Goal: Task Accomplishment & Management: Use online tool/utility

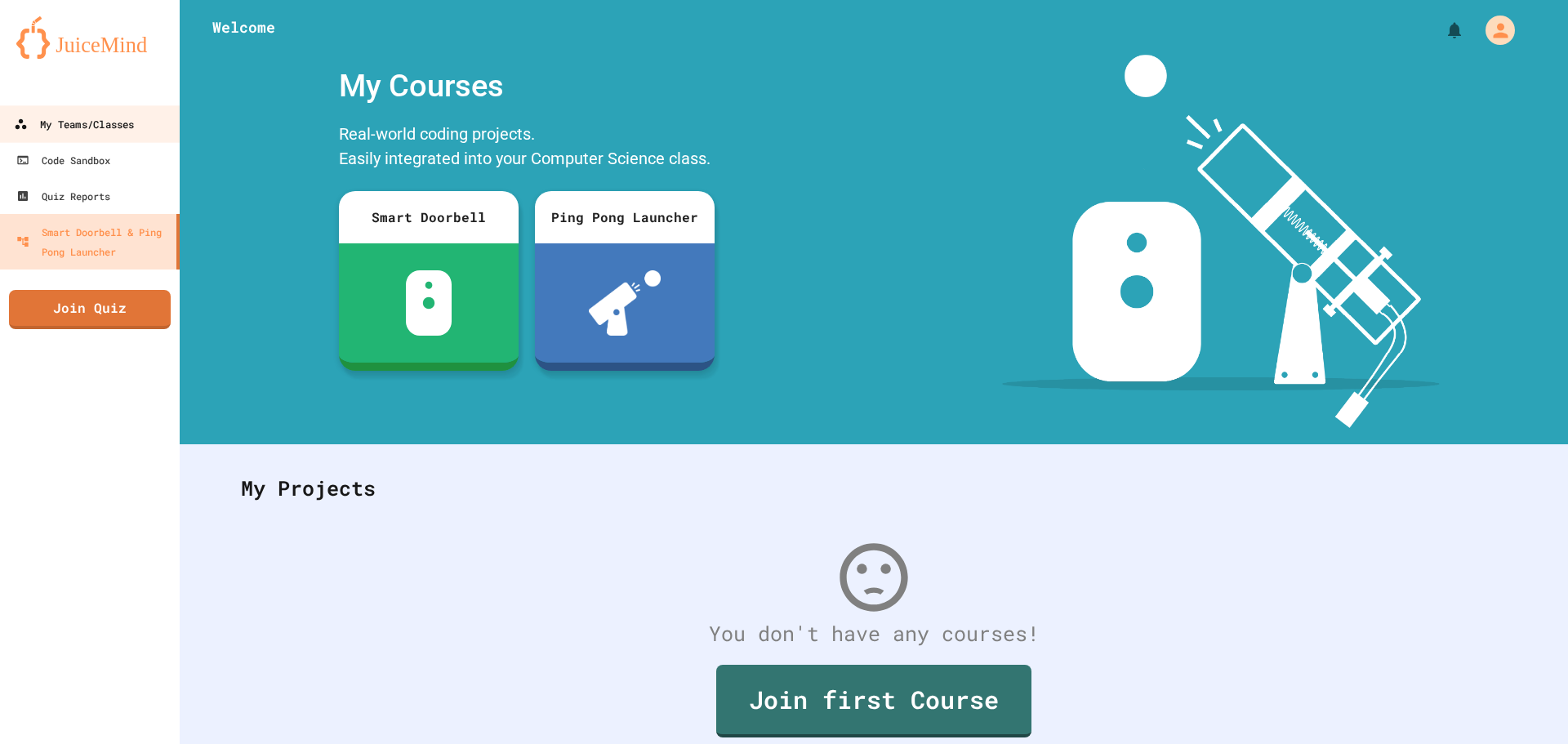
click at [78, 114] on div "My Teams/Classes" at bounding box center [74, 124] width 120 height 20
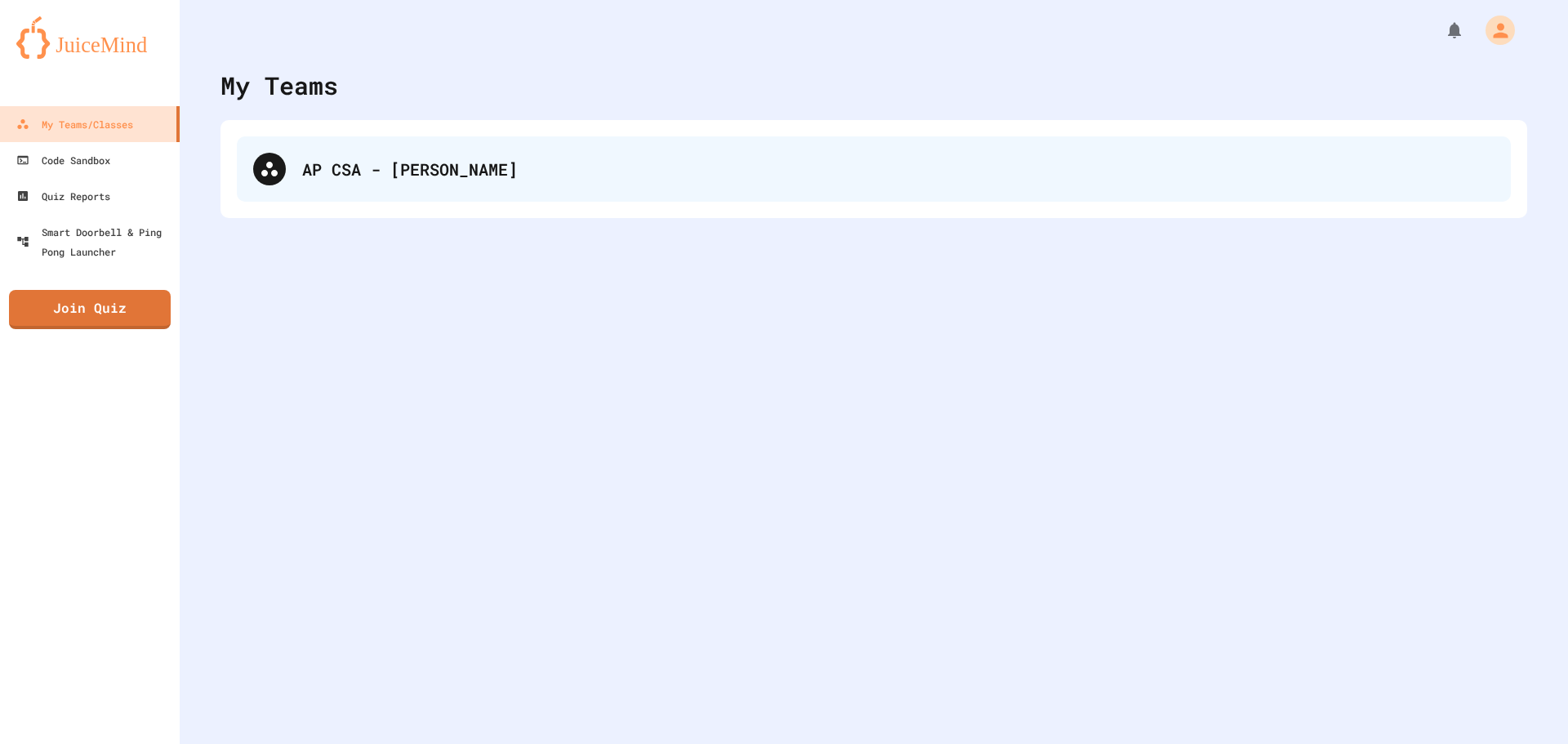
click at [289, 182] on div "AP CSA - [PERSON_NAME]" at bounding box center [873, 170] width 1274 height 66
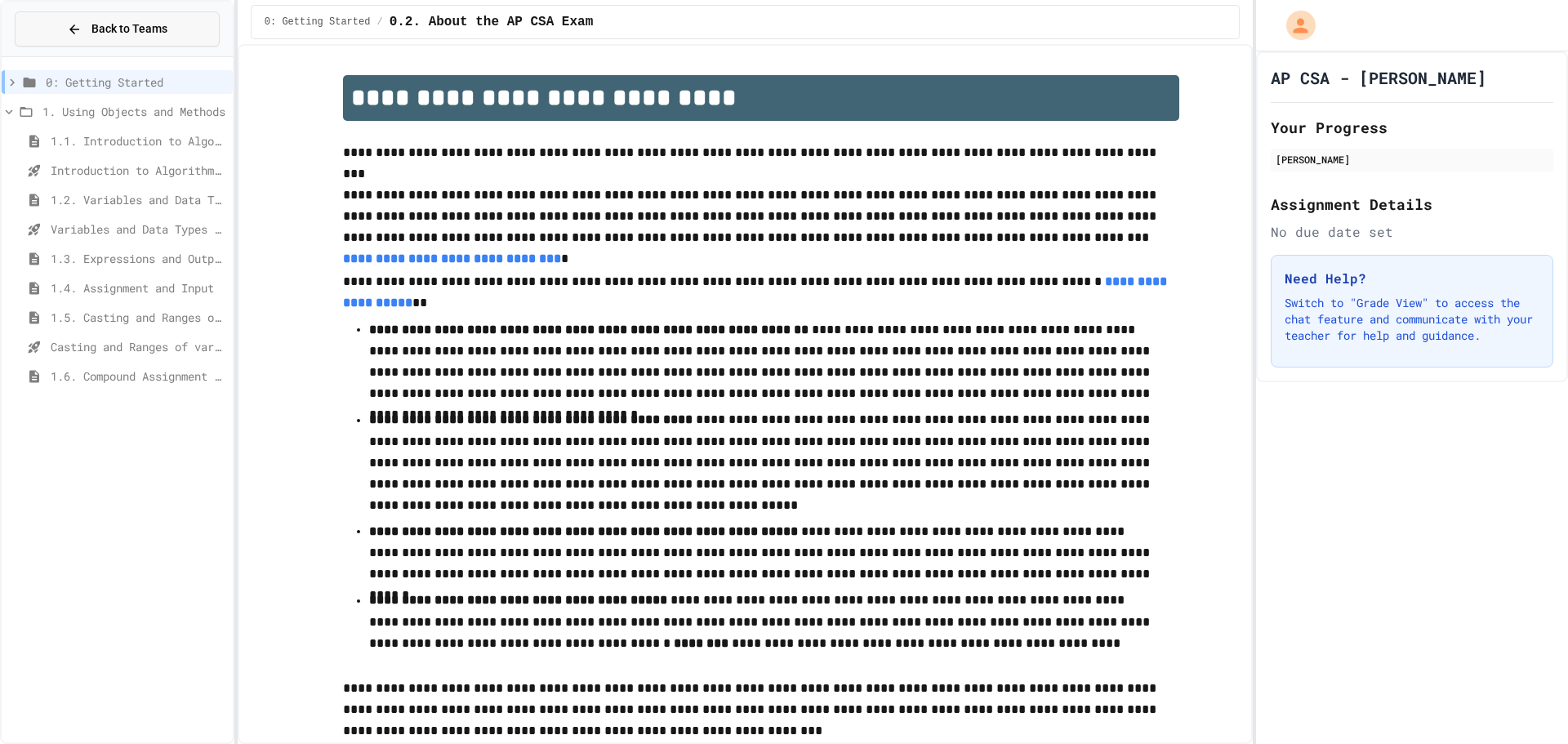
click at [59, 30] on button "Back to Teams" at bounding box center [117, 29] width 205 height 36
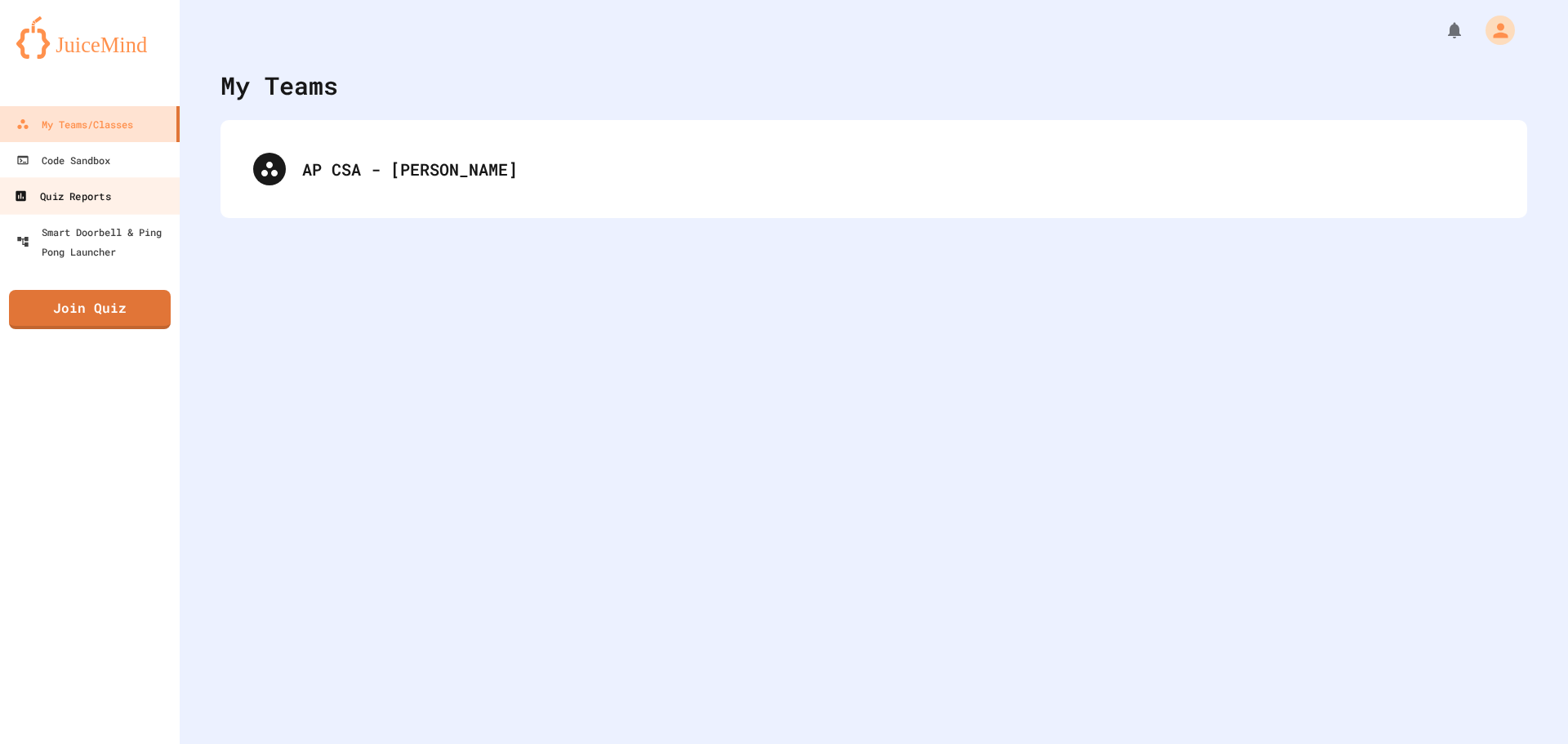
click at [148, 193] on link "Quiz Reports" at bounding box center [89, 195] width 185 height 36
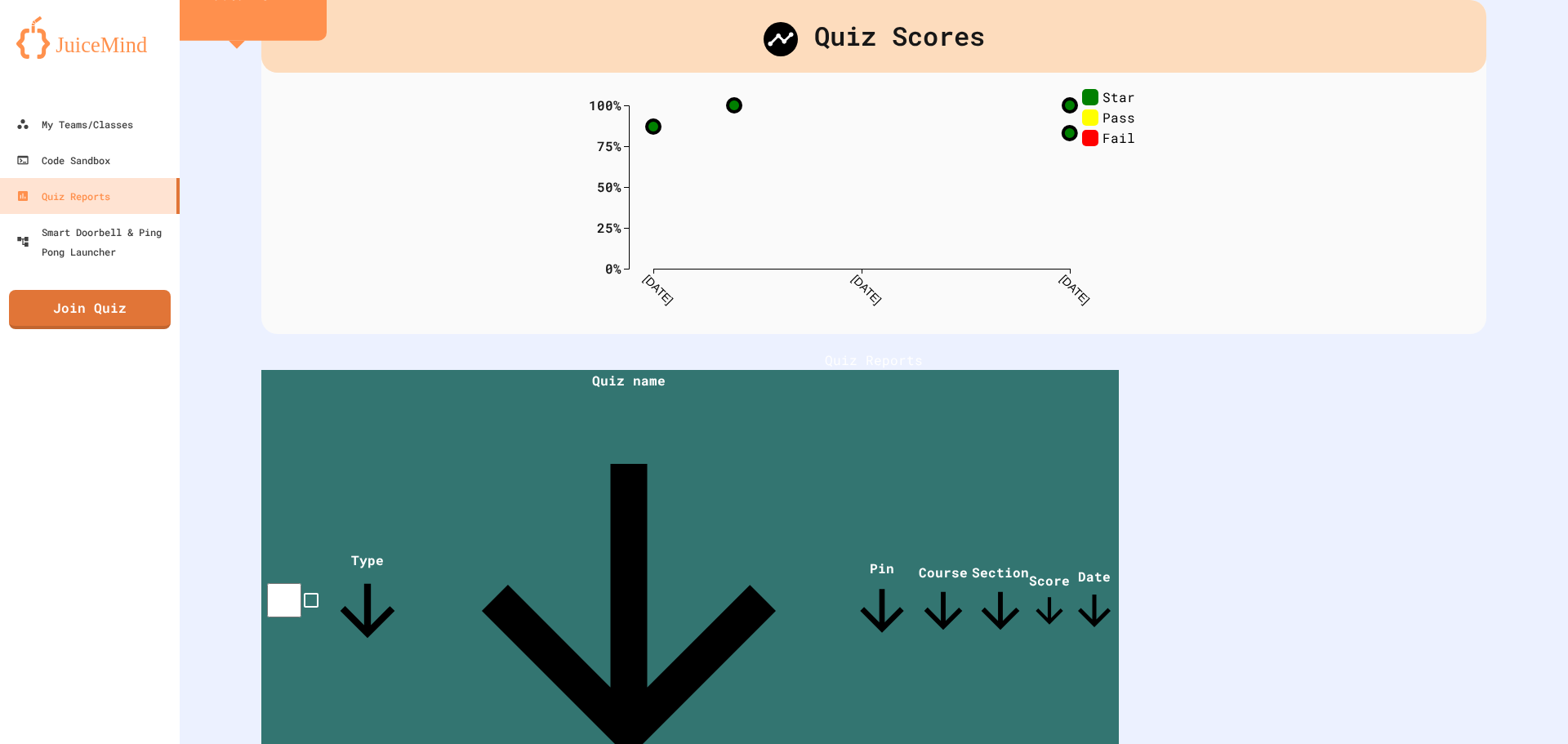
scroll to position [98, 0]
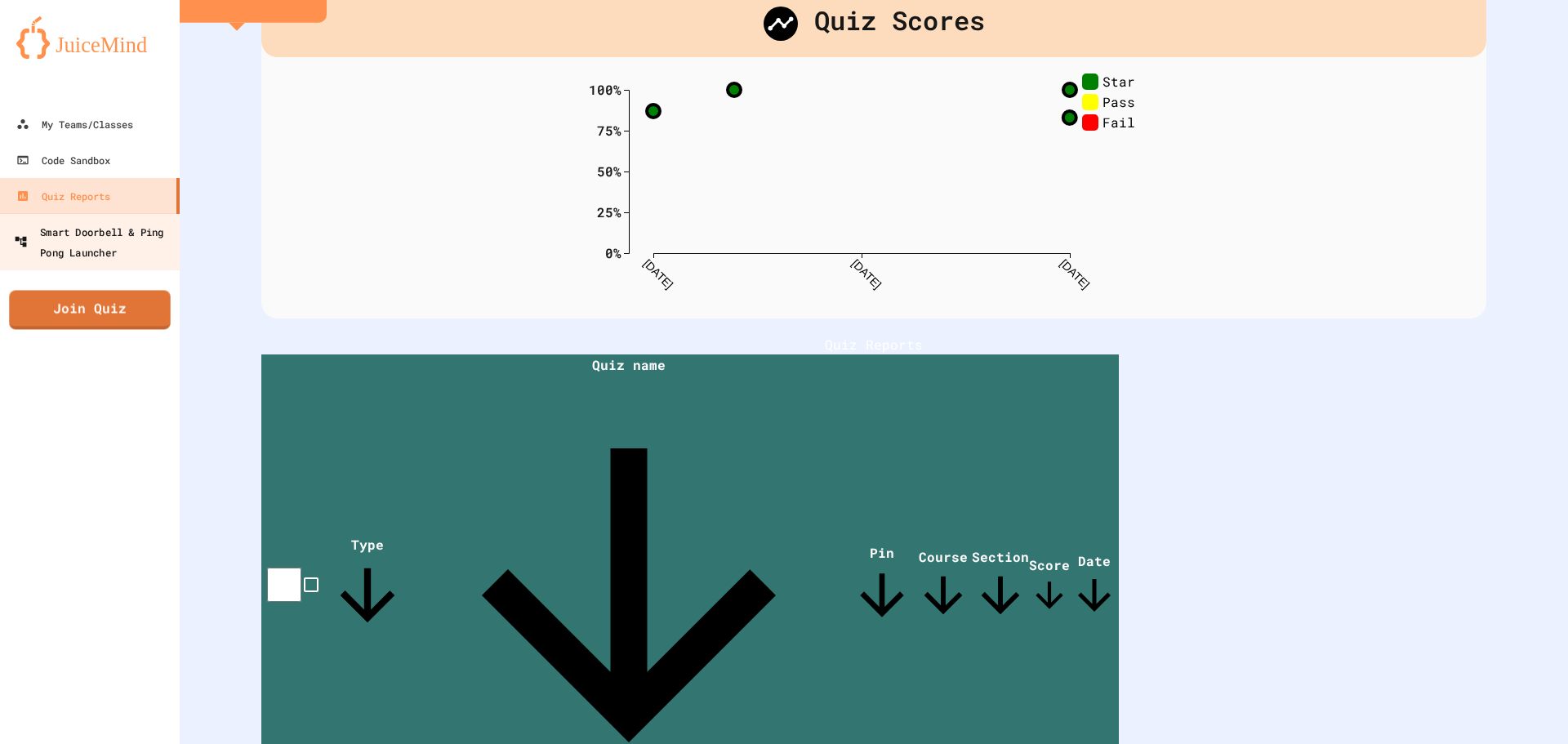
click at [105, 246] on div "Smart Doorbell & Ping Pong Launcher" at bounding box center [94, 242] width 161 height 40
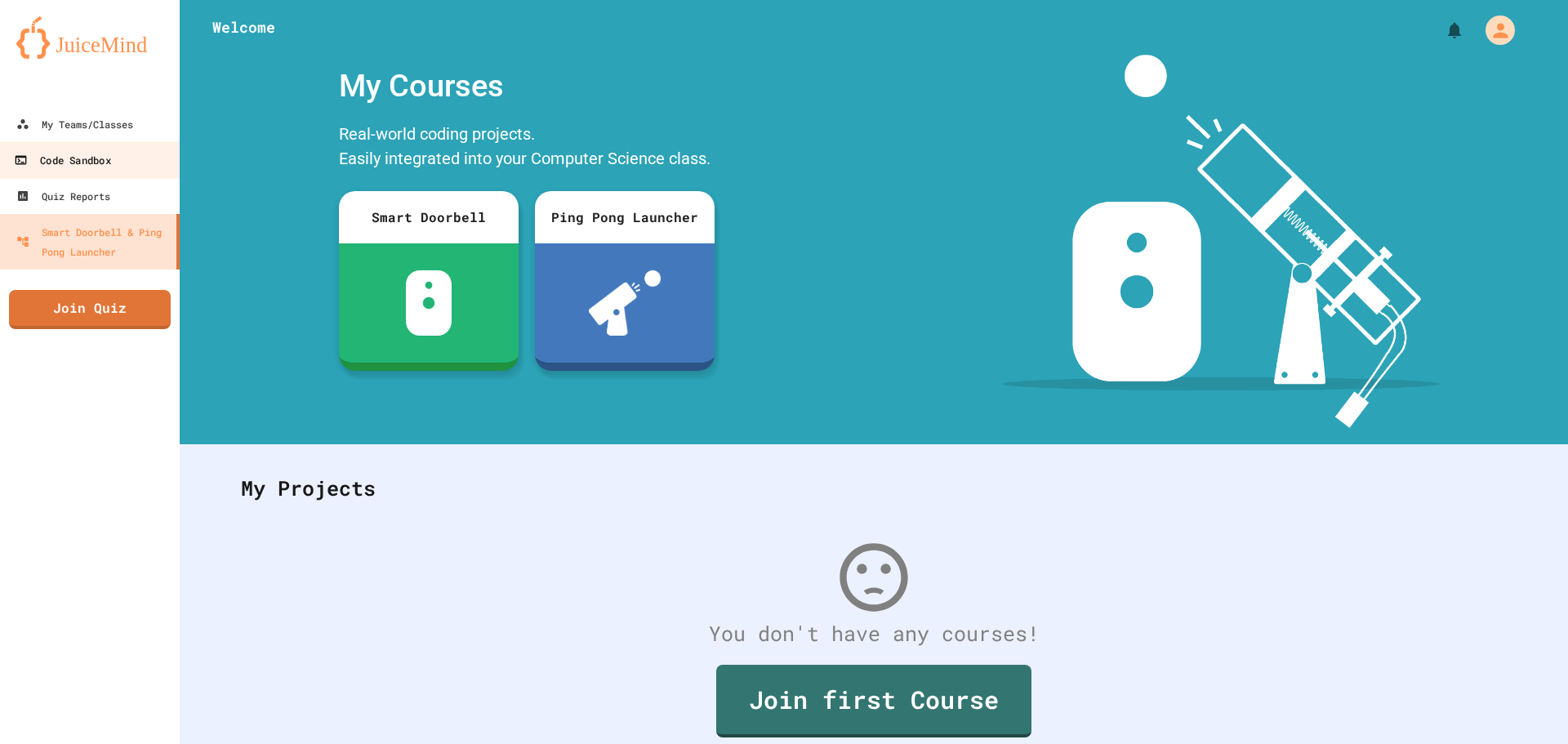
click at [132, 163] on link "Code Sandbox" at bounding box center [89, 160] width 185 height 36
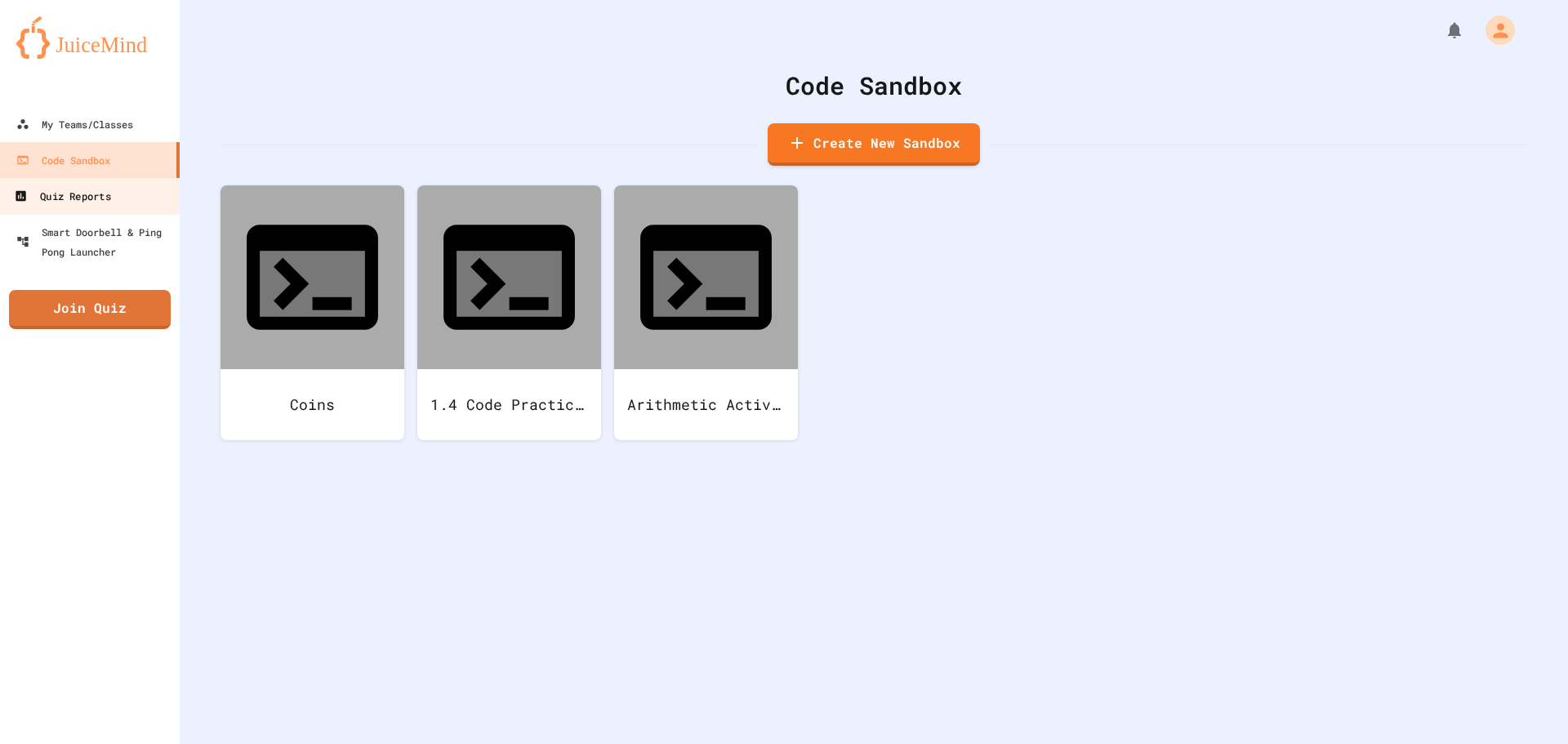
click at [125, 187] on link "Quiz Reports" at bounding box center [89, 195] width 185 height 36
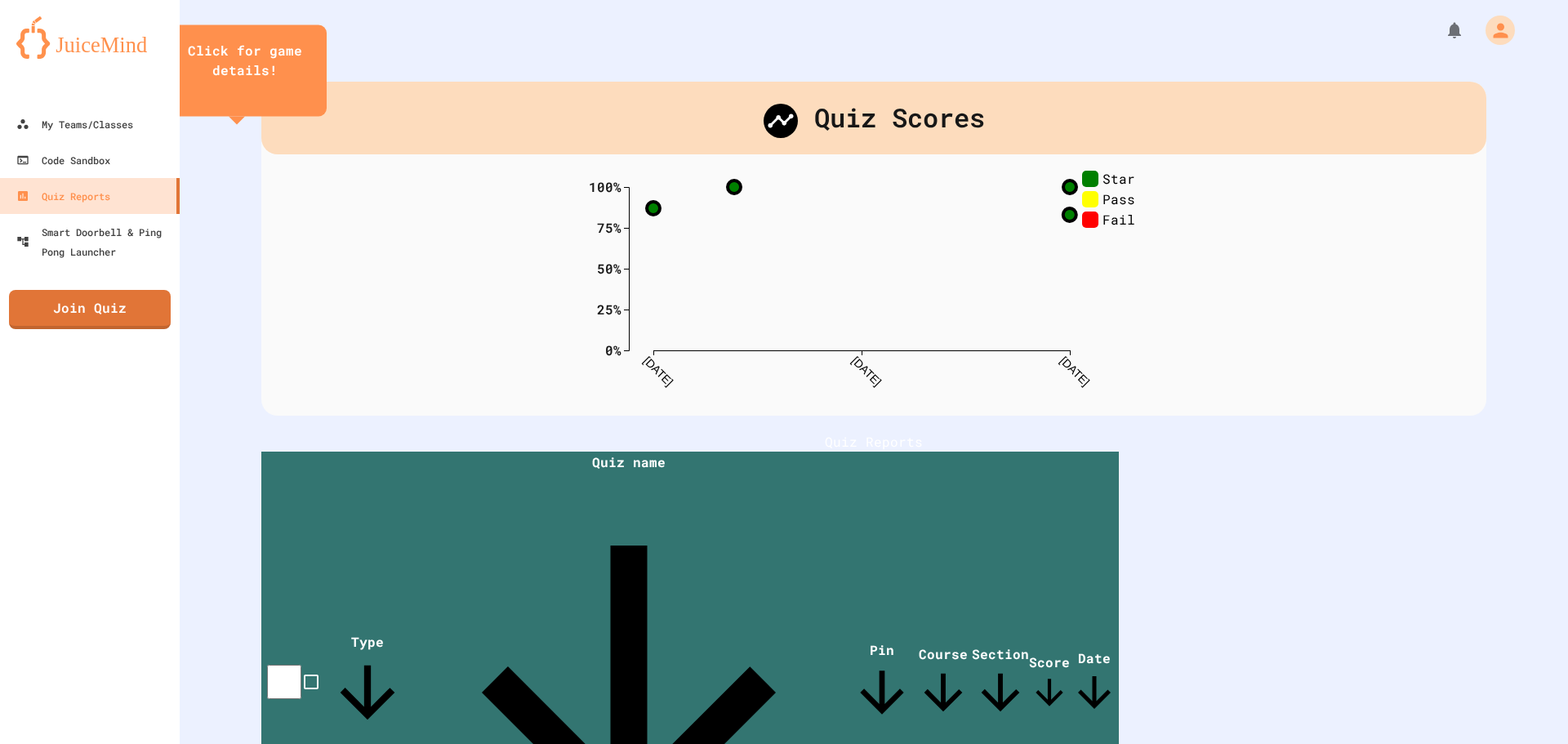
click at [326, 116] on div "Click for game details!" at bounding box center [244, 70] width 163 height 91
click at [245, 95] on icon "close" at bounding box center [245, 95] width 0 height 0
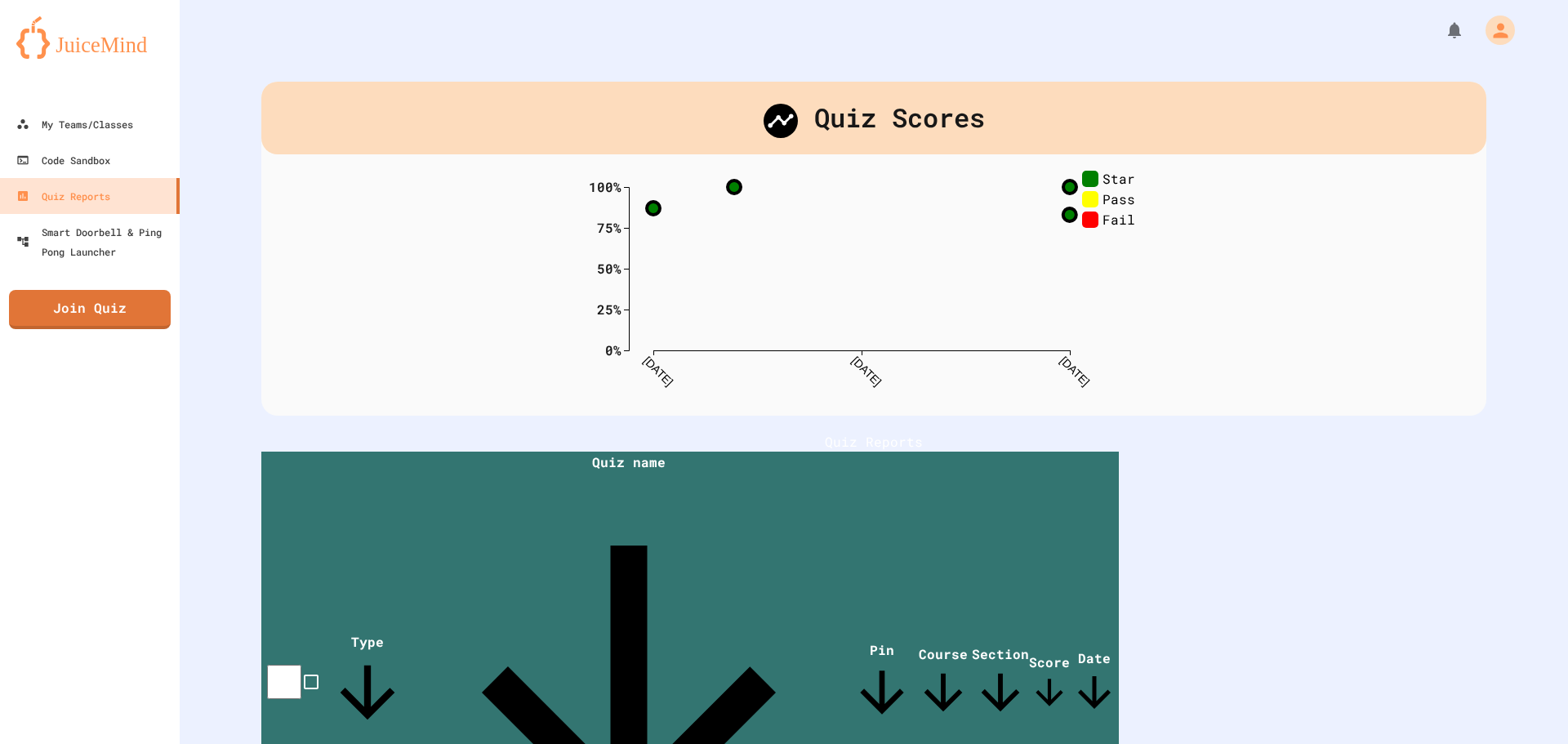
scroll to position [98, 0]
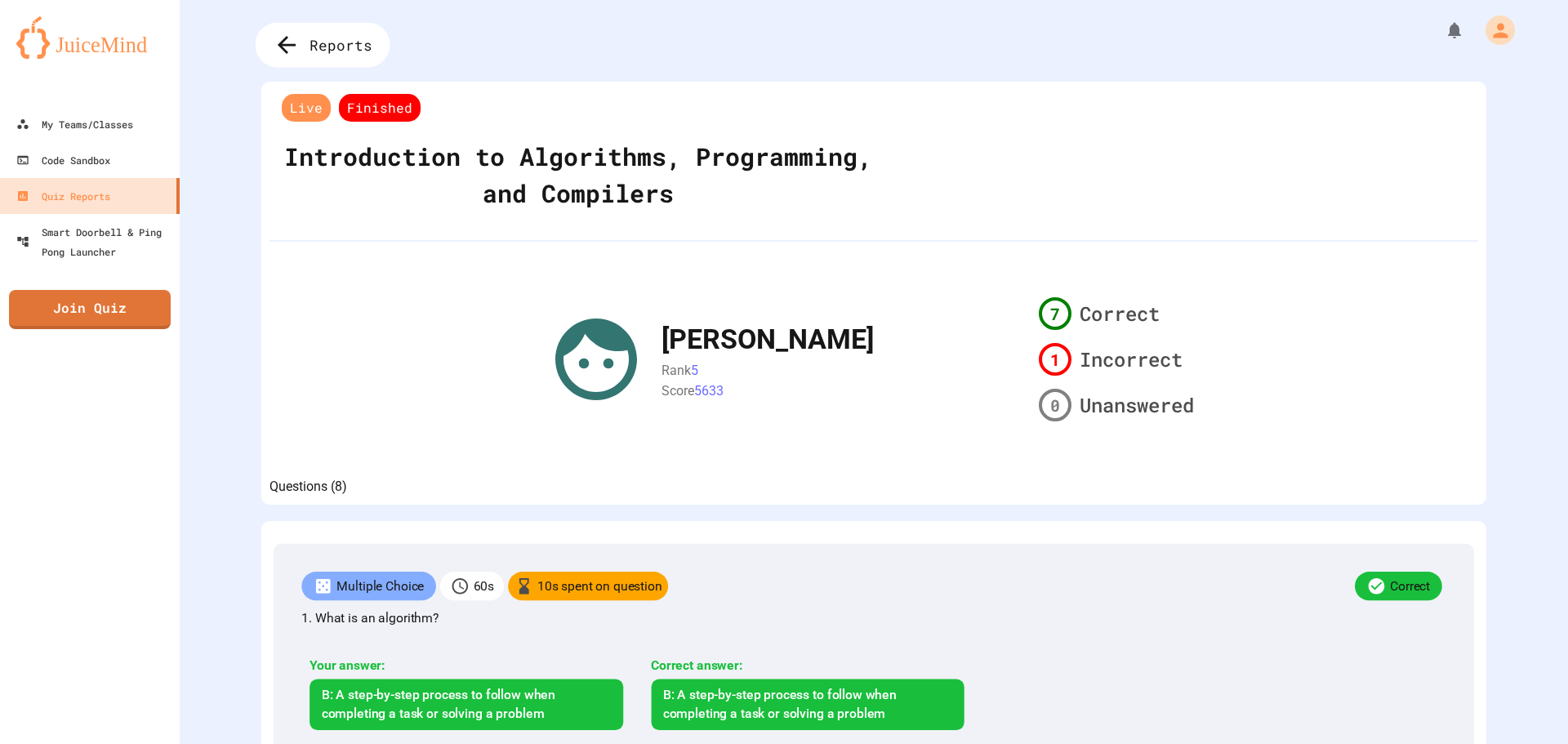
click at [304, 35] on div "Reports" at bounding box center [323, 45] width 135 height 45
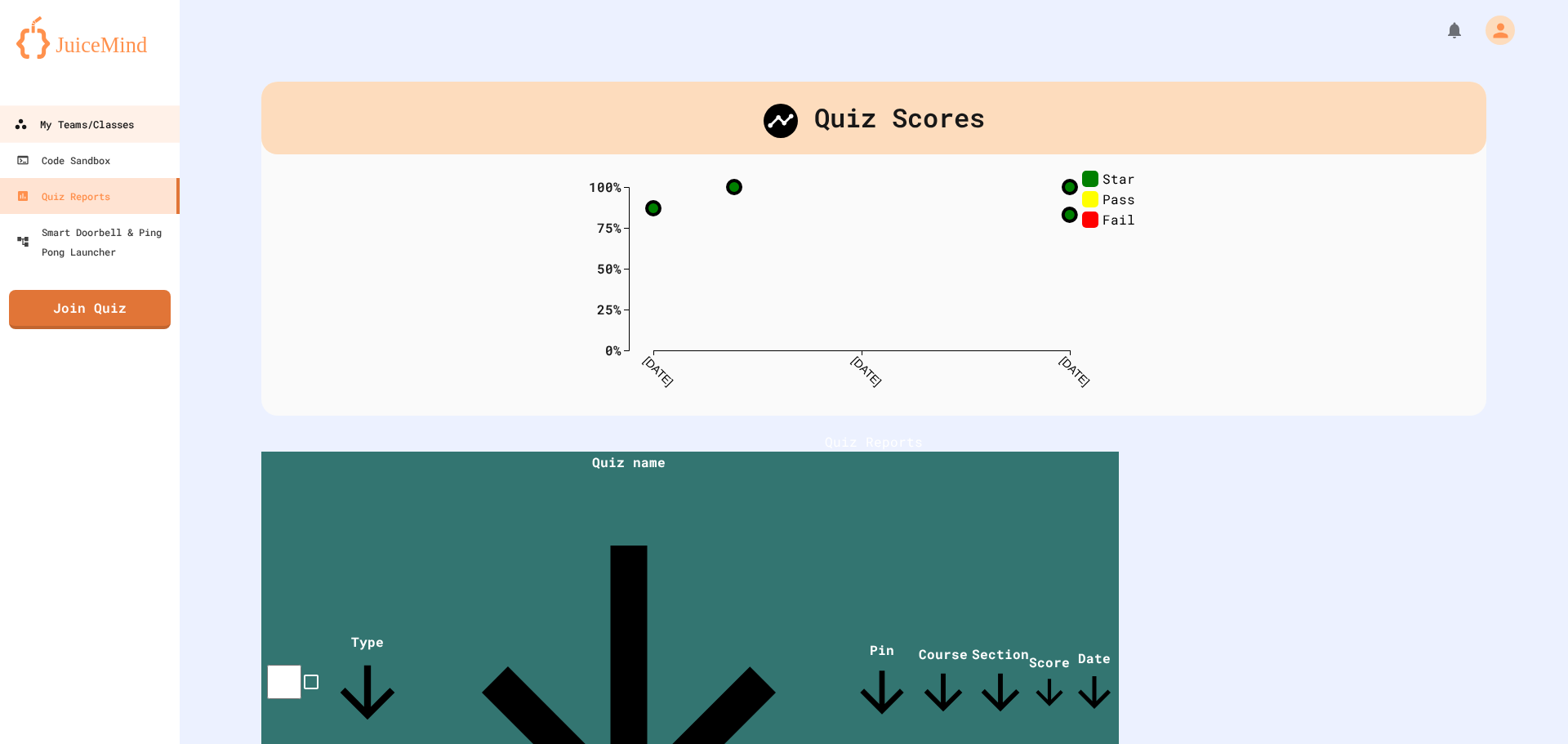
click at [158, 123] on link "My Teams/Classes" at bounding box center [89, 124] width 185 height 36
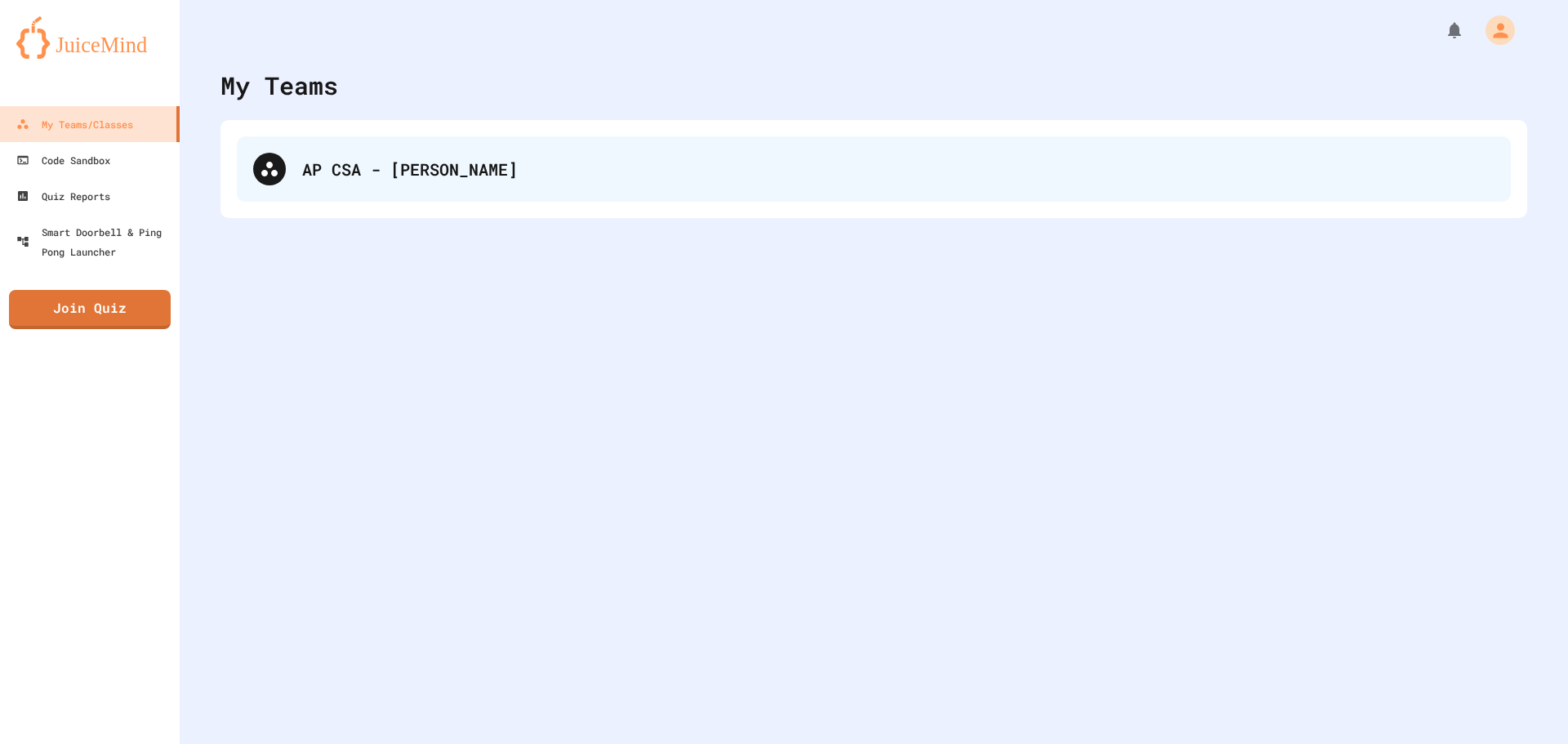
click at [263, 160] on icon at bounding box center [269, 169] width 19 height 19
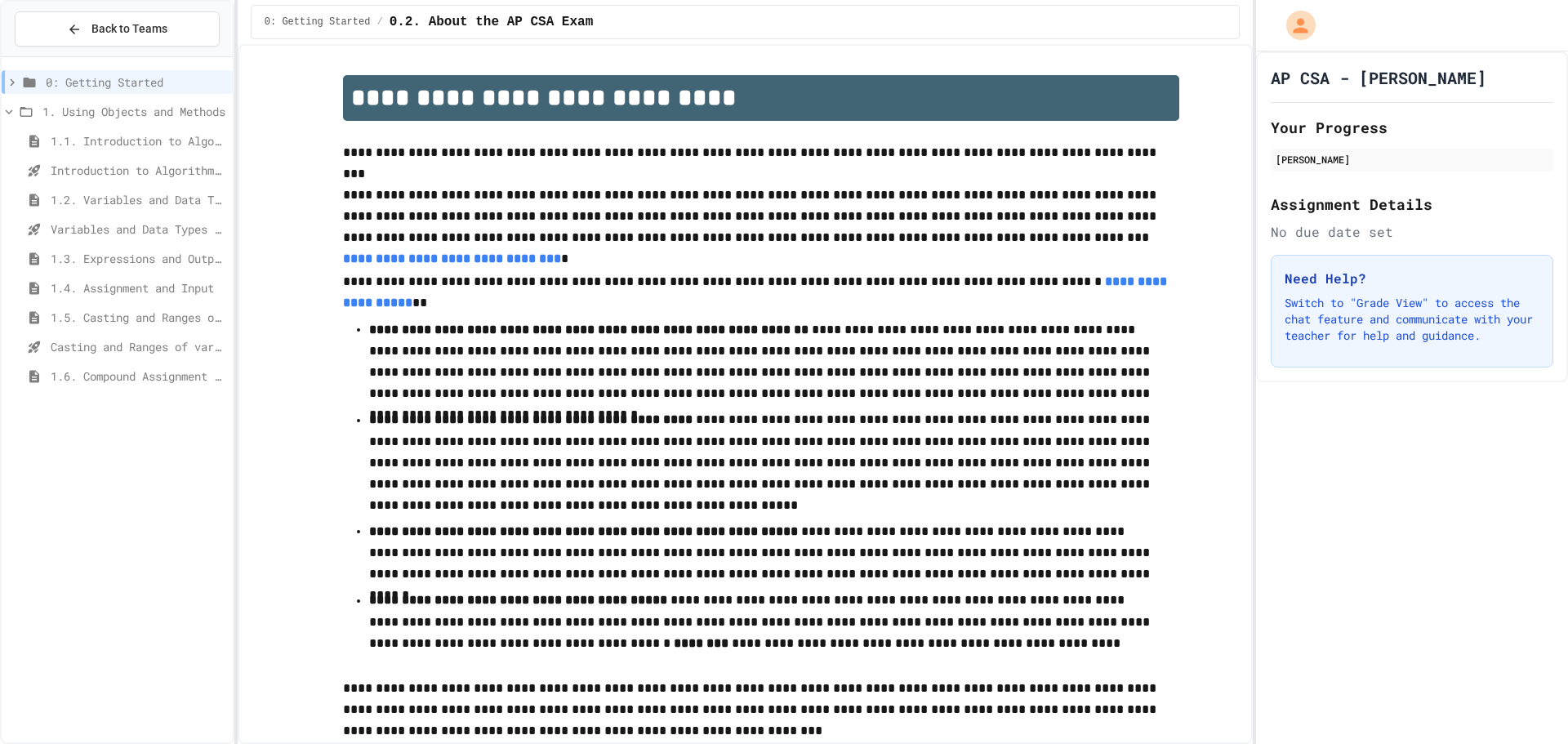
click at [125, 379] on span "1.6. Compound Assignment Operators" at bounding box center [139, 376] width 176 height 17
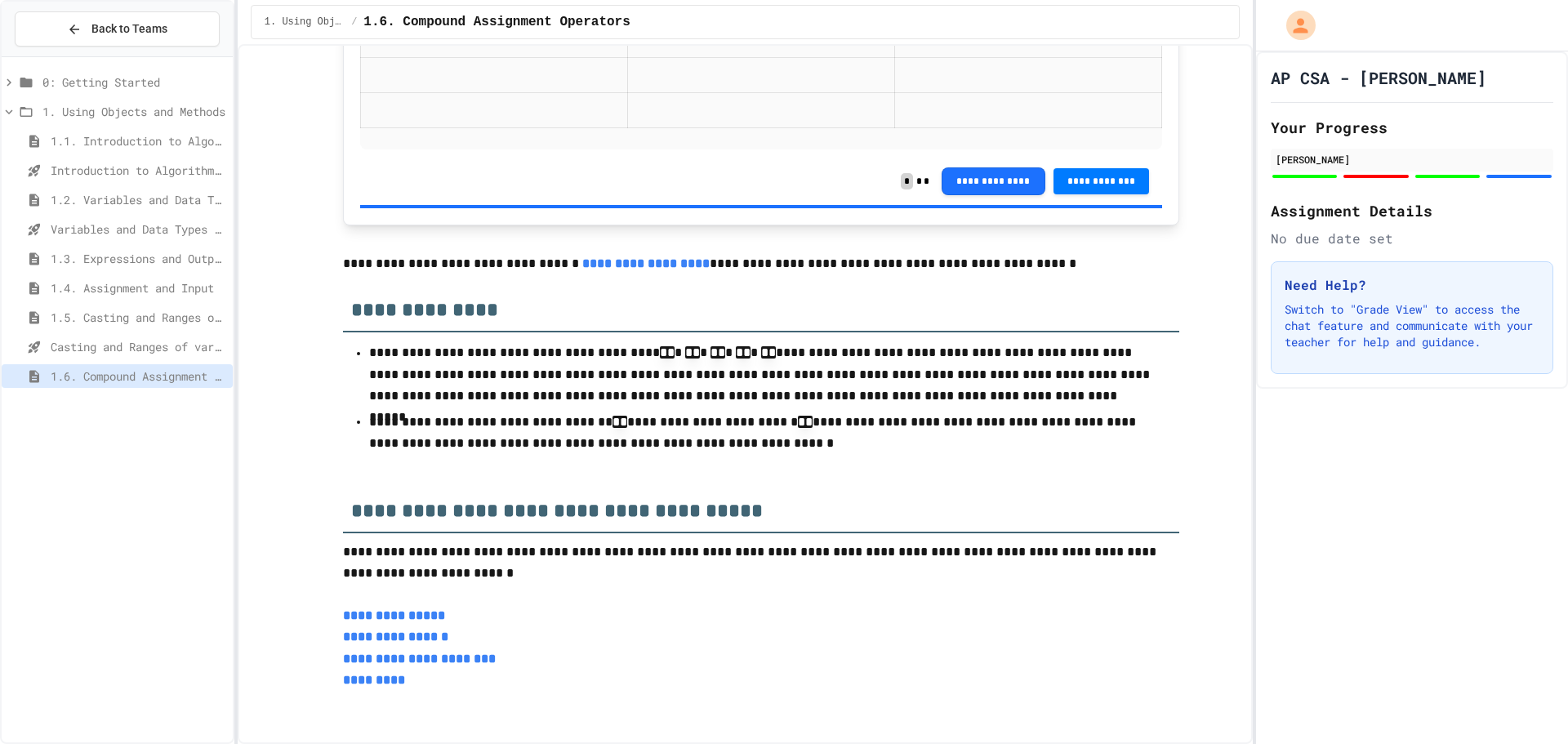
scroll to position [4189, 0]
click at [390, 631] on link "**********" at bounding box center [396, 636] width 106 height 12
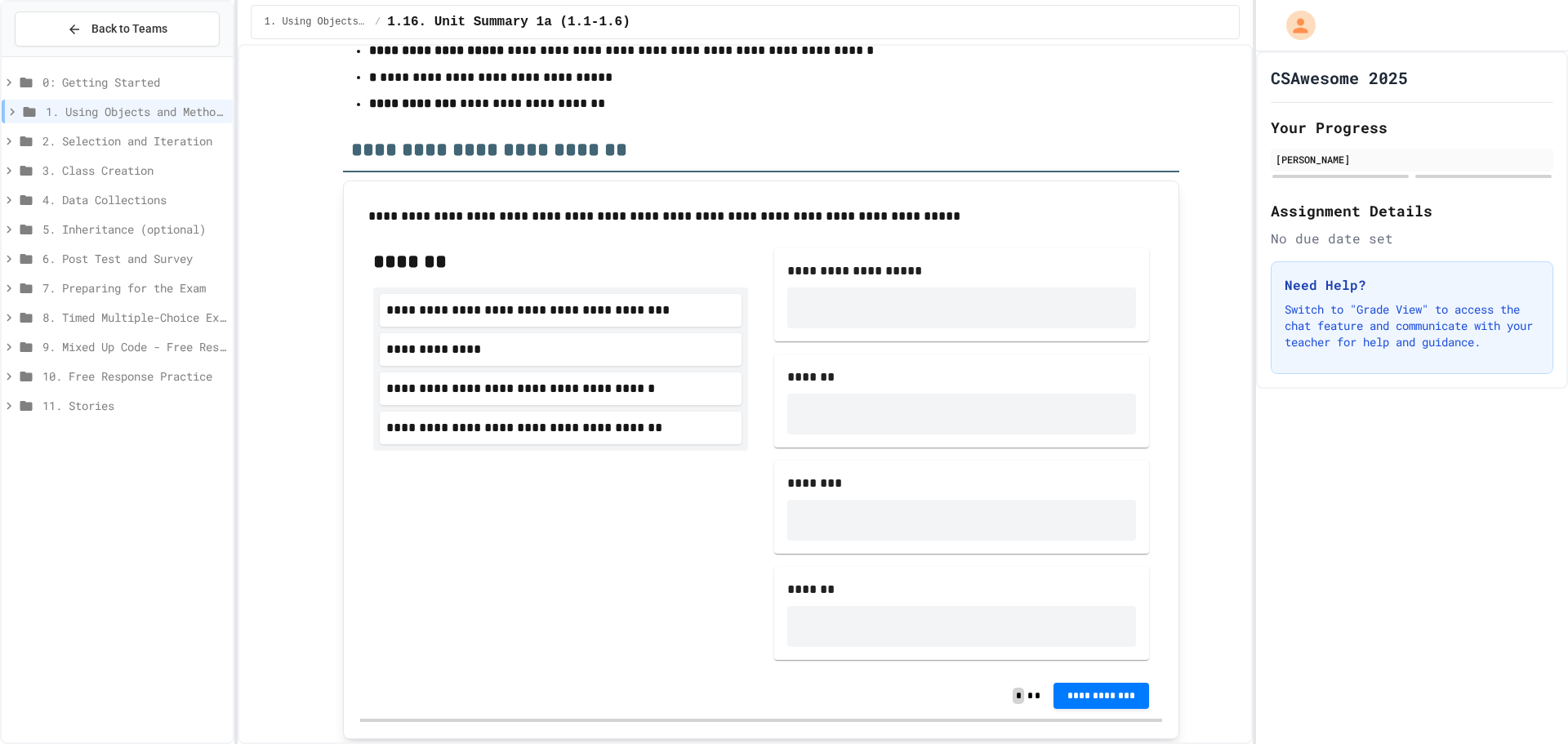
scroll to position [980, 0]
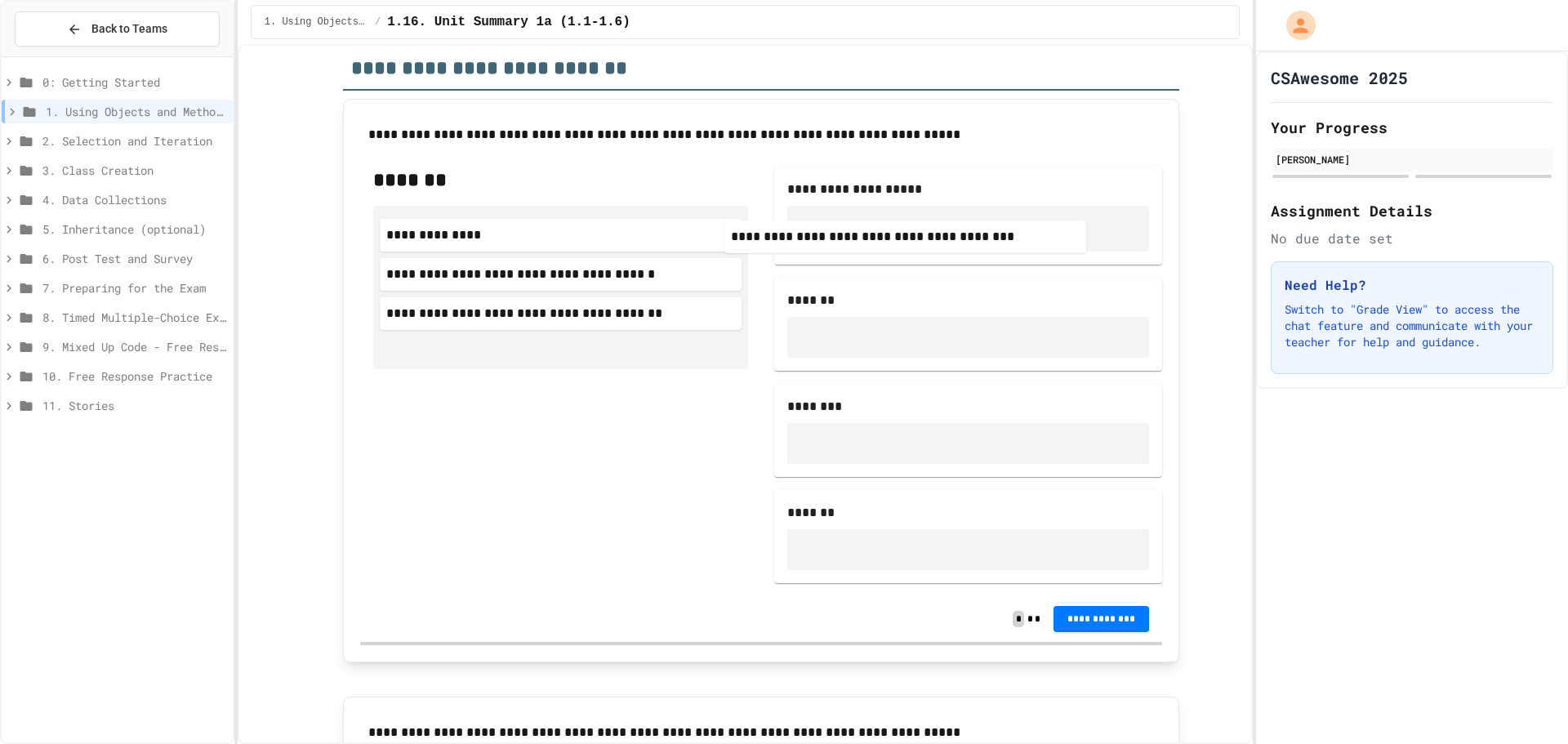
drag, startPoint x: 589, startPoint y: 242, endPoint x: 946, endPoint y: 239, distance: 357.0
click at [946, 239] on div "**********" at bounding box center [761, 375] width 802 height 443
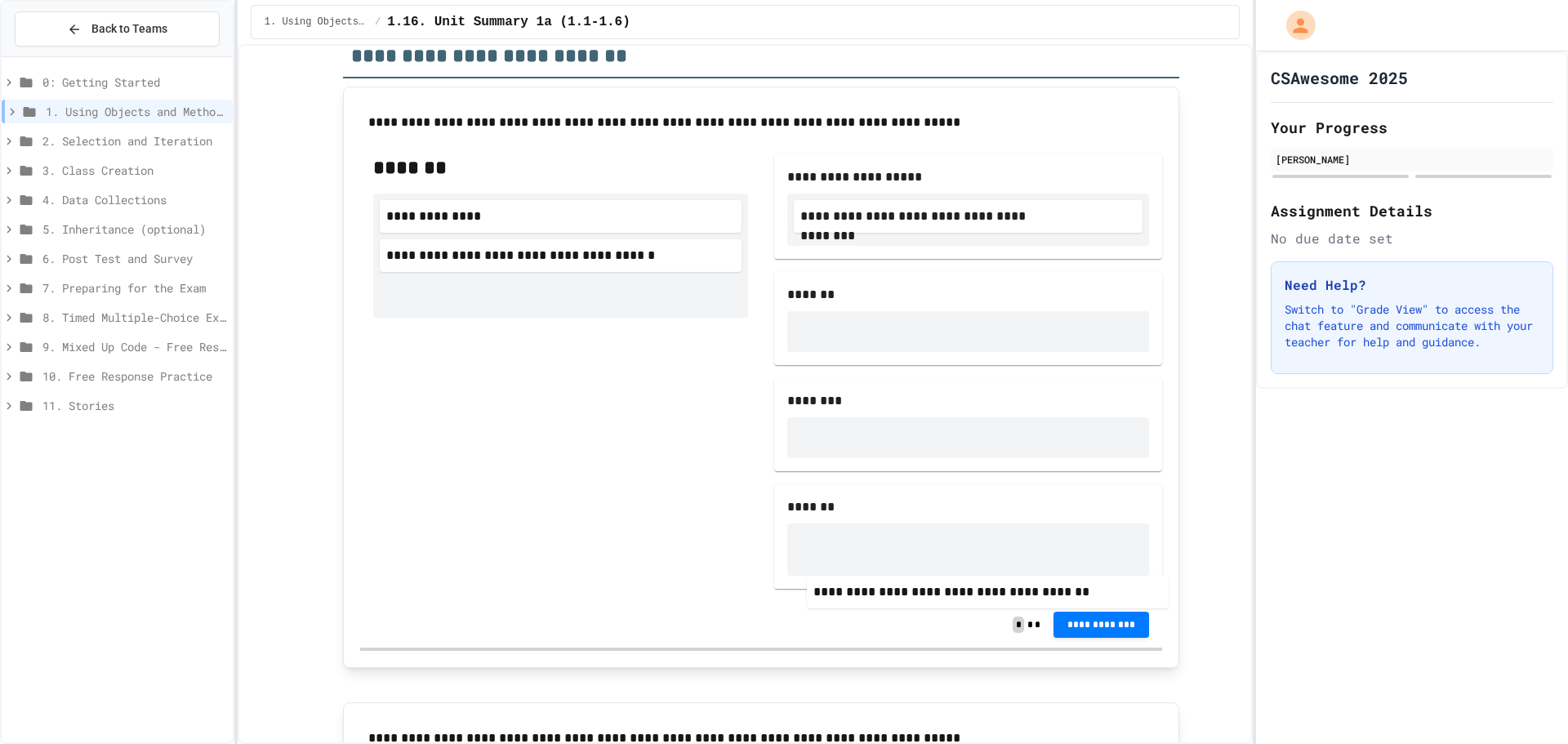
scroll to position [995, 0]
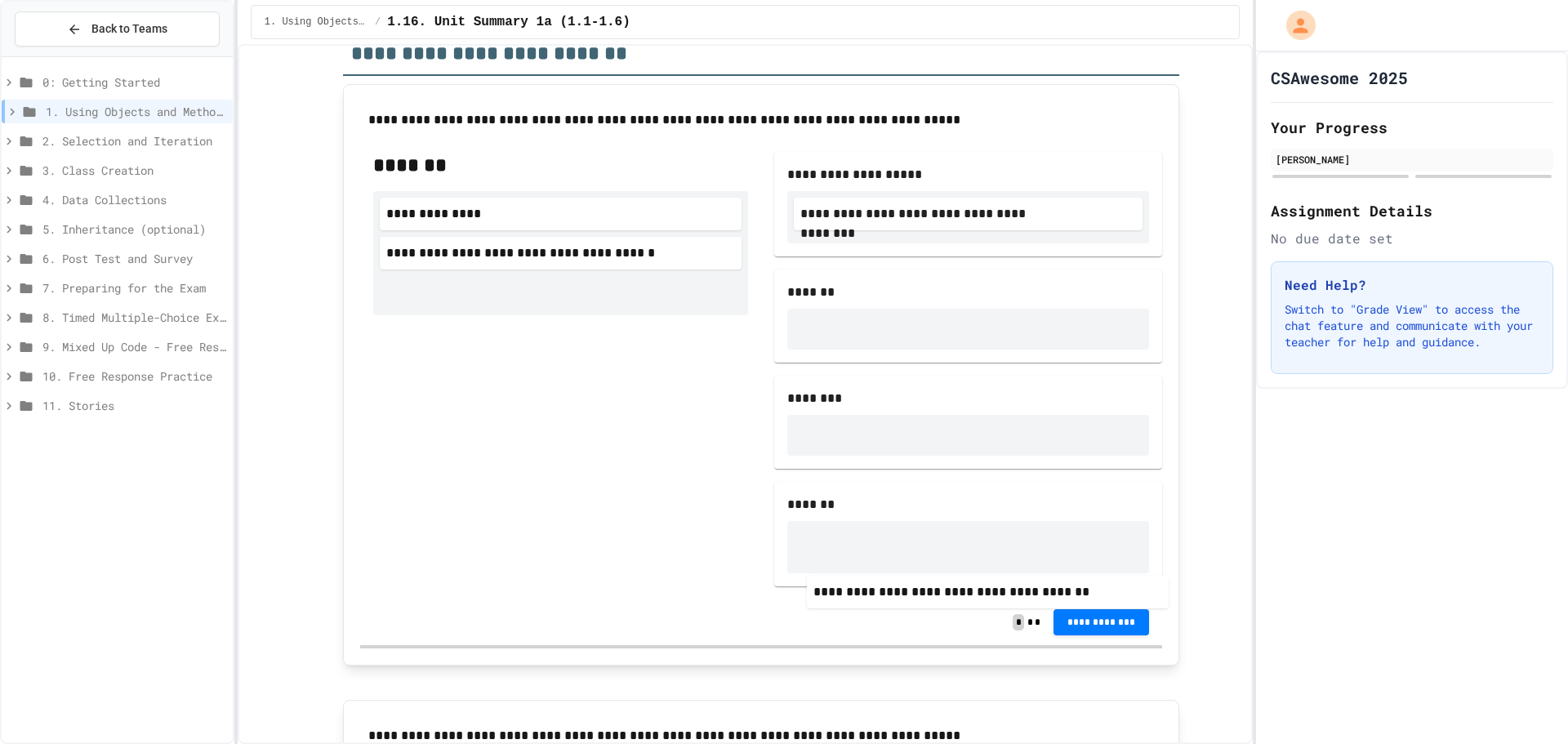
drag, startPoint x: 500, startPoint y: 320, endPoint x: 944, endPoint y: 568, distance: 508.6
click at [944, 568] on div "**********" at bounding box center [761, 368] width 802 height 460
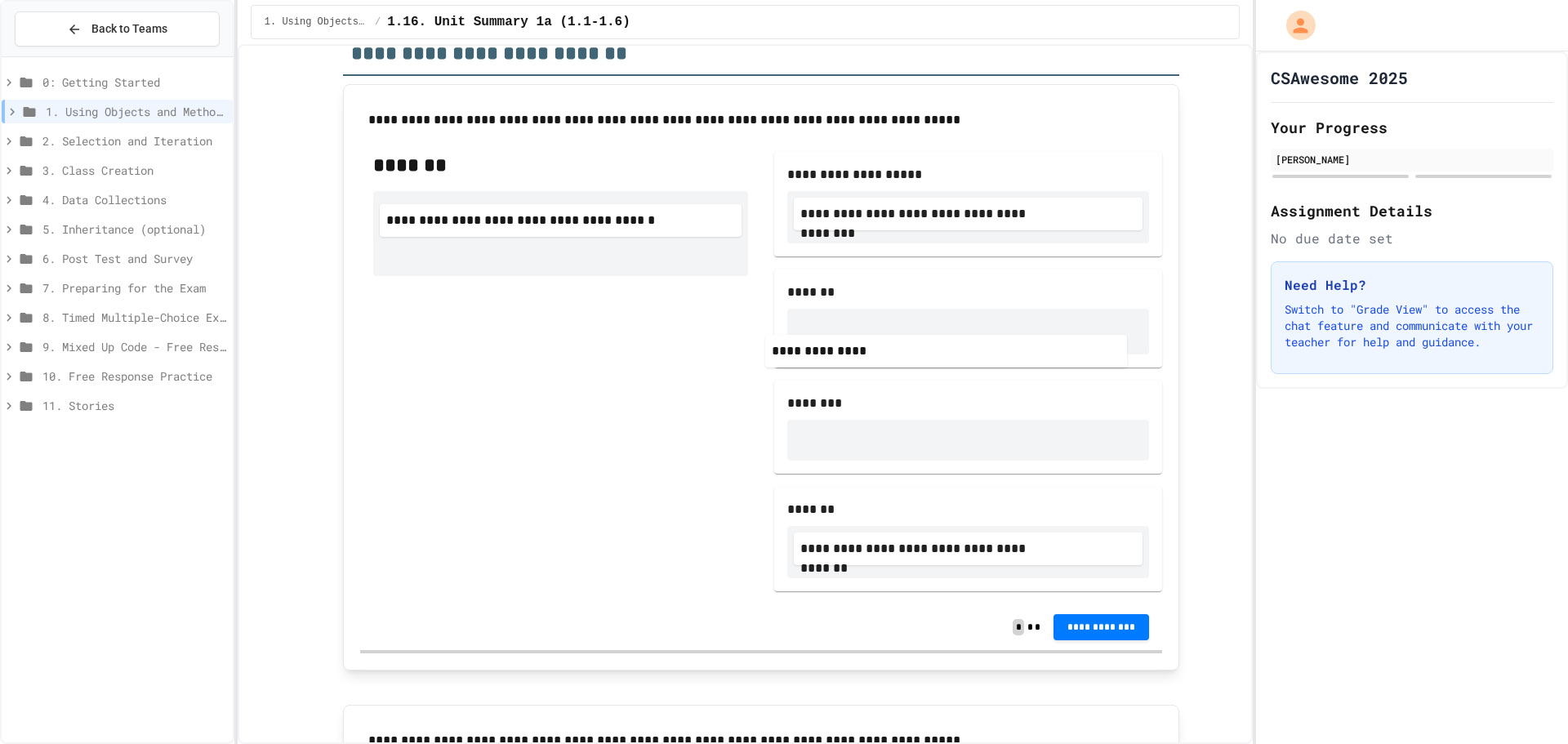
drag, startPoint x: 584, startPoint y: 239, endPoint x: 971, endPoint y: 358, distance: 404.9
click at [980, 366] on div "**********" at bounding box center [761, 371] width 802 height 466
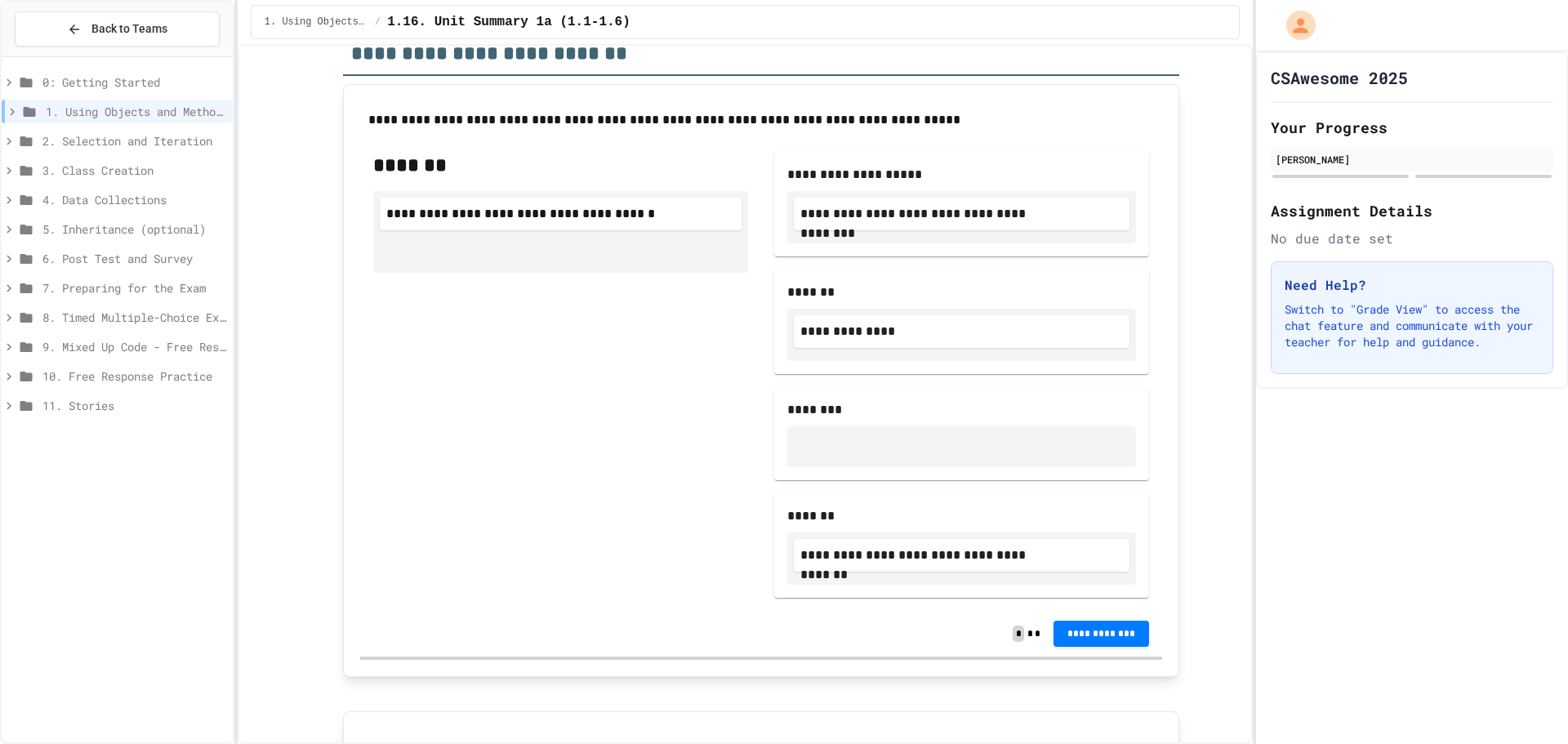
drag, startPoint x: 663, startPoint y: 247, endPoint x: 655, endPoint y: 254, distance: 10.6
click at [688, 286] on div "**********" at bounding box center [560, 375] width 375 height 446
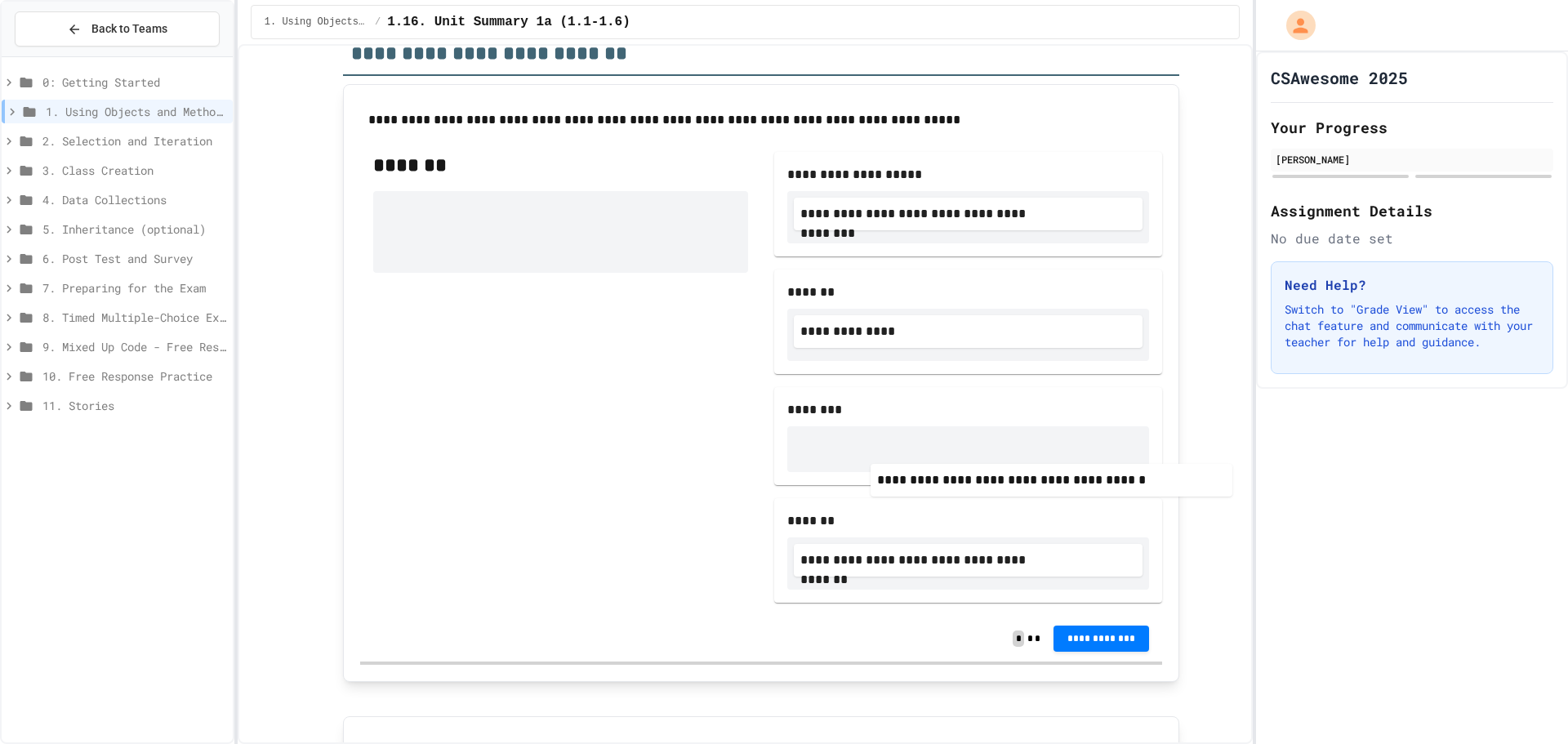
drag, startPoint x: 640, startPoint y: 236, endPoint x: 1038, endPoint y: 482, distance: 467.9
click at [1038, 482] on div "**********" at bounding box center [761, 377] width 802 height 477
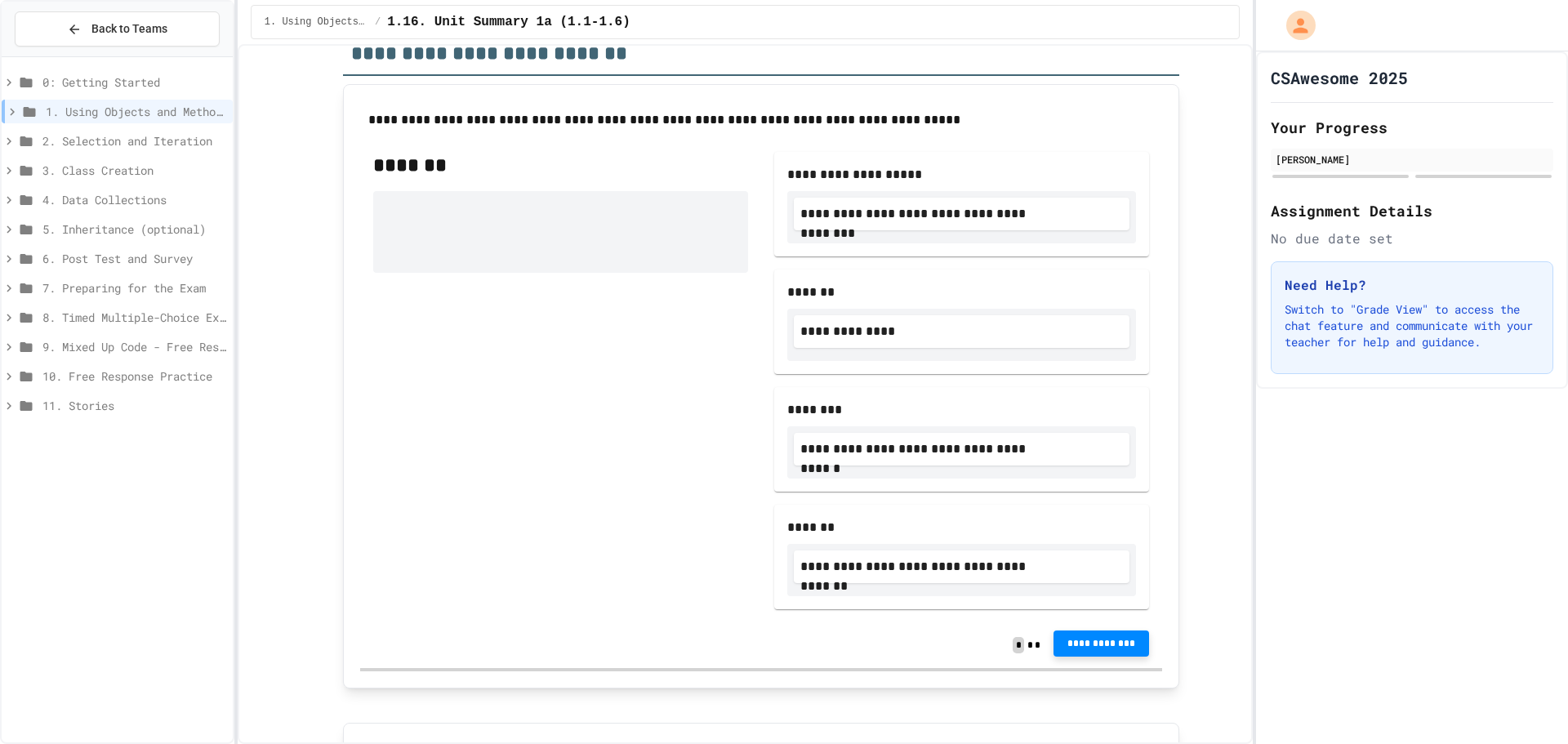
click at [1070, 650] on span "**********" at bounding box center [1101, 644] width 70 height 13
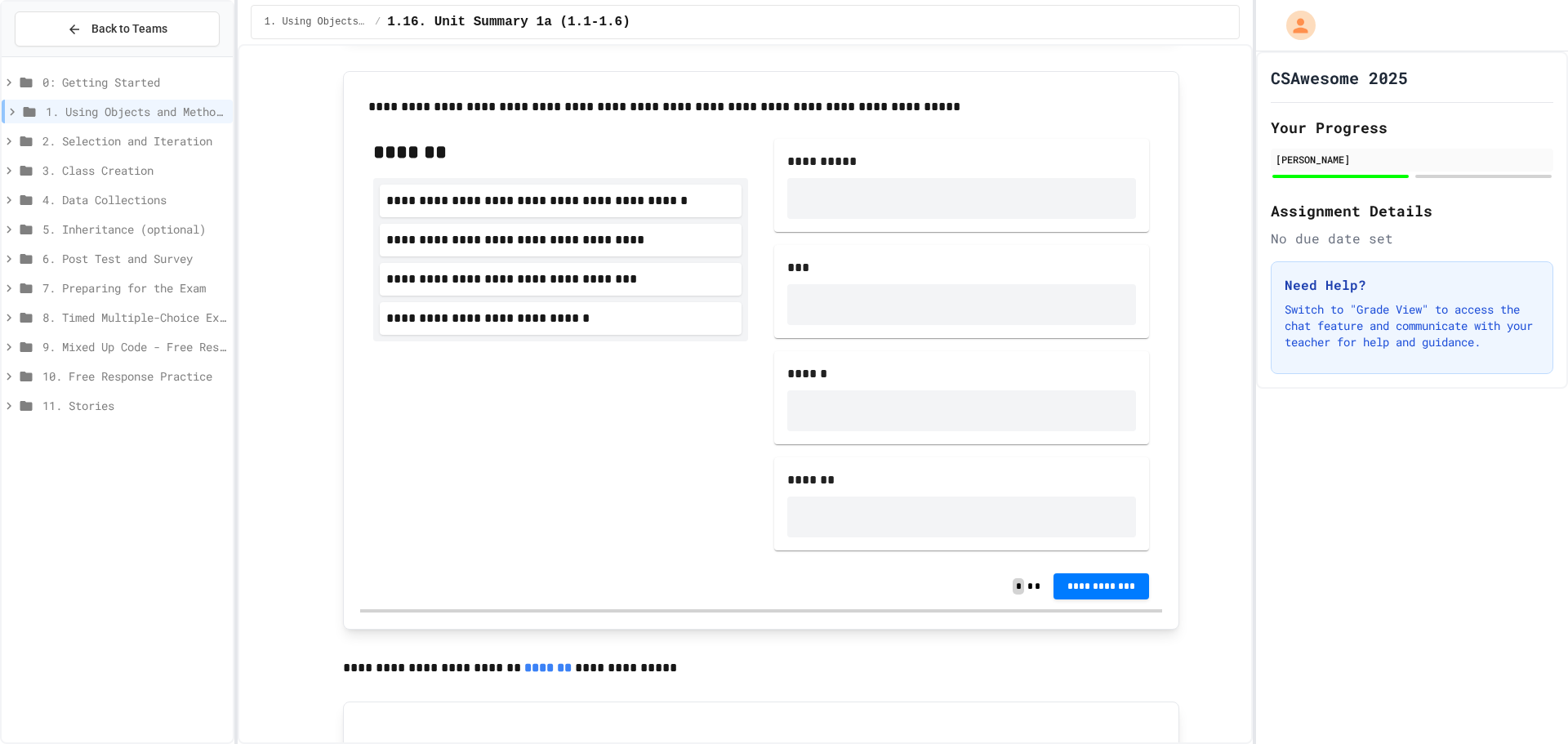
scroll to position [1566, 0]
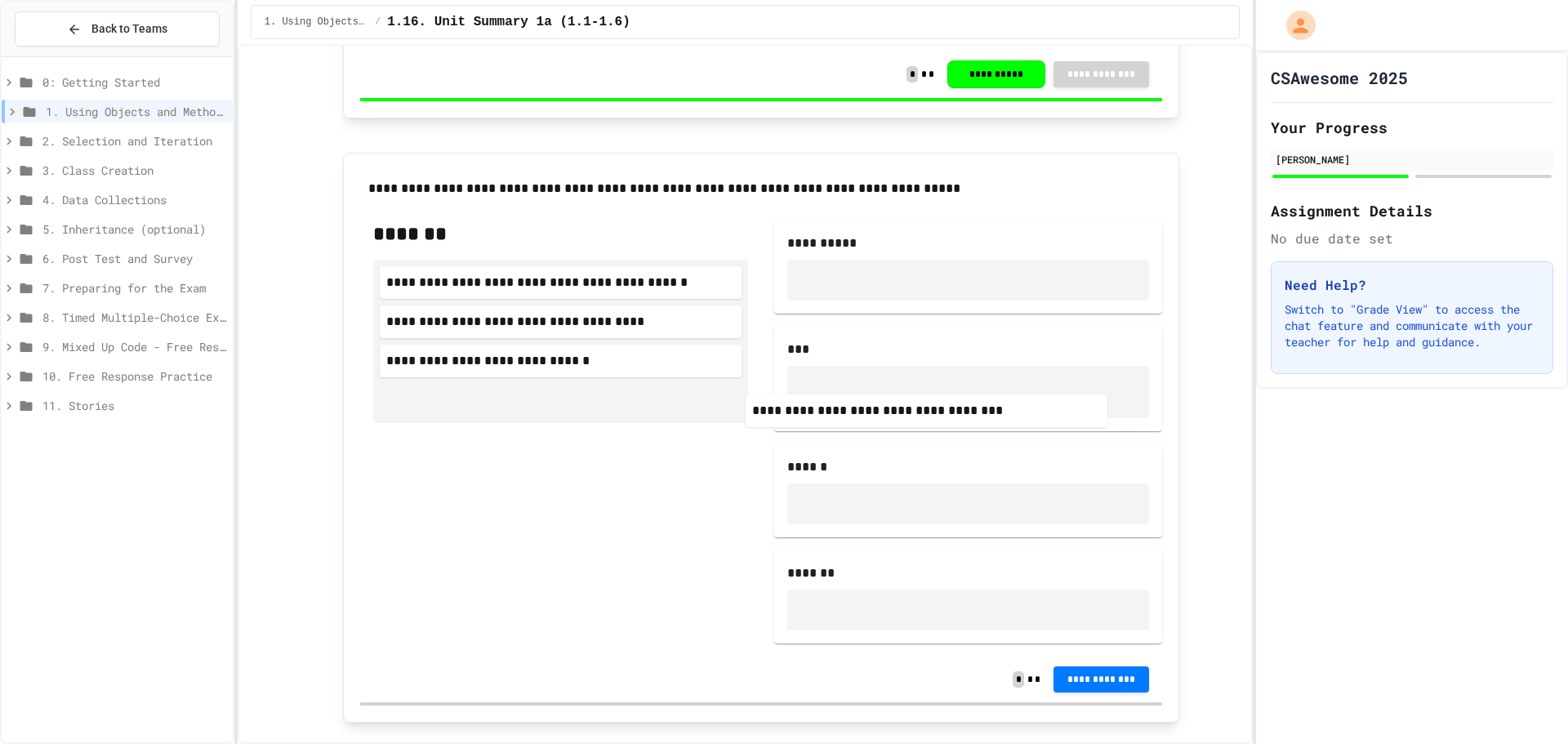
drag, startPoint x: 491, startPoint y: 381, endPoint x: 888, endPoint y: 421, distance: 399.0
click at [888, 421] on div "**********" at bounding box center [761, 432] width 802 height 450
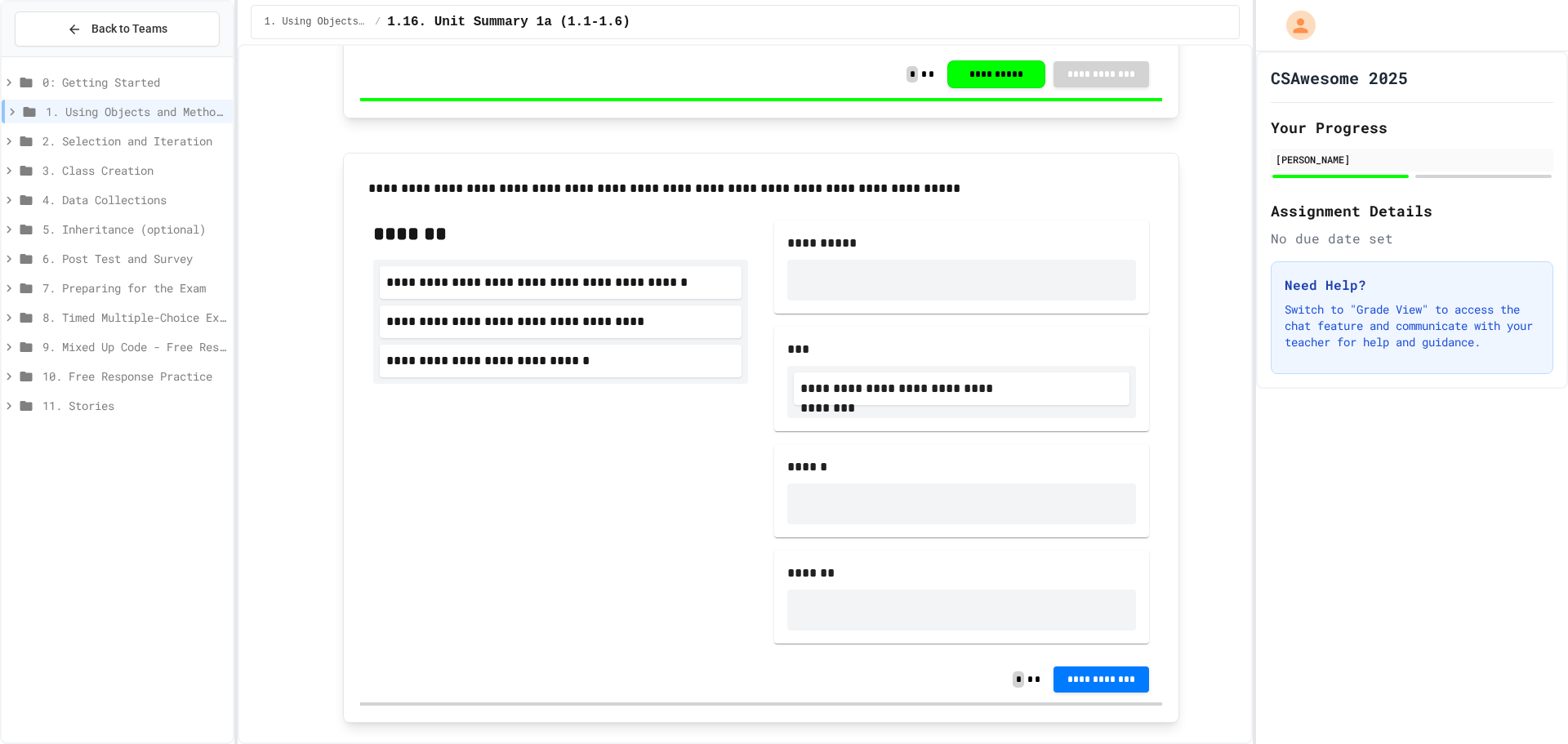
drag, startPoint x: 582, startPoint y: 349, endPoint x: 692, endPoint y: 417, distance: 129.3
click at [871, 520] on div "**********" at bounding box center [761, 432] width 802 height 450
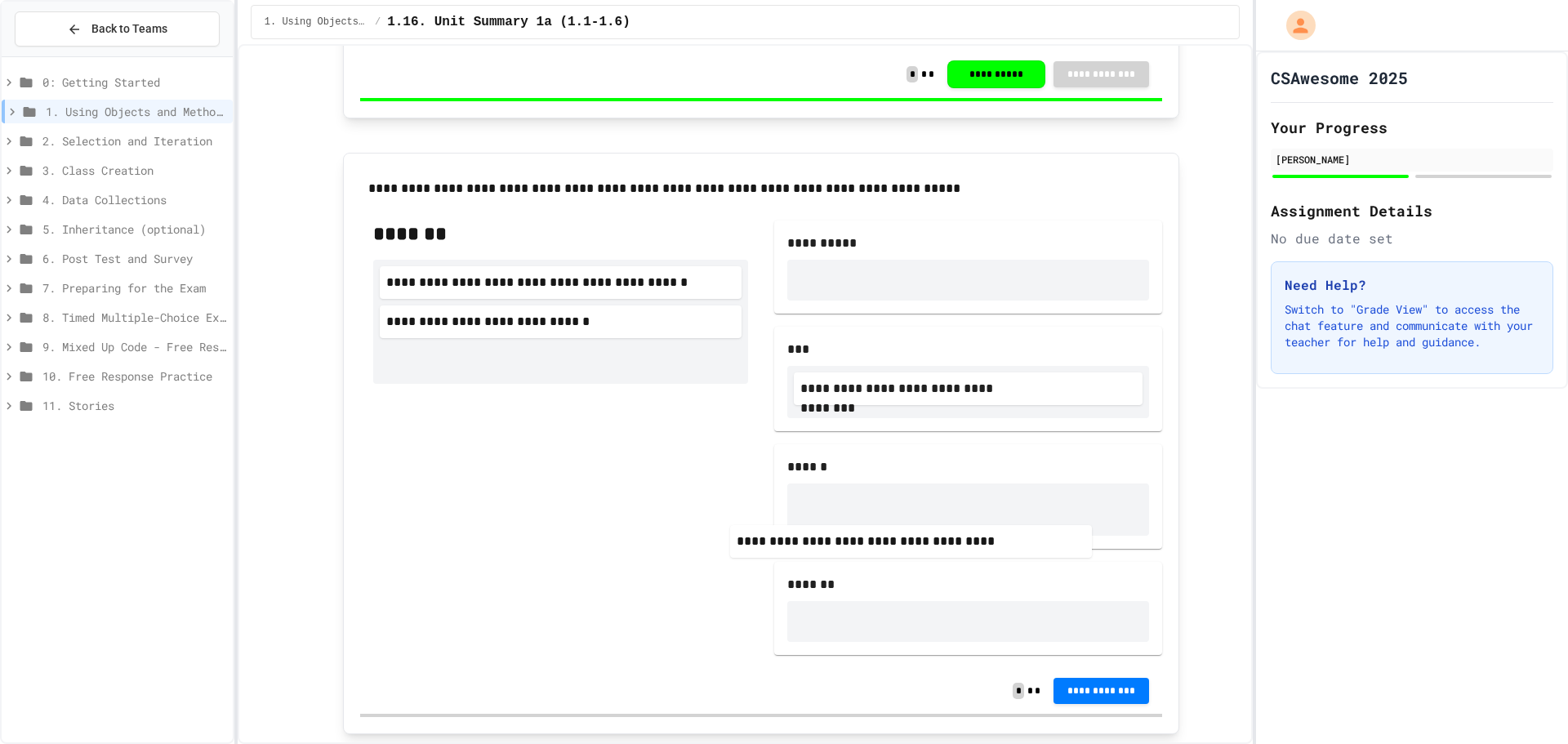
drag, startPoint x: 583, startPoint y: 340, endPoint x: 794, endPoint y: 467, distance: 246.3
click at [957, 557] on div "**********" at bounding box center [761, 438] width 802 height 460
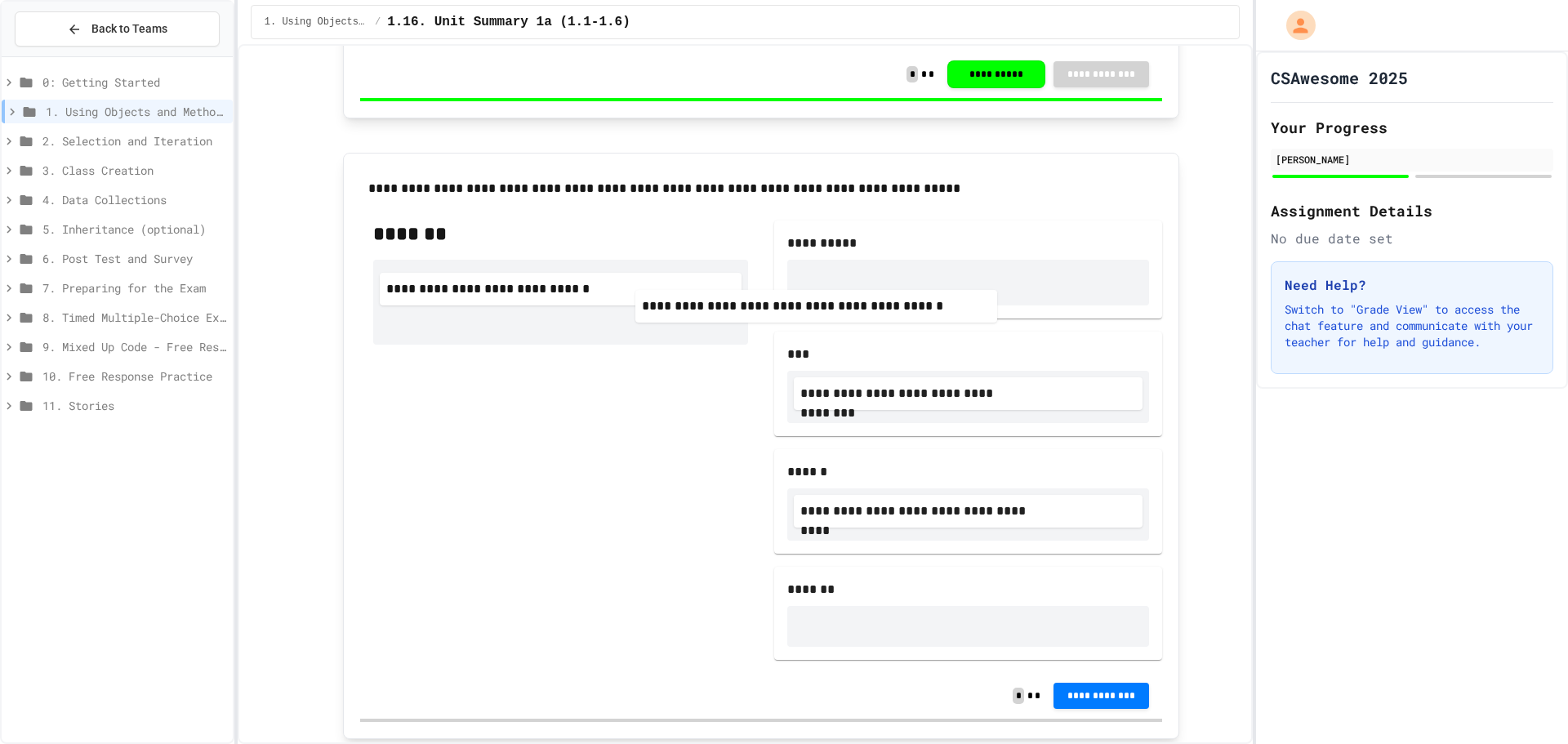
drag, startPoint x: 570, startPoint y: 291, endPoint x: 954, endPoint y: 306, distance: 384.3
click at [954, 306] on div "**********" at bounding box center [761, 440] width 802 height 466
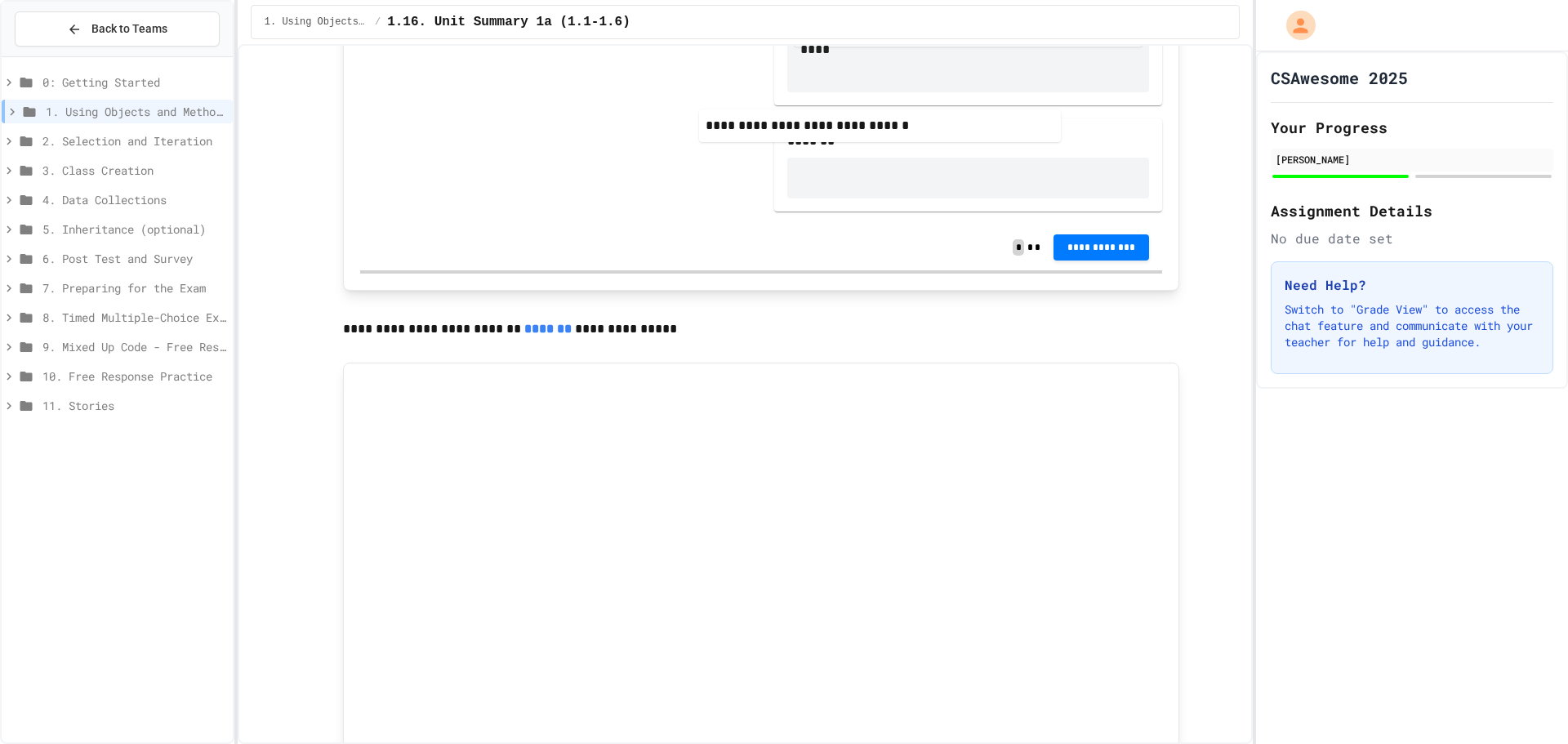
scroll to position [1955, 0]
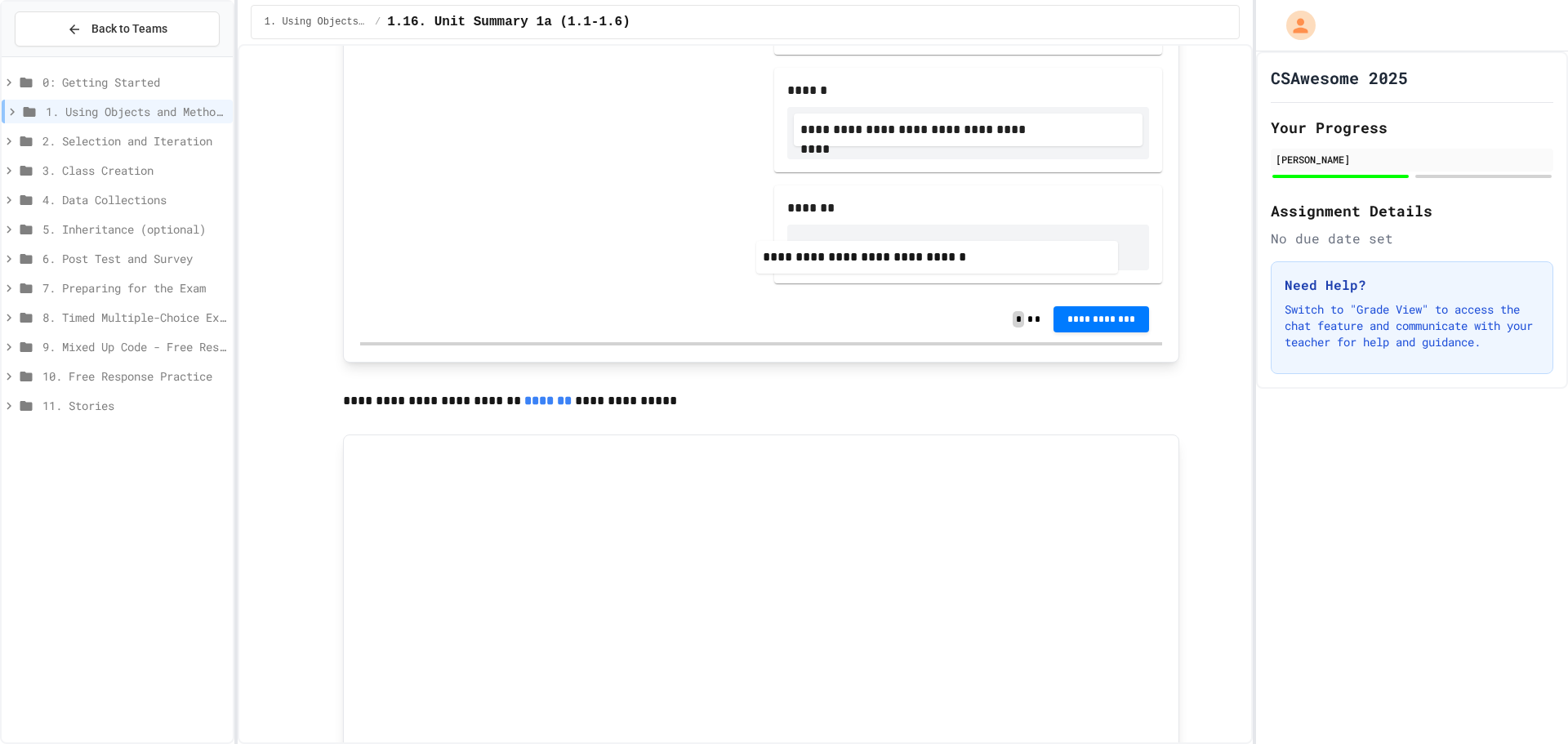
drag, startPoint x: 593, startPoint y: 297, endPoint x: 980, endPoint y: 266, distance: 388.2
click at [980, 266] on div "**********" at bounding box center [761, 57] width 802 height 477
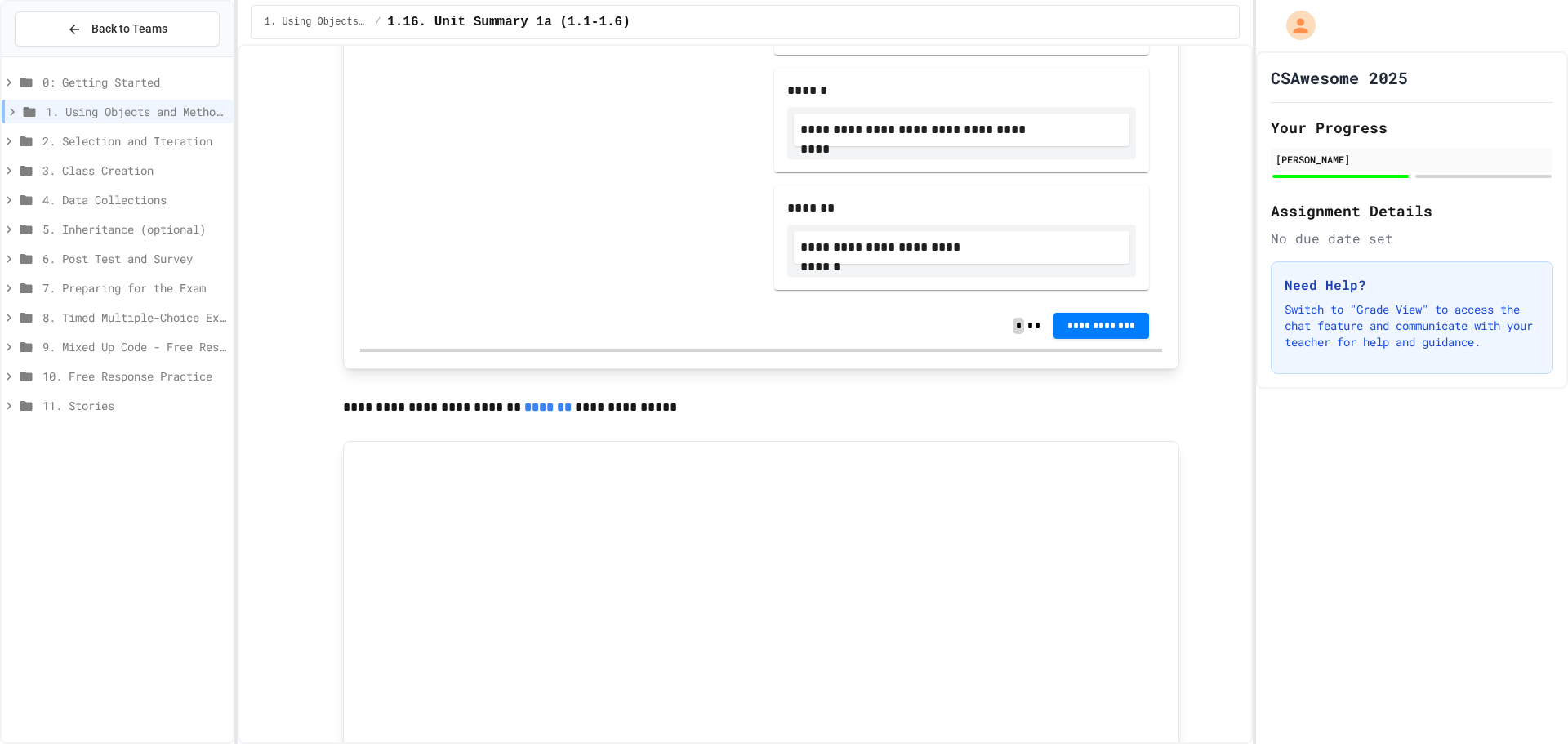
click at [1100, 333] on span "**********" at bounding box center [1101, 326] width 70 height 13
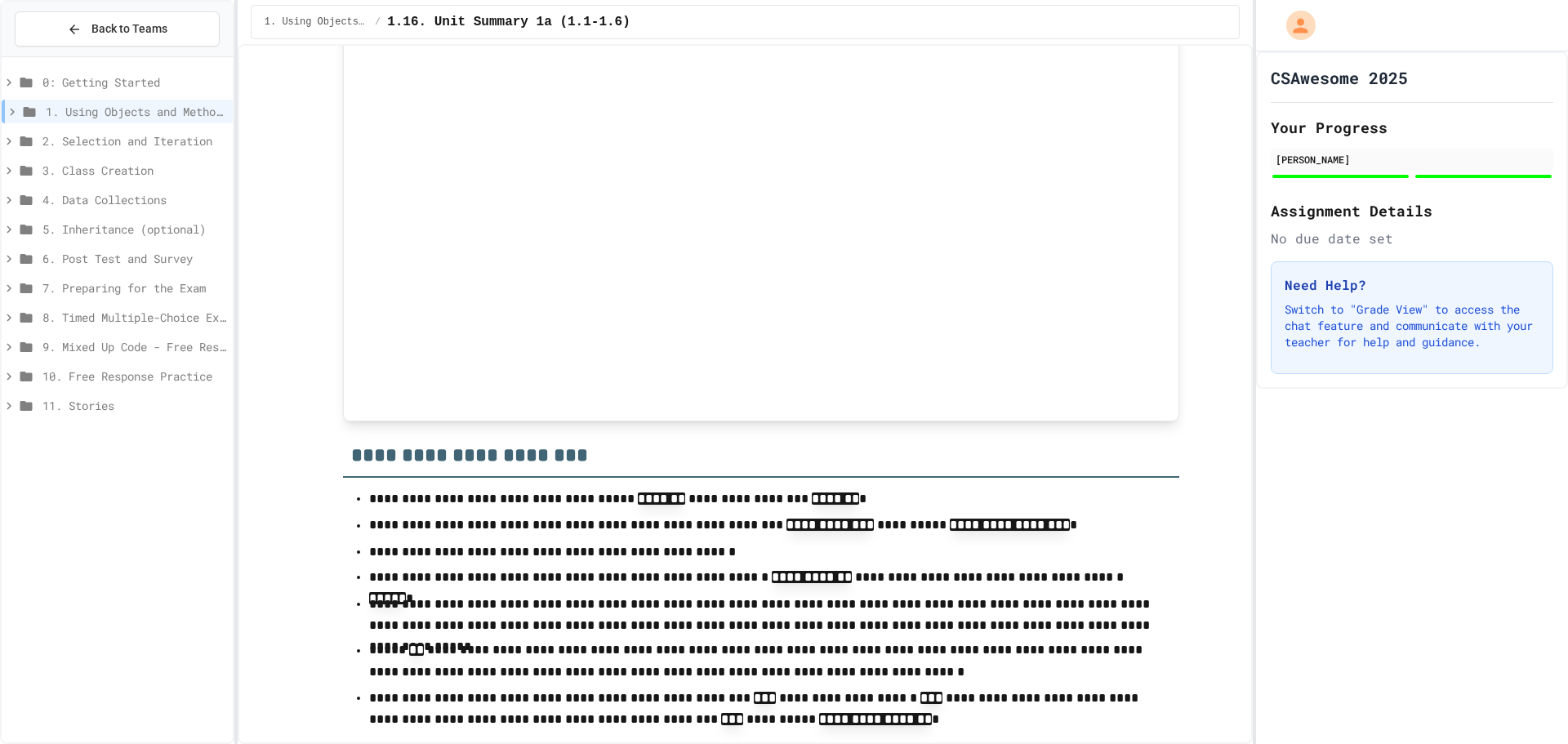
scroll to position [2497, 0]
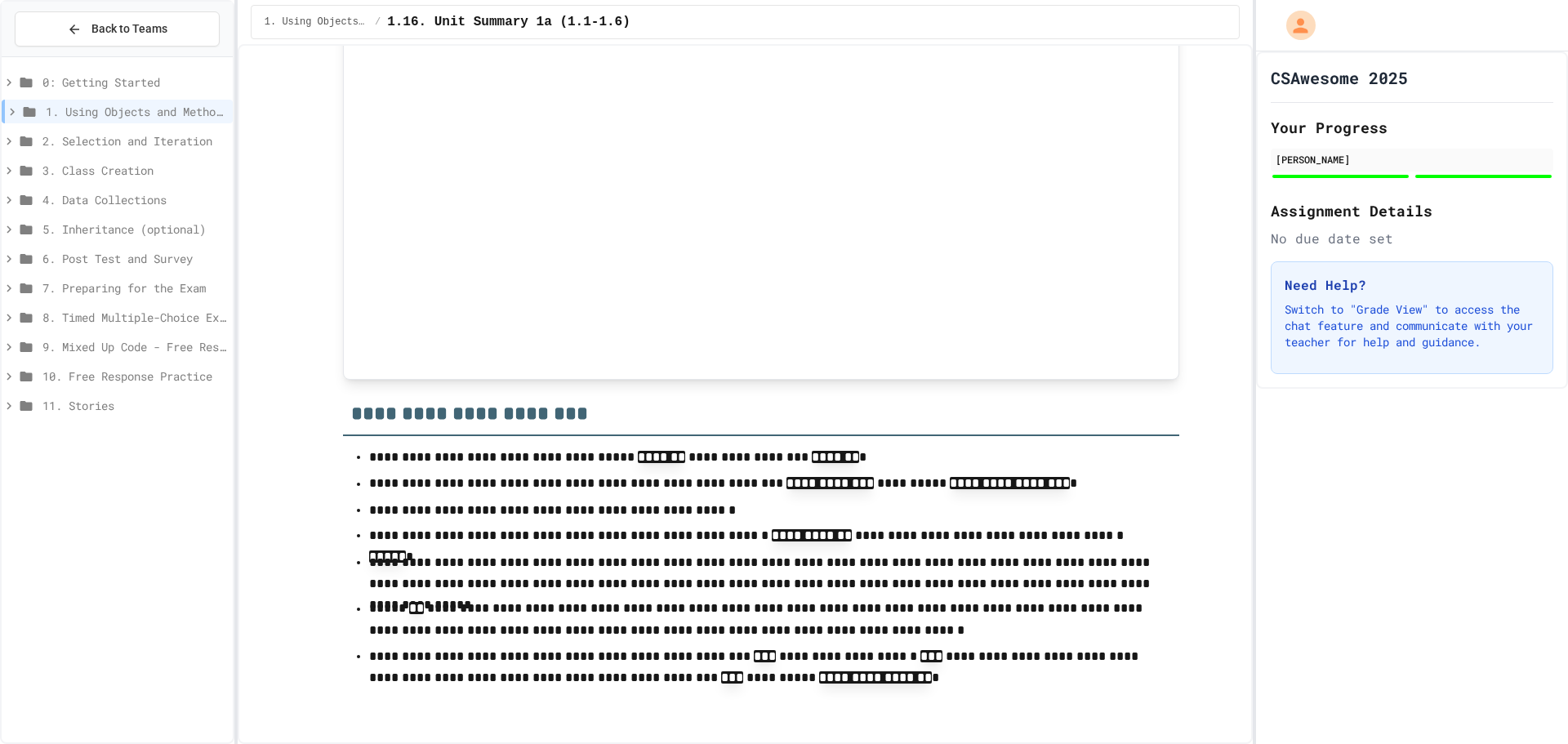
click at [149, 145] on span "2. Selection and Iteration" at bounding box center [135, 140] width 184 height 17
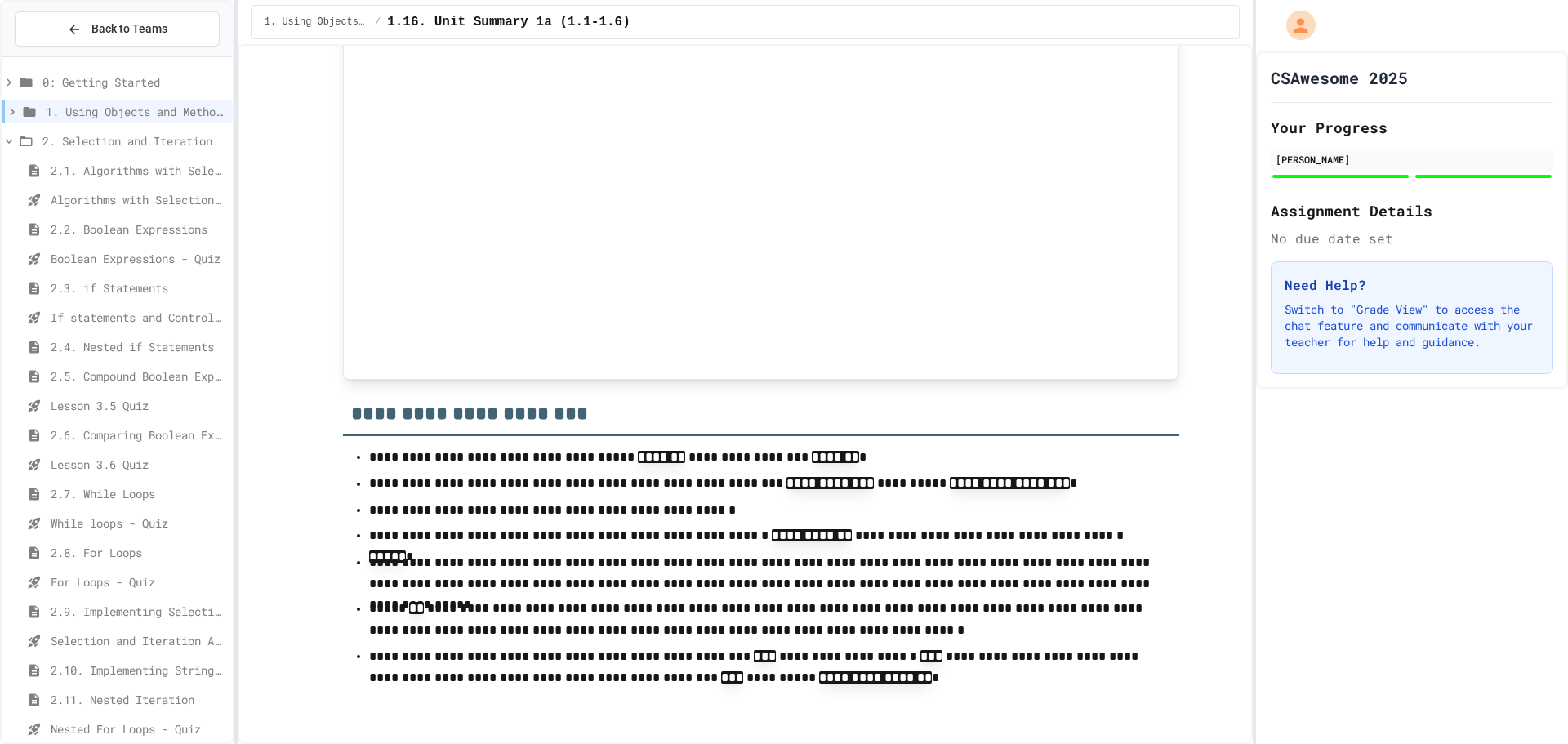
click at [153, 143] on span "2. Selection and Iteration" at bounding box center [135, 140] width 184 height 17
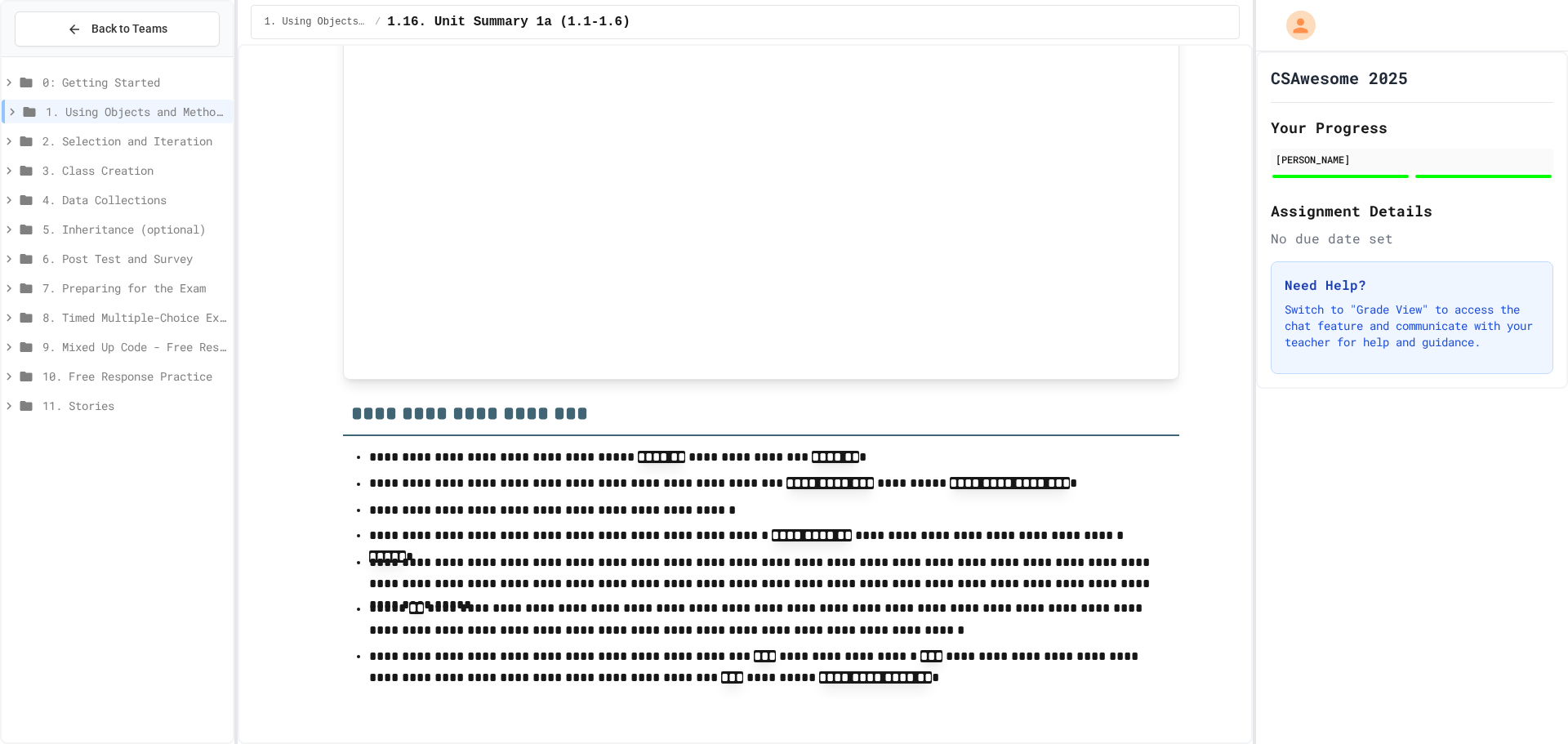
click at [88, 145] on span "2. Selection and Iteration" at bounding box center [135, 140] width 184 height 17
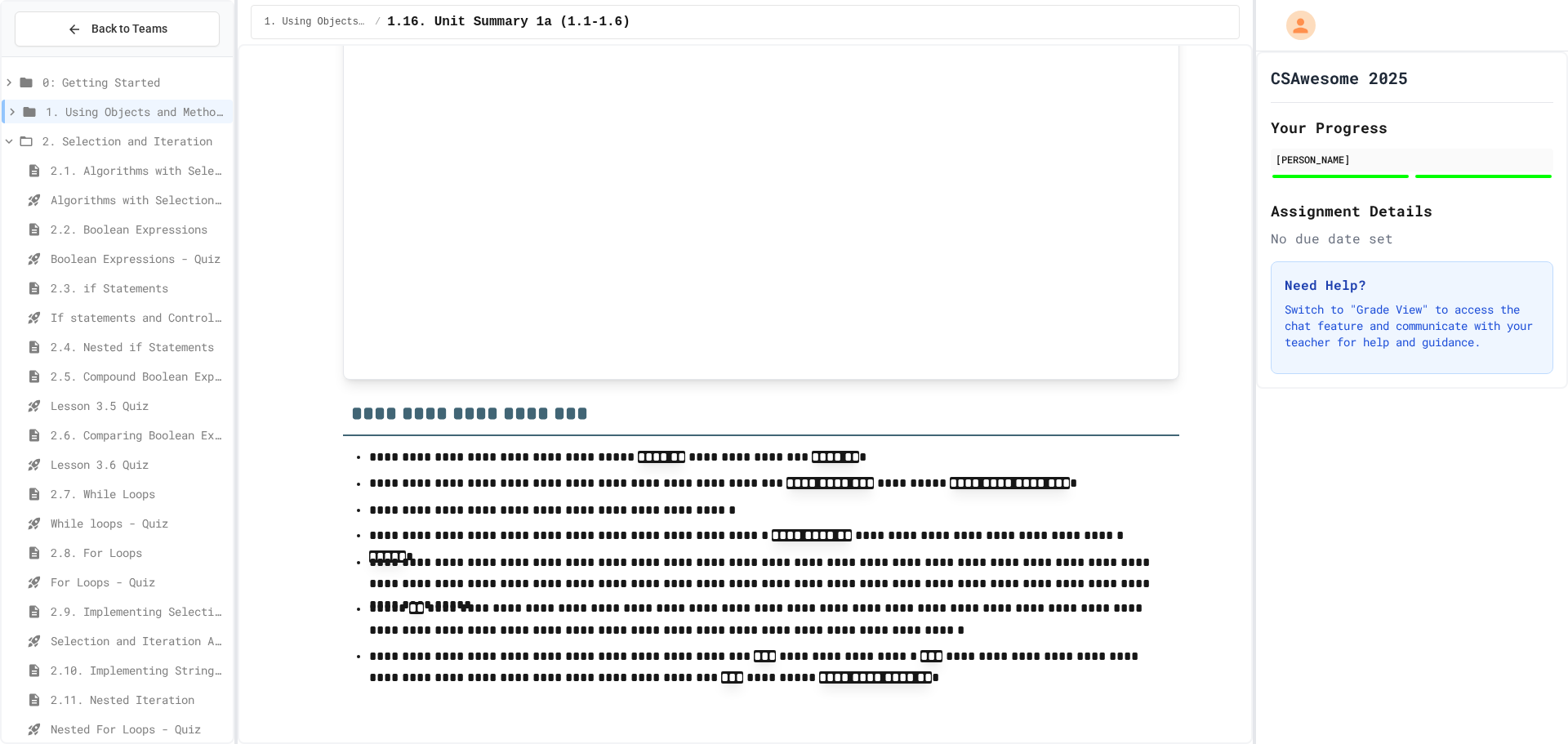
click at [69, 120] on div "1. Using Objects and Methods" at bounding box center [118, 111] width 232 height 24
click at [69, 136] on span "1.1. Introduction to Algorithms, Programming, and Compilers" at bounding box center [139, 140] width 176 height 17
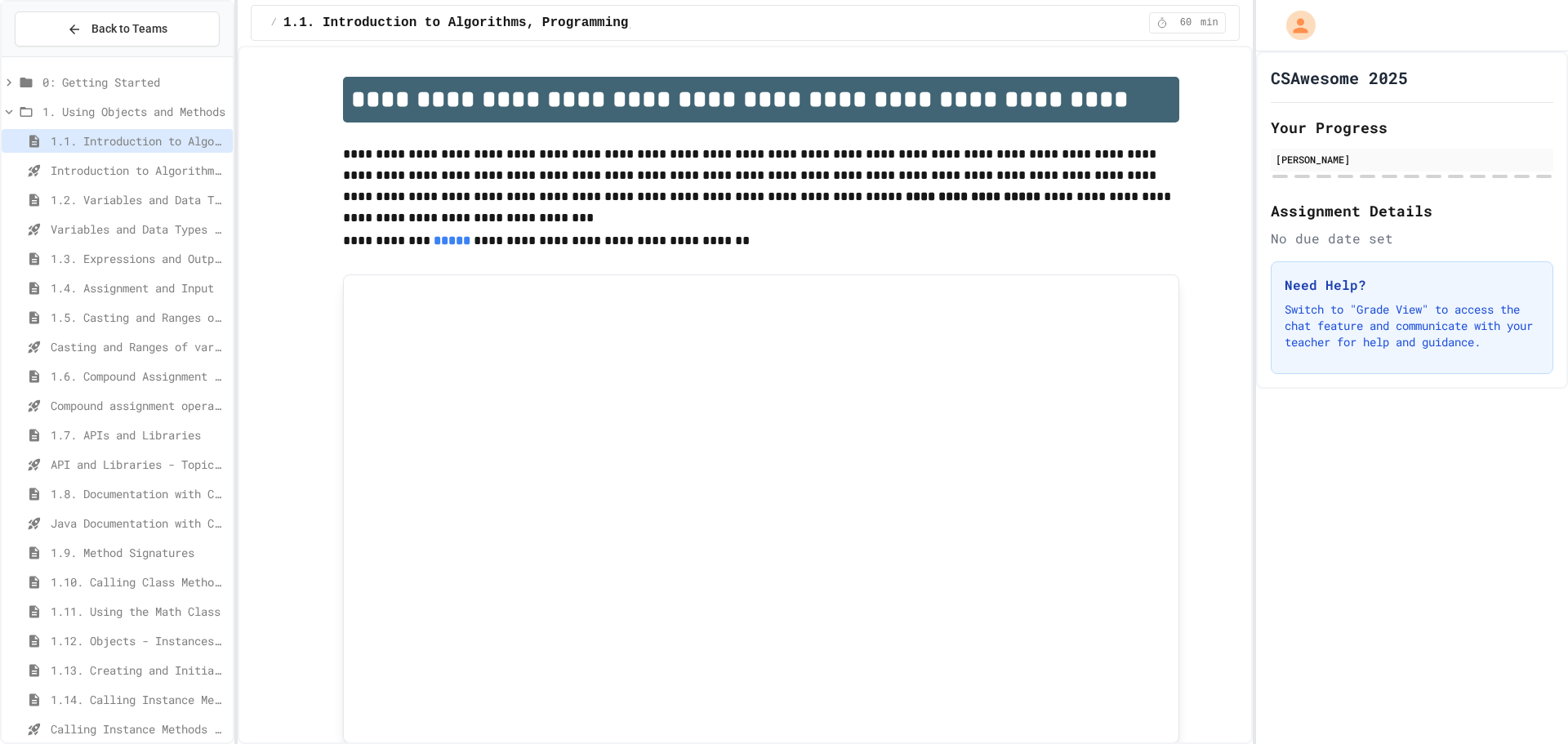
click at [82, 164] on span "Introduction to Algorithms, Programming, and Compilers" at bounding box center [139, 170] width 176 height 17
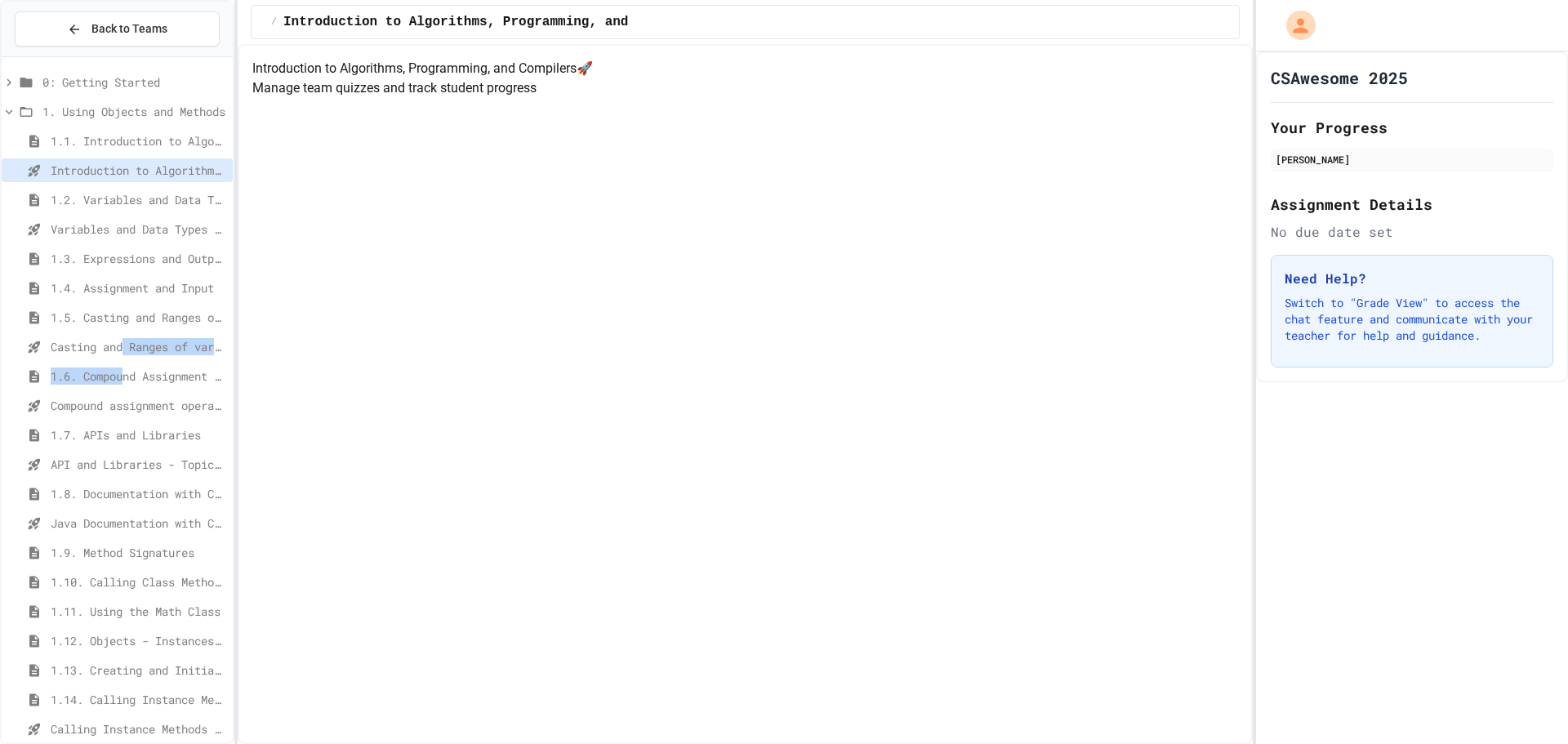
click at [129, 394] on div "Compound assignment operators - Quiz" at bounding box center [118, 406] width 232 height 24
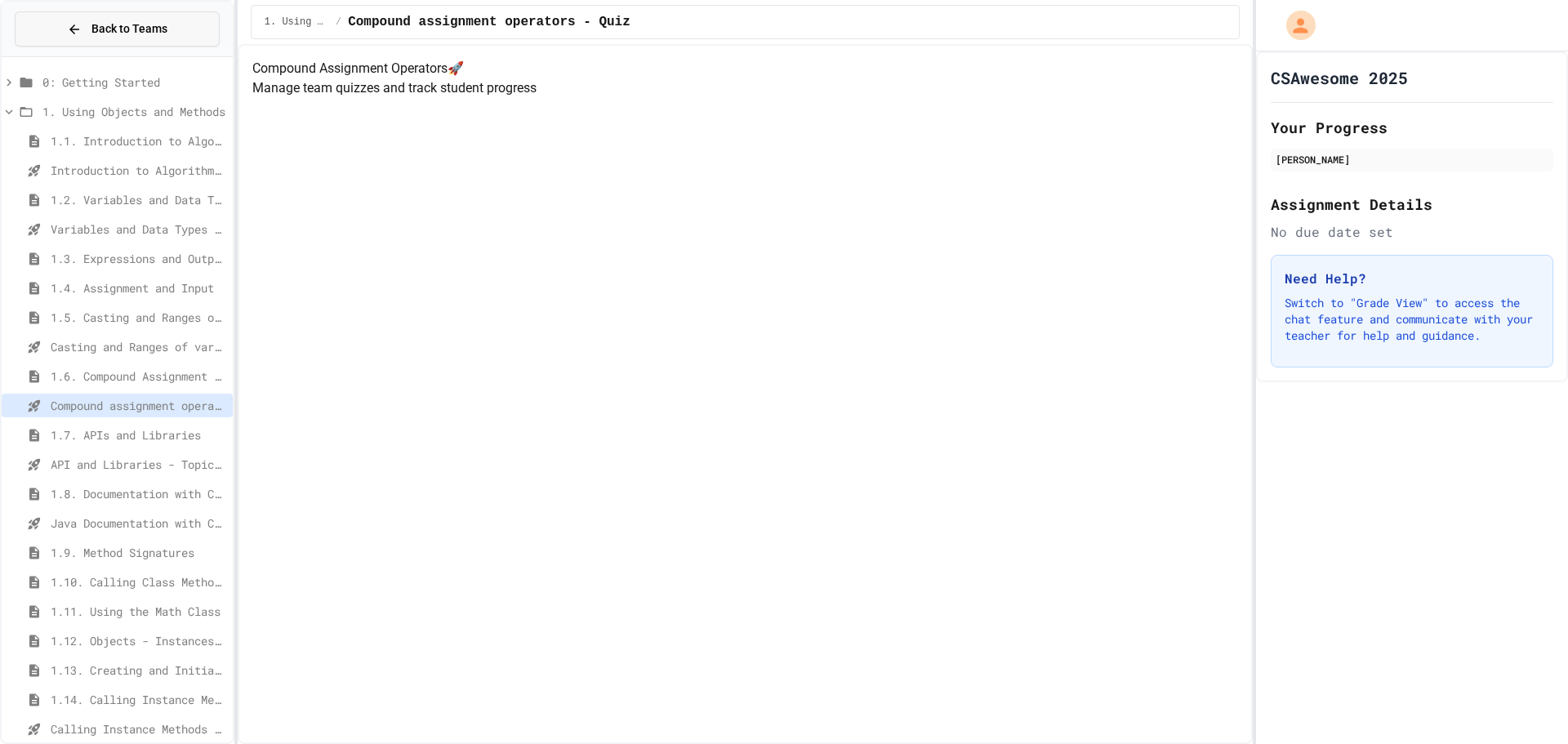
click at [51, 17] on button "Back to Teams" at bounding box center [117, 29] width 205 height 36
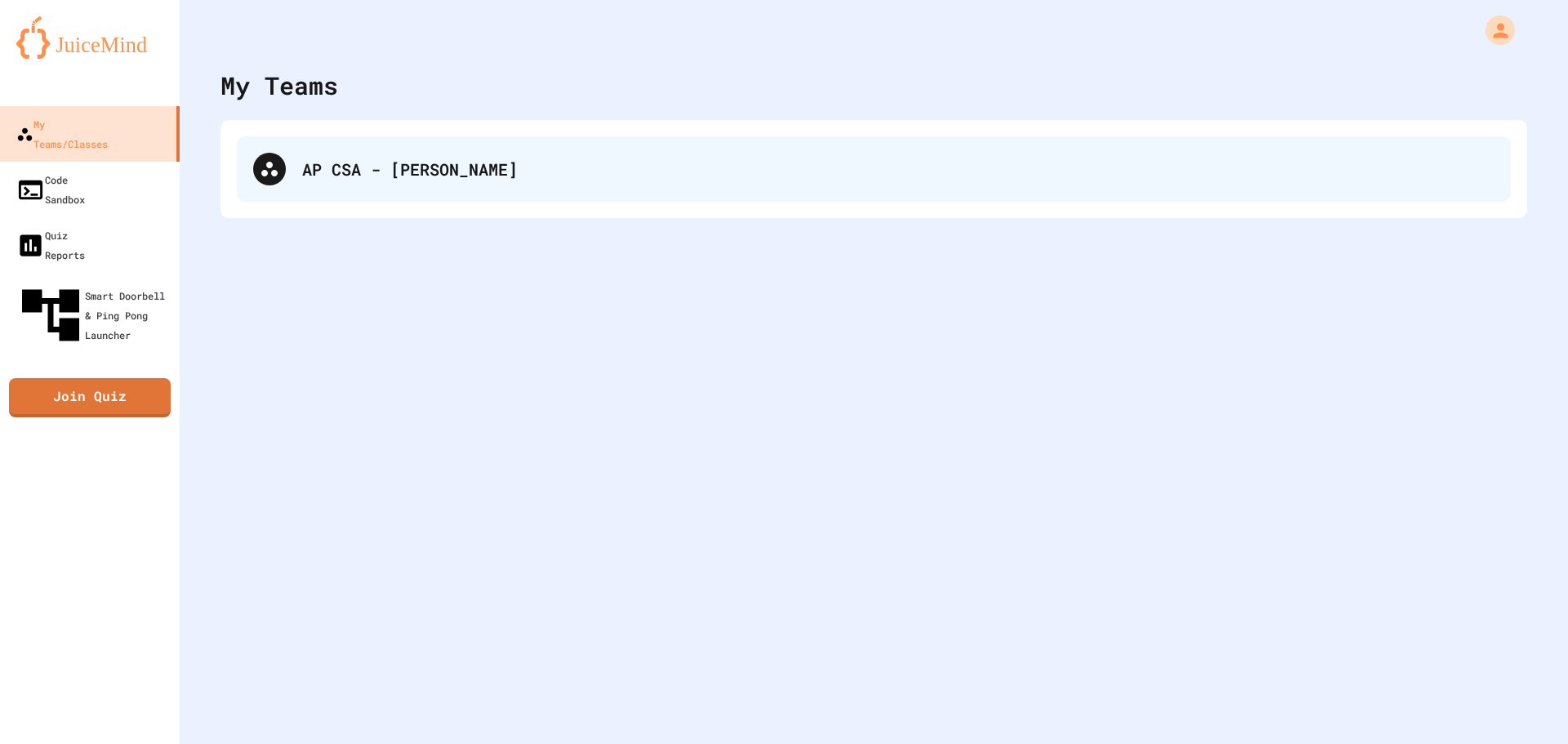
click at [277, 178] on icon at bounding box center [269, 169] width 19 height 19
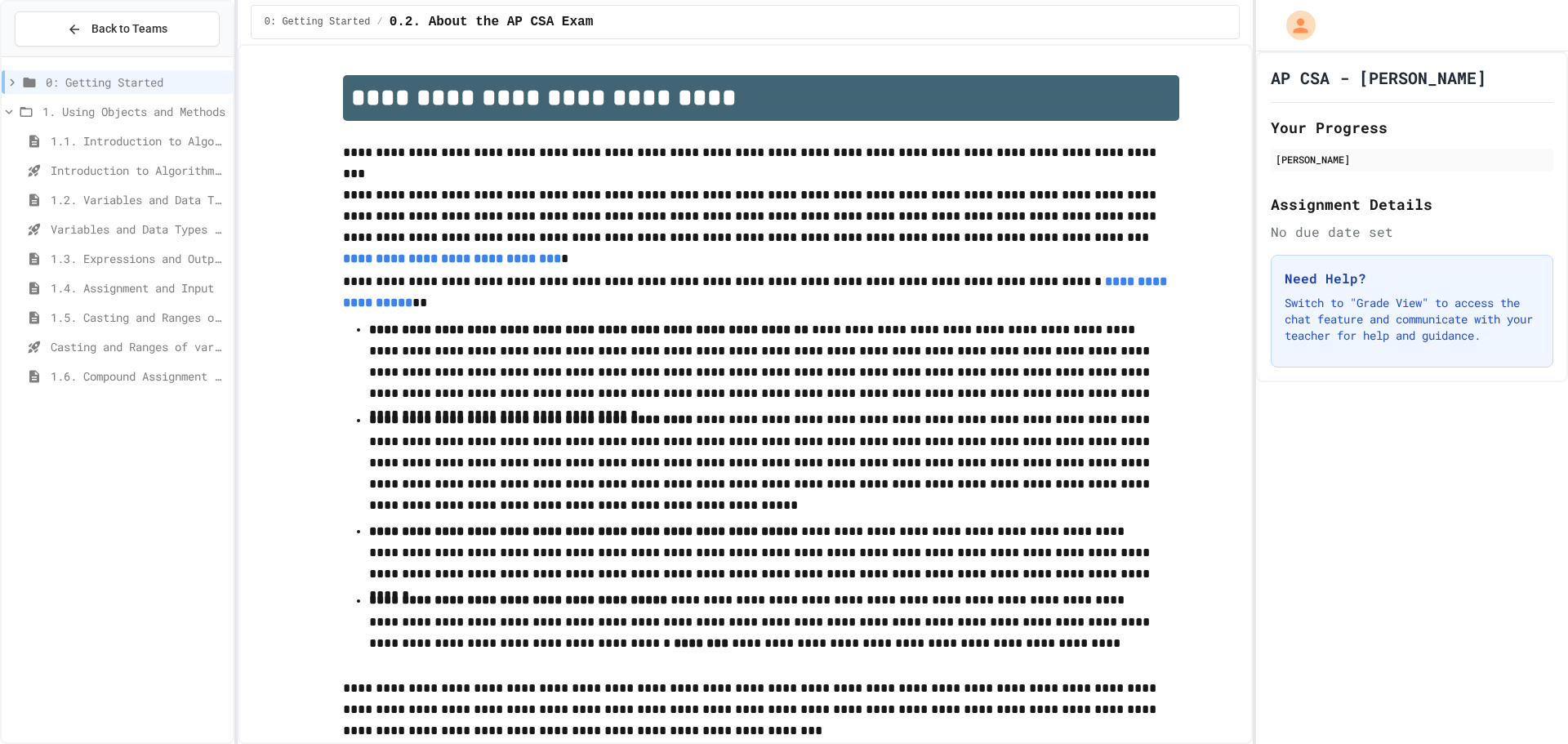
click at [216, 363] on div "Casting and Ranges of variables - Quiz" at bounding box center [118, 349] width 232 height 29
click at [218, 363] on div "Casting and Ranges of variables - Quiz" at bounding box center [118, 349] width 232 height 29
click at [222, 373] on span "1.6. Compound Assignment Operators" at bounding box center [139, 376] width 176 height 17
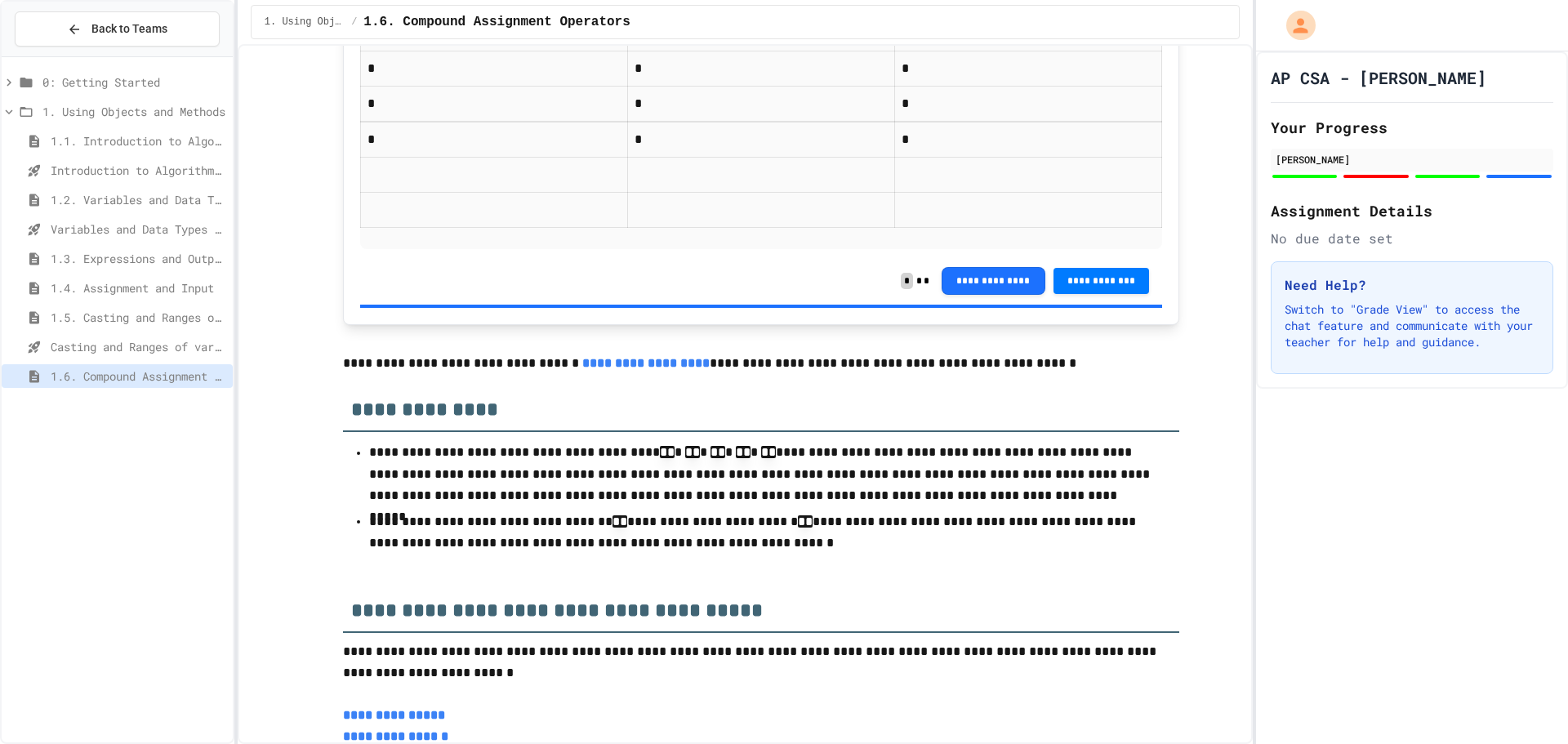
scroll to position [4189, 0]
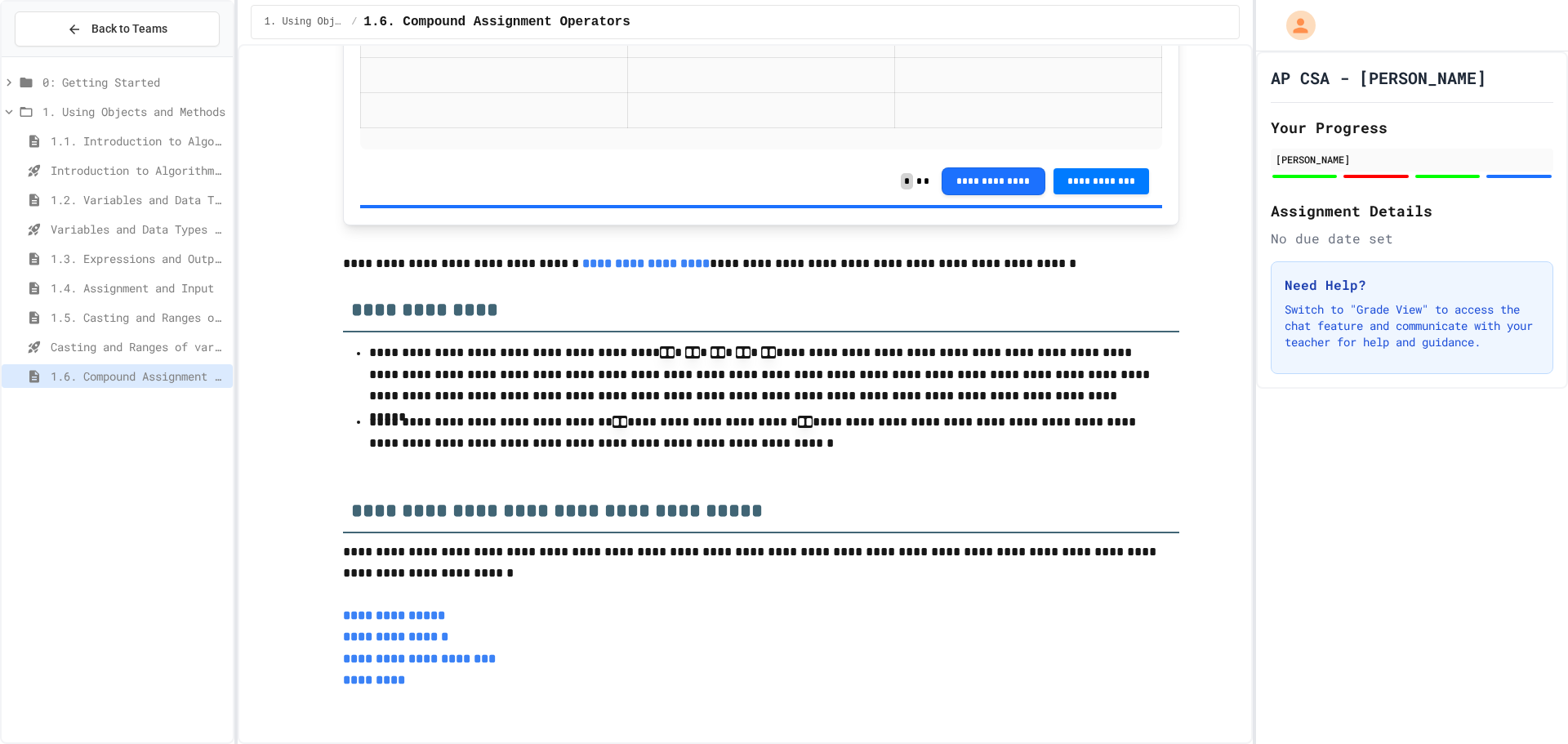
click at [398, 637] on link "**********" at bounding box center [396, 636] width 106 height 12
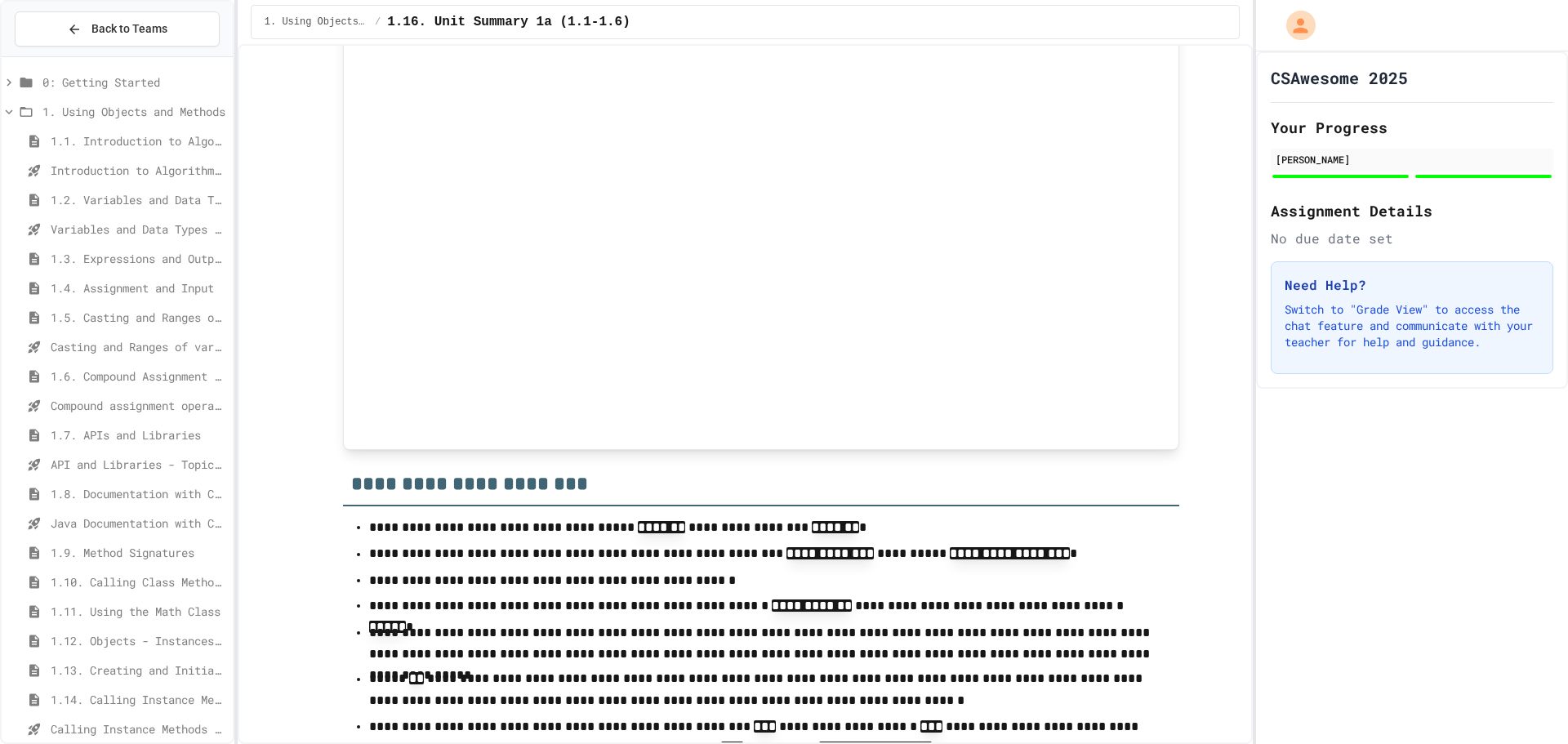
scroll to position [2334, 0]
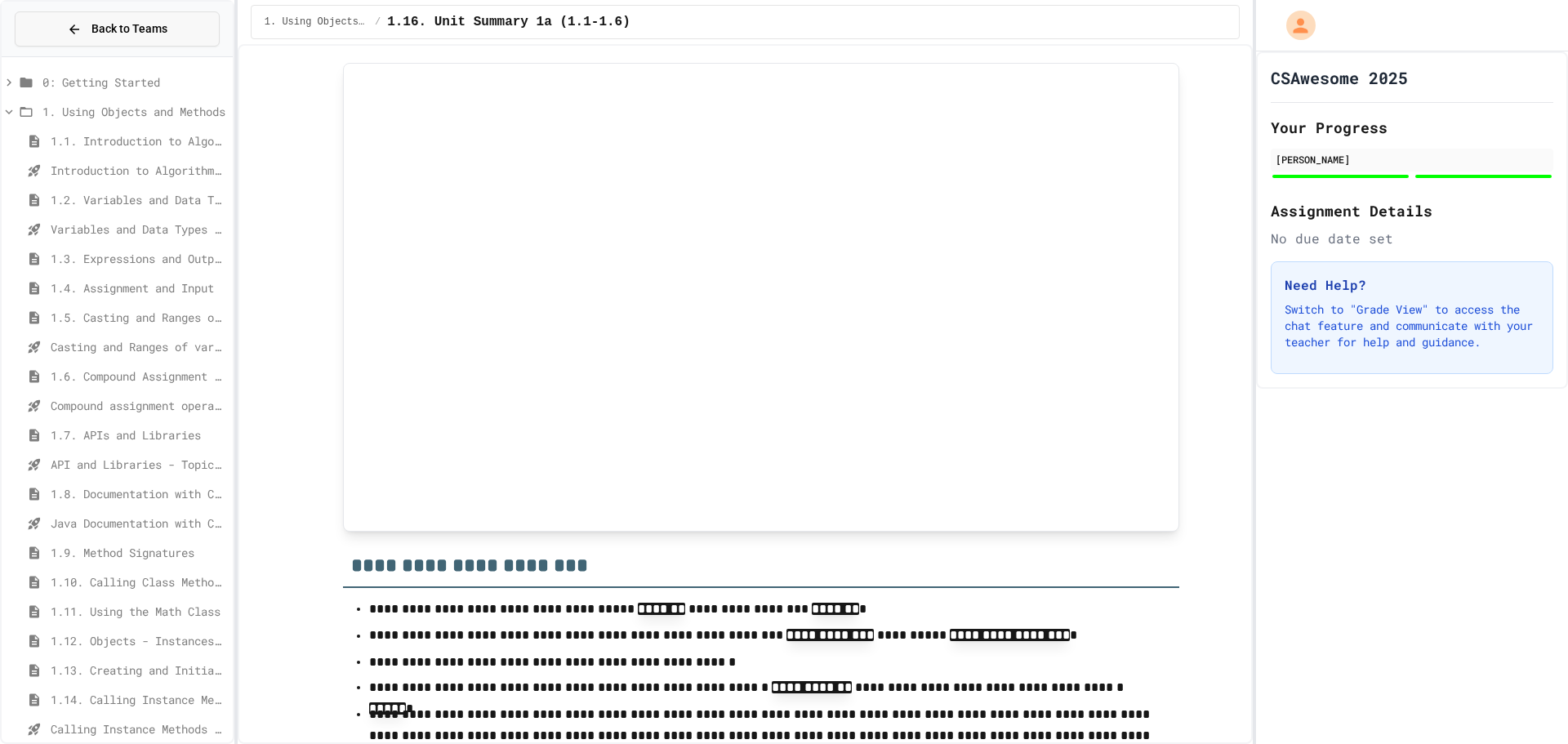
click at [177, 31] on button "Back to Teams" at bounding box center [117, 29] width 205 height 36
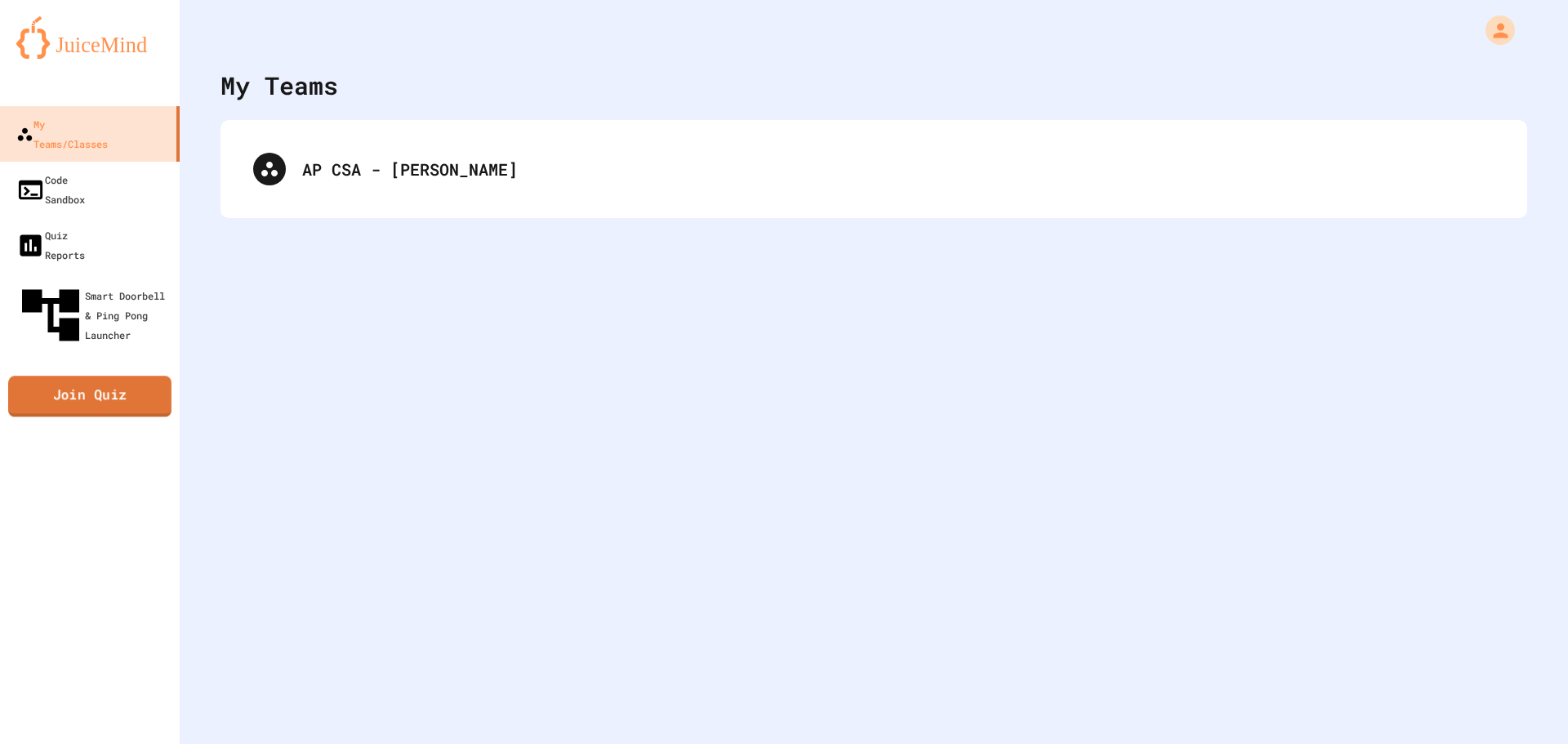
click at [122, 377] on link "Join Quiz" at bounding box center [89, 397] width 163 height 41
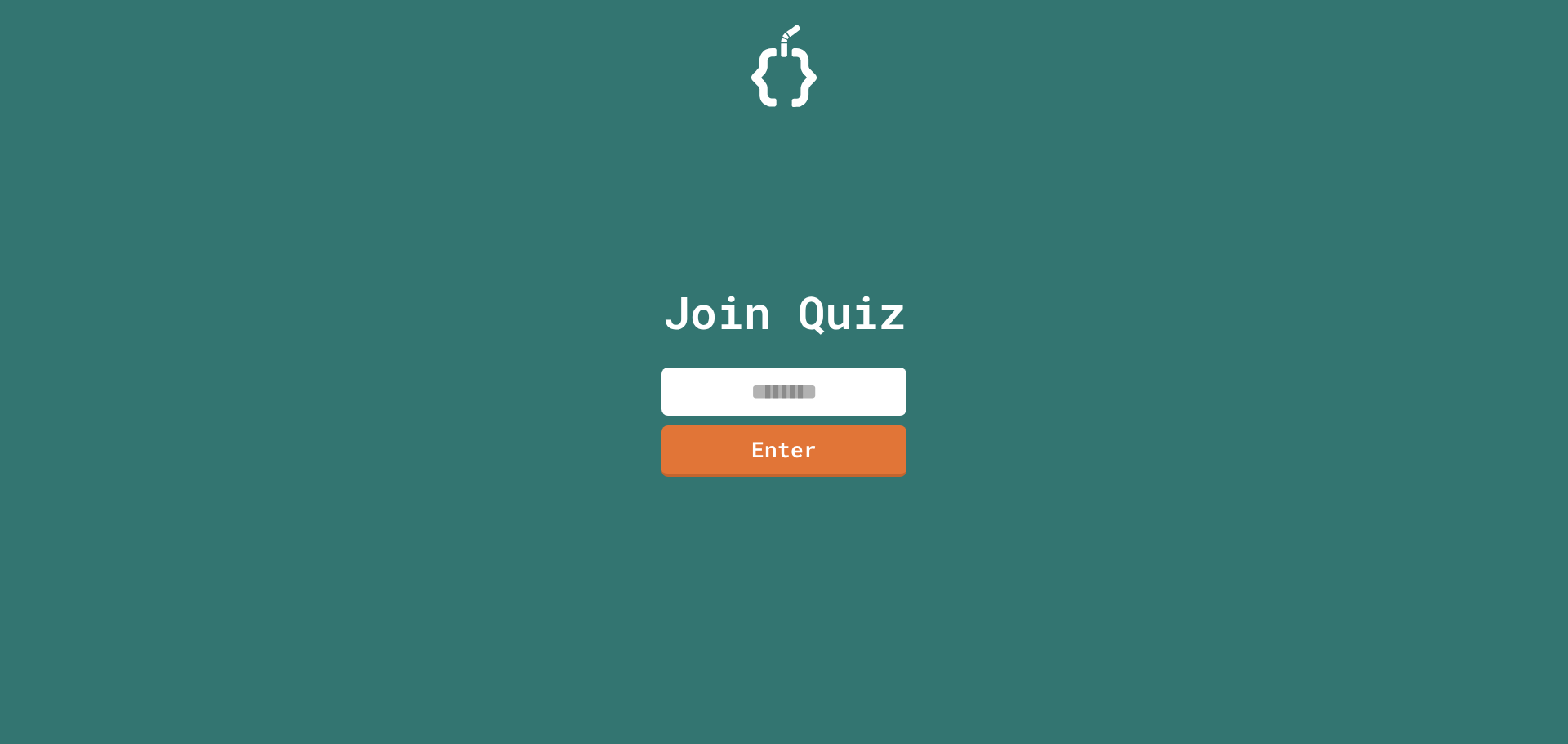
click at [762, 405] on input at bounding box center [784, 391] width 245 height 48
type input "********"
click at [820, 464] on link "Enter" at bounding box center [783, 449] width 242 height 54
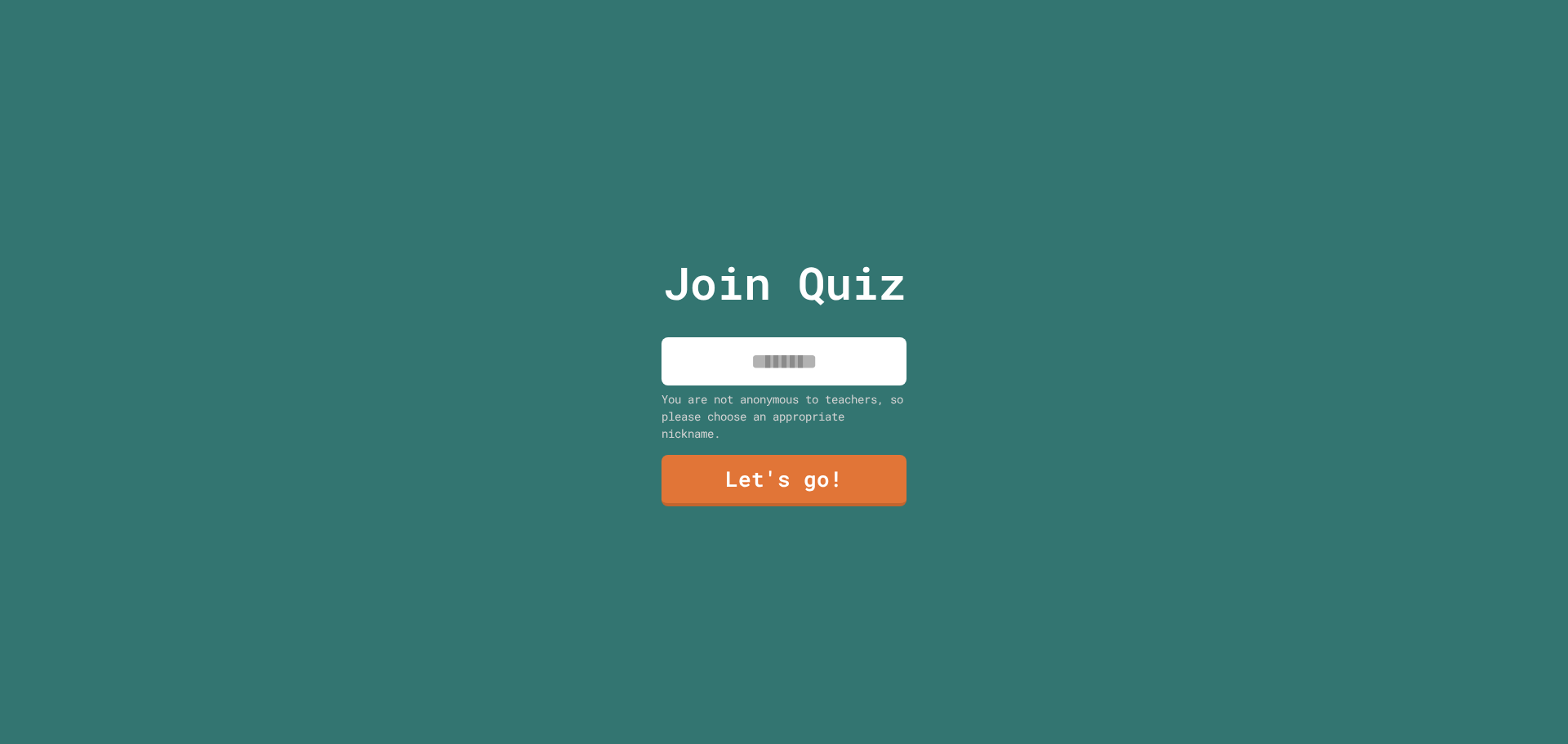
click at [749, 340] on input at bounding box center [784, 361] width 245 height 48
type input "********"
click at [741, 464] on link "Let's go!" at bounding box center [783, 479] width 249 height 54
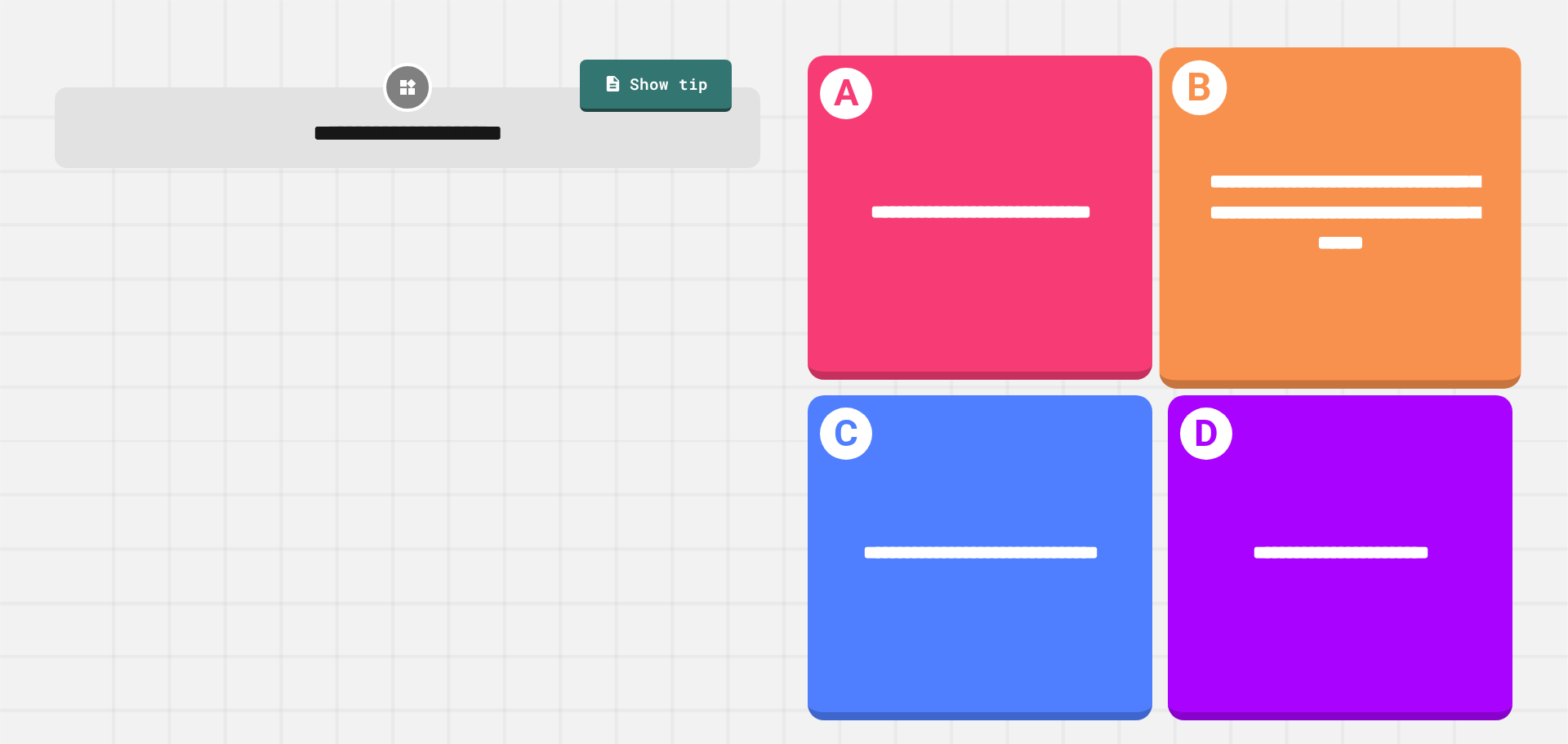
click at [1373, 247] on span "**********" at bounding box center [1345, 212] width 271 height 81
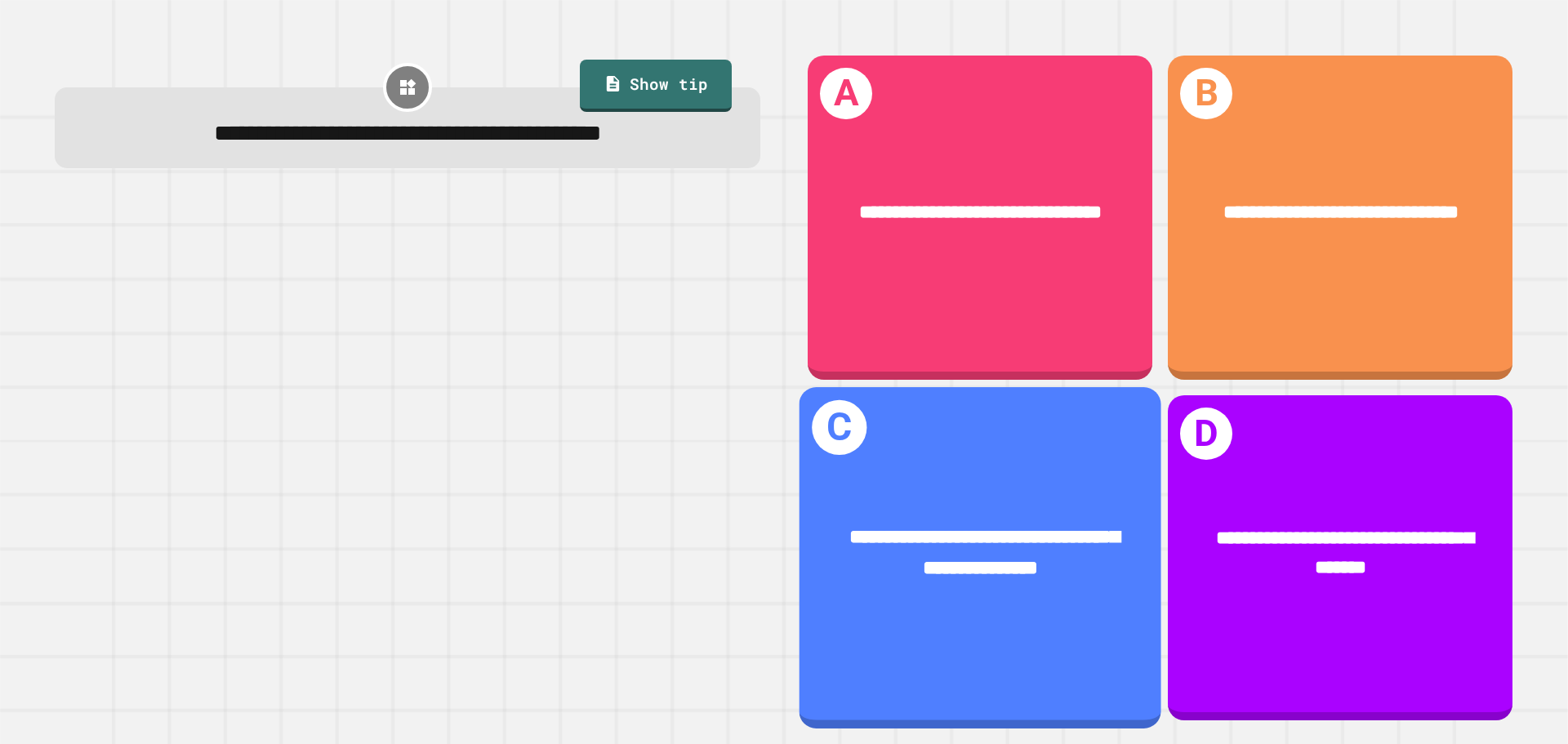
click at [873, 490] on div "**********" at bounding box center [980, 553] width 362 height 140
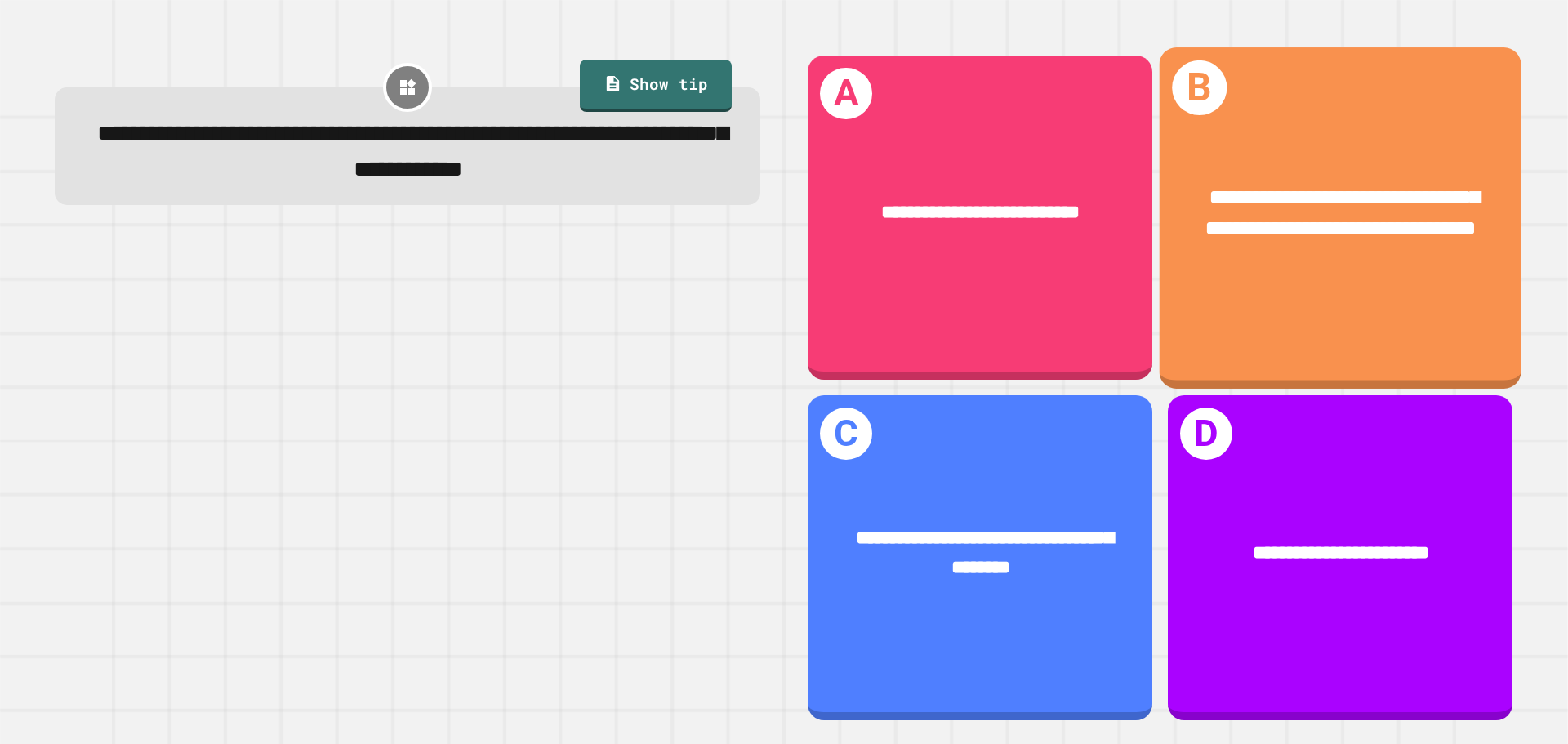
click at [1456, 284] on div "**********" at bounding box center [1340, 213] width 362 height 140
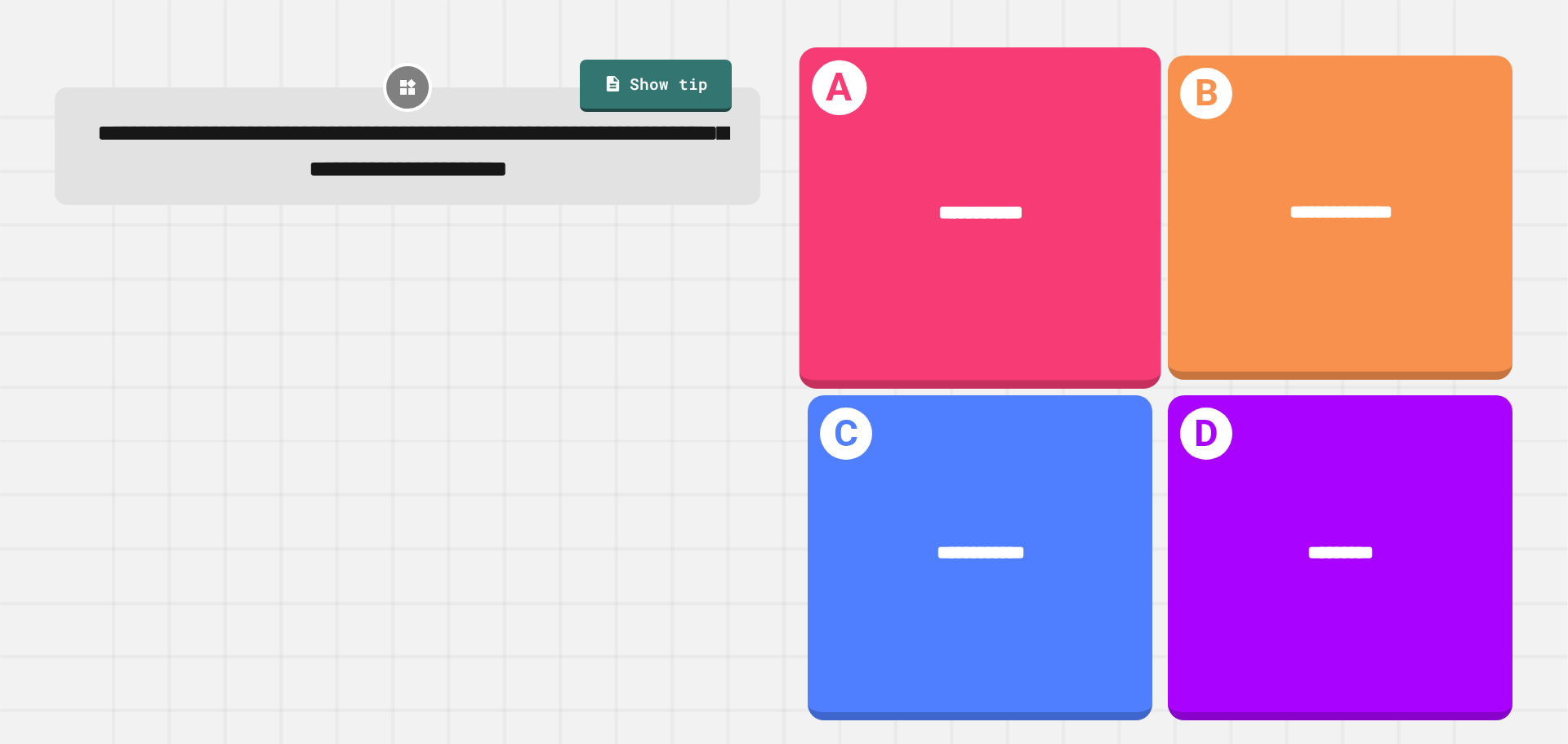
click at [910, 239] on div "**********" at bounding box center [980, 213] width 362 height 109
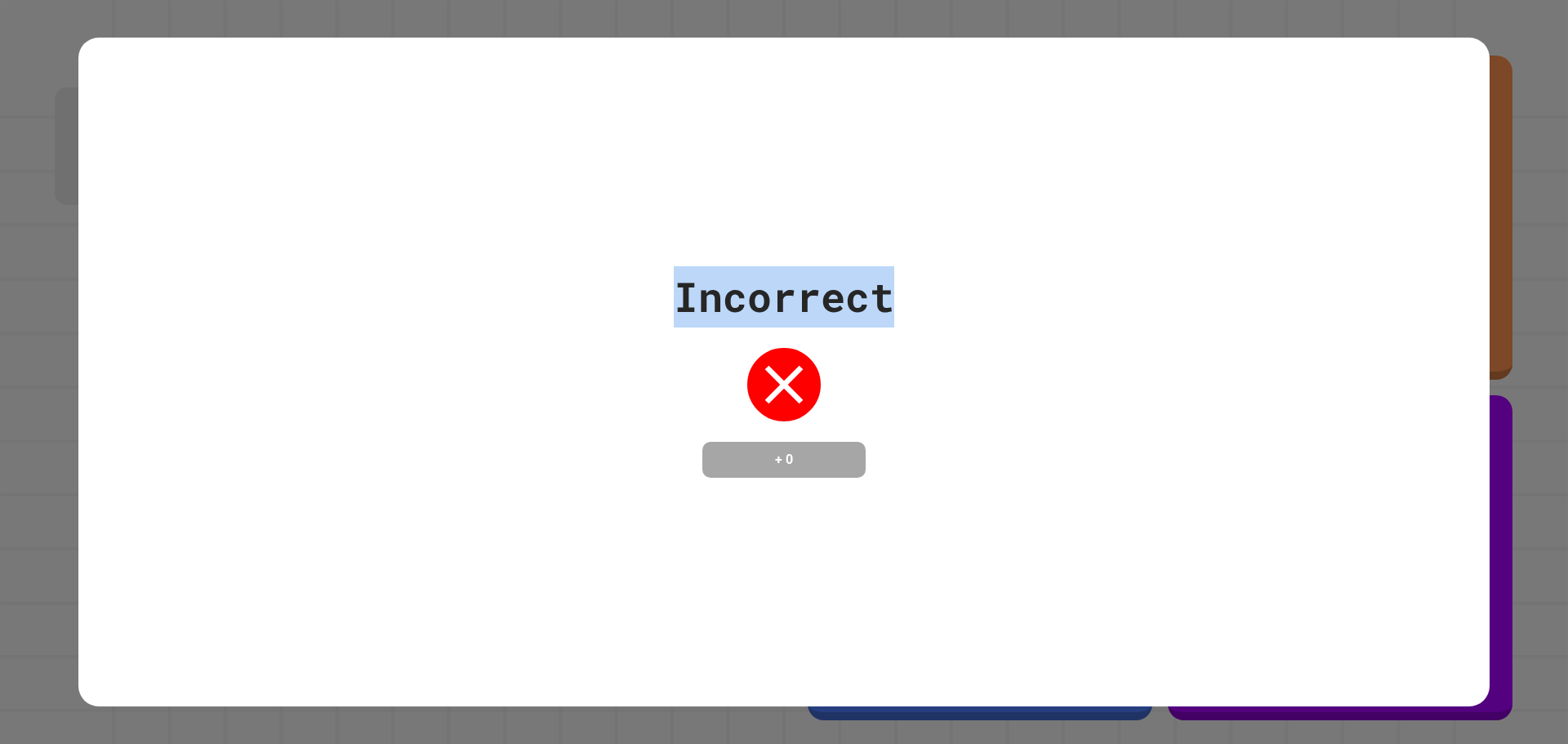
drag, startPoint x: 1065, startPoint y: 196, endPoint x: 245, endPoint y: 160, distance: 820.8
click at [247, 164] on div "Incorrect + 0" at bounding box center [784, 372] width 1411 height 670
click at [278, 142] on div "Incorrect + 0" at bounding box center [784, 372] width 1411 height 670
drag, startPoint x: 1203, startPoint y: 90, endPoint x: 1160, endPoint y: 116, distance: 50.2
click at [1204, 91] on div "Incorrect + 0" at bounding box center [784, 372] width 1411 height 670
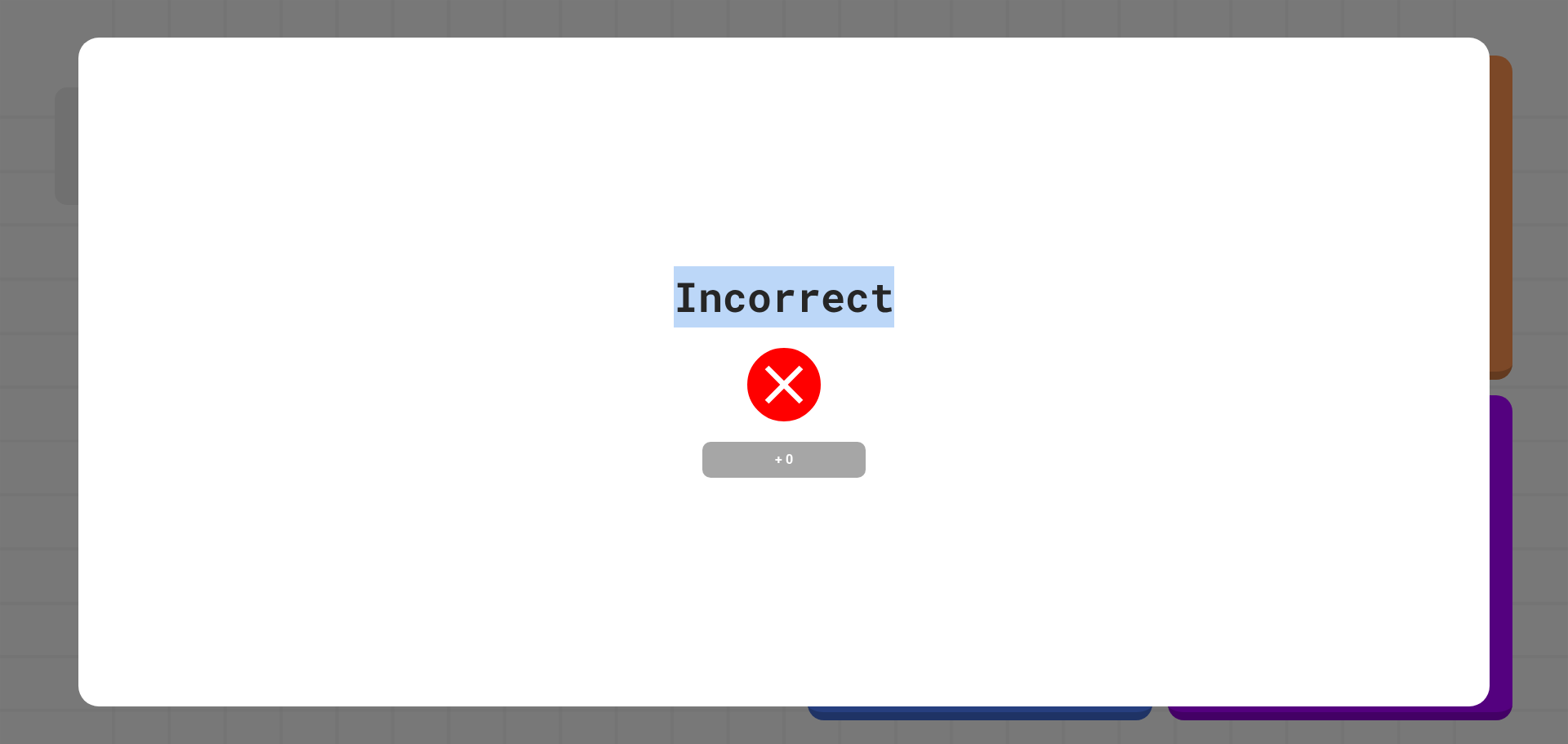
click at [953, 313] on div "Incorrect + 0" at bounding box center [784, 372] width 1411 height 212
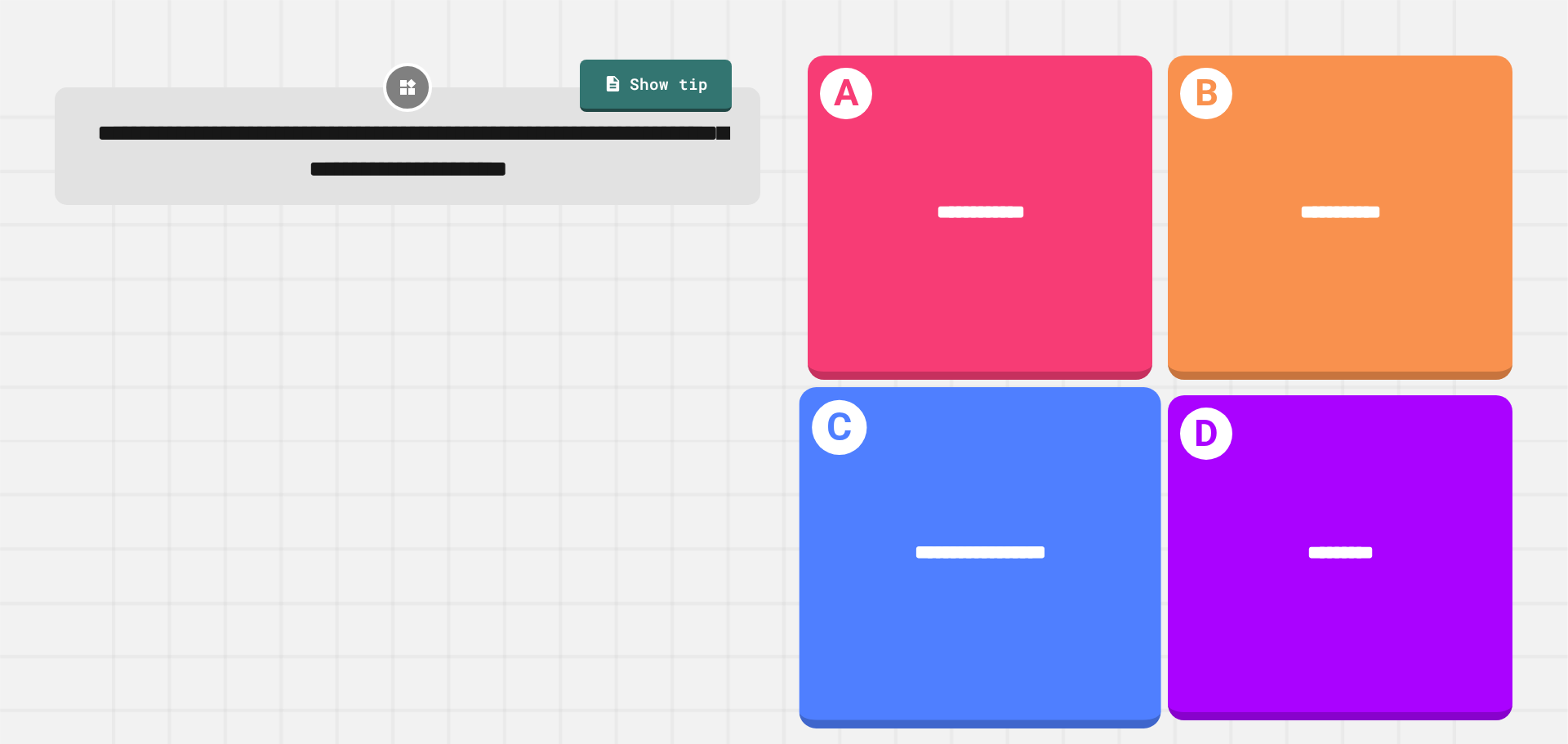
click at [992, 443] on div "**********" at bounding box center [980, 558] width 362 height 341
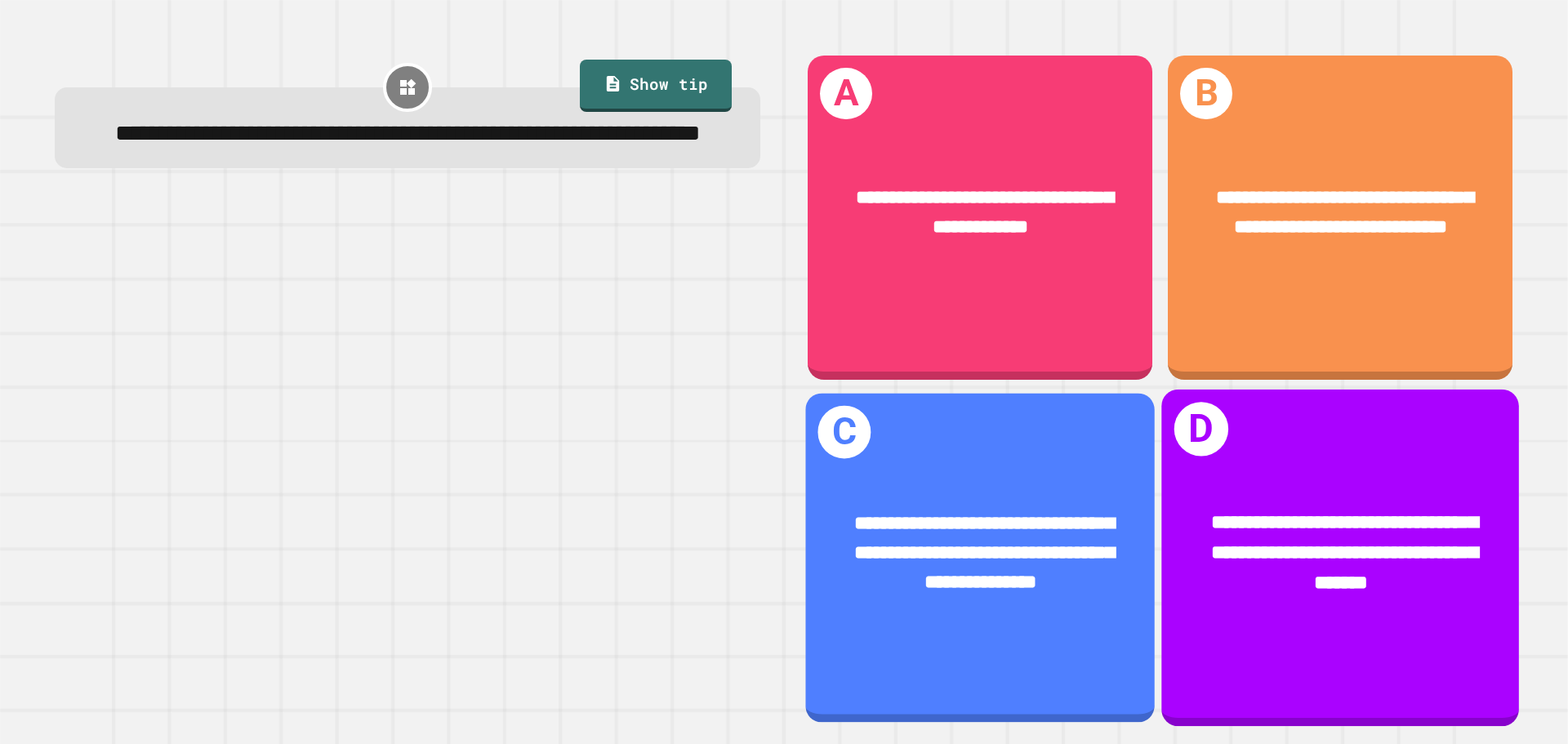
click at [1224, 594] on div "**********" at bounding box center [1341, 553] width 357 height 169
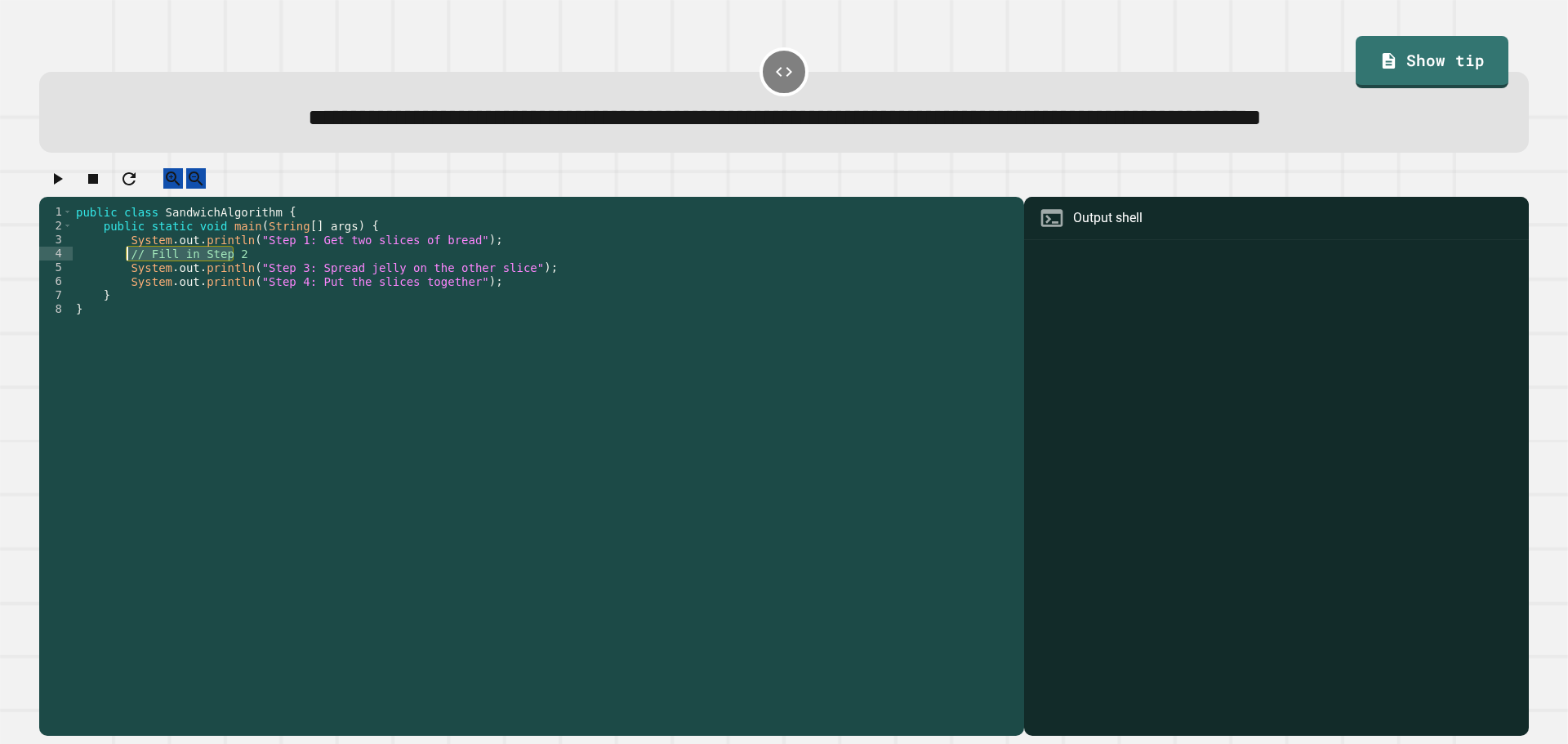
drag, startPoint x: 252, startPoint y: 308, endPoint x: 124, endPoint y: 308, distance: 128.0
click at [124, 308] on div "public class SandwichAlgorithm { public static void main ( String [ ] args ) { …" at bounding box center [544, 434] width 944 height 459
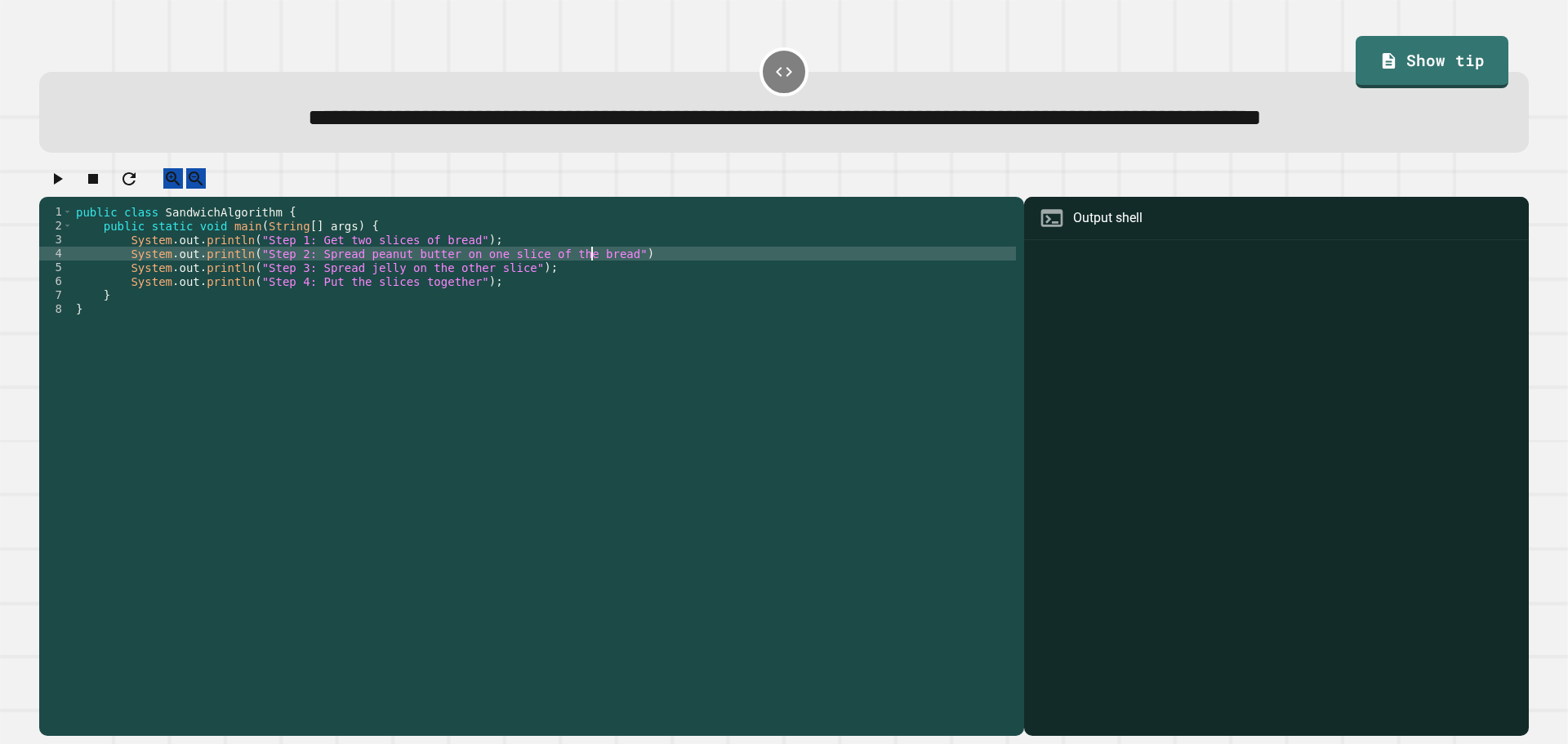
scroll to position [0, 36]
click at [67, 189] on icon "button" at bounding box center [57, 178] width 19 height 19
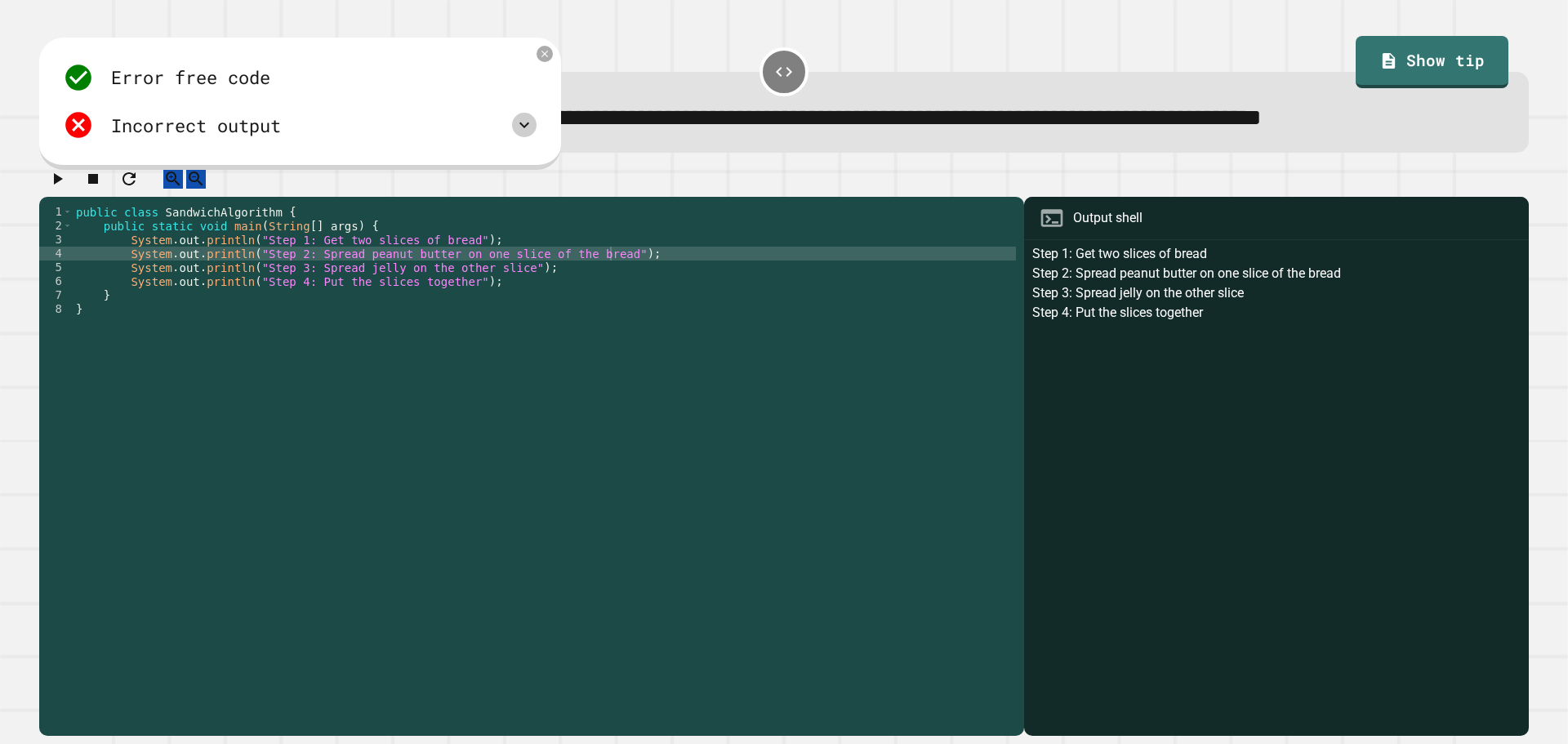
click at [529, 135] on icon at bounding box center [523, 124] width 19 height 19
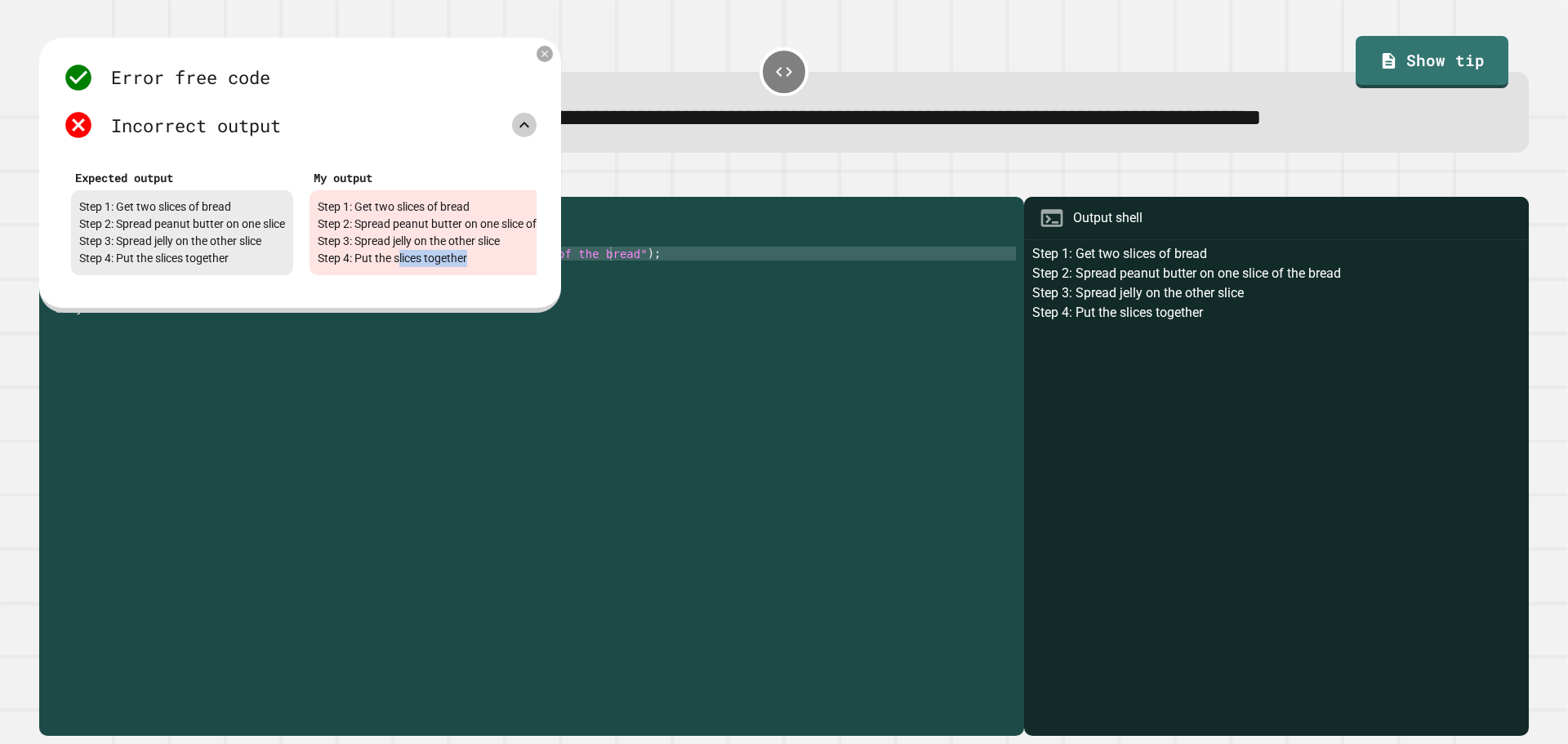
drag, startPoint x: 475, startPoint y: 315, endPoint x: 402, endPoint y: 316, distance: 73.0
click at [402, 275] on div "Step 1: Get two slices of bread Step 2: Spread peanut butter on one slice of th…" at bounding box center [453, 232] width 286 height 85
click at [356, 275] on div "Step 1: Get two slices of bread Step 2: Spread peanut butter on one slice of th…" at bounding box center [453, 232] width 286 height 85
drag, startPoint x: 286, startPoint y: 324, endPoint x: 324, endPoint y: 324, distance: 38.0
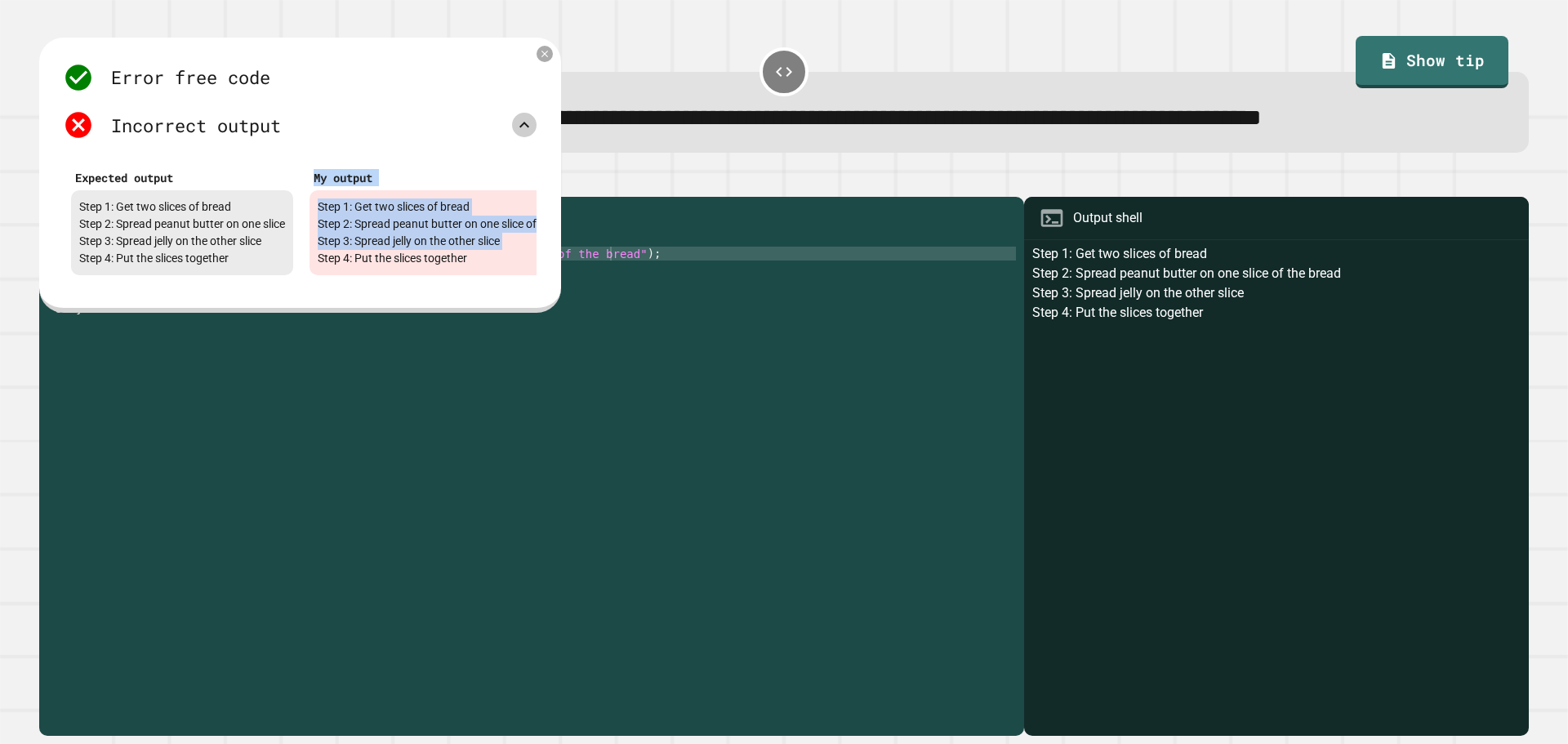
click at [324, 284] on div "Expected output Step 1: Get two slices of bread Step 2: Spread peanut butter on…" at bounding box center [300, 220] width 474 height 127
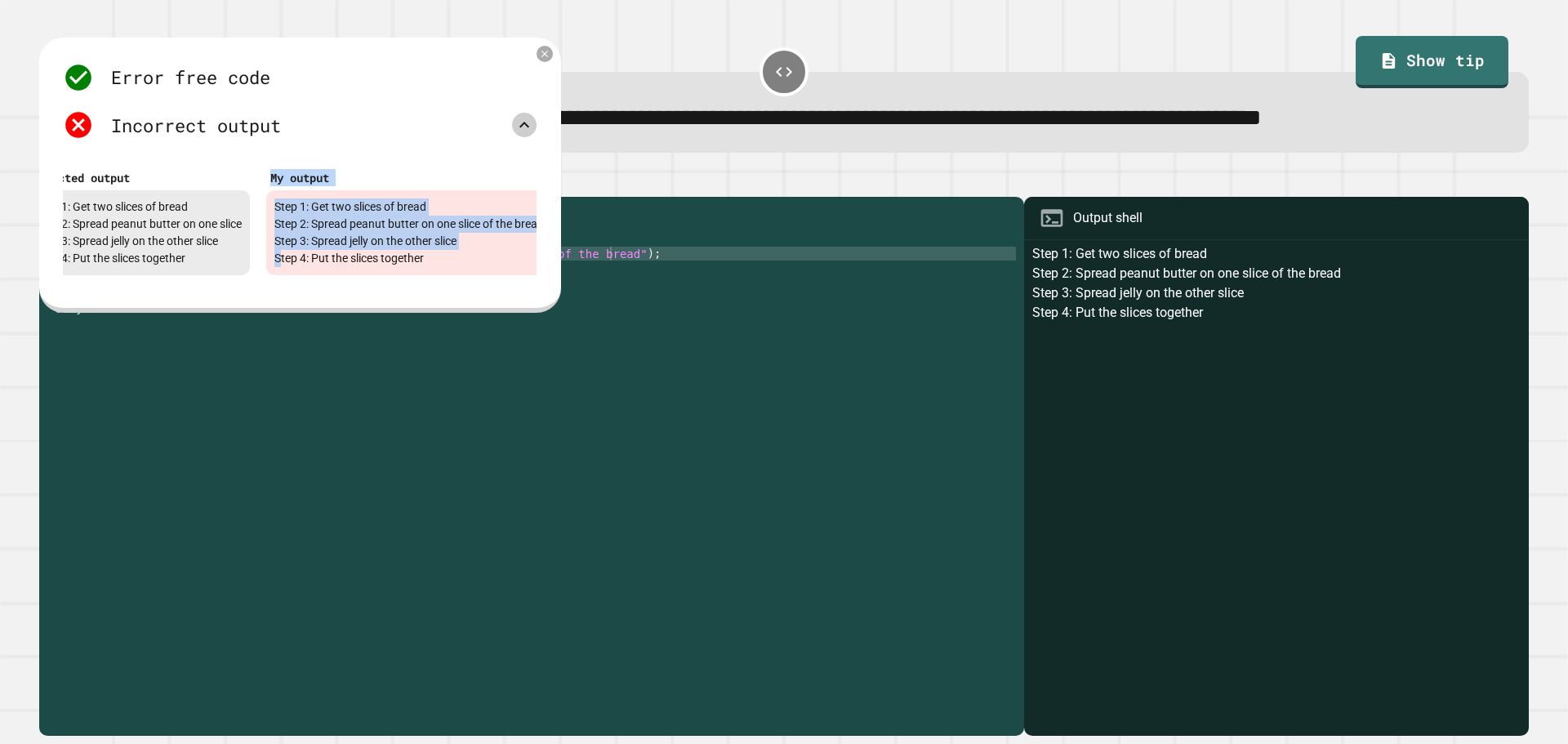
click at [258, 284] on div "Expected output Step 1: Get two slices of bread Step 2: Spread peanut butter on…" at bounding box center [139, 220] width 239 height 127
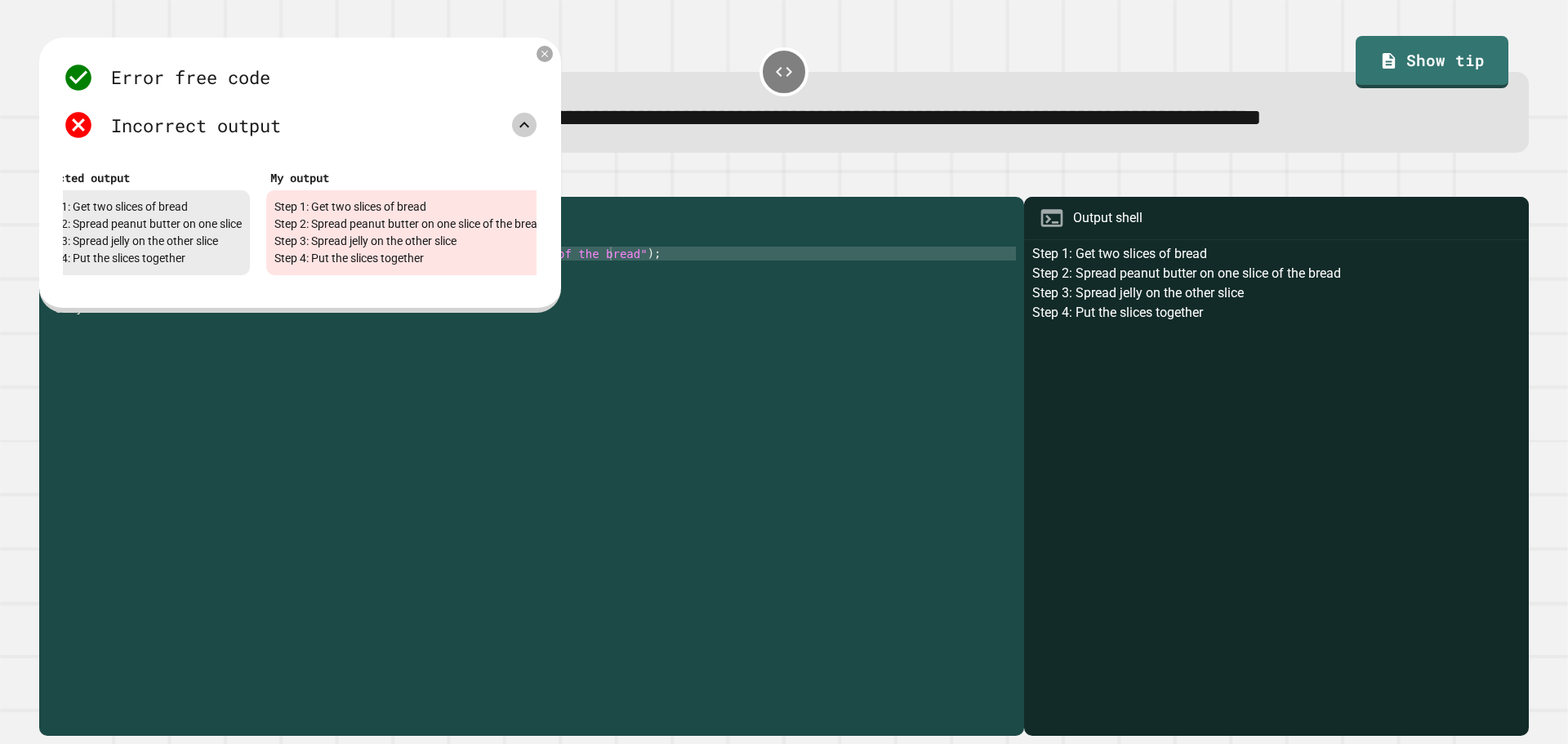
click at [478, 485] on div "public class SandwichAlgorithm { public static void main ( String [ ] args ) { …" at bounding box center [544, 434] width 944 height 459
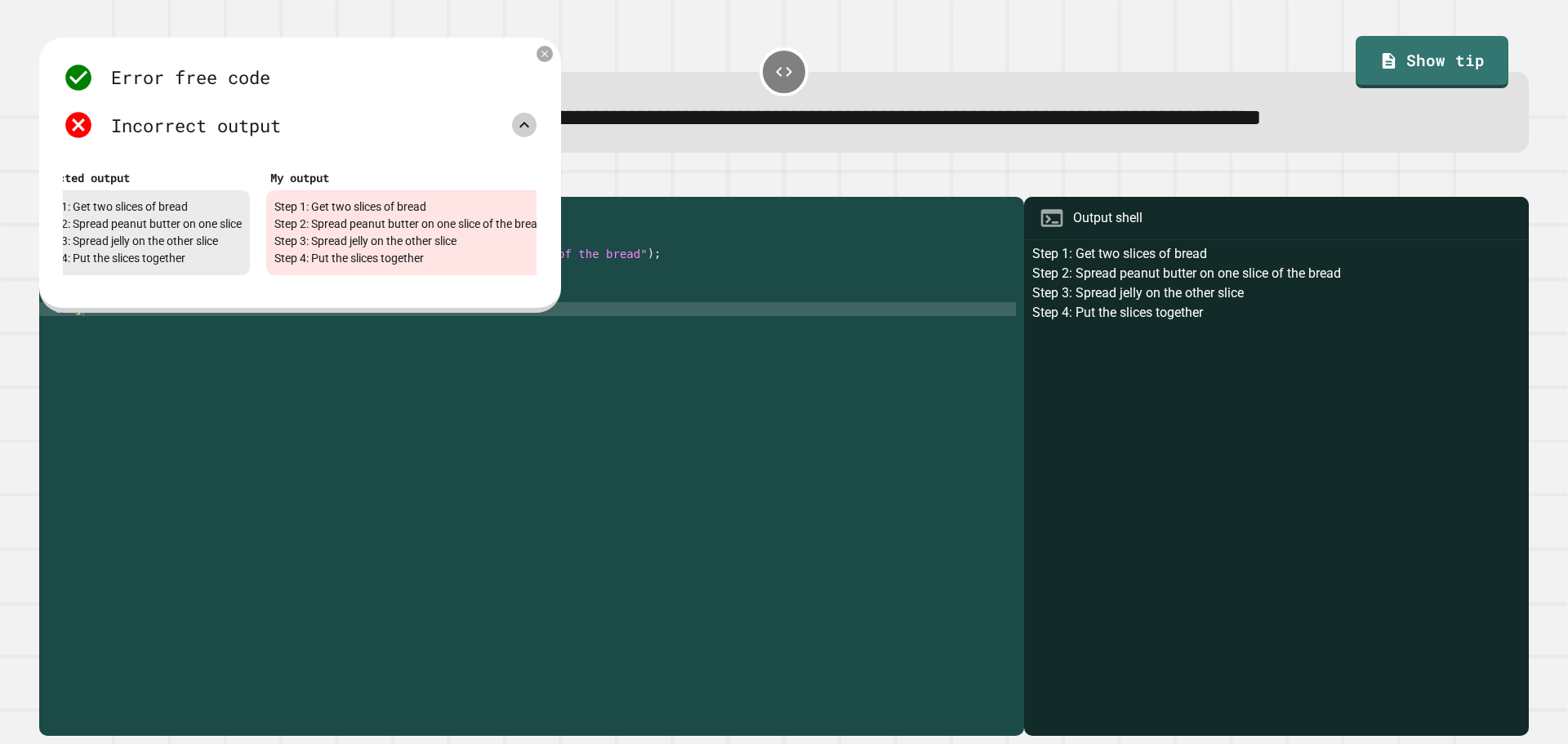
click at [550, 84] on div "Error free code Step 1: Get two slices of bread Step 2: Spread peanut butter on…" at bounding box center [300, 174] width 521 height 274
click at [548, 61] on icon at bounding box center [544, 54] width 14 height 14
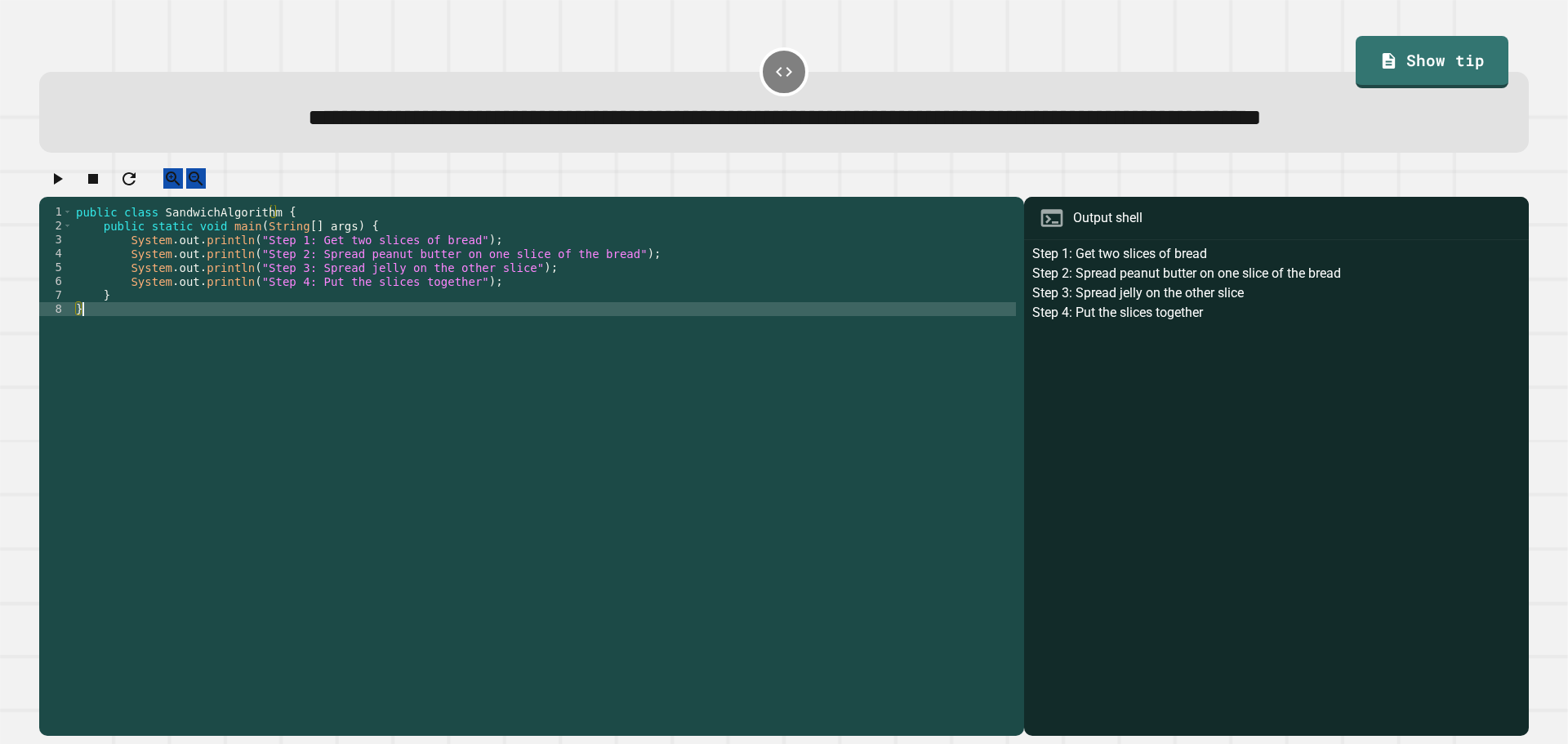
click at [549, 417] on div "public class SandwichAlgorithm { public static void main ( String [ ] args ) { …" at bounding box center [544, 434] width 944 height 459
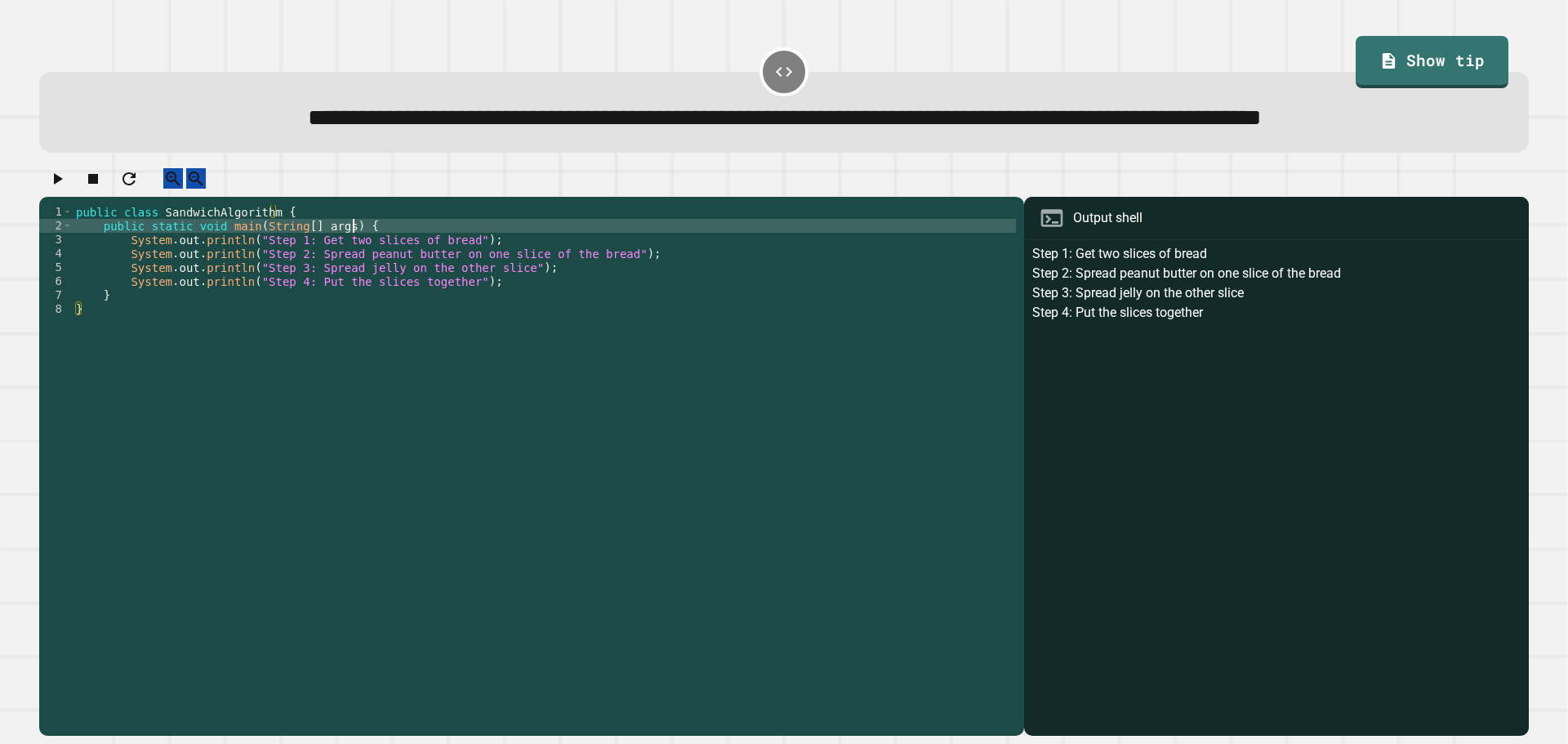
drag, startPoint x: 654, startPoint y: 276, endPoint x: 640, endPoint y: 284, distance: 16.1
click at [640, 284] on div "public class SandwichAlgorithm { public static void main ( String [ ] args ) { …" at bounding box center [544, 434] width 944 height 459
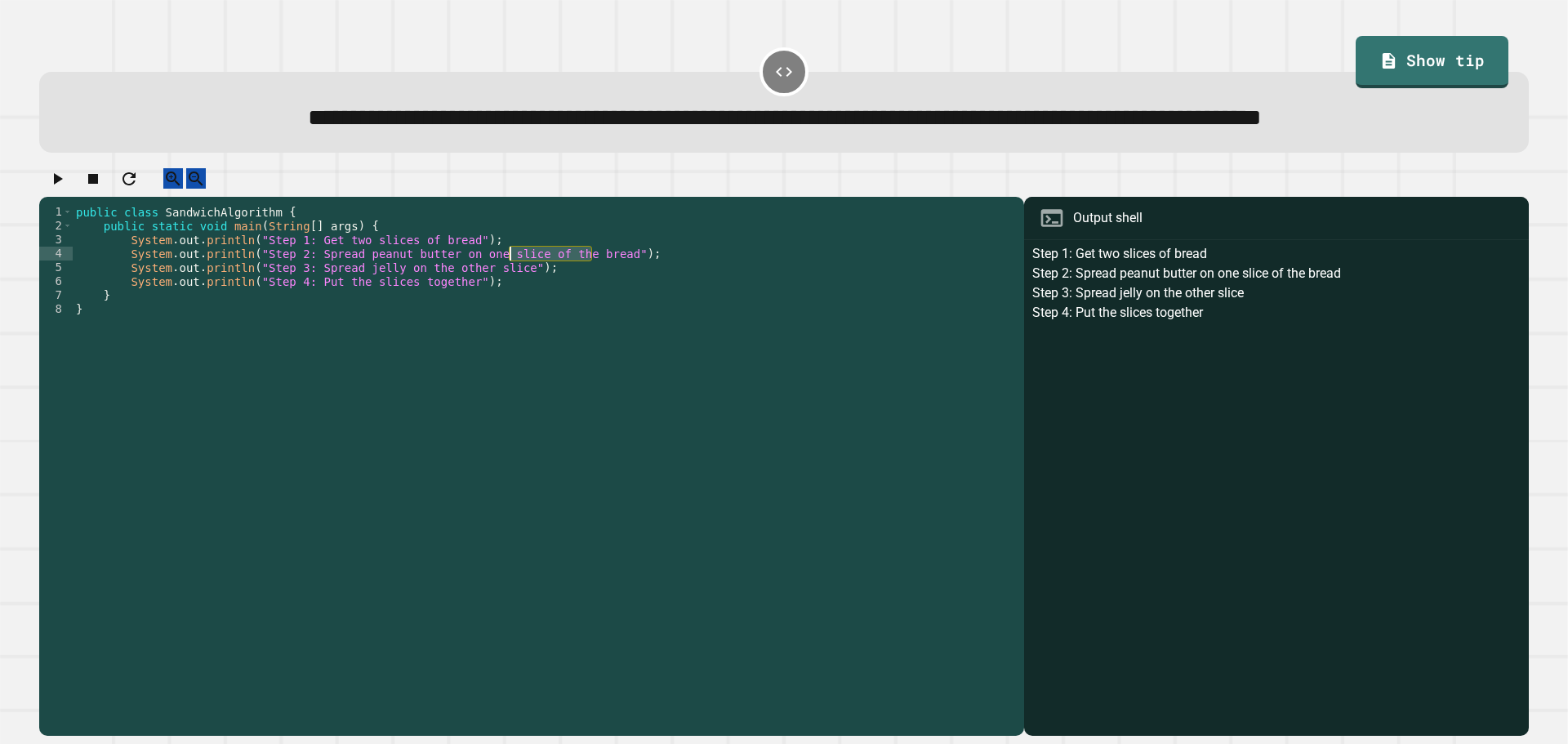
drag, startPoint x: 592, startPoint y: 310, endPoint x: 512, endPoint y: 310, distance: 80.0
click at [512, 310] on div "public class SandwichAlgorithm { public static void main ( String [ ] args ) { …" at bounding box center [544, 434] width 944 height 459
type textarea "**********"
click at [57, 189] on icon "button" at bounding box center [57, 178] width 19 height 19
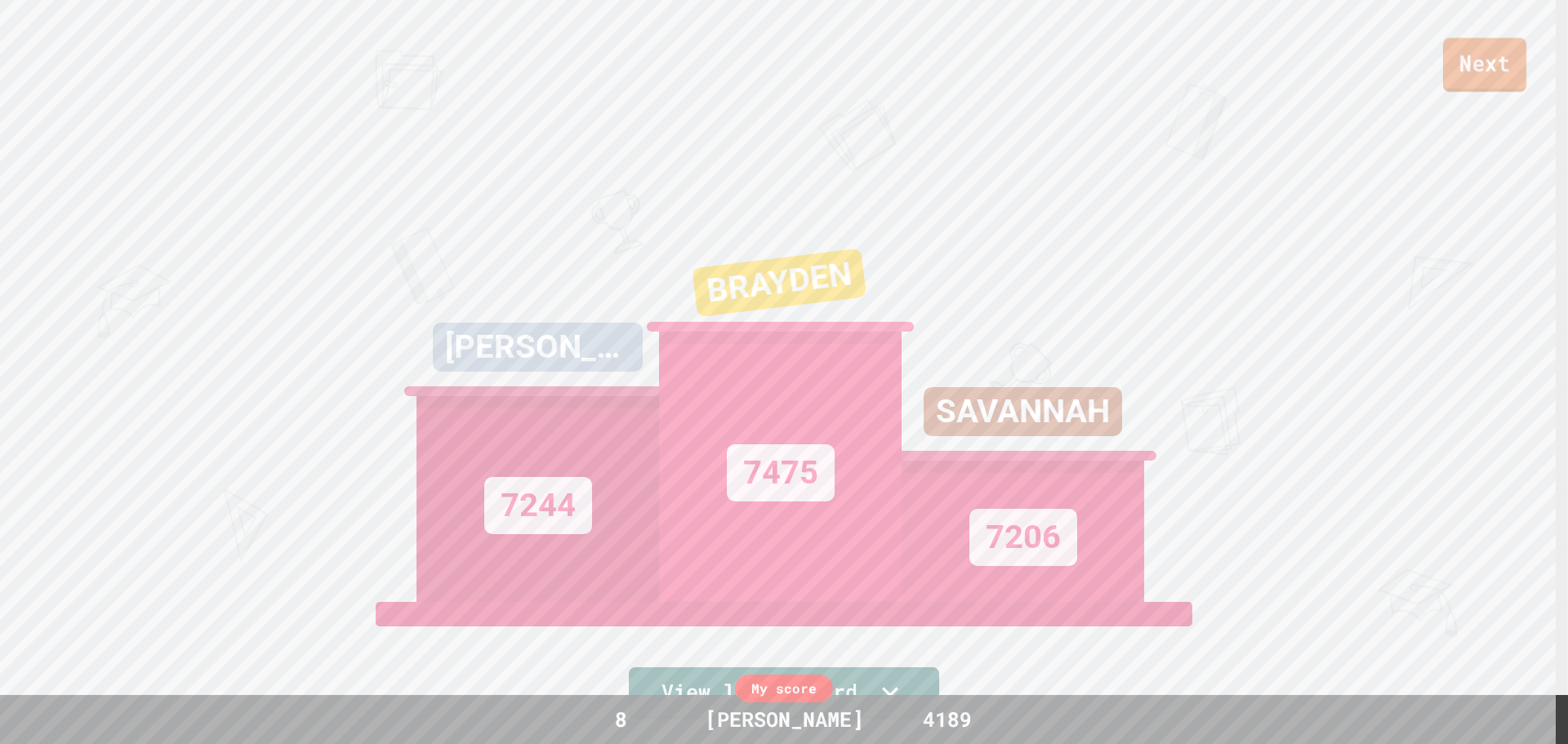
click at [1461, 74] on link "Next" at bounding box center [1484, 64] width 83 height 54
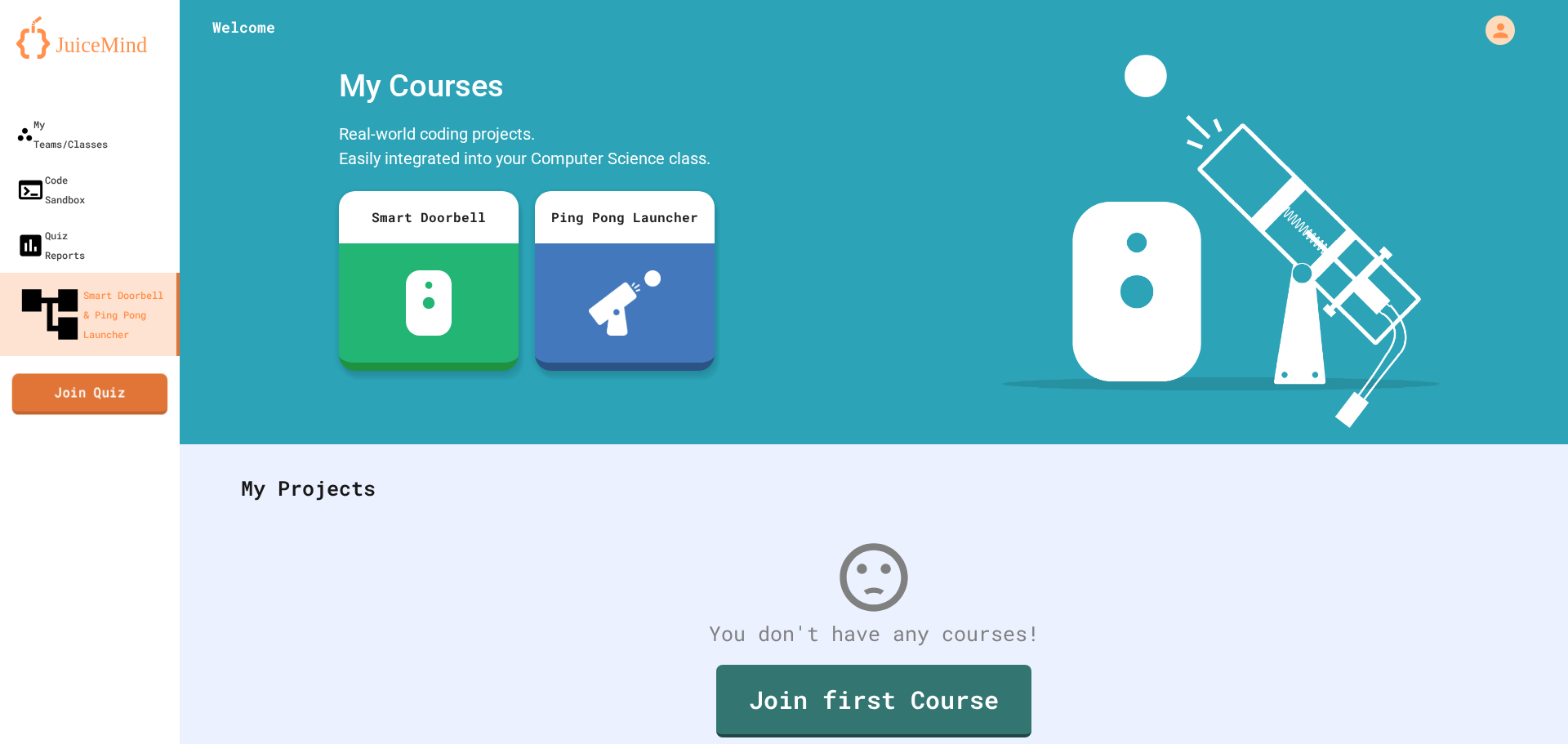
click at [139, 373] on link "Join Quiz" at bounding box center [89, 393] width 156 height 41
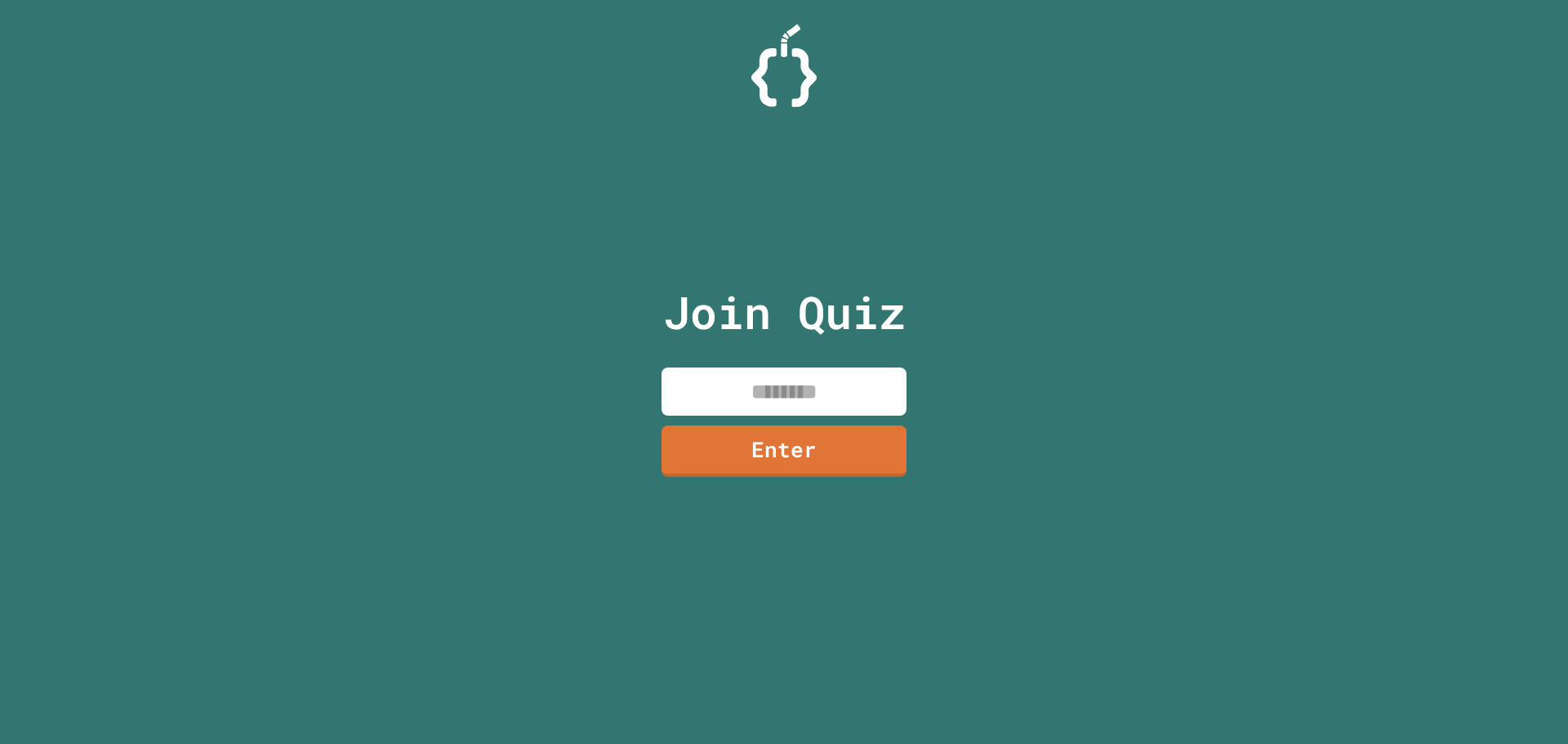
click at [866, 404] on input at bounding box center [784, 391] width 245 height 48
type input "********"
click at [820, 445] on link "Enter" at bounding box center [784, 448] width 214 height 54
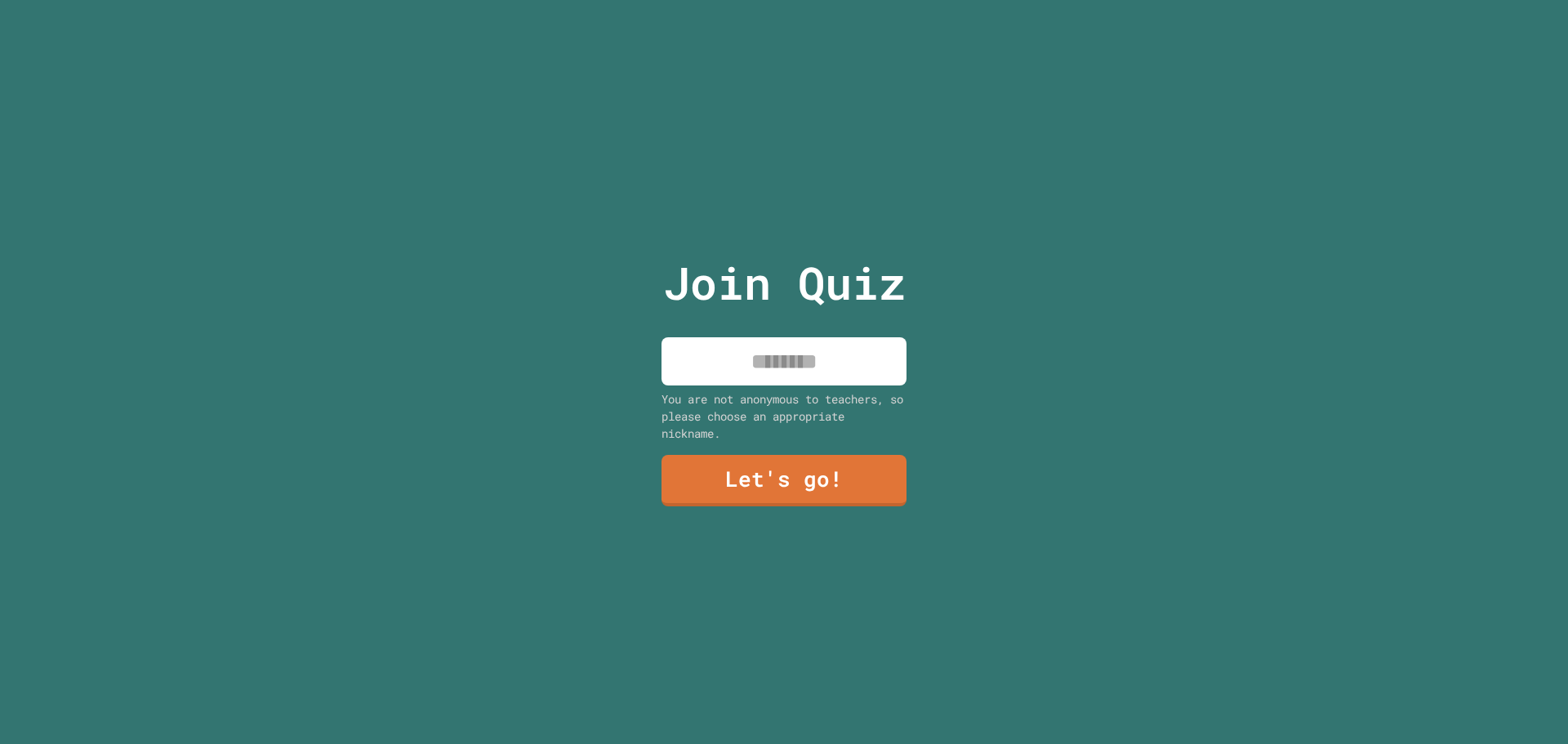
click at [769, 376] on input at bounding box center [784, 361] width 245 height 48
type input "********"
click at [788, 476] on link "Let's go!" at bounding box center [783, 479] width 249 height 54
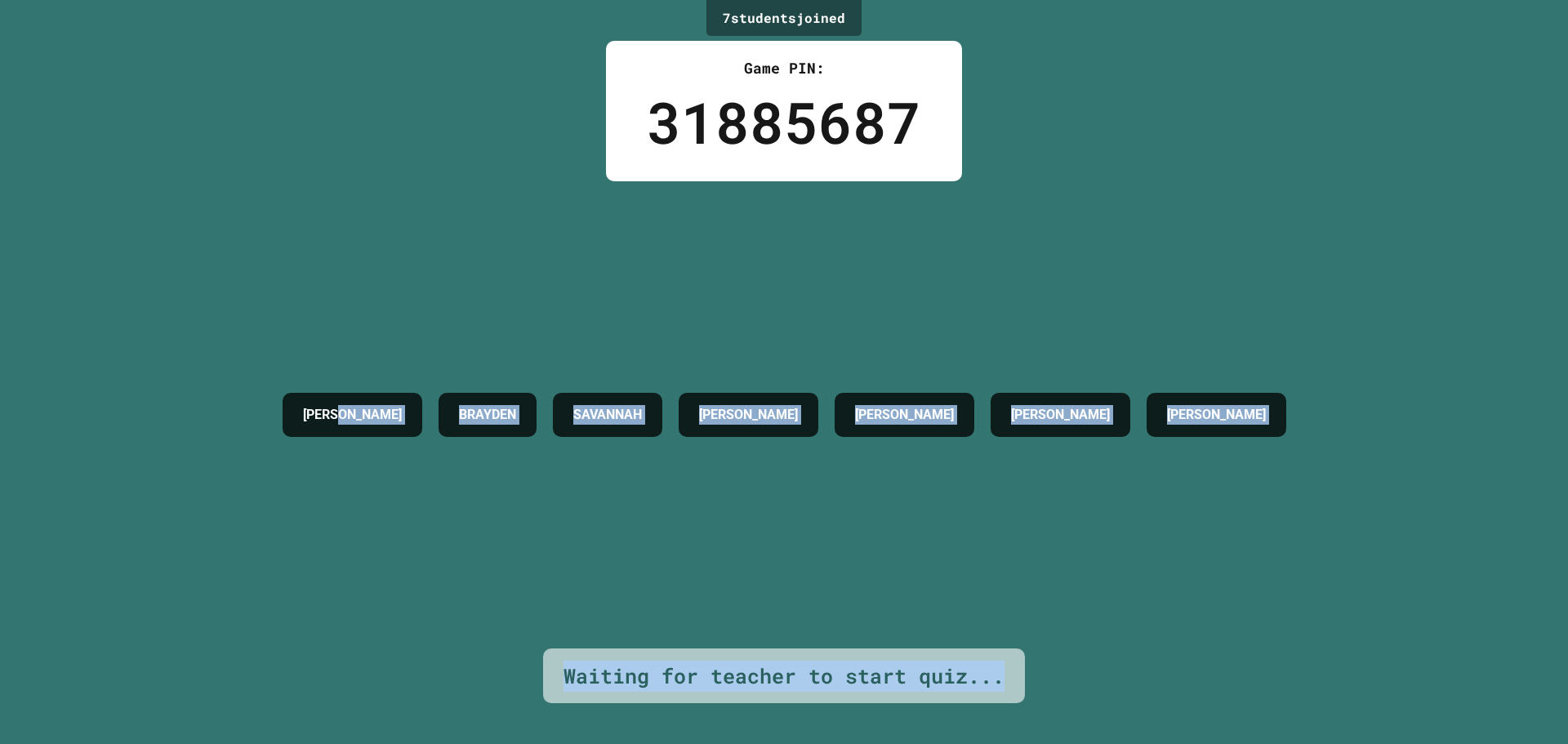
drag, startPoint x: 1009, startPoint y: 662, endPoint x: 221, endPoint y: 277, distance: 877.0
click at [340, 351] on div "7 student s joined Game PIN: 31885687 [PERSON_NAME] SAVANNAH [PERSON_NAME] [PER…" at bounding box center [784, 372] width 1568 height 744
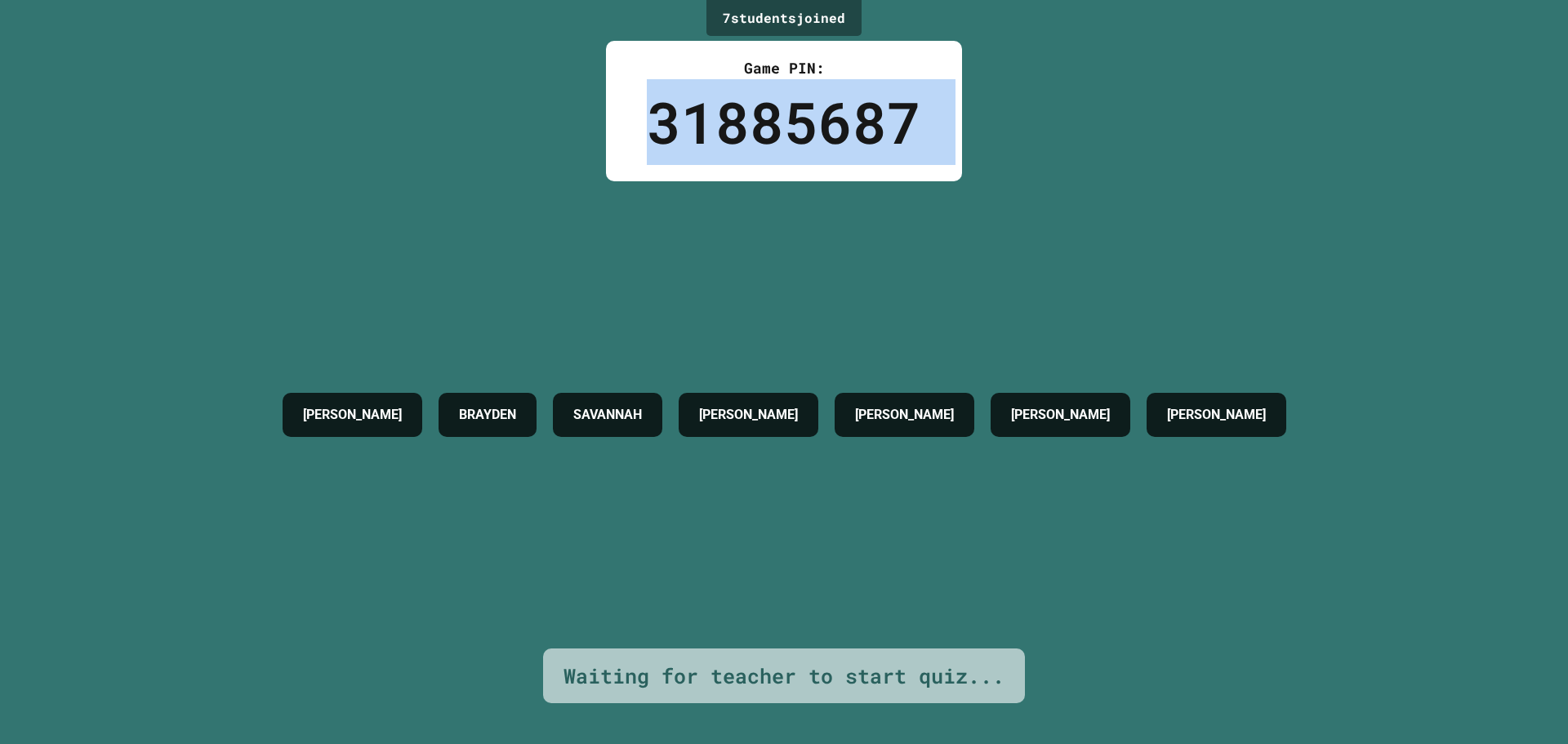
drag, startPoint x: 221, startPoint y: 277, endPoint x: 654, endPoint y: 104, distance: 466.3
click at [654, 104] on div "7 student s joined Game PIN: 31885687 [PERSON_NAME] SAVANNAH [PERSON_NAME] [PER…" at bounding box center [784, 372] width 1568 height 744
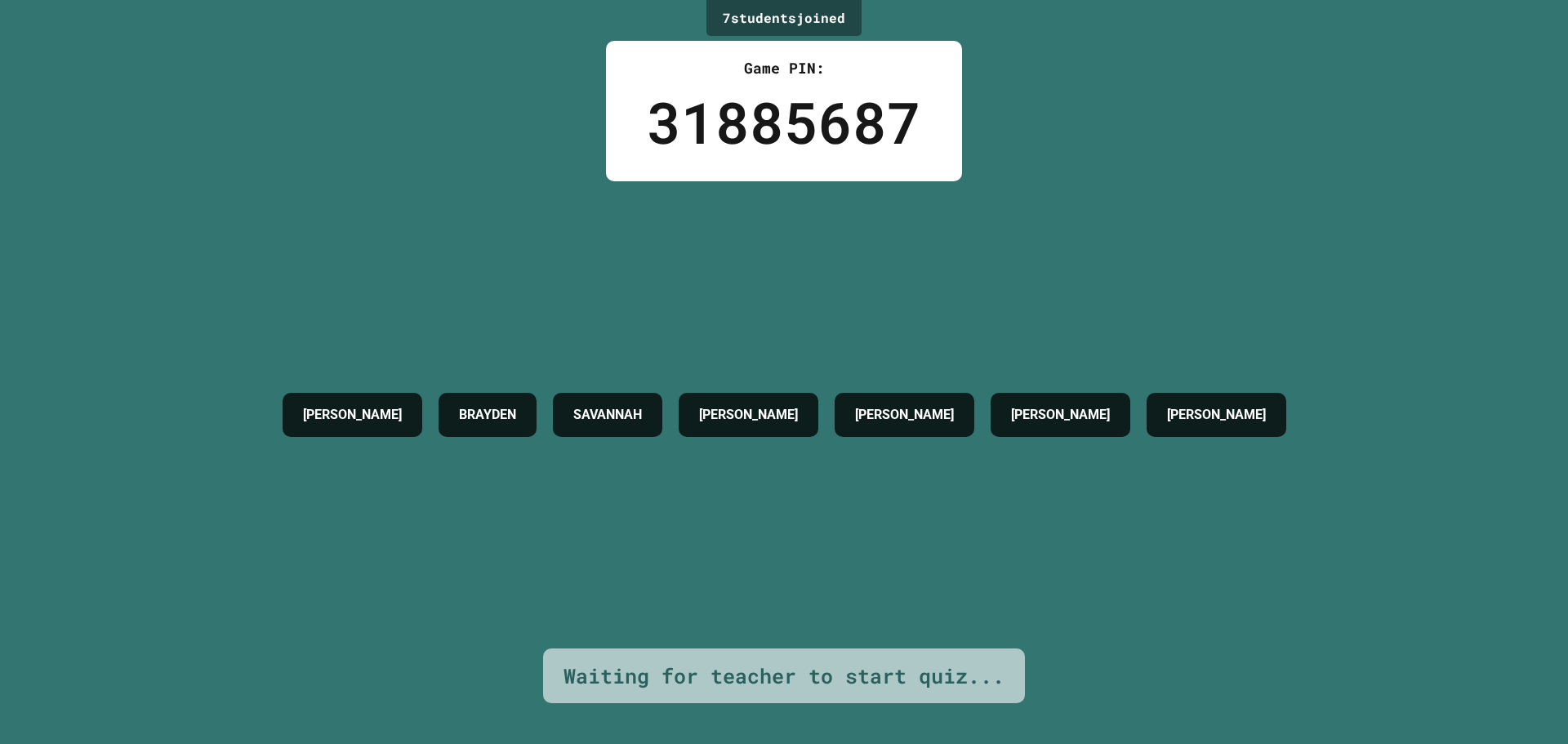
drag, startPoint x: 396, startPoint y: 108, endPoint x: 428, endPoint y: 144, distance: 48.2
click at [396, 117] on div "7 student s joined Game PIN: 31885687 [PERSON_NAME] SAVANNAH [PERSON_NAME] [PER…" at bounding box center [784, 372] width 1568 height 744
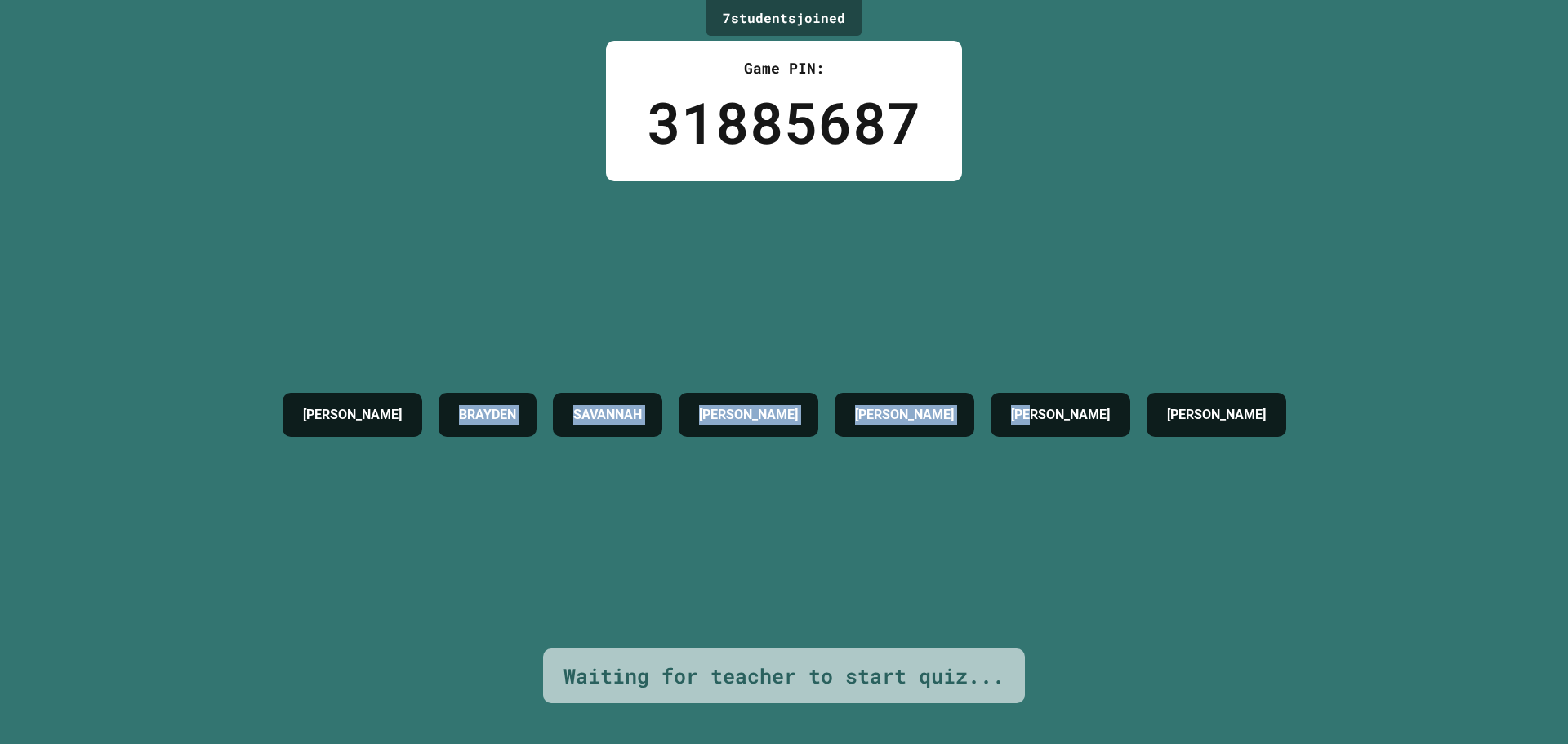
drag, startPoint x: 438, startPoint y: 145, endPoint x: 1175, endPoint y: 628, distance: 881.2
click at [1175, 627] on div "7 student s joined Game PIN: 31885687 [PERSON_NAME] SAVANNAH [PERSON_NAME] [PER…" at bounding box center [784, 372] width 1568 height 744
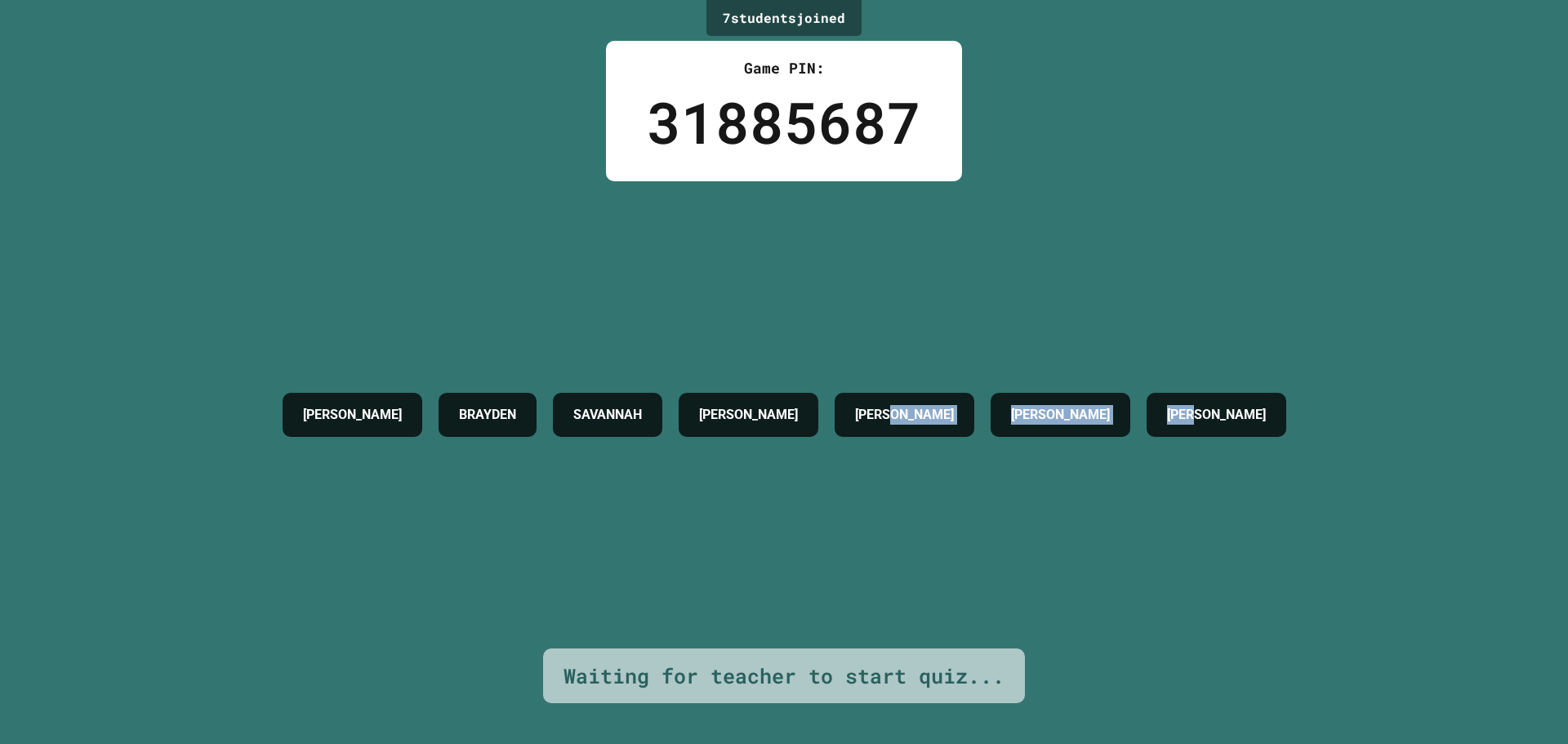
drag, startPoint x: 1295, startPoint y: 624, endPoint x: 194, endPoint y: 358, distance: 1132.7
click at [825, 507] on div "7 student s joined Game PIN: 31885687 [PERSON_NAME] SAVANNAH [PERSON_NAME] [PER…" at bounding box center [784, 372] width 1568 height 744
click at [182, 200] on div "7 student s joined Game PIN: 31885687 [PERSON_NAME] SAVANNAH [PERSON_NAME] [PER…" at bounding box center [784, 372] width 1568 height 744
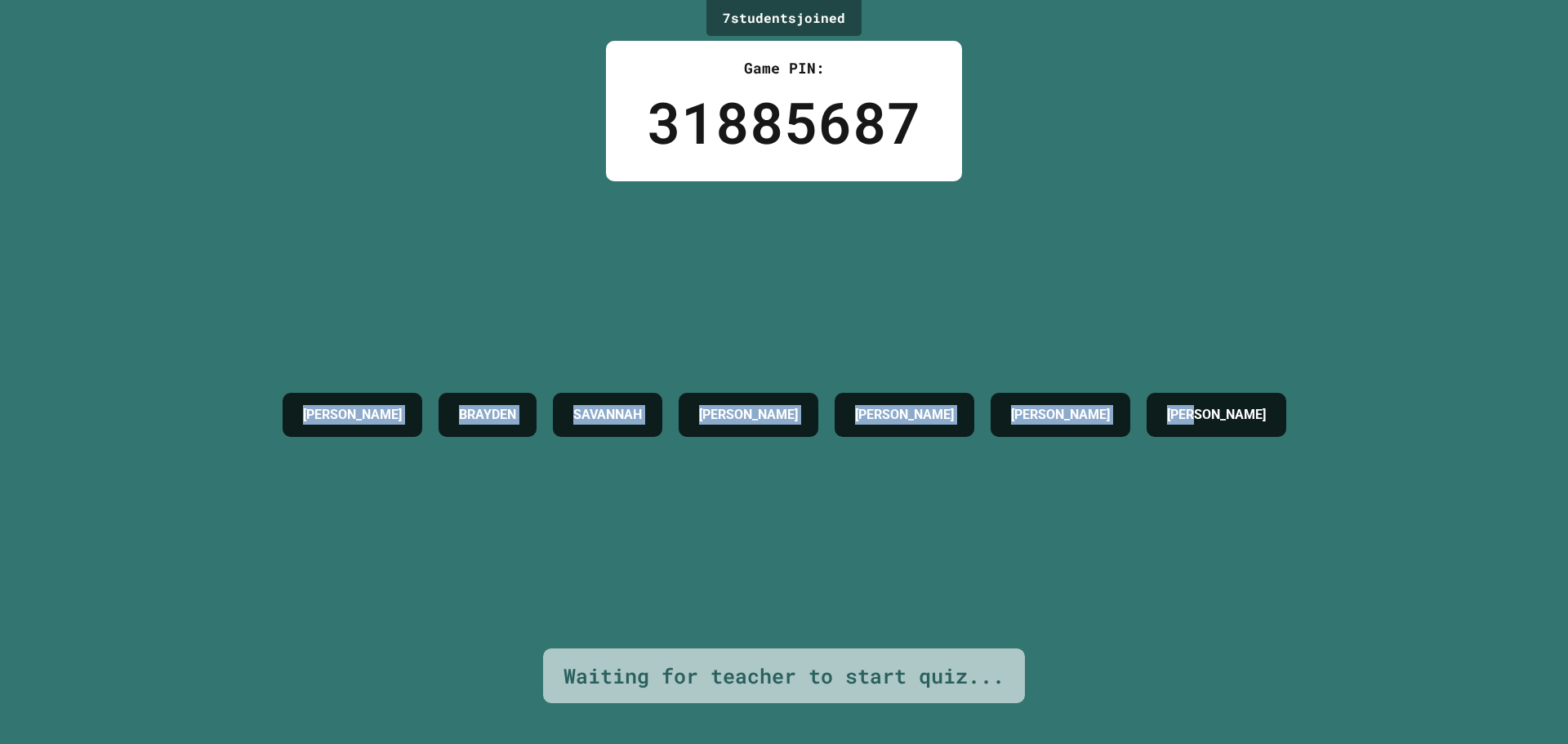
drag, startPoint x: 260, startPoint y: 204, endPoint x: 1247, endPoint y: 306, distance: 992.3
click at [1266, 310] on div "7 student s joined Game PIN: 31885687 [PERSON_NAME] SAVANNAH [PERSON_NAME] [PER…" at bounding box center [784, 372] width 1568 height 744
click at [1242, 305] on div "[PERSON_NAME] [PERSON_NAME] [PERSON_NAME] [PERSON_NAME]" at bounding box center [784, 415] width 1020 height 467
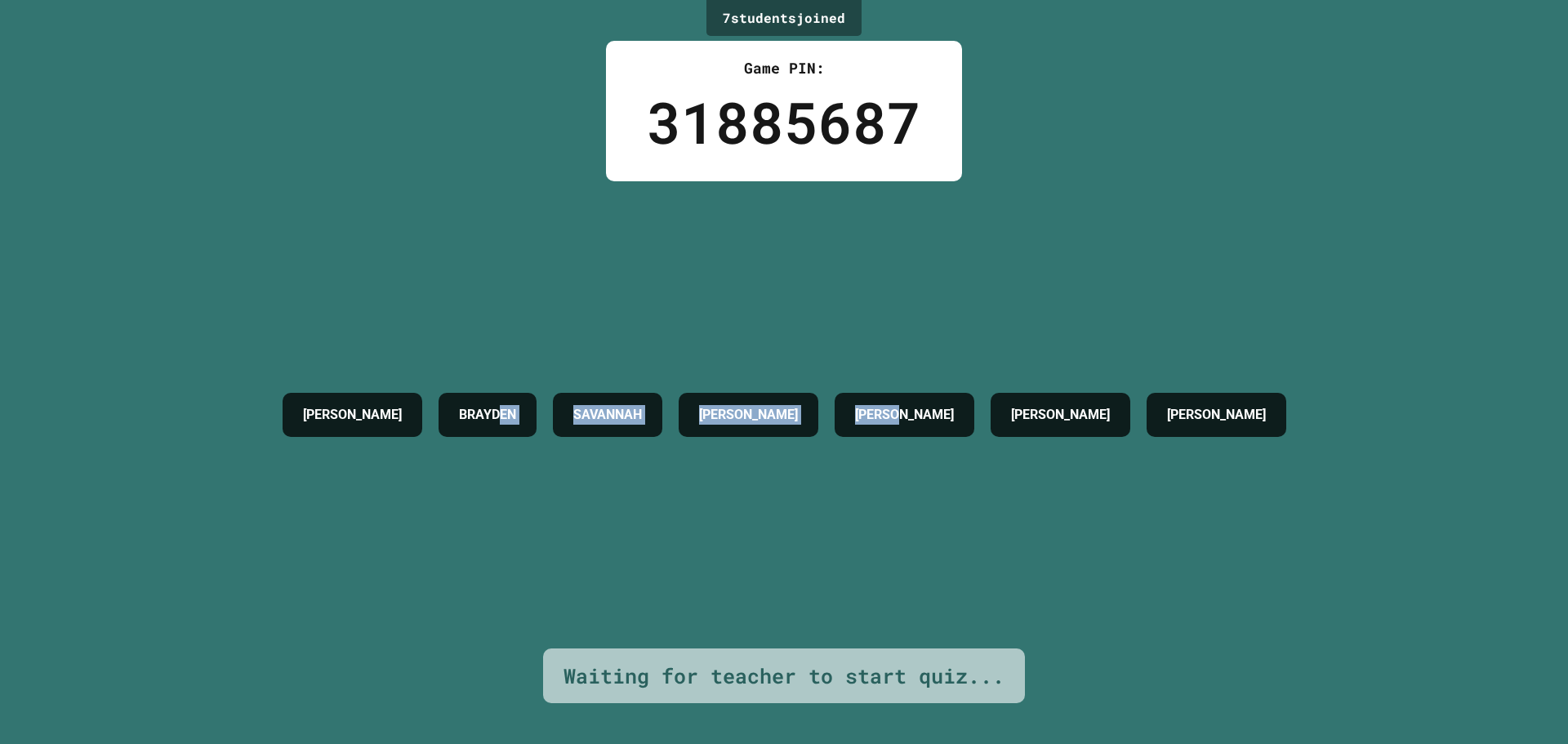
drag, startPoint x: 517, startPoint y: 212, endPoint x: 934, endPoint y: 246, distance: 418.4
click at [998, 261] on div "[PERSON_NAME] [PERSON_NAME] [PERSON_NAME] [PERSON_NAME]" at bounding box center [784, 415] width 1020 height 467
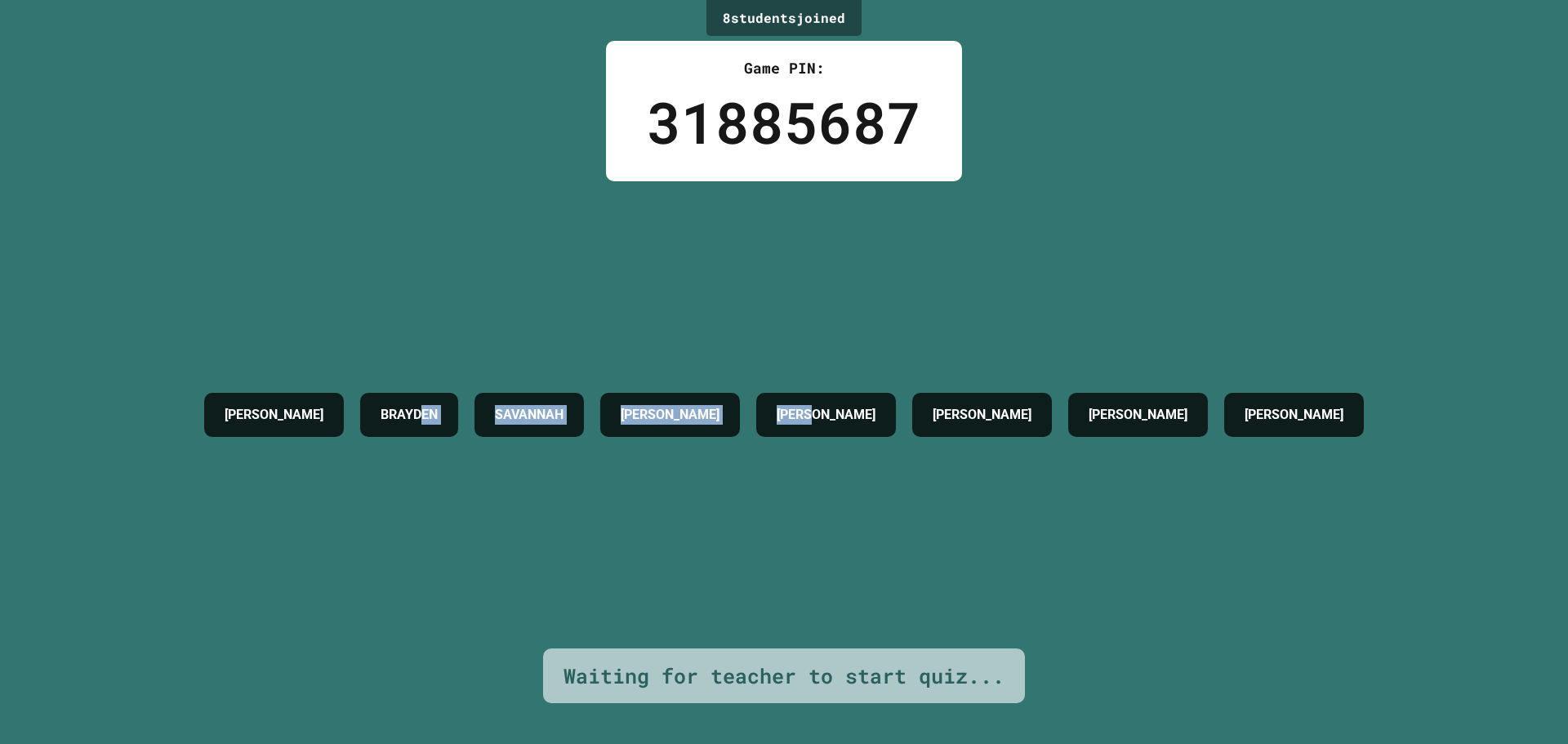
click at [552, 191] on div "[PERSON_NAME] [PERSON_NAME] [PERSON_NAME] [PERSON_NAME] [PERSON_NAME]" at bounding box center [784, 415] width 1176 height 467
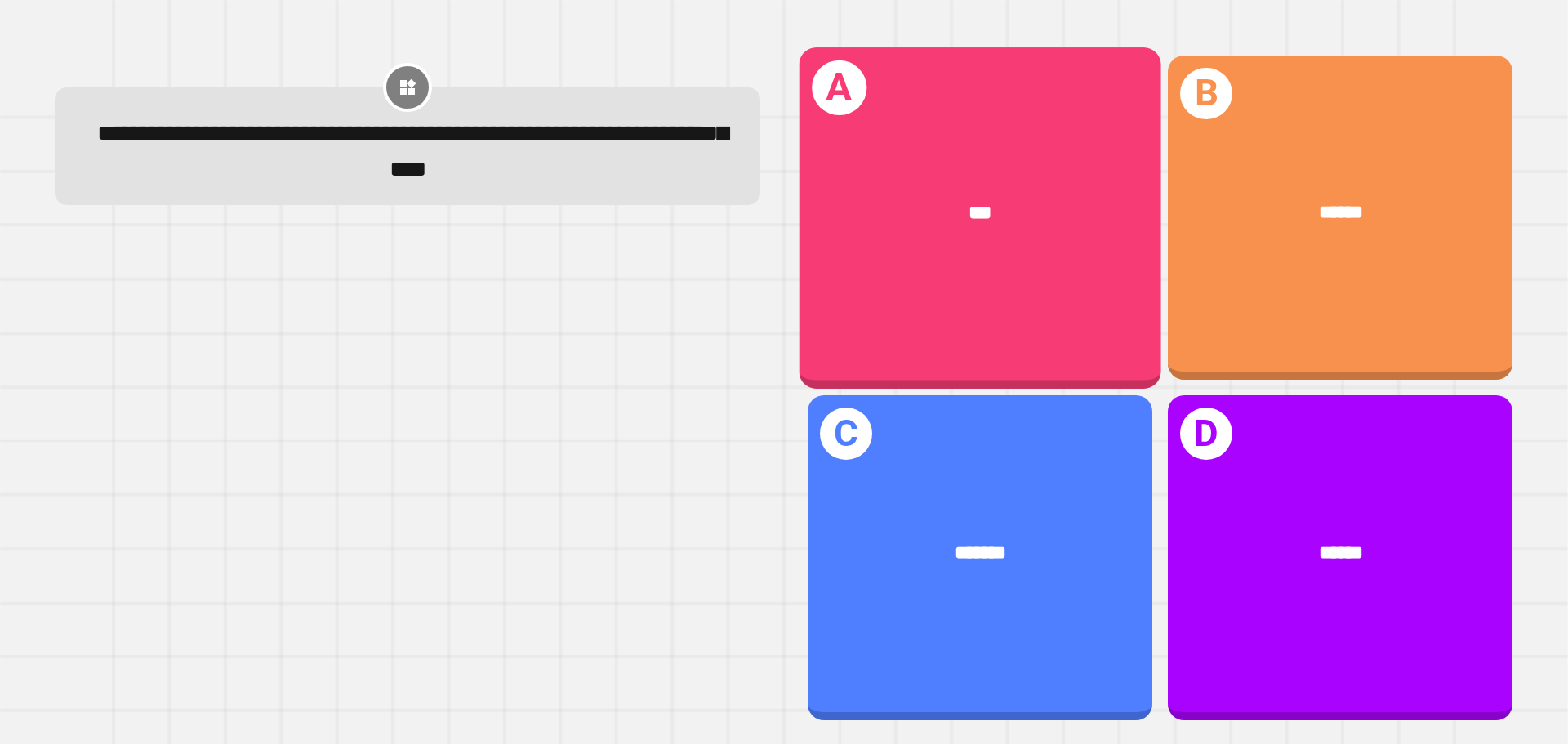
click at [906, 274] on div "A ***" at bounding box center [980, 218] width 362 height 341
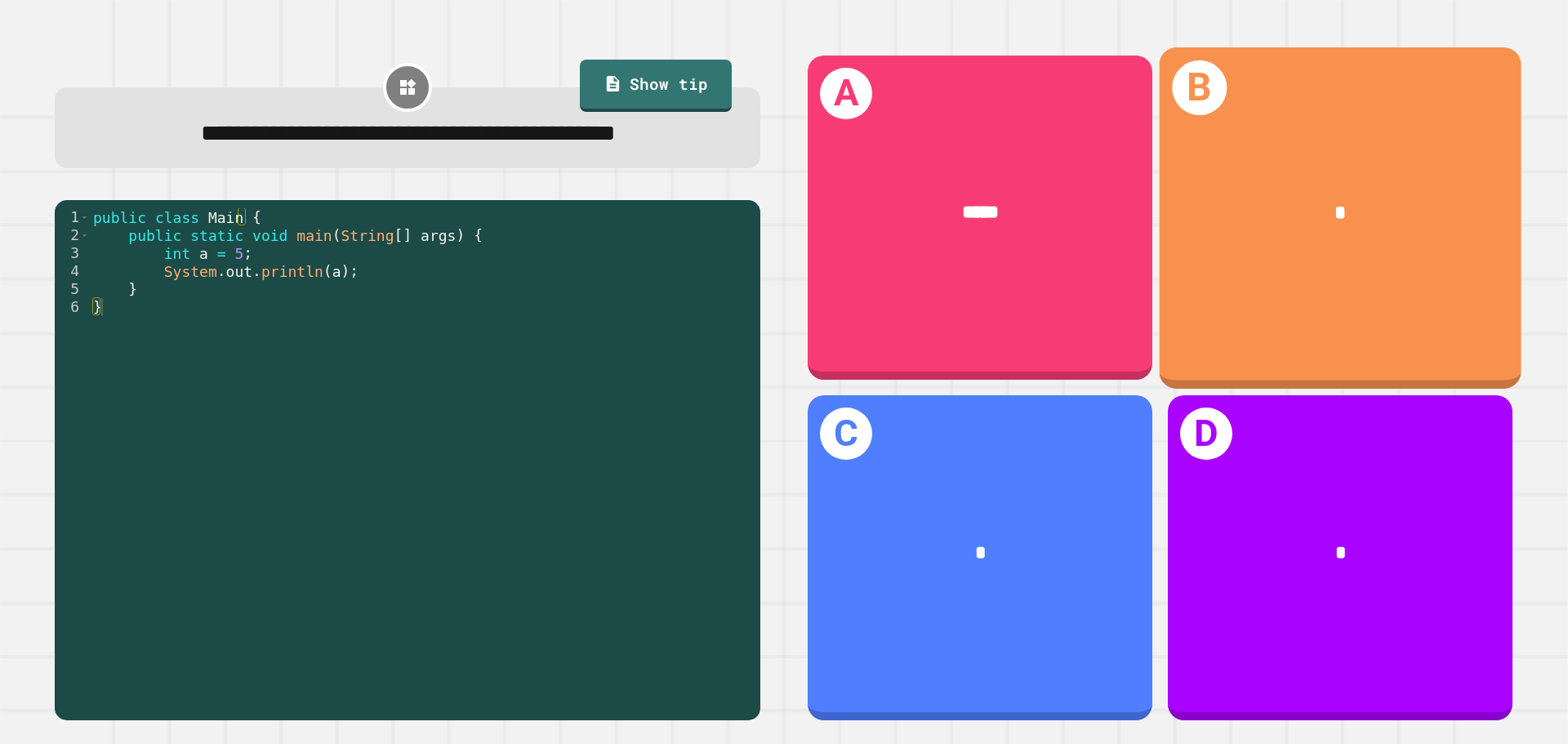
click at [1324, 168] on div "*" at bounding box center [1340, 213] width 362 height 109
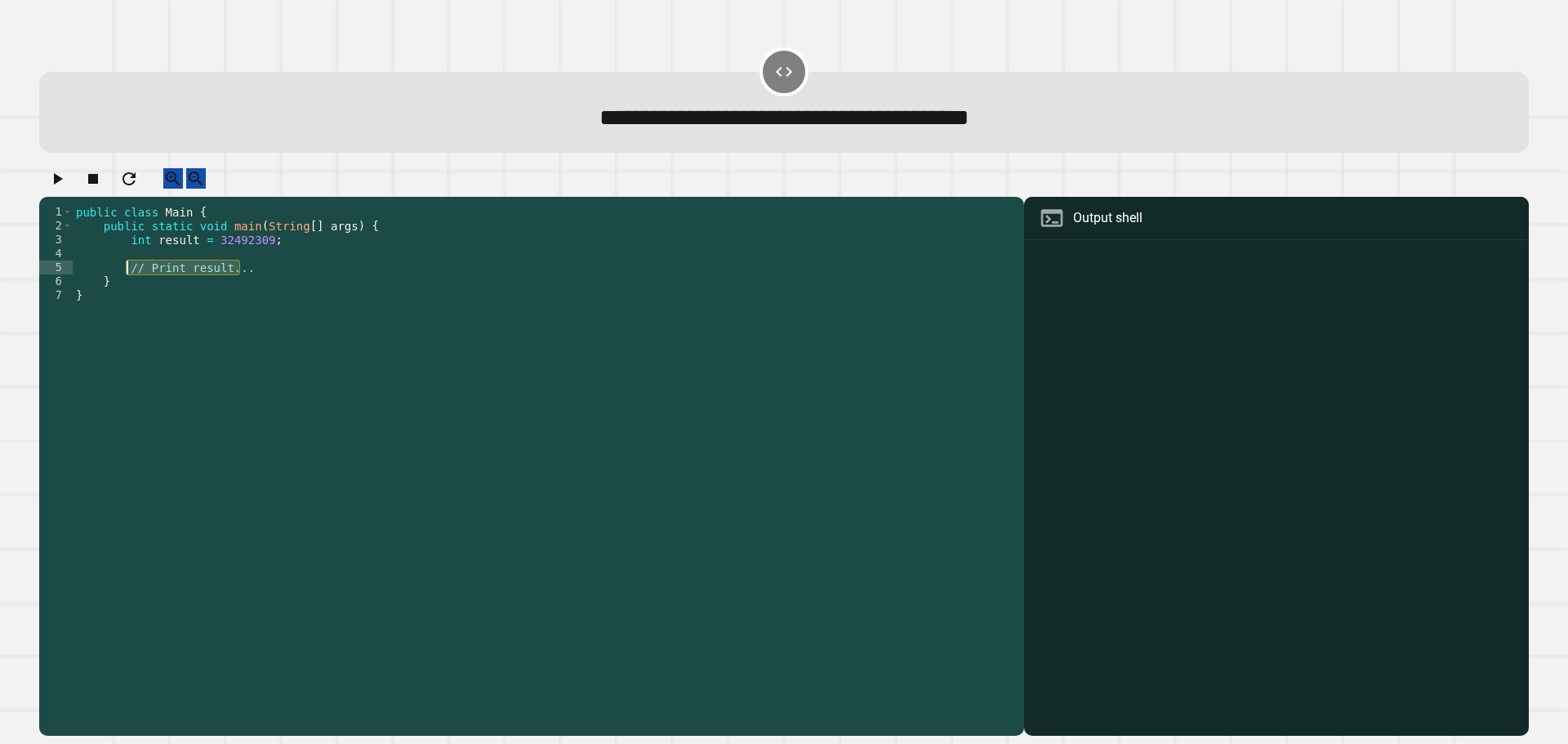
drag, startPoint x: 245, startPoint y: 286, endPoint x: 127, endPoint y: 286, distance: 118.0
click at [124, 285] on div "public class Main { public static void main ( String [ ] args ) { int result = …" at bounding box center [544, 455] width 944 height 500
type textarea "**********"
click at [67, 180] on icon "button" at bounding box center [57, 178] width 19 height 19
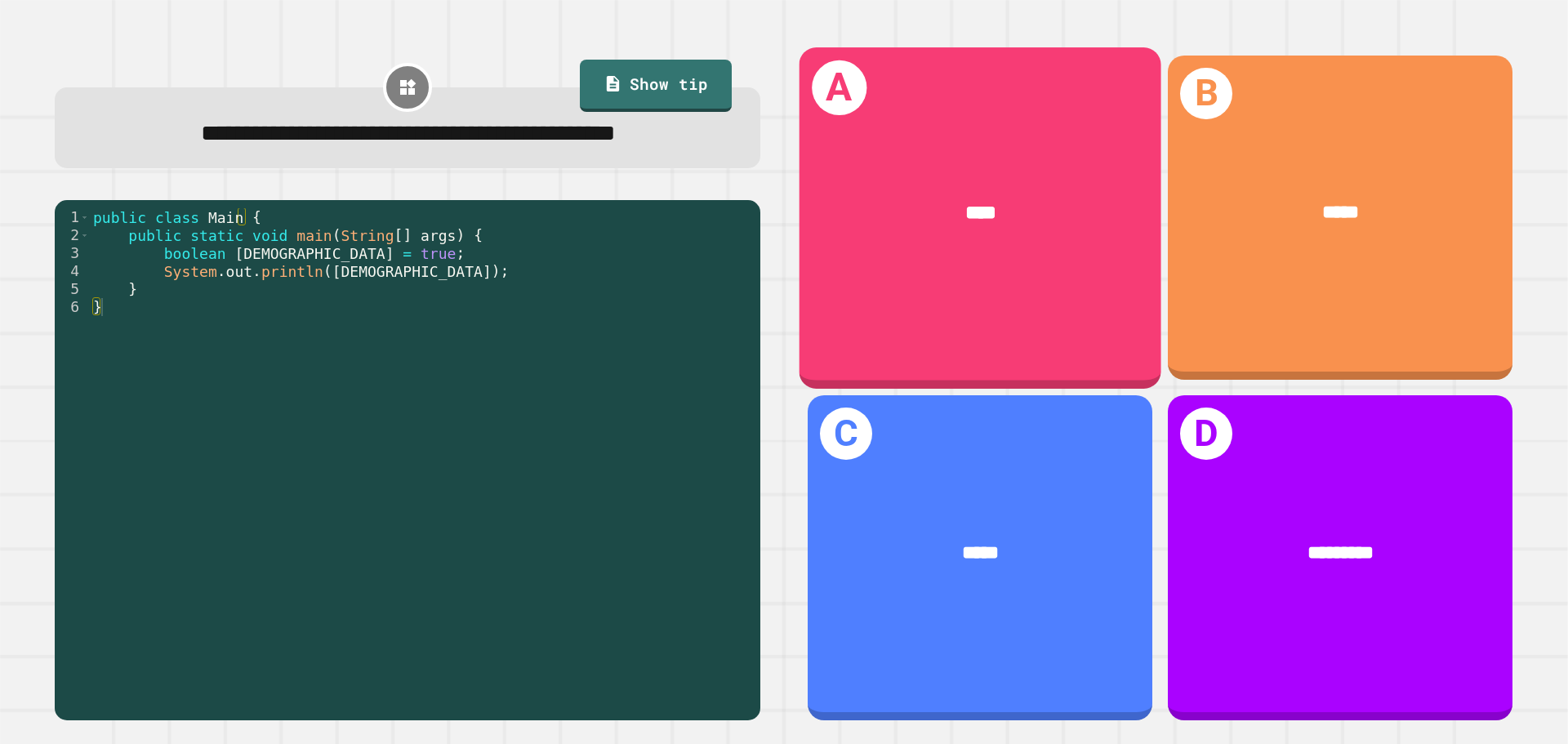
click at [999, 228] on div "****" at bounding box center [980, 213] width 362 height 109
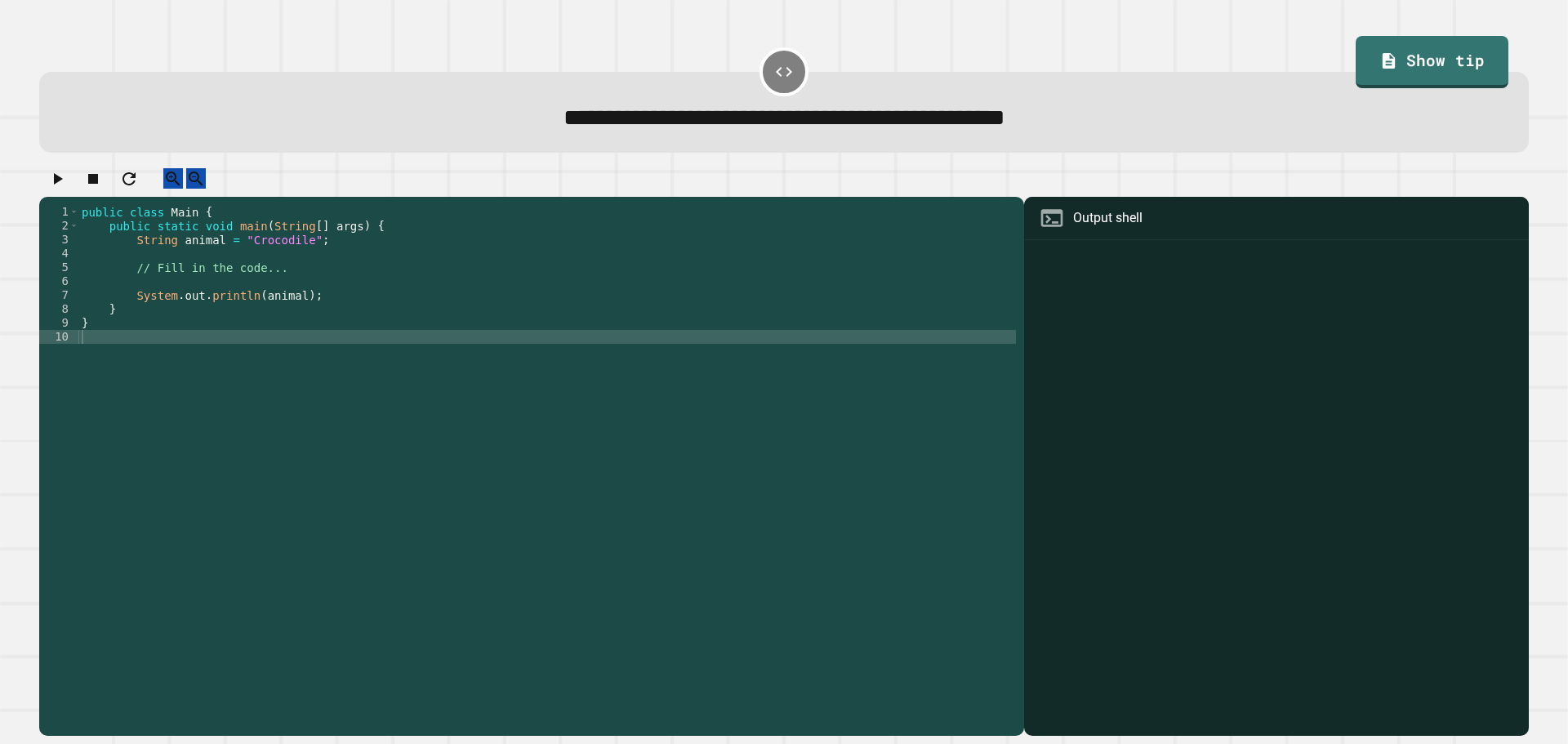
click at [259, 254] on div "public class Main { public static void main ( String [ ] args ) { String animal…" at bounding box center [547, 455] width 937 height 500
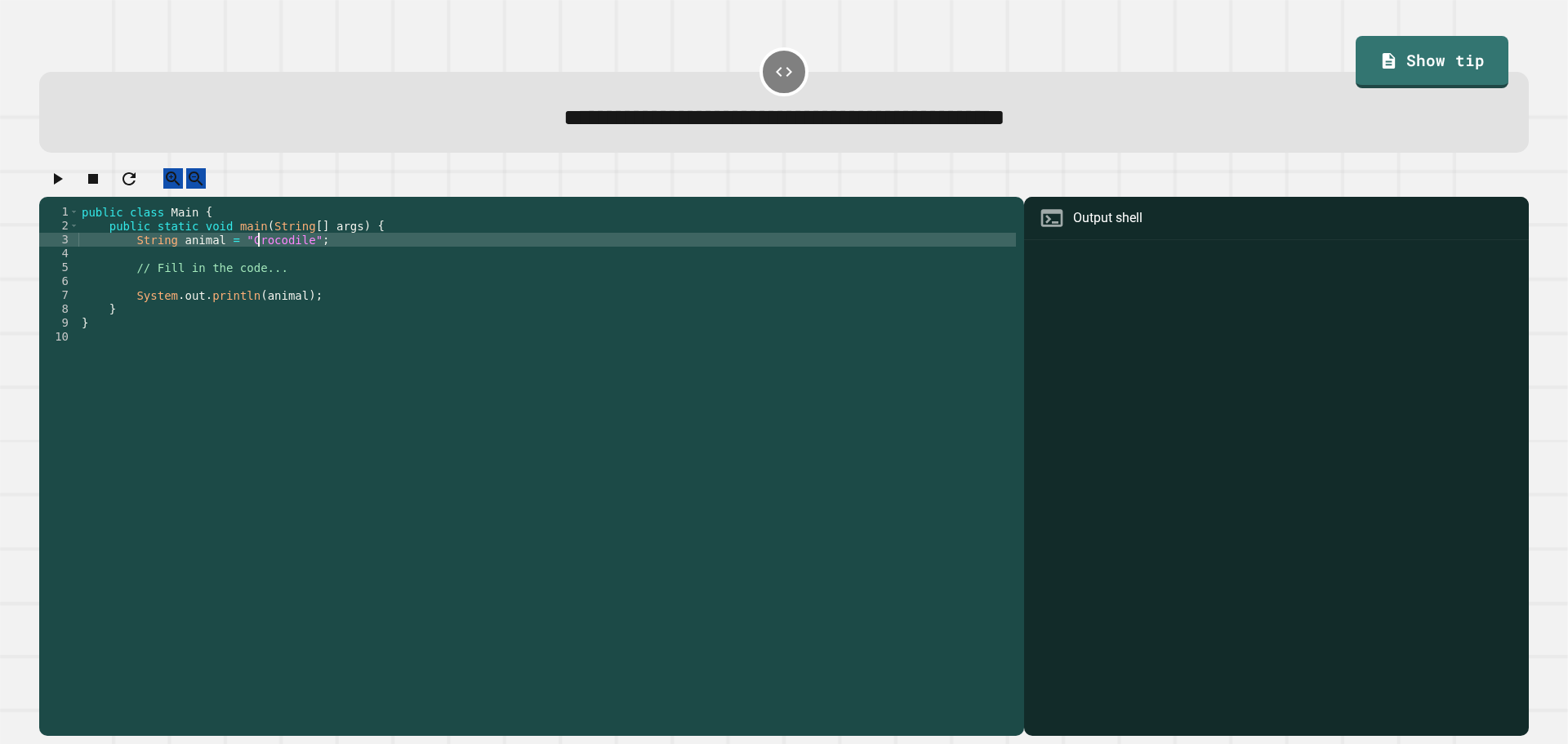
click at [259, 254] on div "public class Main { public static void main ( String [ ] args ) { String animal…" at bounding box center [547, 455] width 937 height 500
click at [57, 189] on icon "button" at bounding box center [57, 178] width 19 height 19
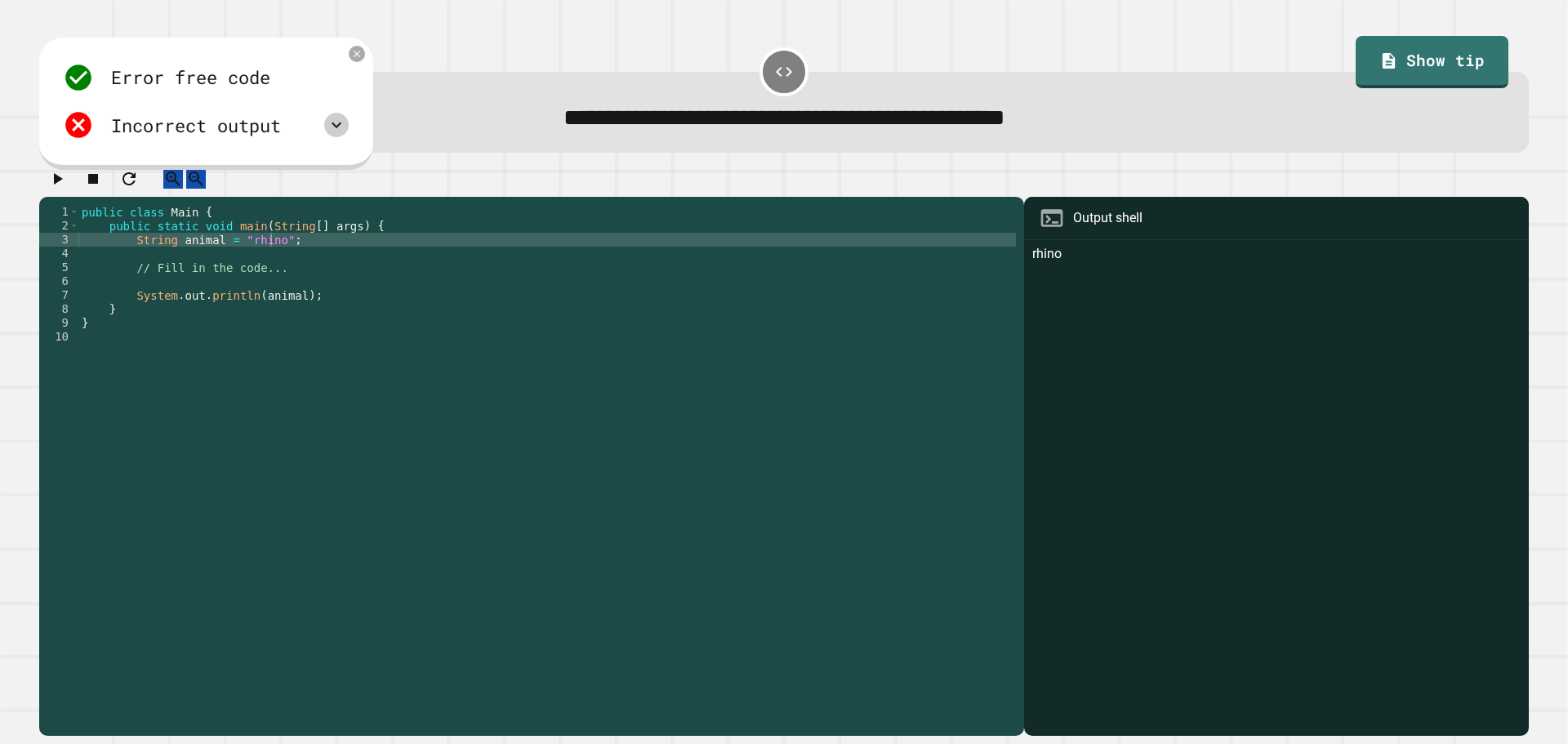
click at [332, 121] on icon at bounding box center [335, 124] width 19 height 19
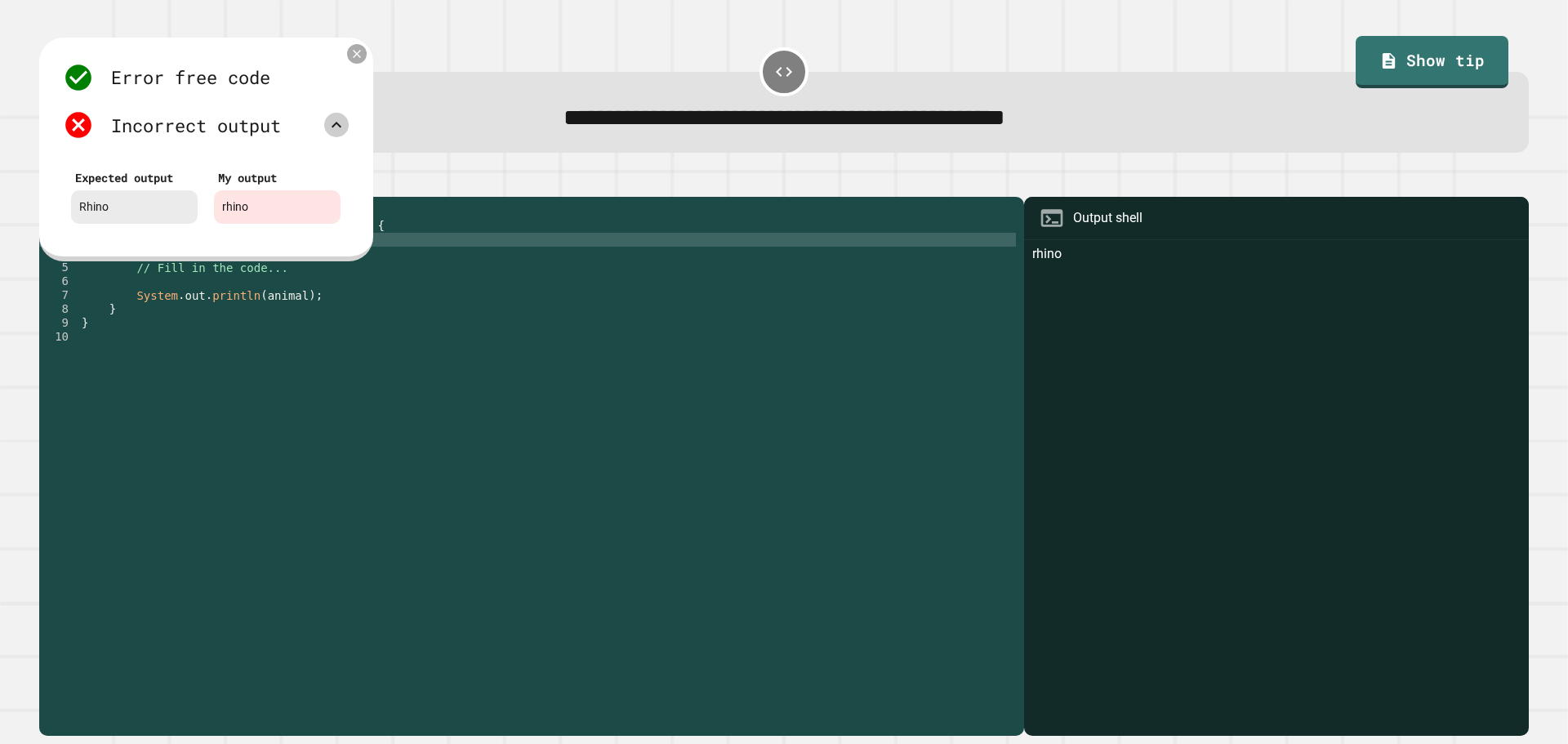
click at [353, 61] on icon at bounding box center [356, 54] width 14 height 14
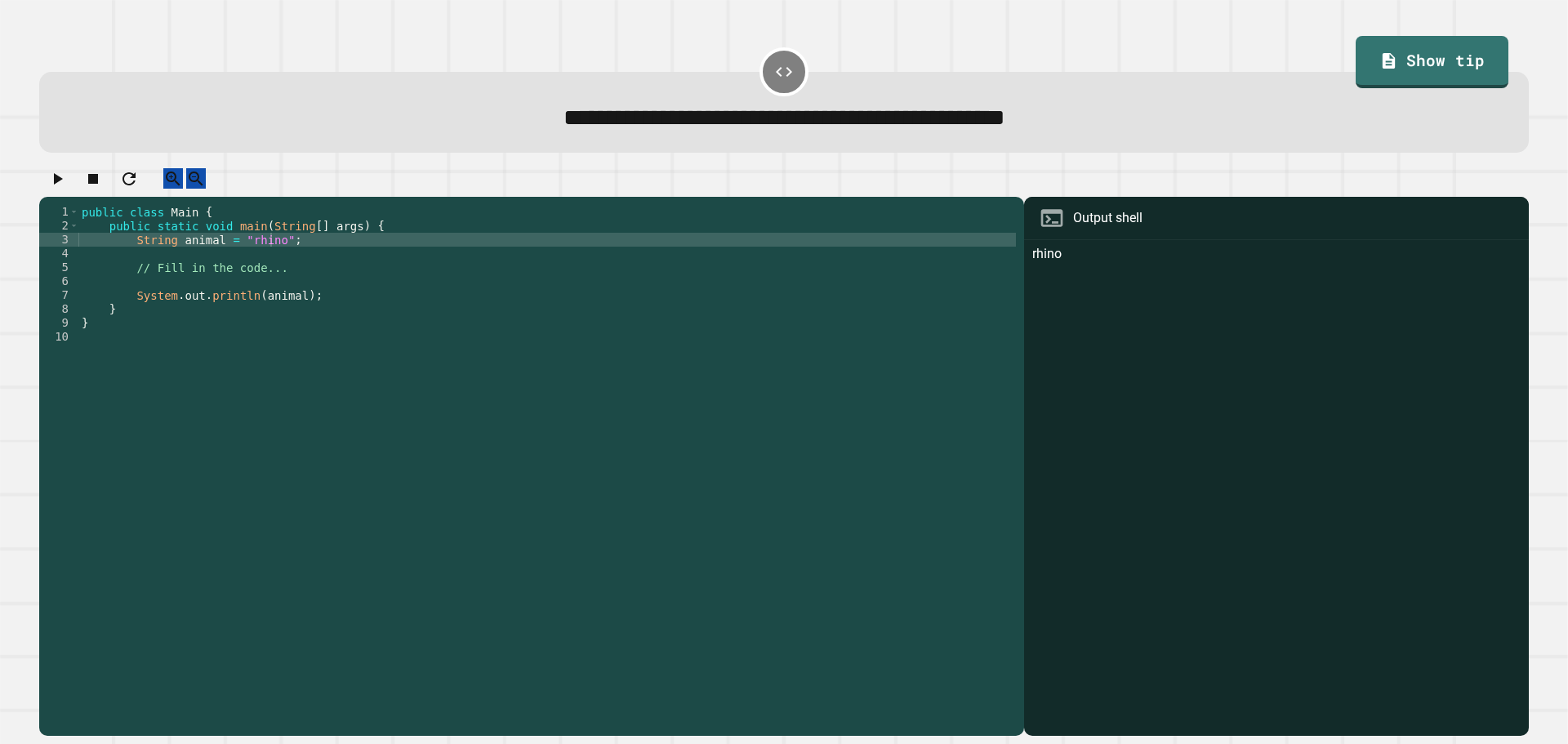
click at [247, 254] on div "public class Main { public static void main ( String [ ] args ) { String animal…" at bounding box center [547, 455] width 937 height 500
type textarea "**********"
click at [47, 180] on div at bounding box center [784, 182] width 1490 height 28
click at [58, 185] on icon "button" at bounding box center [57, 178] width 19 height 19
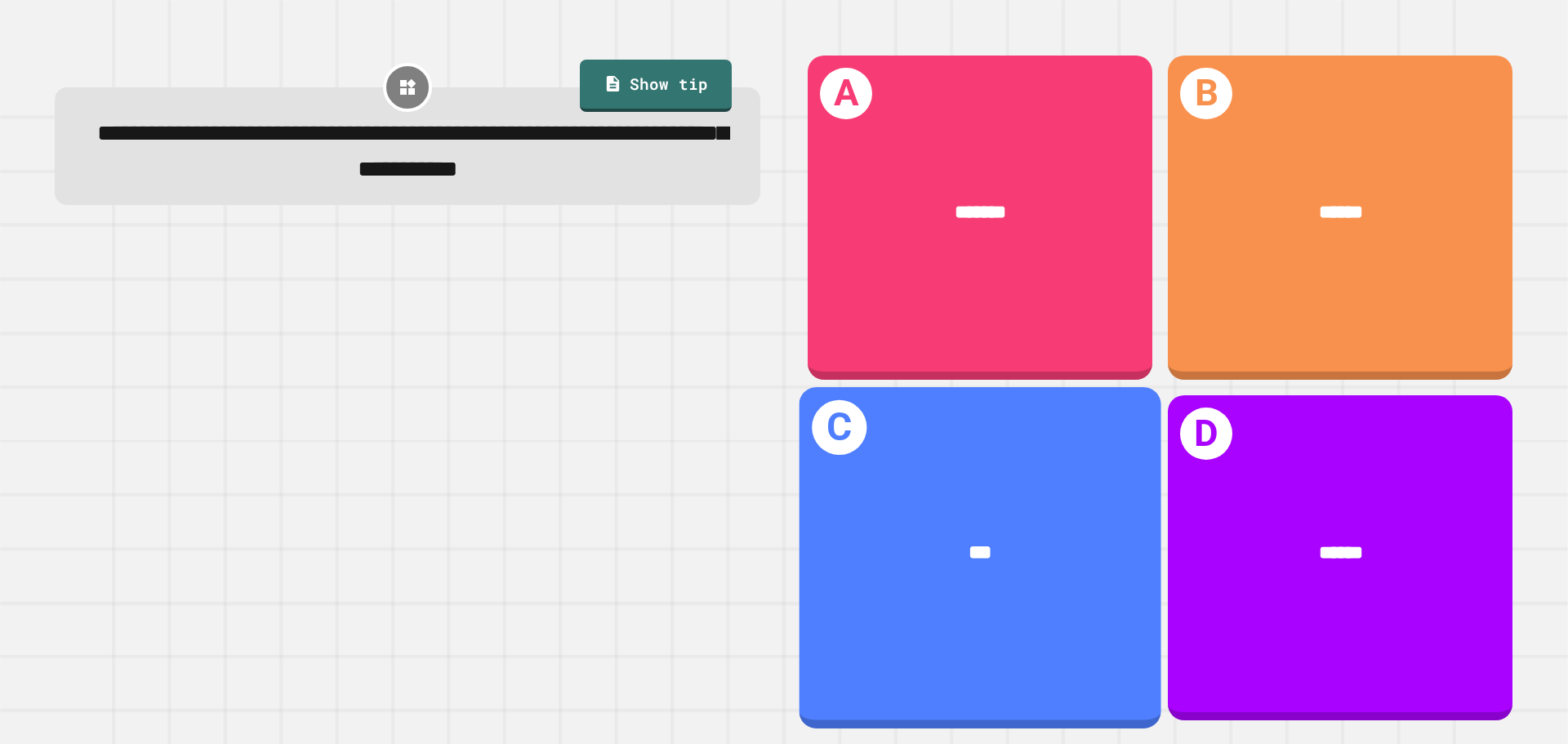
click at [1057, 512] on div "***" at bounding box center [980, 553] width 362 height 109
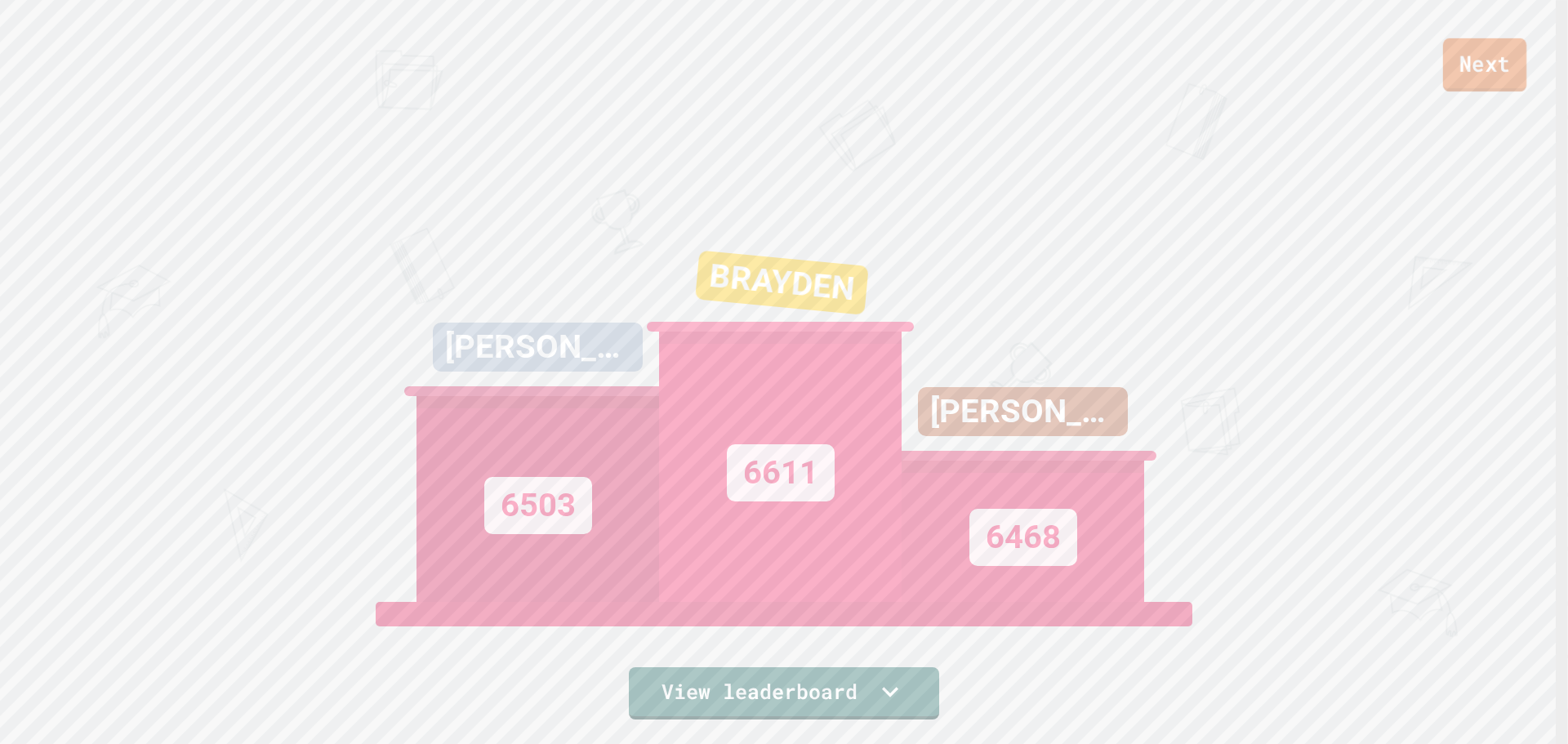
drag, startPoint x: 1497, startPoint y: 91, endPoint x: 1499, endPoint y: 75, distance: 16.1
click at [1497, 88] on div "Next" at bounding box center [784, 46] width 1568 height 92
drag, startPoint x: 1501, startPoint y: 69, endPoint x: 1498, endPoint y: 80, distance: 11.4
click at [1498, 80] on link "Next" at bounding box center [1484, 63] width 74 height 54
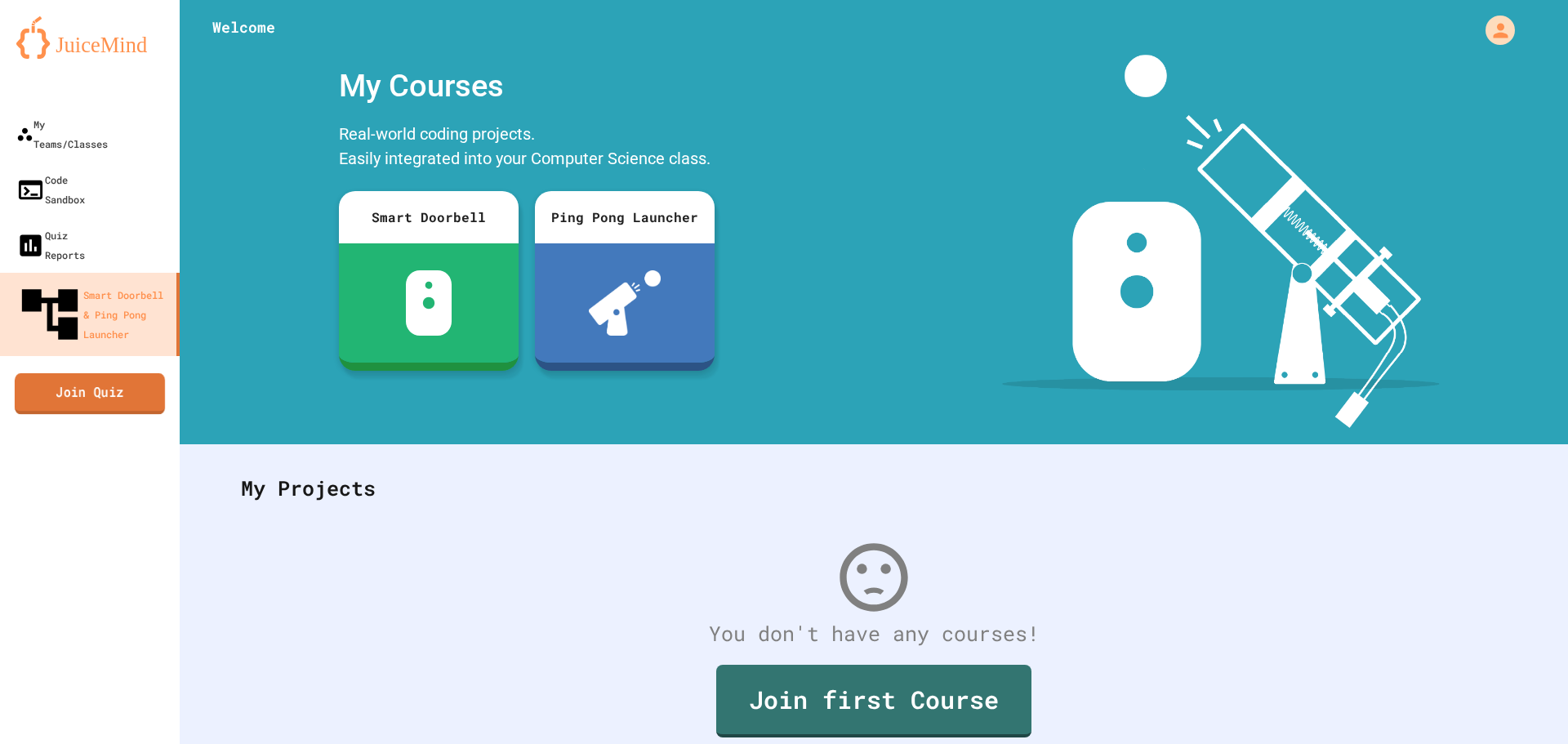
click at [145, 373] on link "Join Quiz" at bounding box center [89, 393] width 150 height 41
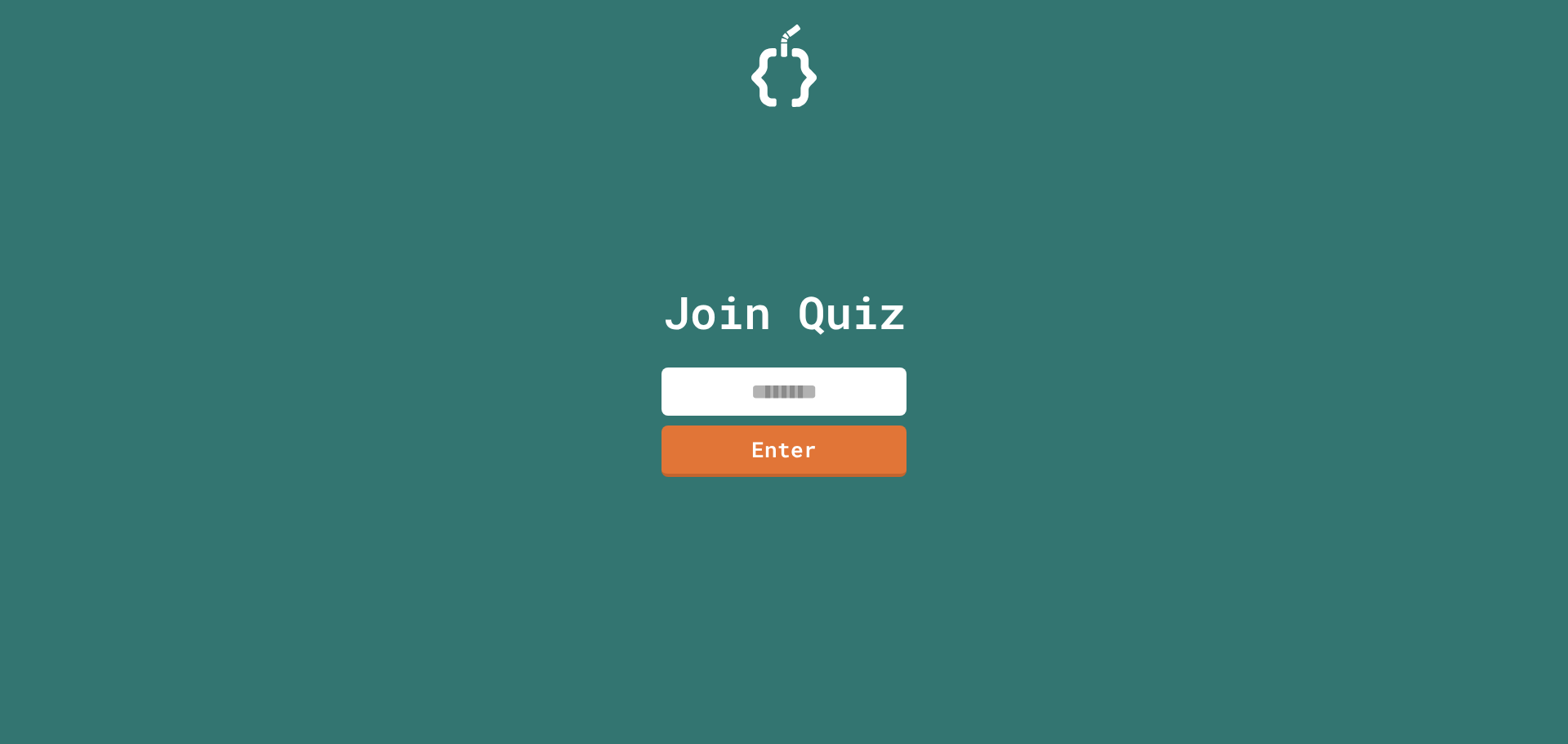
click at [889, 400] on input at bounding box center [784, 391] width 245 height 48
type input "********"
click at [725, 456] on link "Enter" at bounding box center [784, 448] width 222 height 54
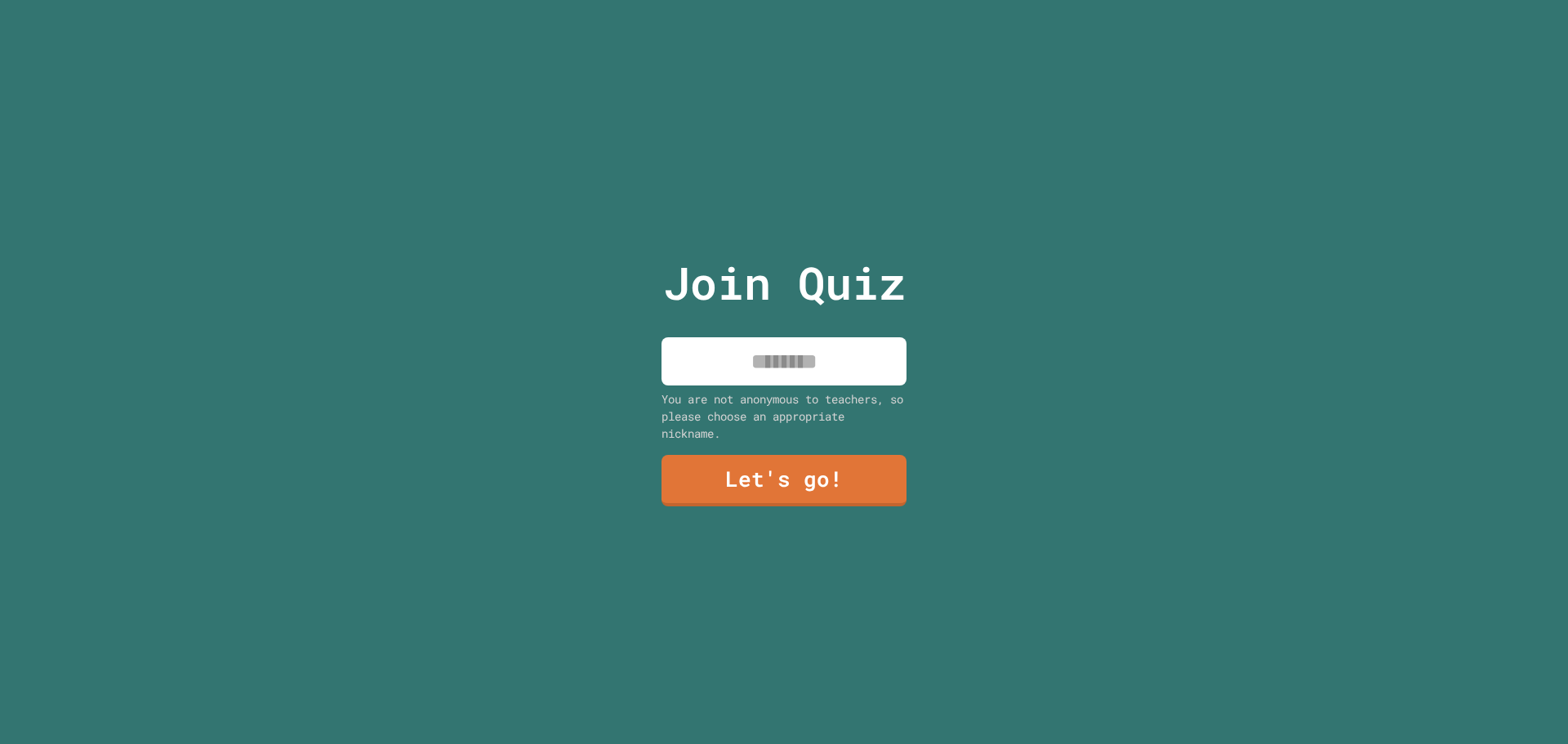
click at [725, 365] on input at bounding box center [784, 361] width 245 height 48
type input "********"
click at [767, 467] on link "Let's go!" at bounding box center [783, 478] width 223 height 54
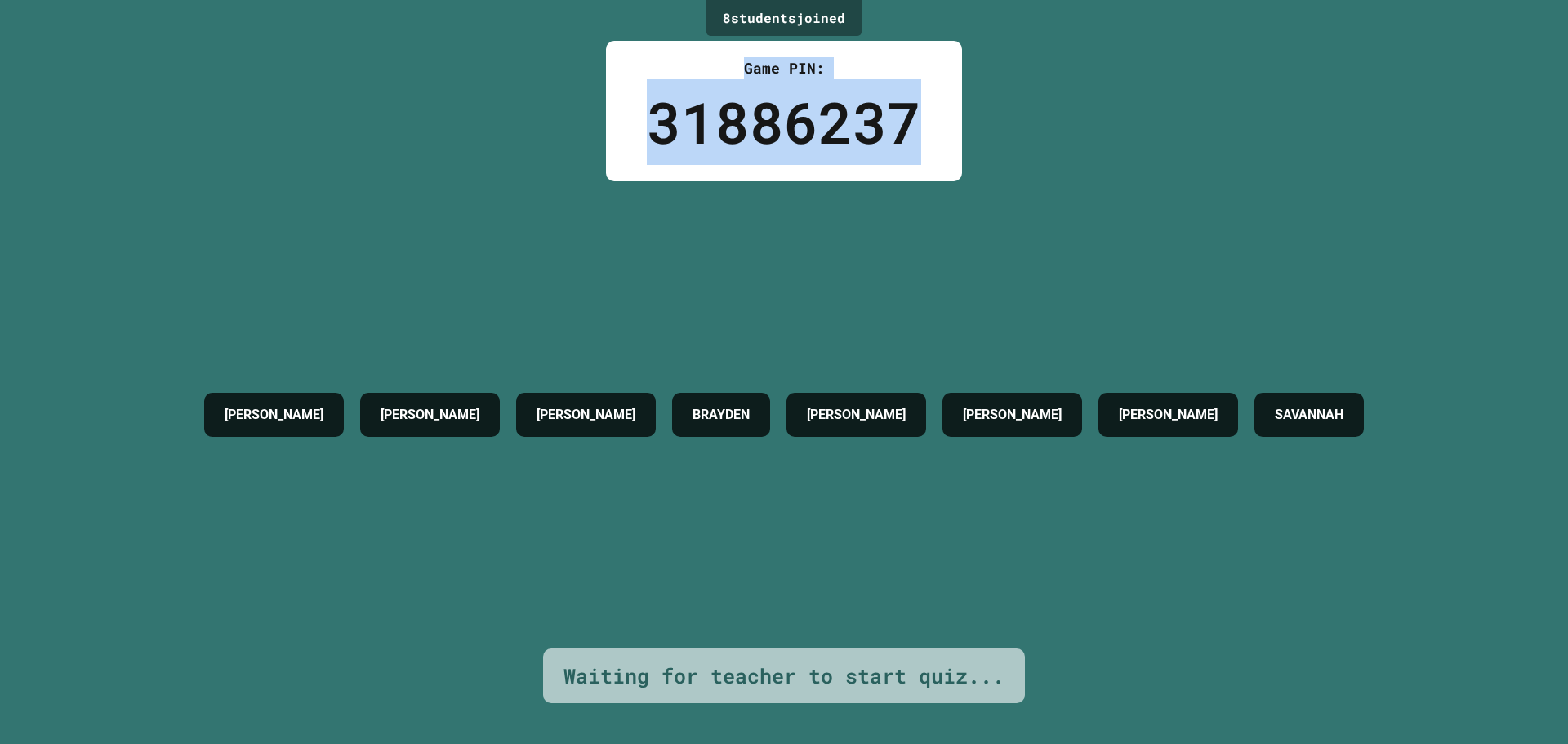
drag, startPoint x: 707, startPoint y: 53, endPoint x: 947, endPoint y: 160, distance: 262.8
click at [947, 160] on div "Game PIN: 31886237" at bounding box center [784, 111] width 356 height 140
click at [946, 160] on div "Game PIN: 31886237" at bounding box center [784, 111] width 356 height 140
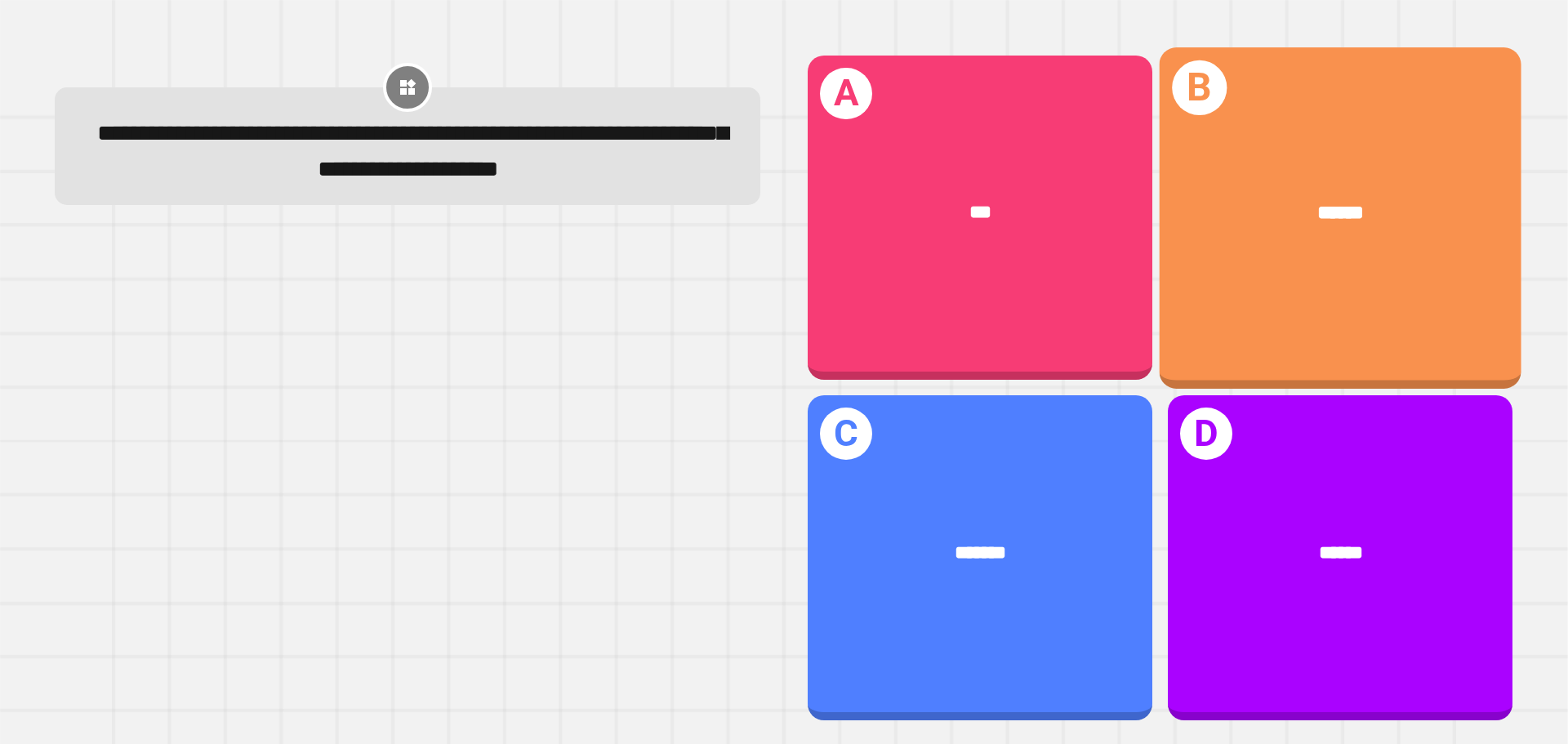
click at [1399, 254] on div "******" at bounding box center [1340, 213] width 362 height 109
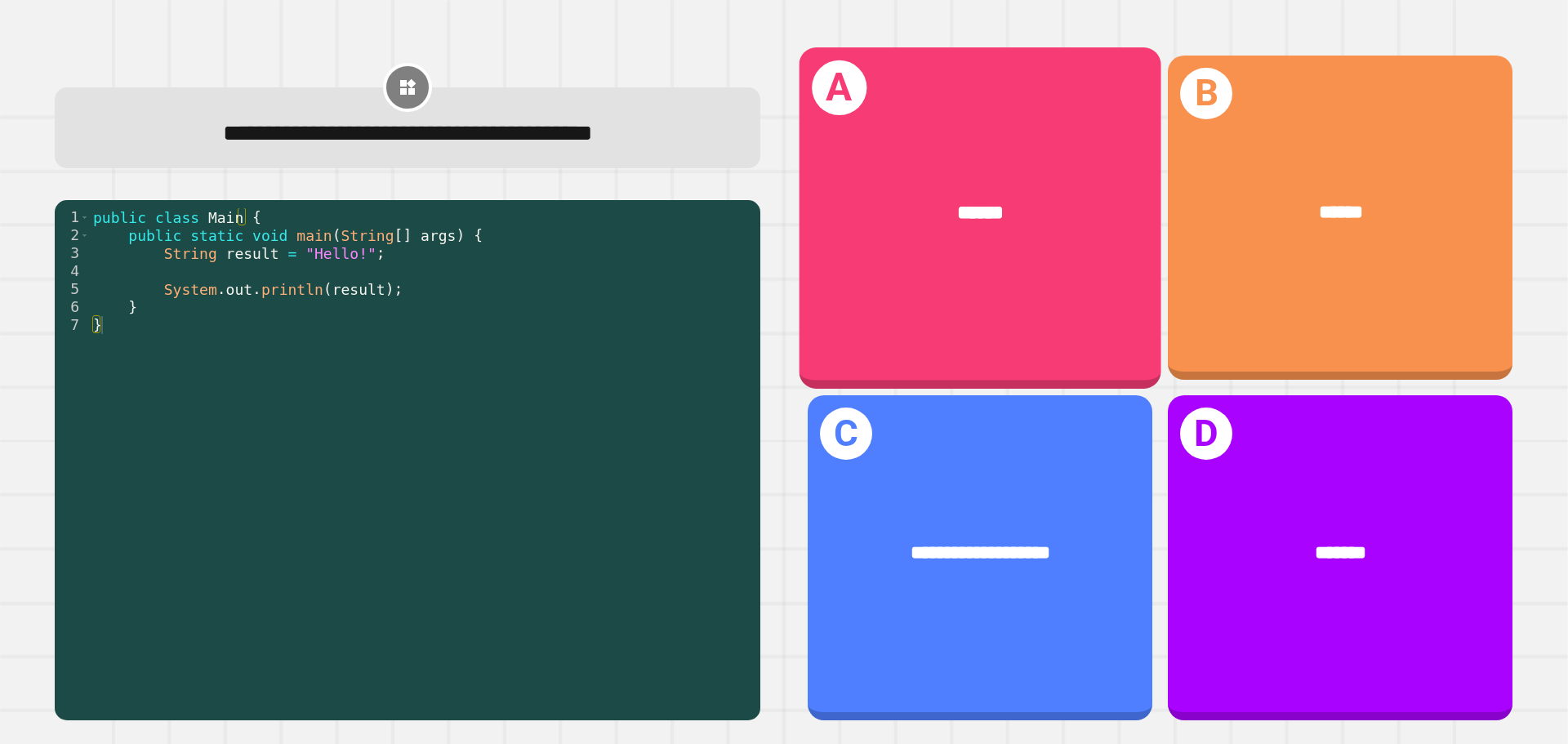
click at [1038, 171] on div "******" at bounding box center [980, 213] width 362 height 109
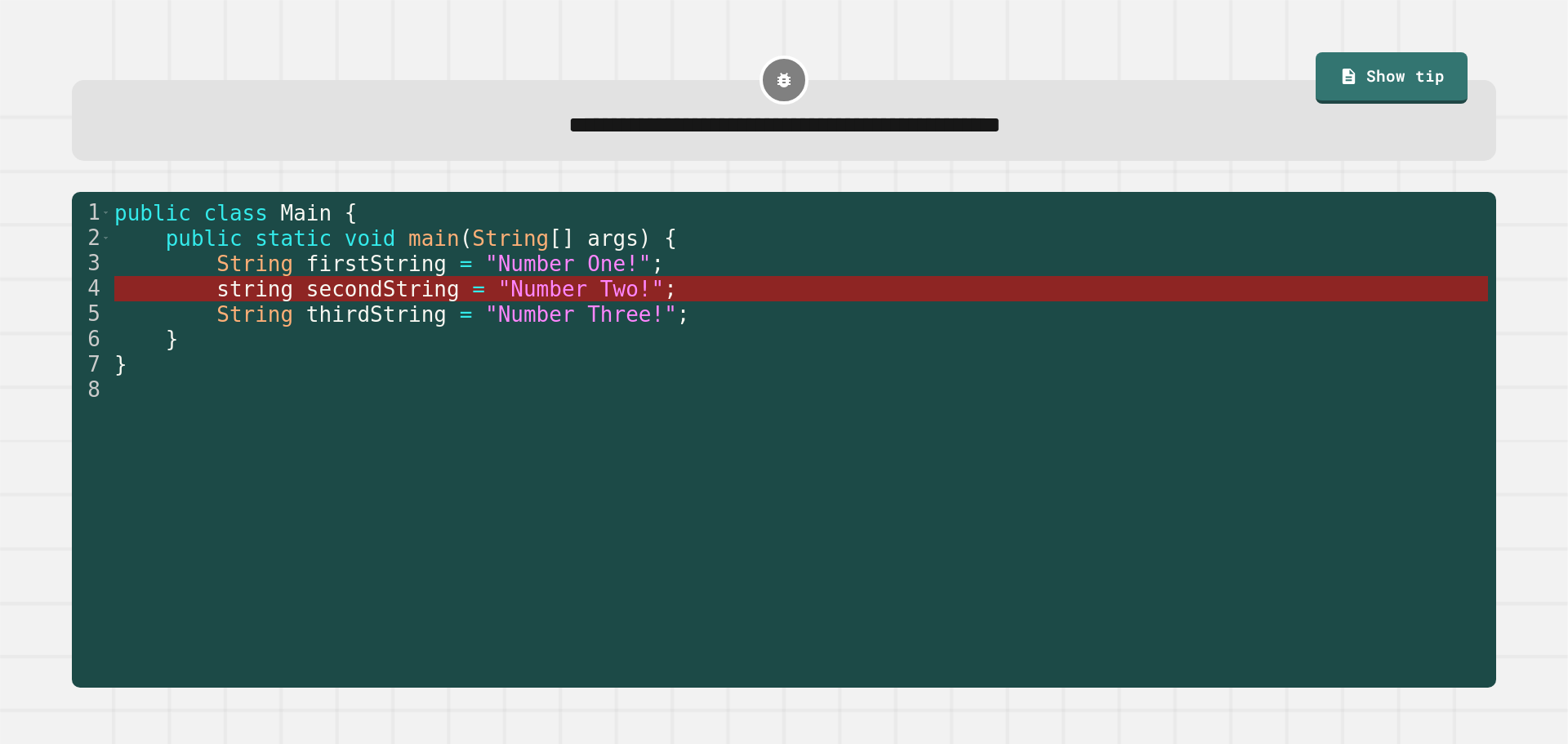
click at [244, 287] on span "string" at bounding box center [254, 289] width 77 height 25
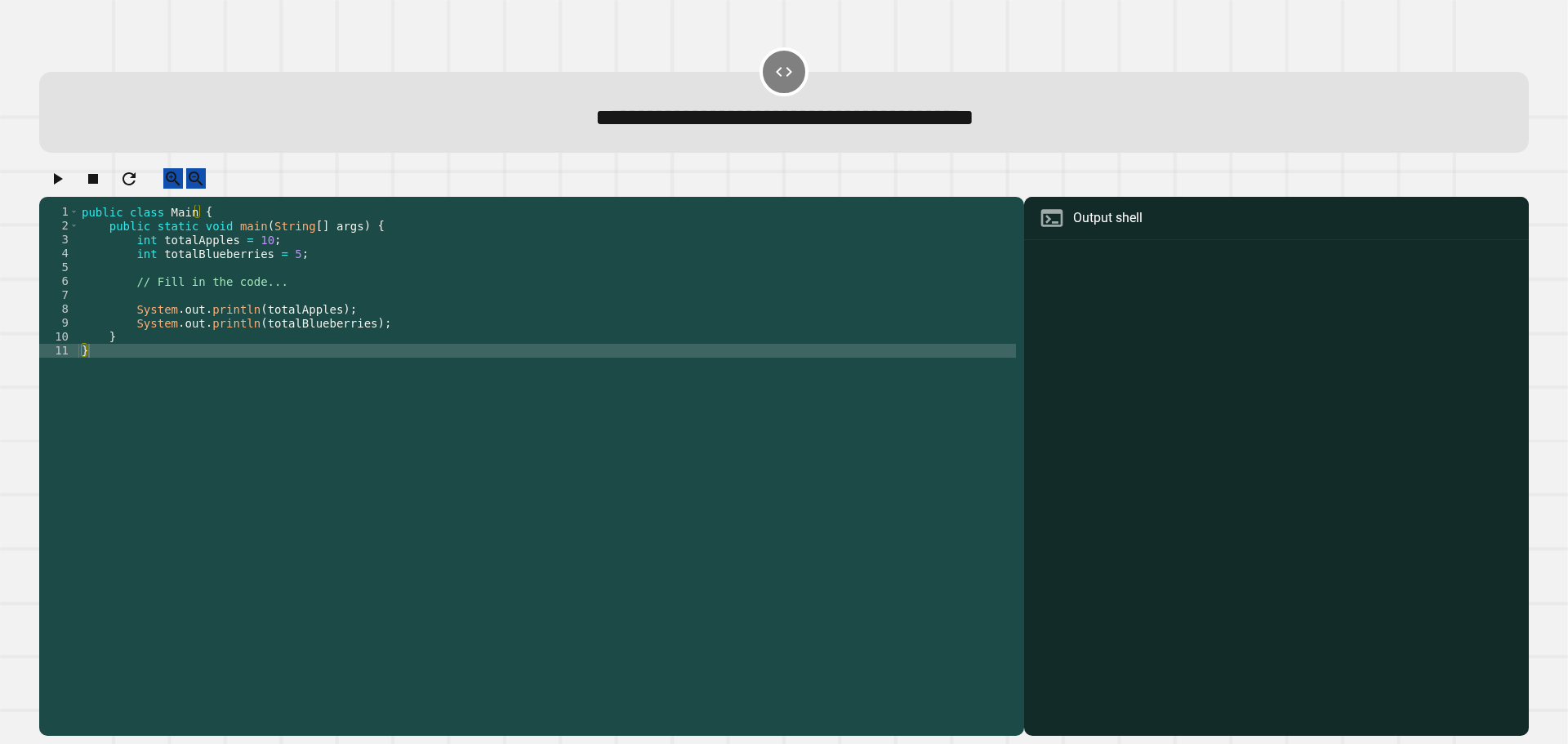
click at [281, 262] on div "public class Main { public static void main ( String [ ] args ) { int totalAppl…" at bounding box center [547, 455] width 937 height 500
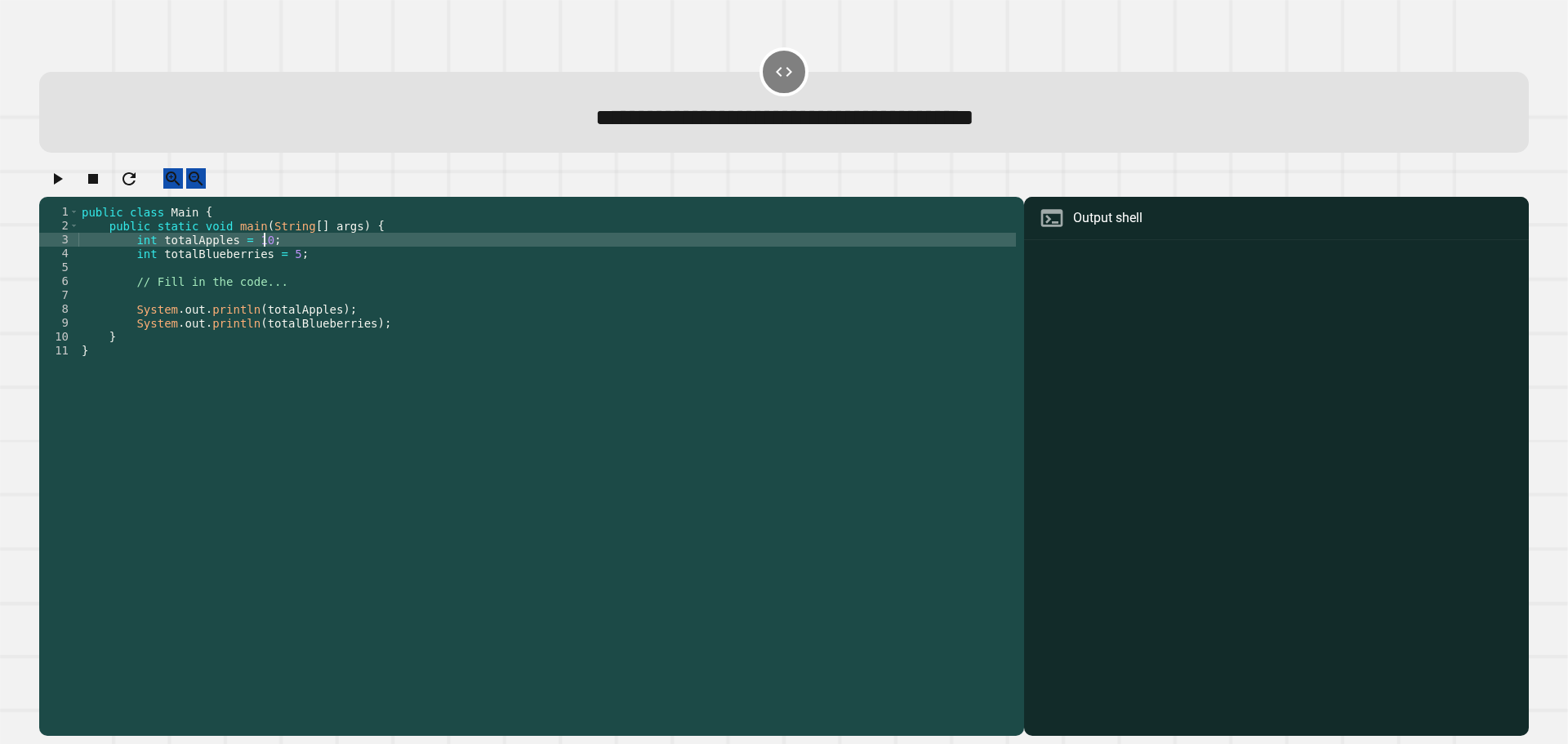
click at [281, 262] on div "public class Main { public static void main ( String [ ] args ) { int totalAppl…" at bounding box center [547, 455] width 937 height 500
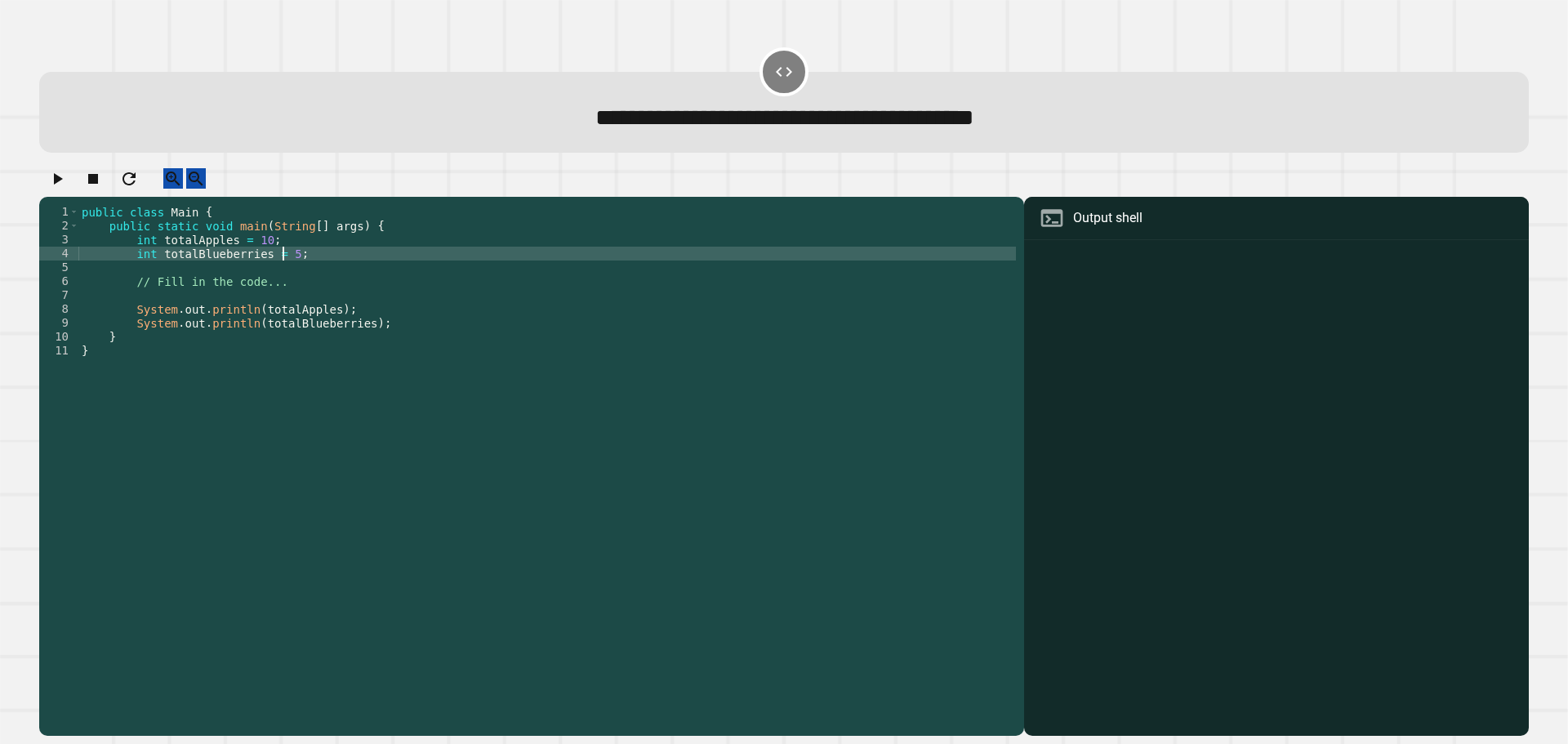
click at [281, 271] on div "public class Main { public static void main ( String [ ] args ) { int totalAppl…" at bounding box center [547, 455] width 937 height 500
type textarea "**********"
click at [67, 189] on icon "button" at bounding box center [57, 178] width 19 height 19
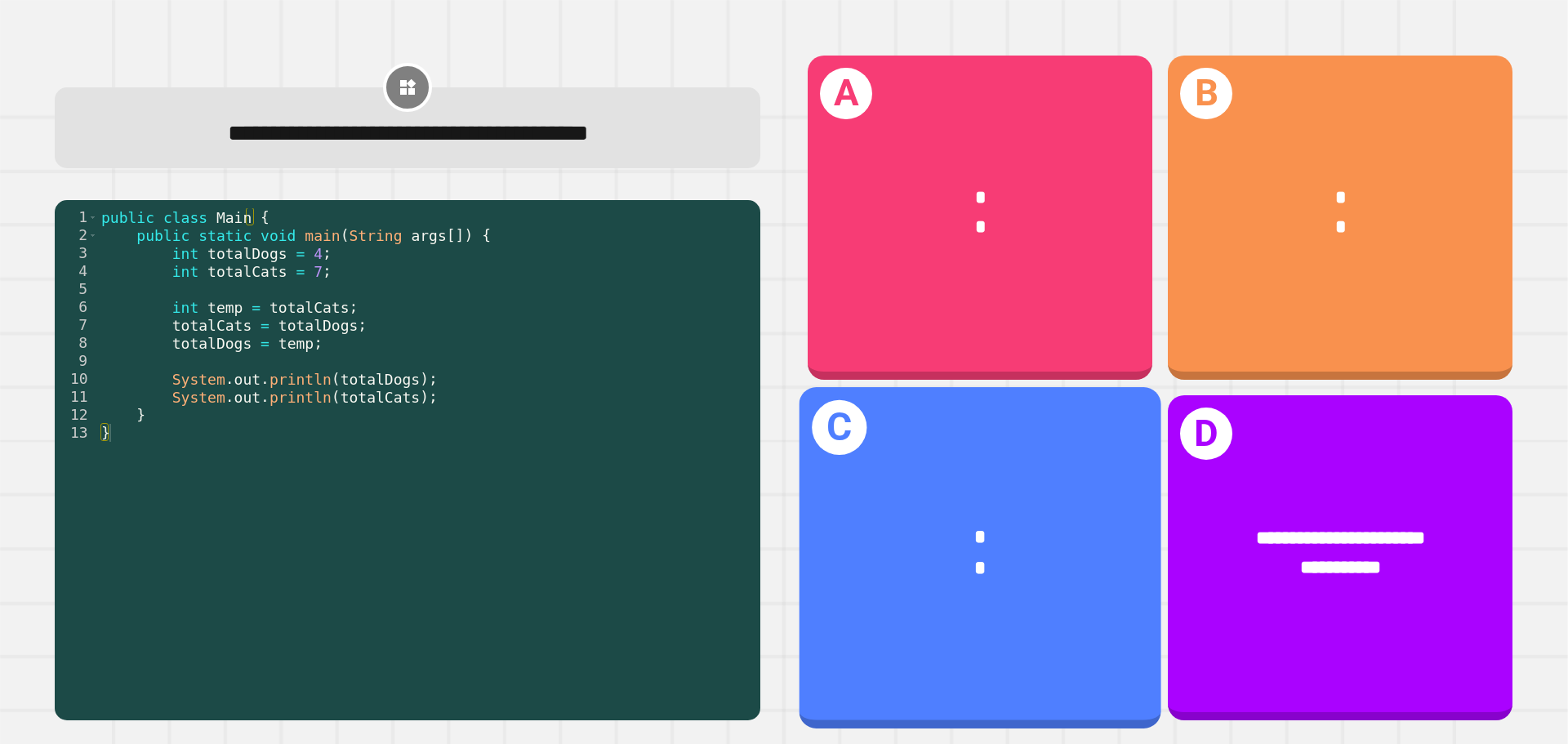
click at [925, 529] on div "*" at bounding box center [980, 537] width 282 height 30
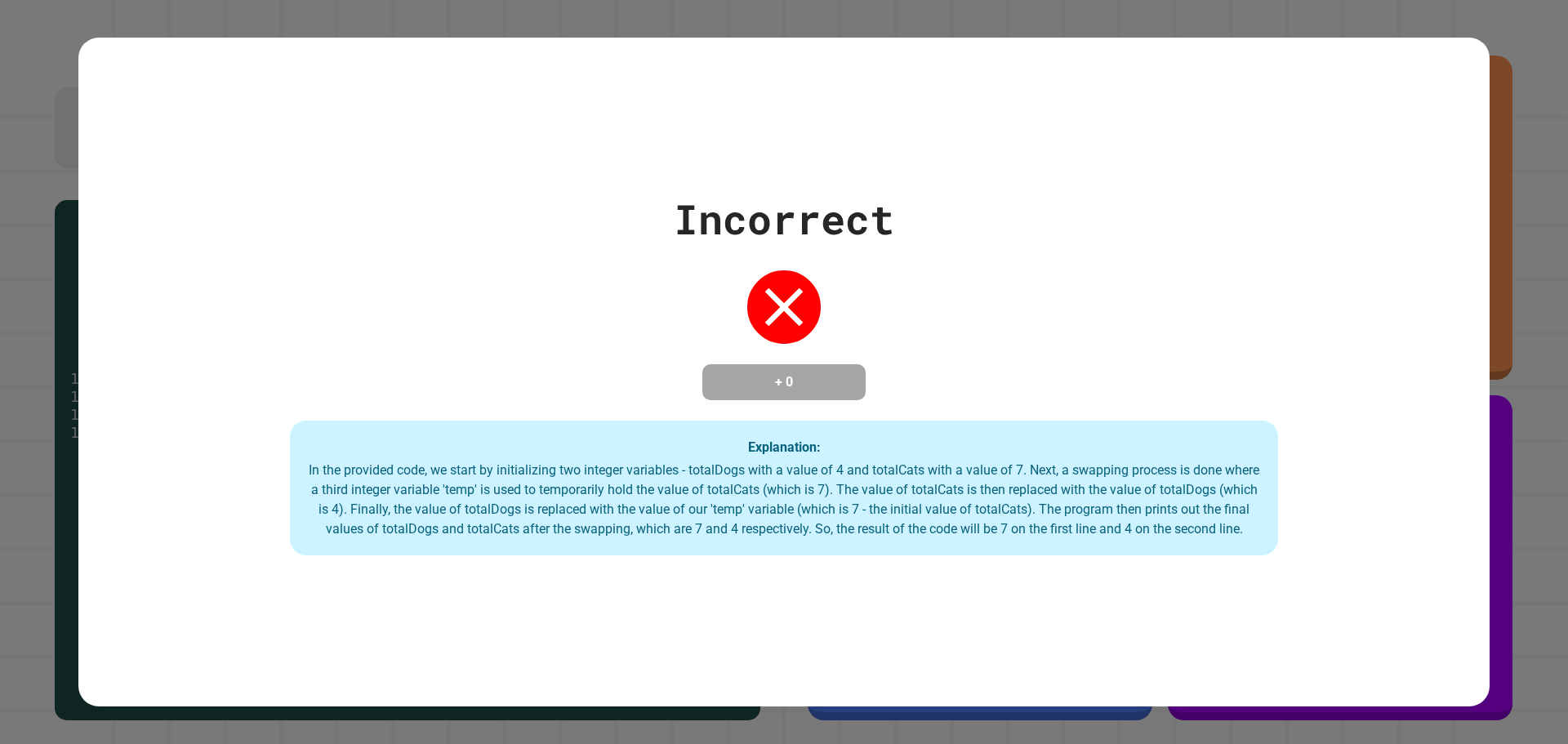
click at [1246, 333] on div "Incorrect + 0 Explanation: In the provided code, we start by initializing two i…" at bounding box center [784, 372] width 1411 height 367
click at [1253, 326] on div "Incorrect + 0 Explanation: In the provided code, we start by initializing two i…" at bounding box center [784, 372] width 1411 height 367
click at [913, 429] on div "Incorrect + 0 Explanation: In the provided code, we start by initializing two i…" at bounding box center [784, 372] width 1411 height 367
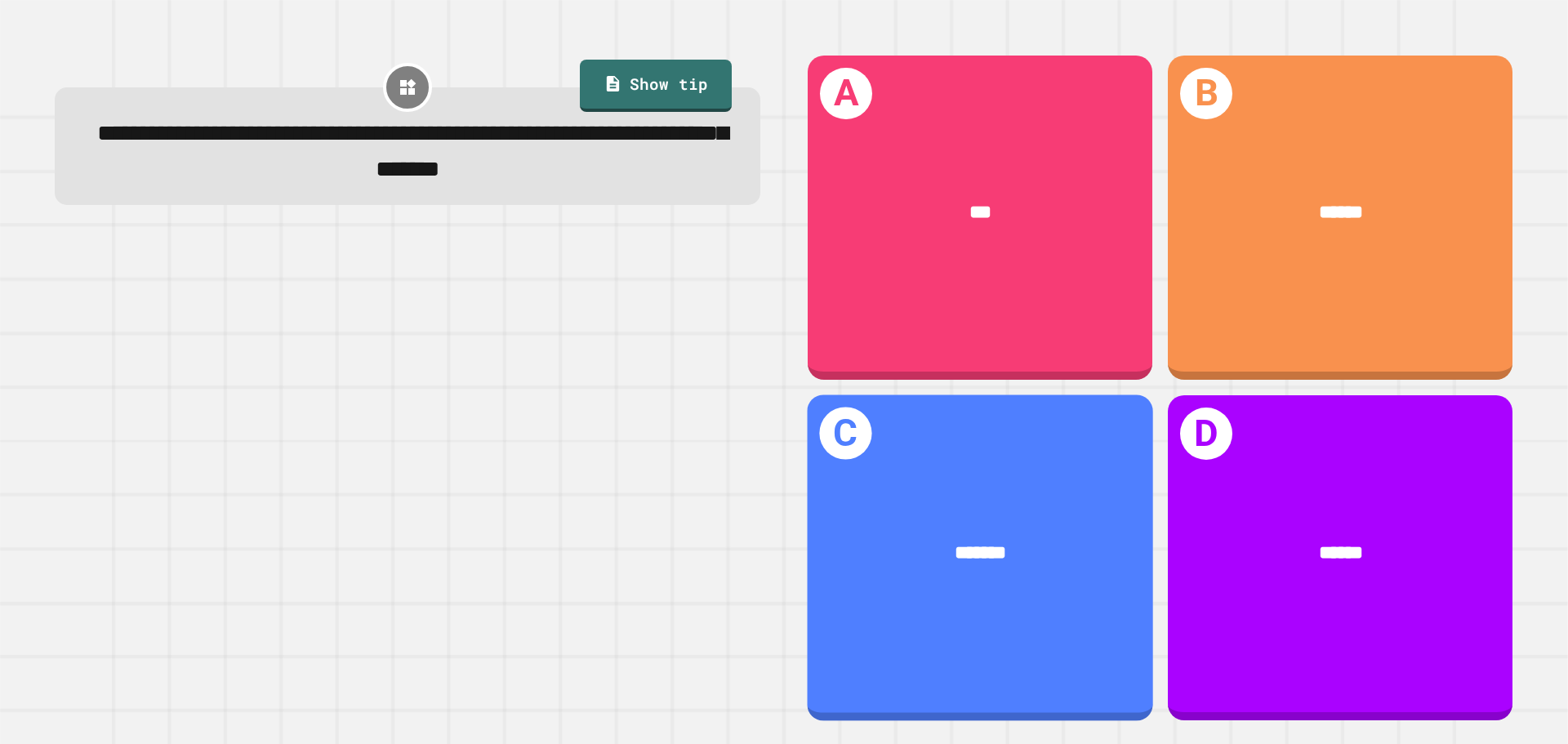
click at [929, 576] on div "*******" at bounding box center [979, 553] width 346 height 105
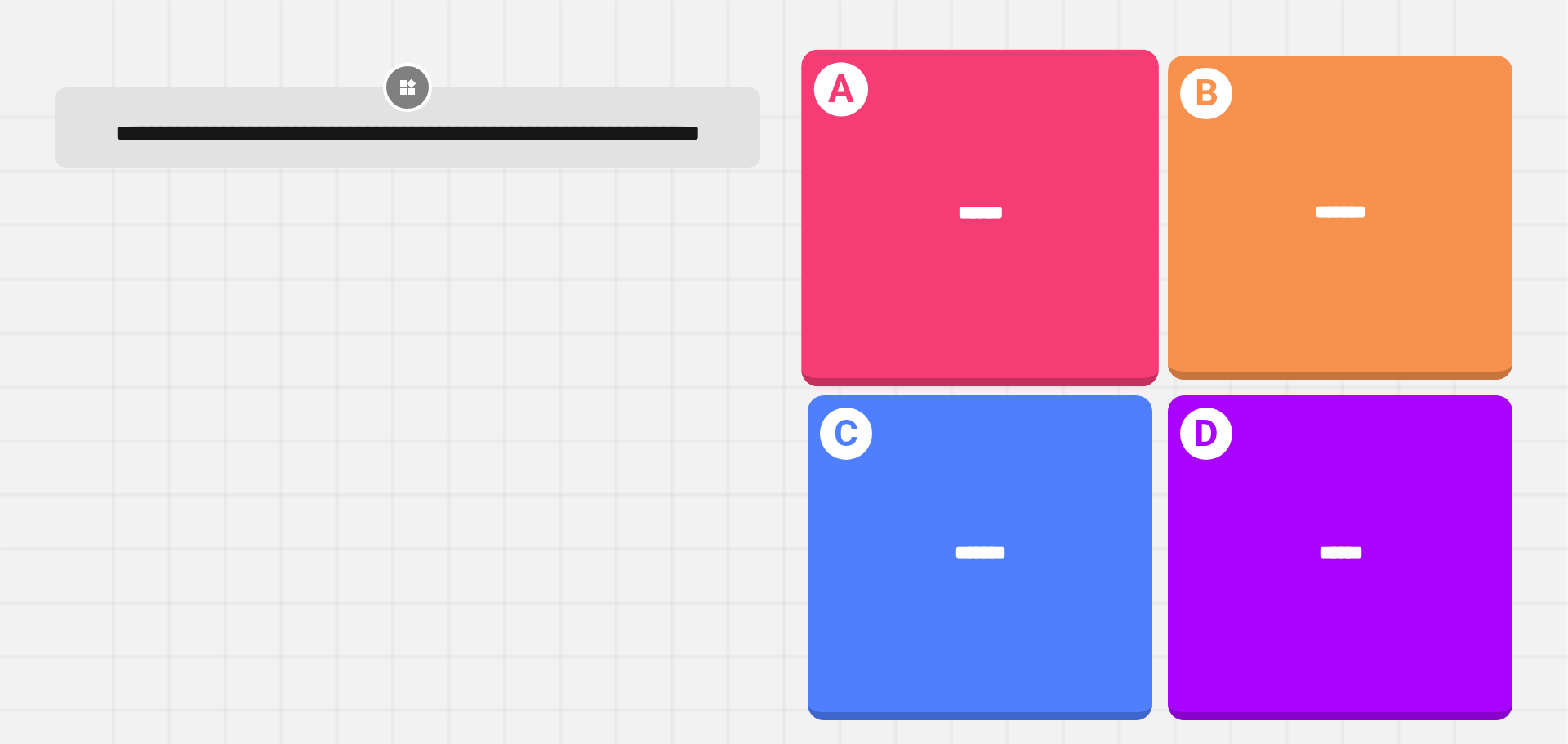
click at [925, 210] on div "******" at bounding box center [980, 213] width 278 height 30
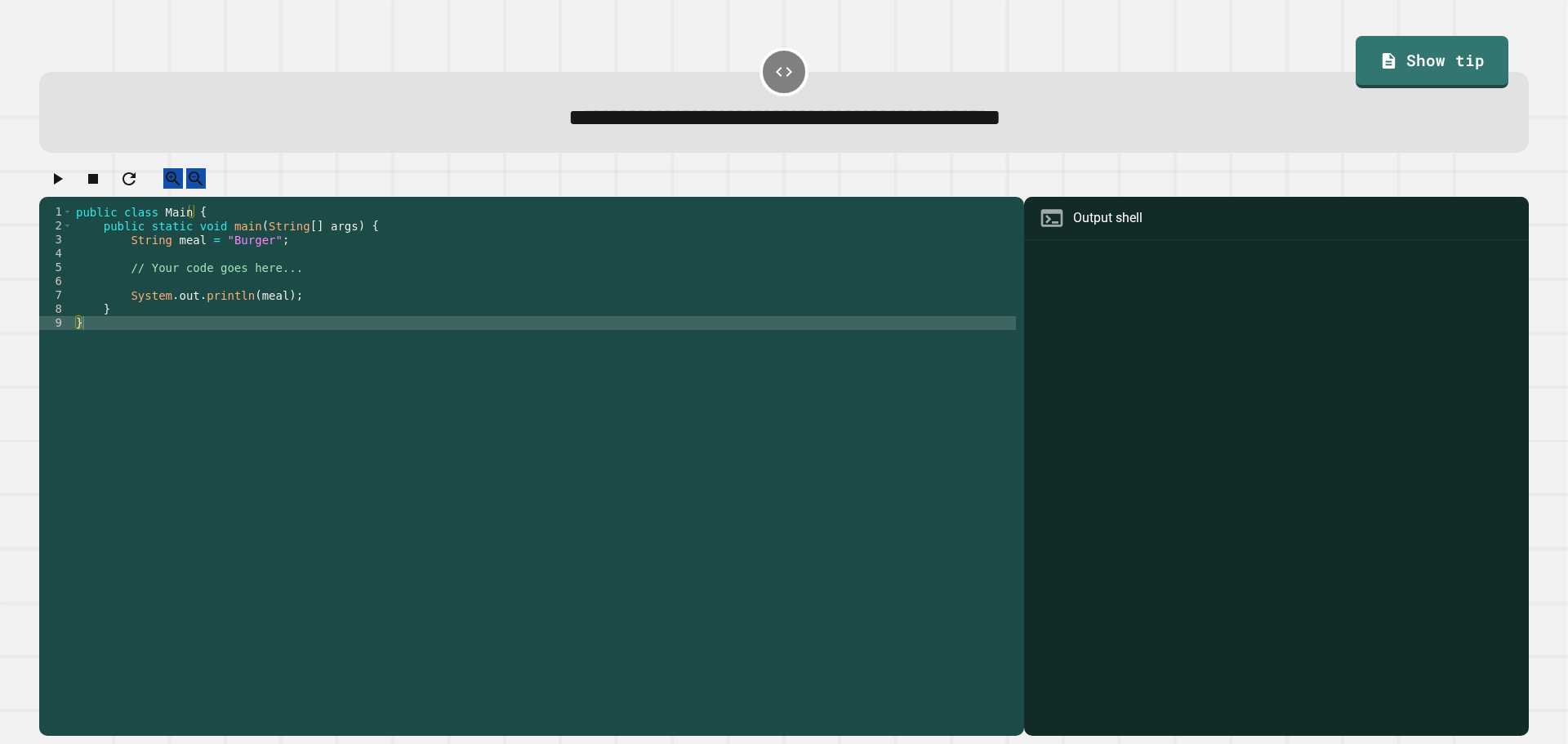
click at [232, 254] on div "public class Main { public static void main ( String [ ] args ) { String meal =…" at bounding box center [544, 455] width 944 height 500
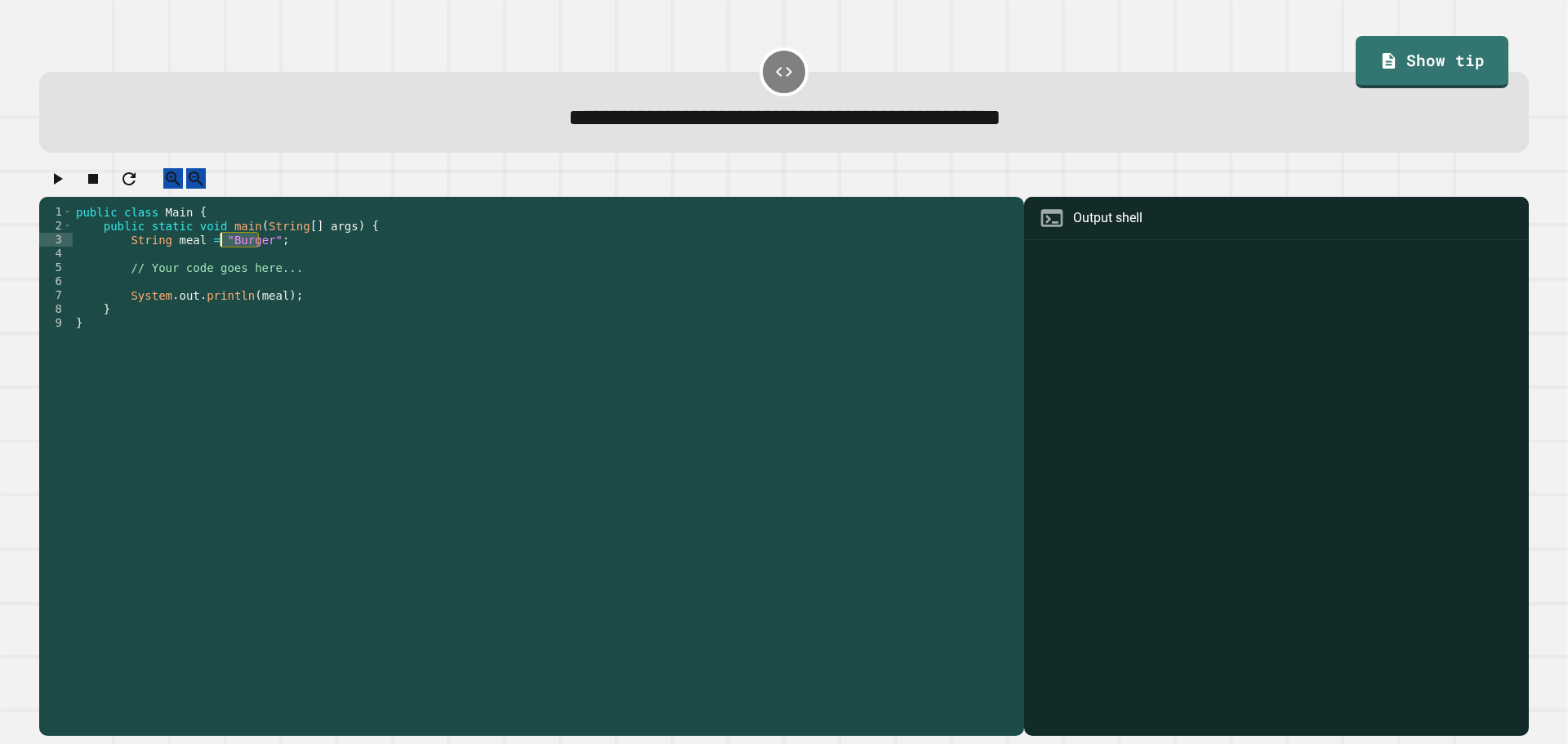
click at [232, 254] on div "public class Main { public static void main ( String [ ] args ) { String meal =…" at bounding box center [544, 455] width 944 height 500
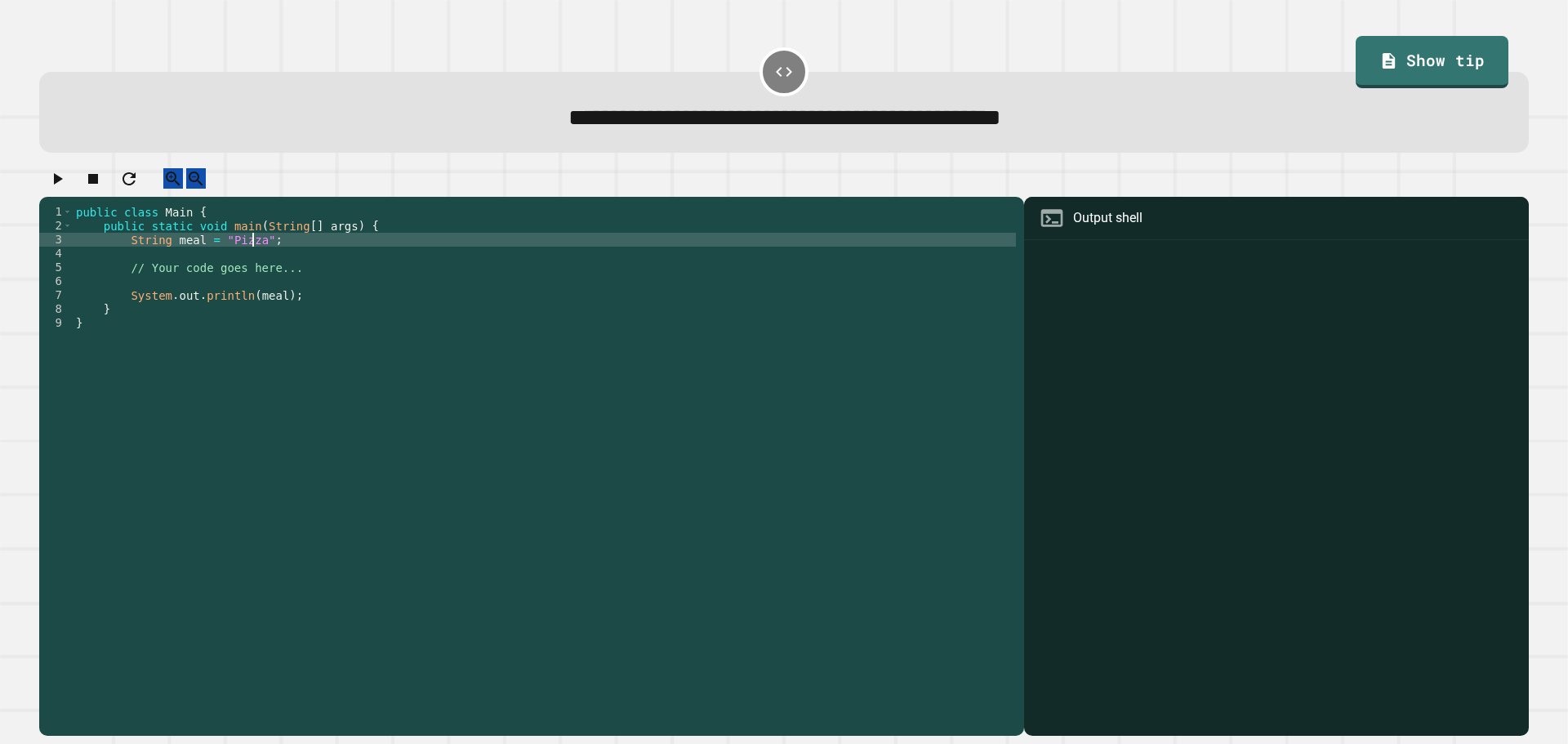
scroll to position [0, 12]
type textarea "**********"
click at [63, 184] on icon "button" at bounding box center [58, 179] width 9 height 12
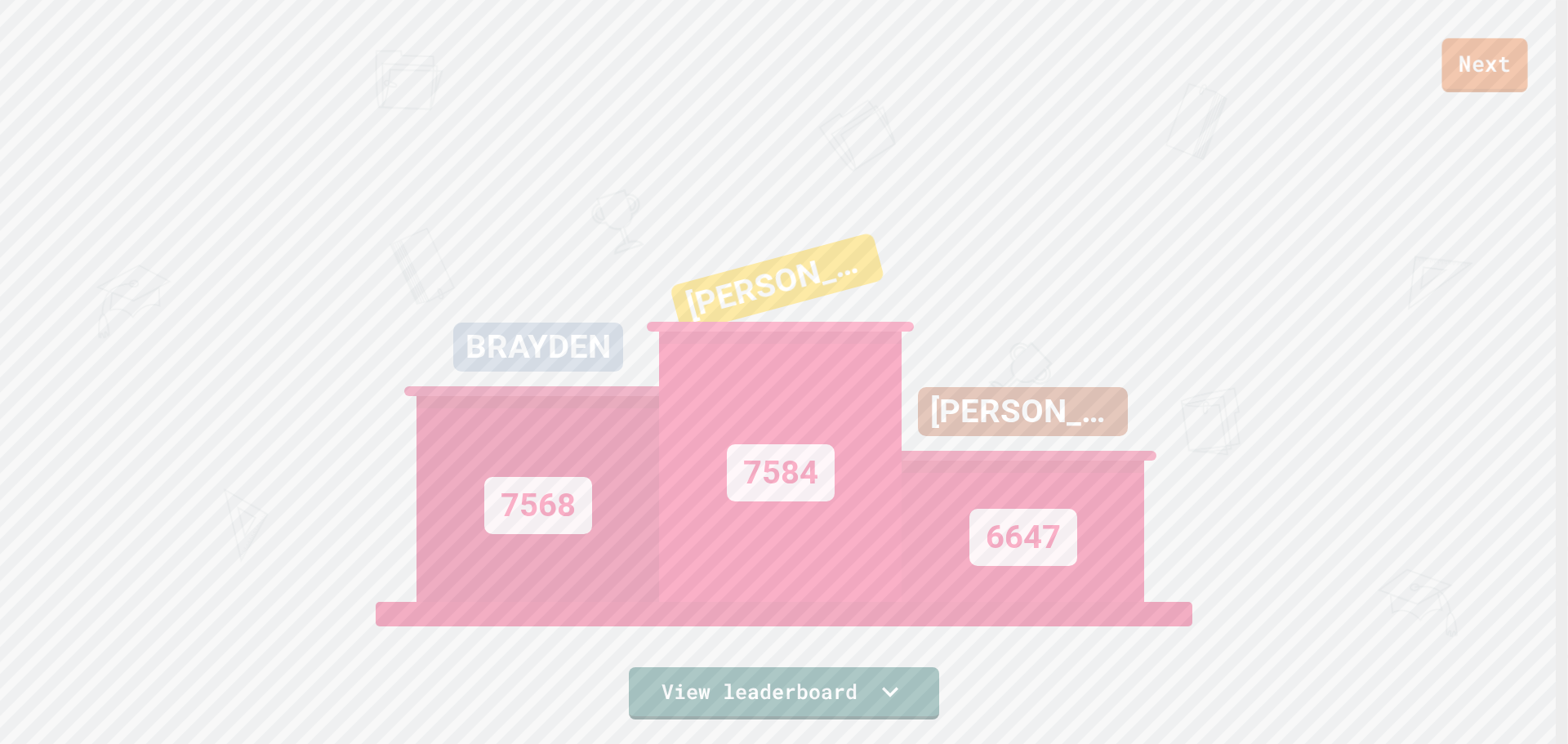
click at [1515, 51] on link "Next" at bounding box center [1485, 65] width 86 height 54
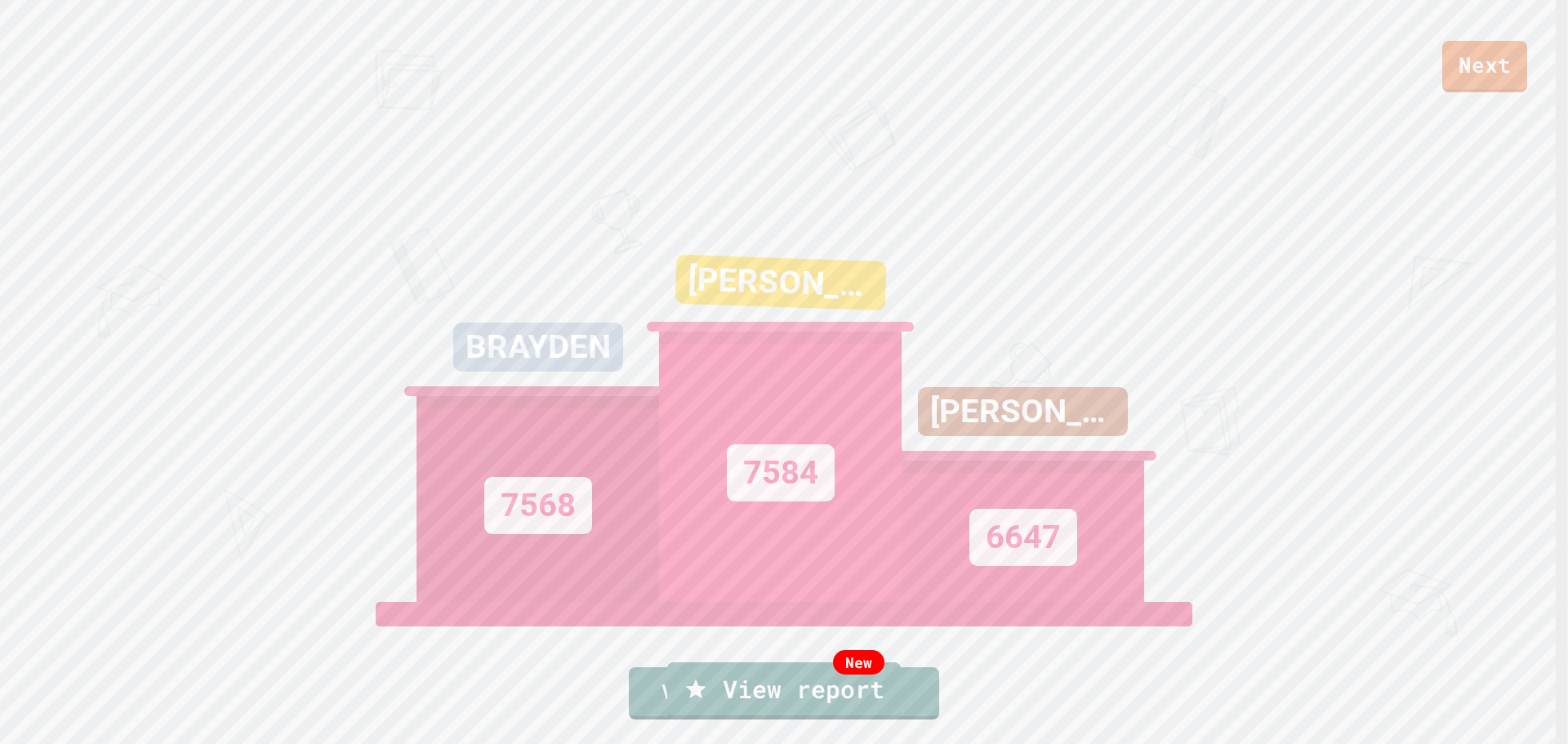
drag, startPoint x: 1449, startPoint y: 53, endPoint x: 1450, endPoint y: 67, distance: 14.0
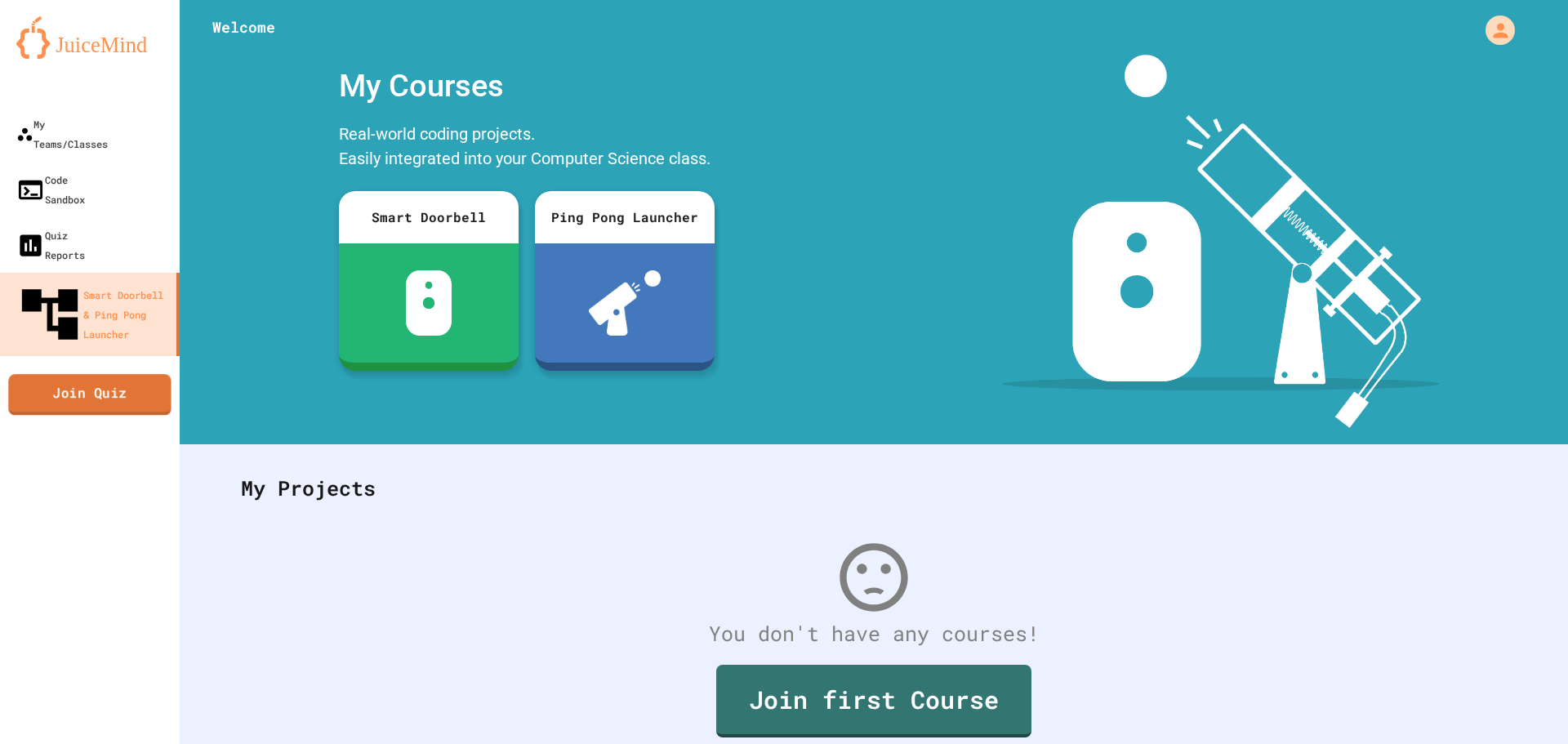
click at [122, 374] on link "Join Quiz" at bounding box center [89, 394] width 162 height 41
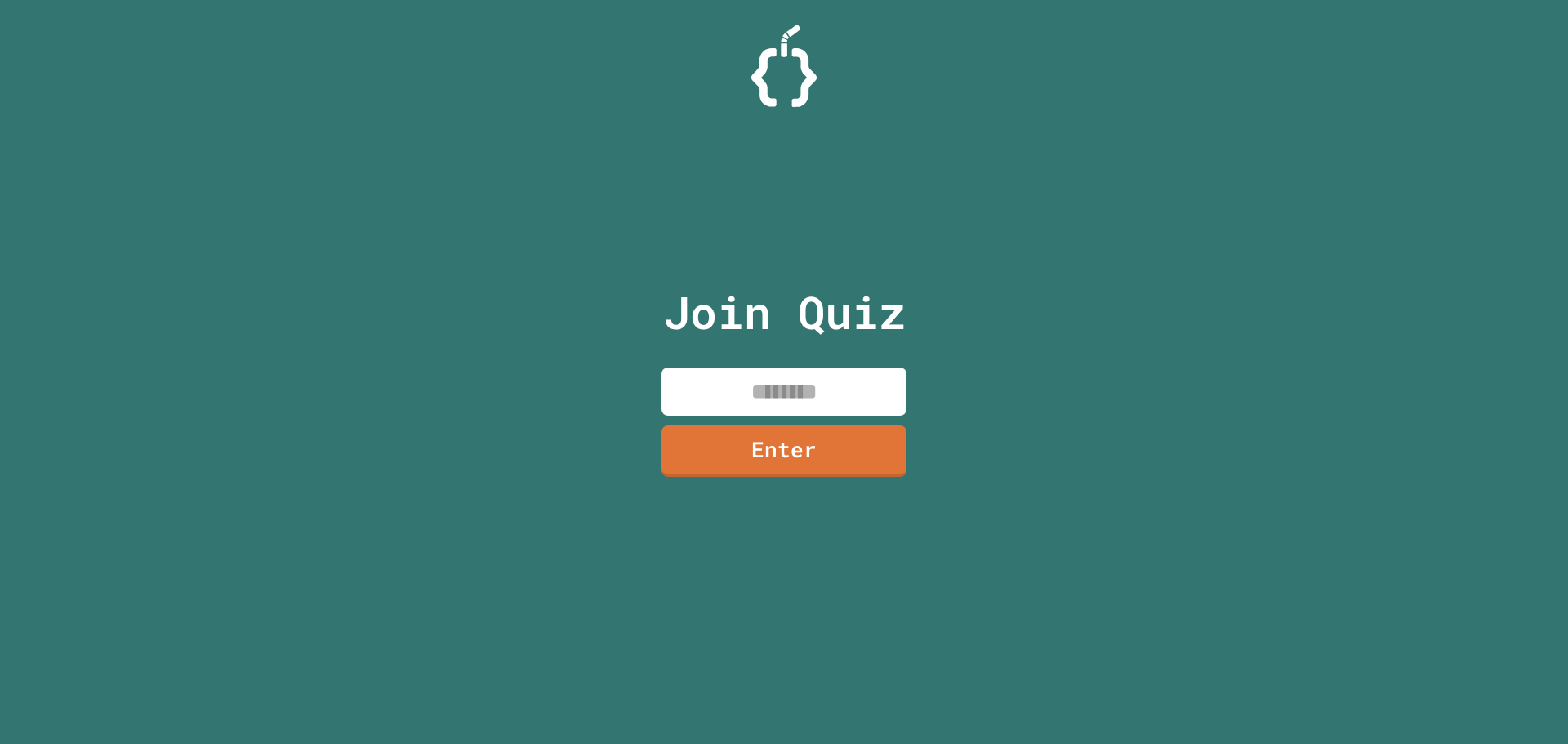
click at [861, 406] on input at bounding box center [784, 391] width 245 height 48
type input "********"
click at [756, 443] on link "Enter" at bounding box center [784, 449] width 231 height 54
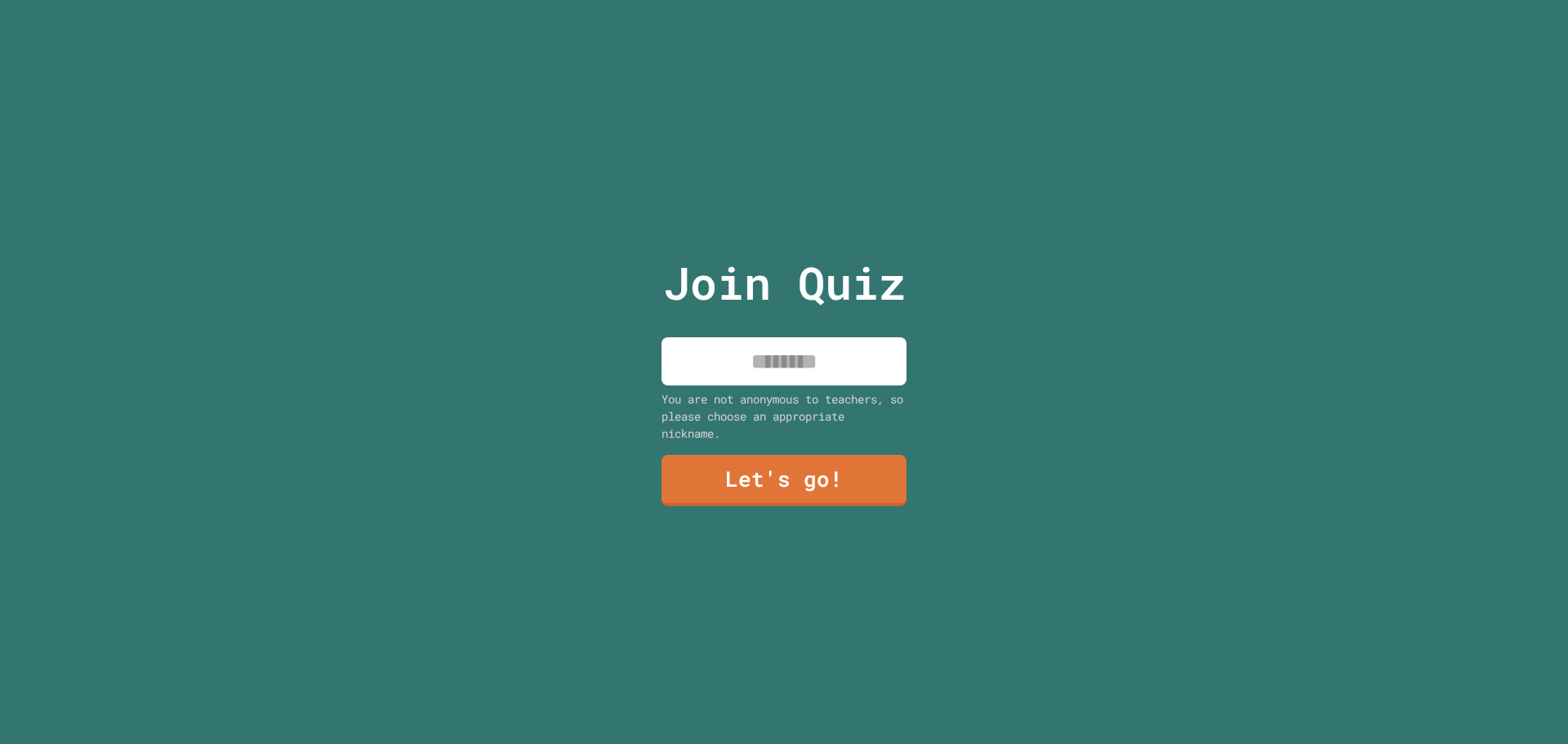
click at [757, 367] on input at bounding box center [784, 361] width 245 height 48
type input "********"
click at [788, 471] on link "Let's go!" at bounding box center [784, 479] width 245 height 54
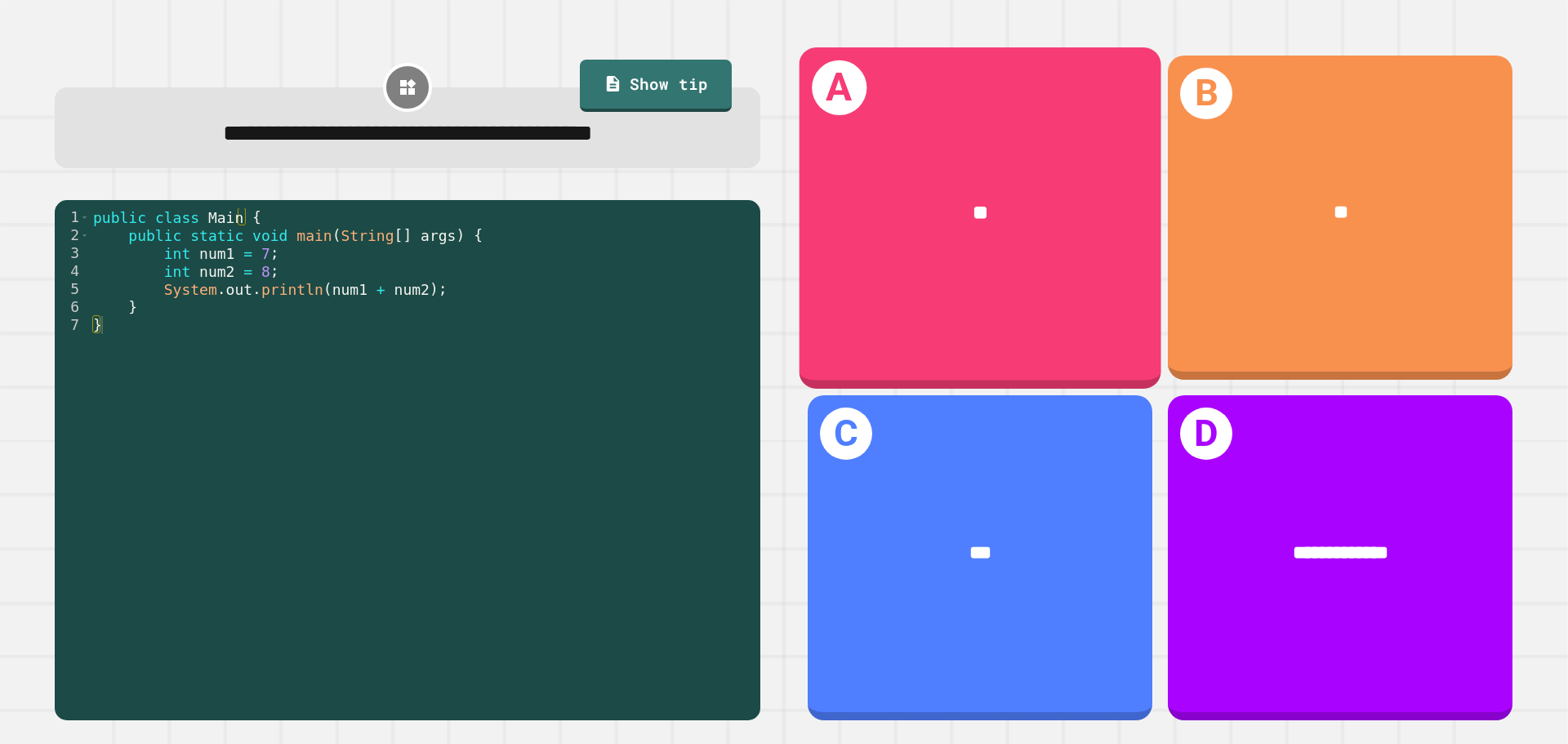
click at [939, 302] on div "A **" at bounding box center [980, 218] width 362 height 341
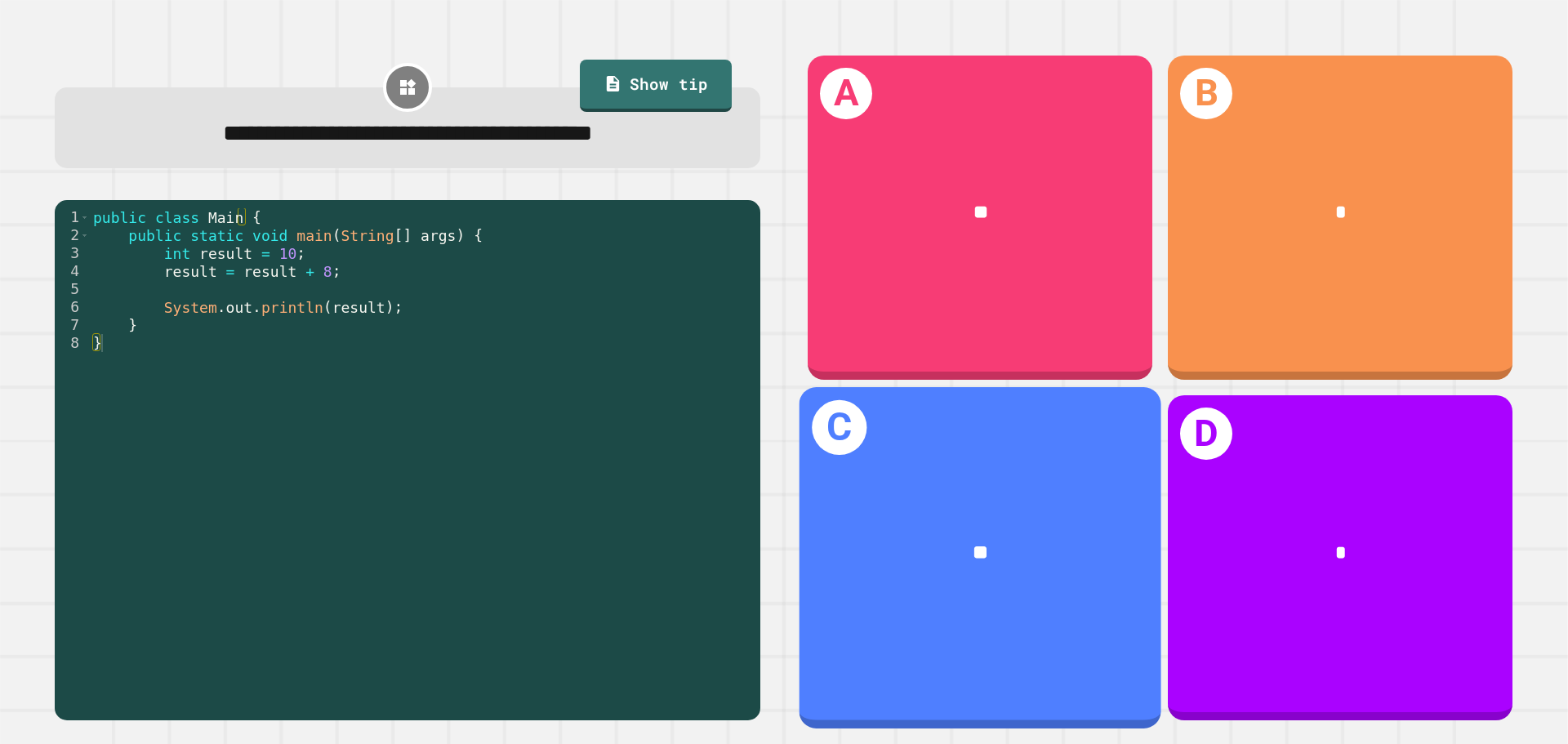
click at [1016, 548] on div "**" at bounding box center [980, 553] width 282 height 30
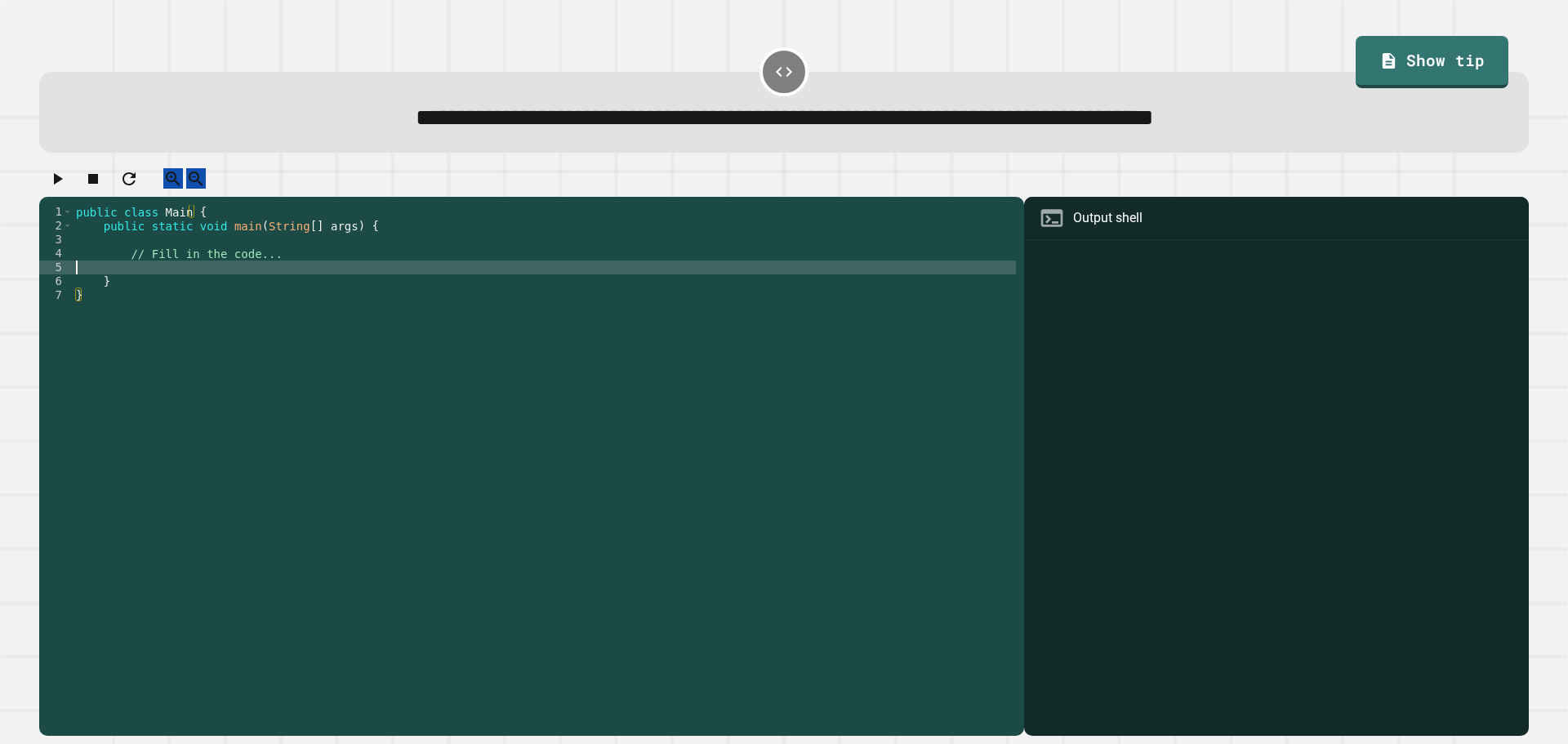
click at [155, 278] on div "public class Main { public static void main ( String [ ] args ) { // Fill in th…" at bounding box center [544, 455] width 944 height 500
type textarea "**********"
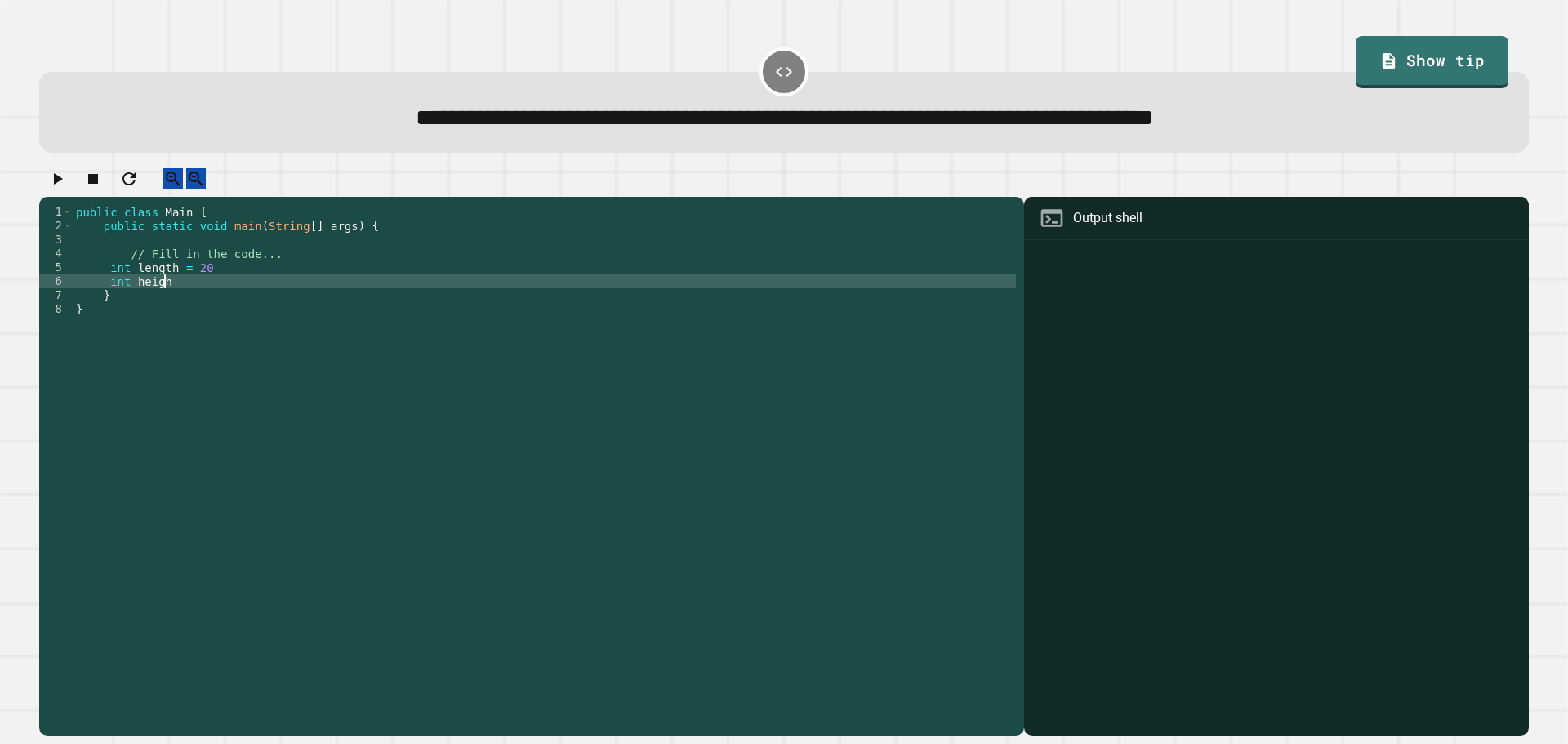
scroll to position [0, 5]
type textarea "**********"
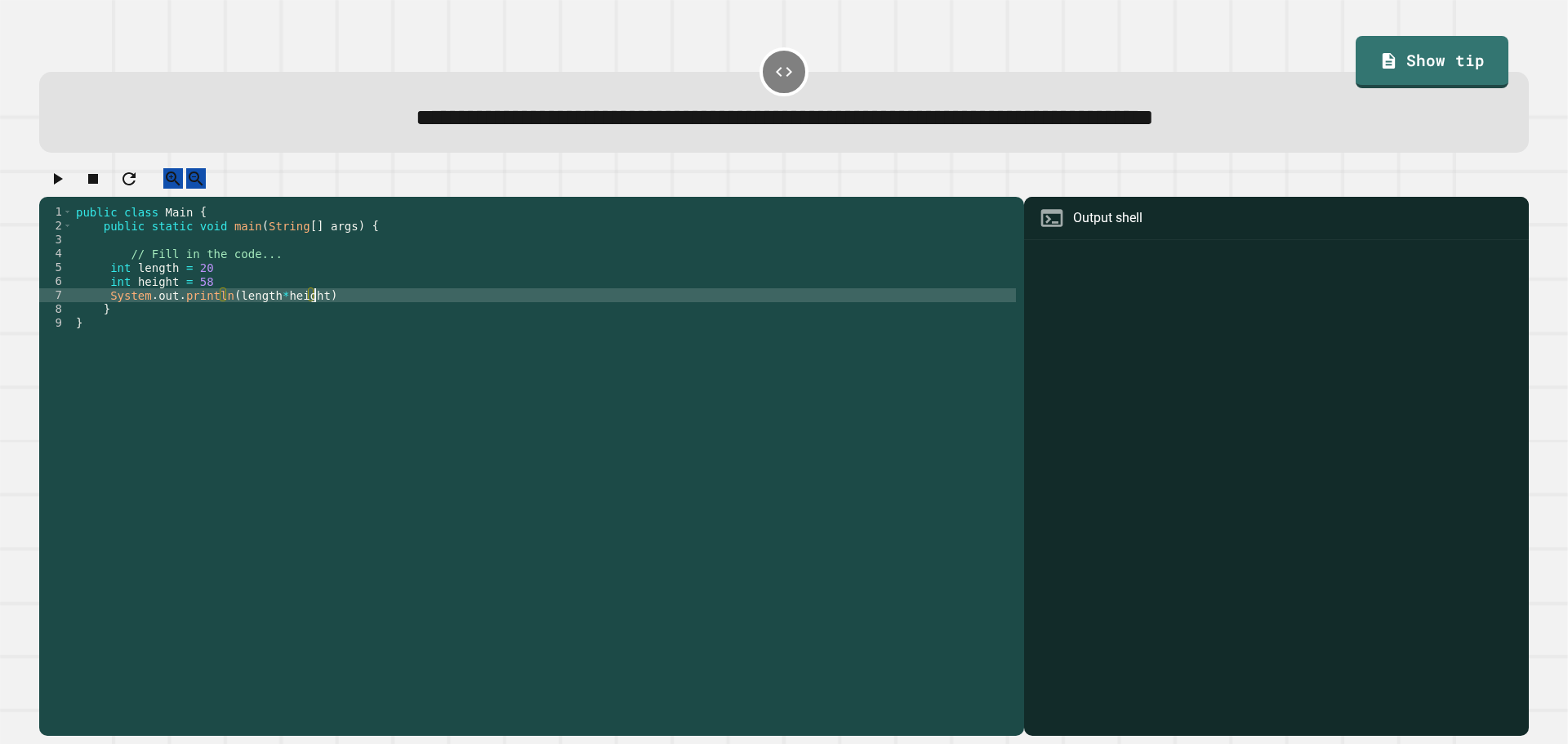
scroll to position [0, 16]
click at [57, 176] on button "button" at bounding box center [57, 179] width 19 height 20
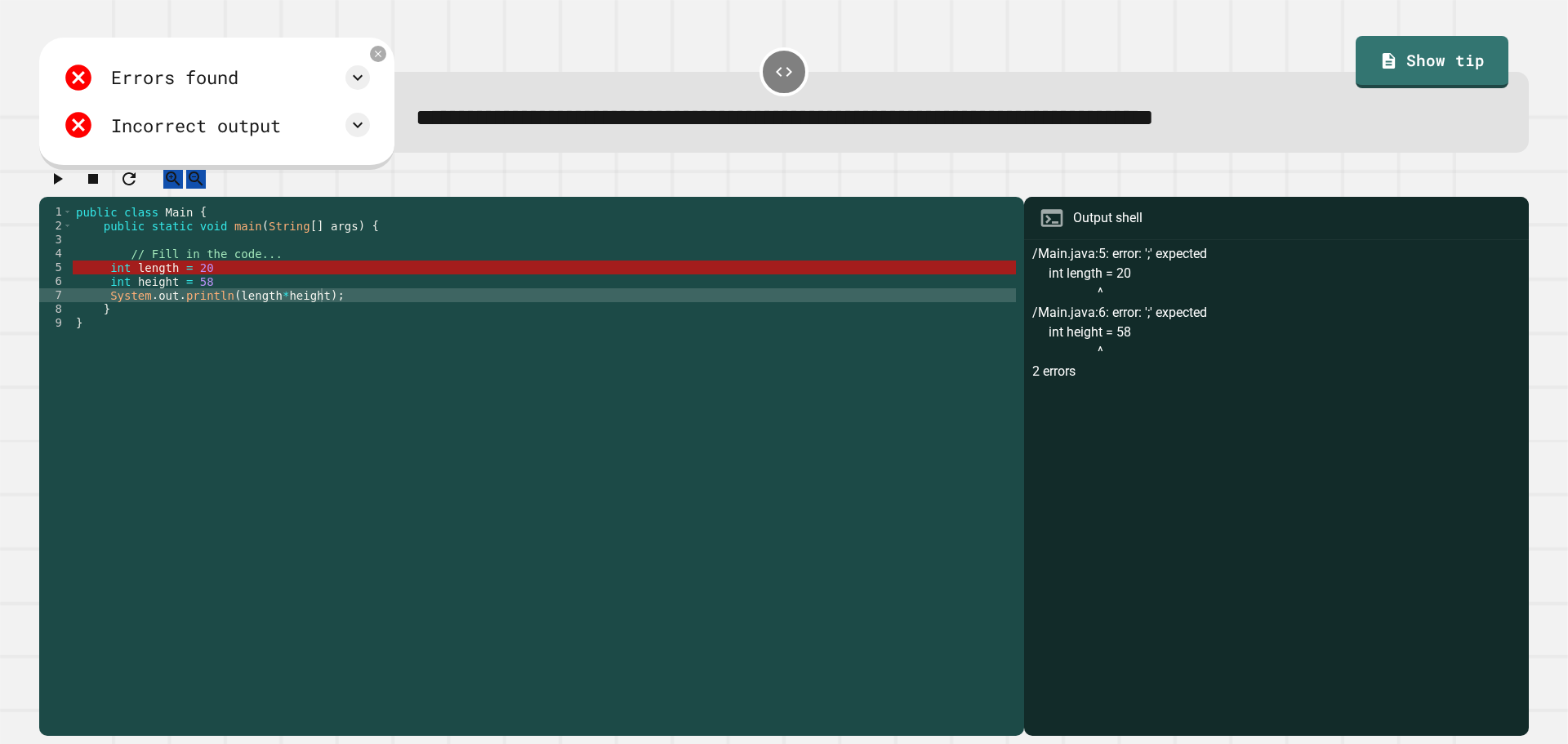
scroll to position [0, 8]
click at [211, 286] on div "public class Main { public static void main ( String [ ] args ) { // Fill in th…" at bounding box center [544, 455] width 944 height 500
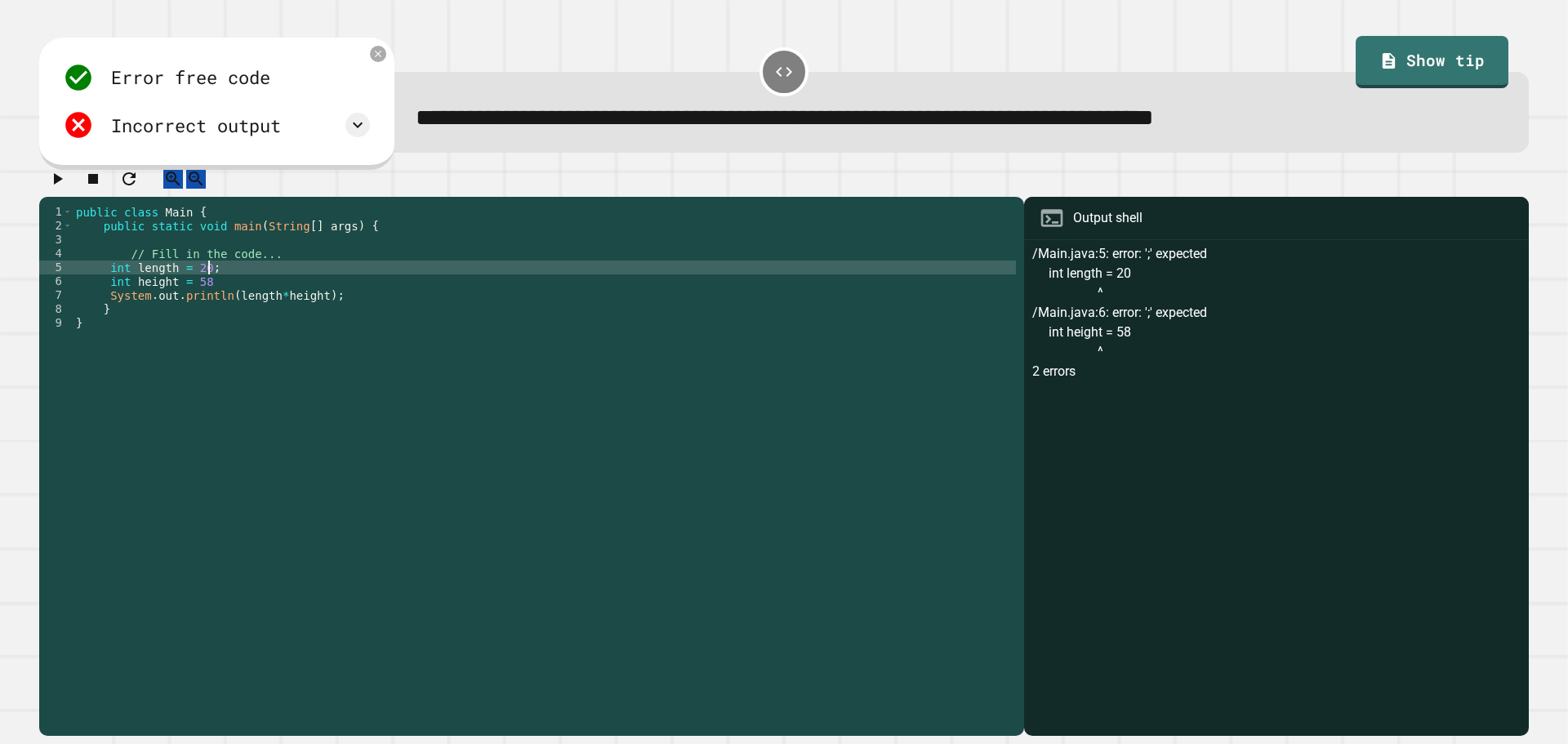
click at [227, 294] on div "public class Main { public static void main ( String [ ] args ) { // Fill in th…" at bounding box center [544, 455] width 944 height 500
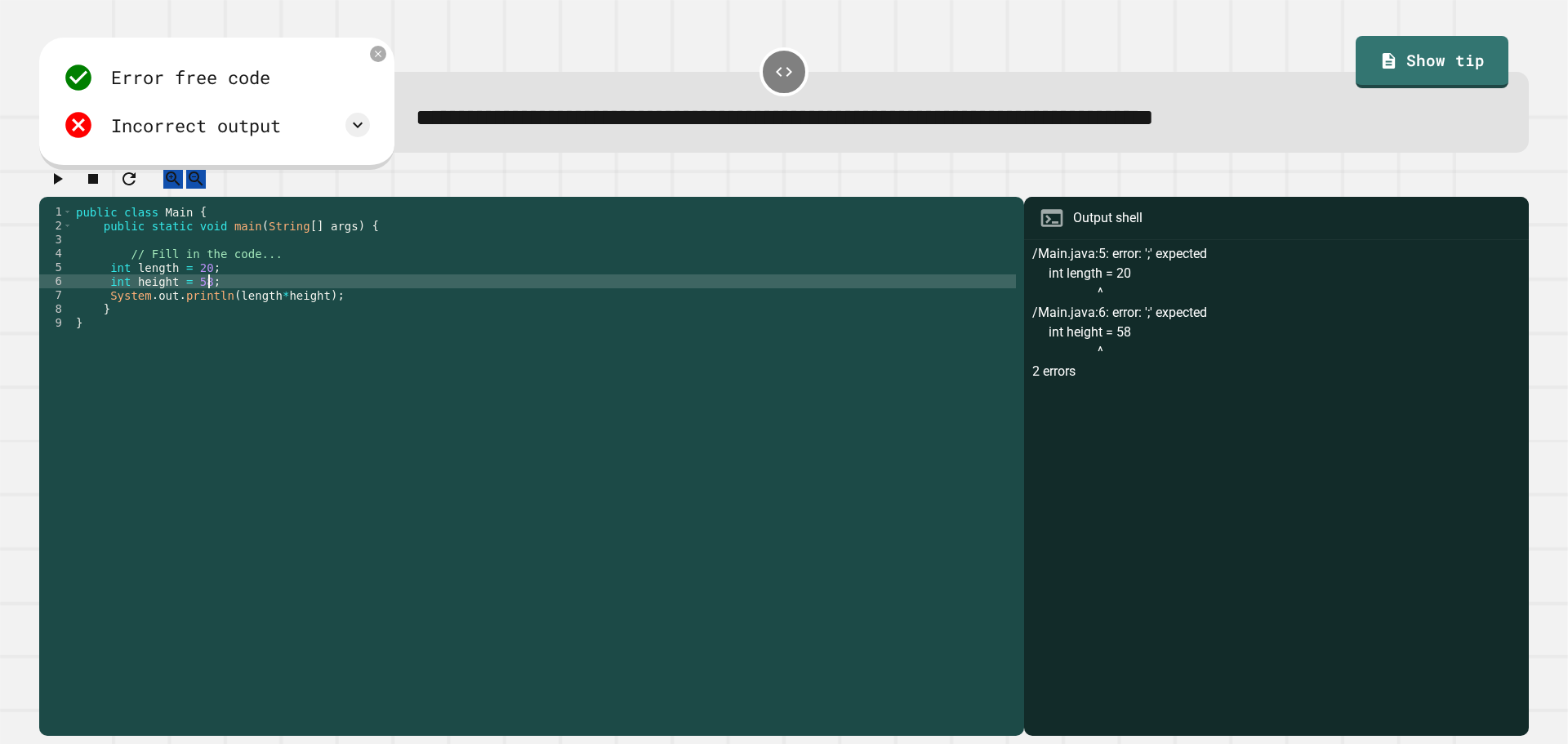
click at [321, 359] on div "public class Main { public static void main ( String [ ] args ) { // Fill in th…" at bounding box center [544, 455] width 944 height 500
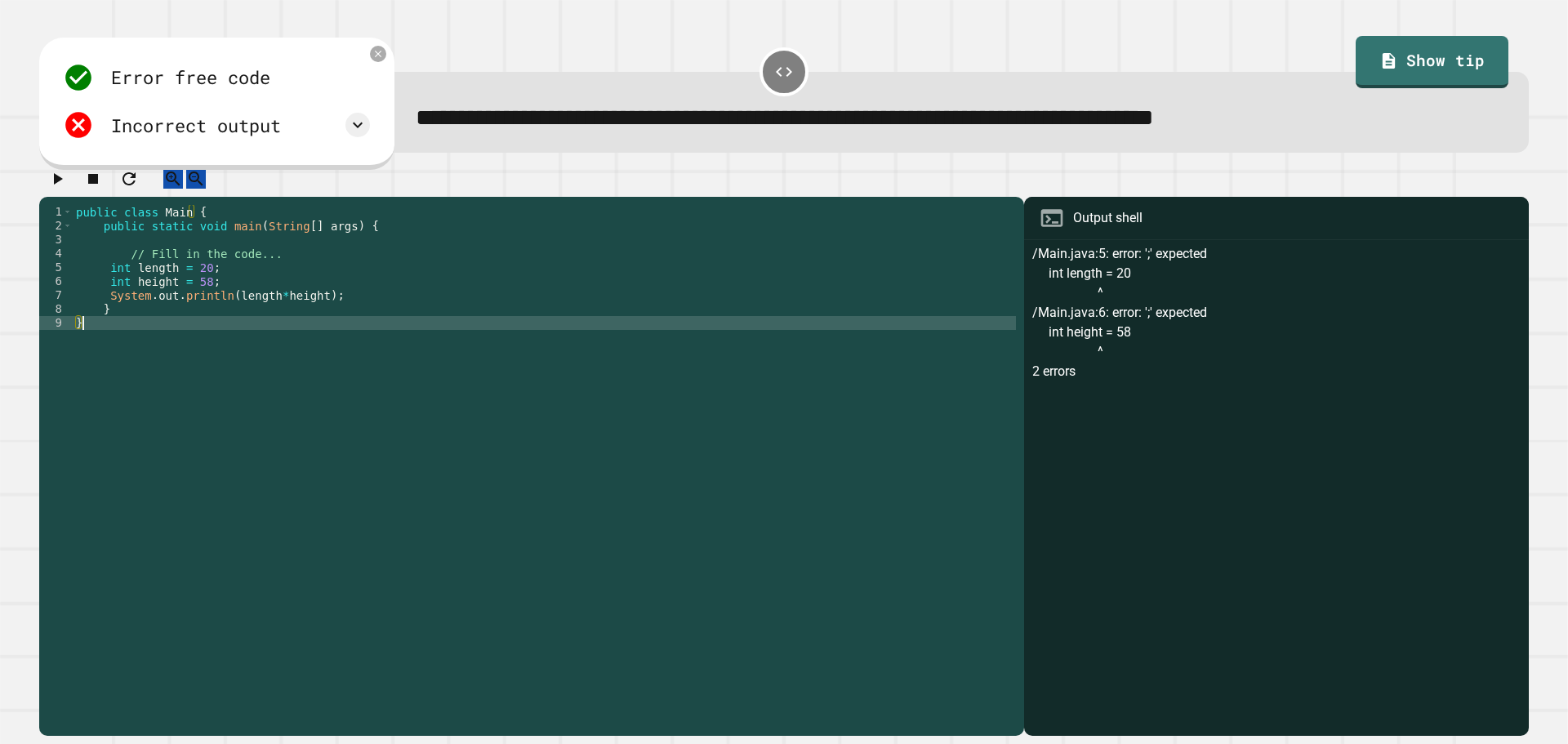
scroll to position [0, 0]
type textarea "*"
click at [56, 177] on icon "button" at bounding box center [57, 178] width 19 height 19
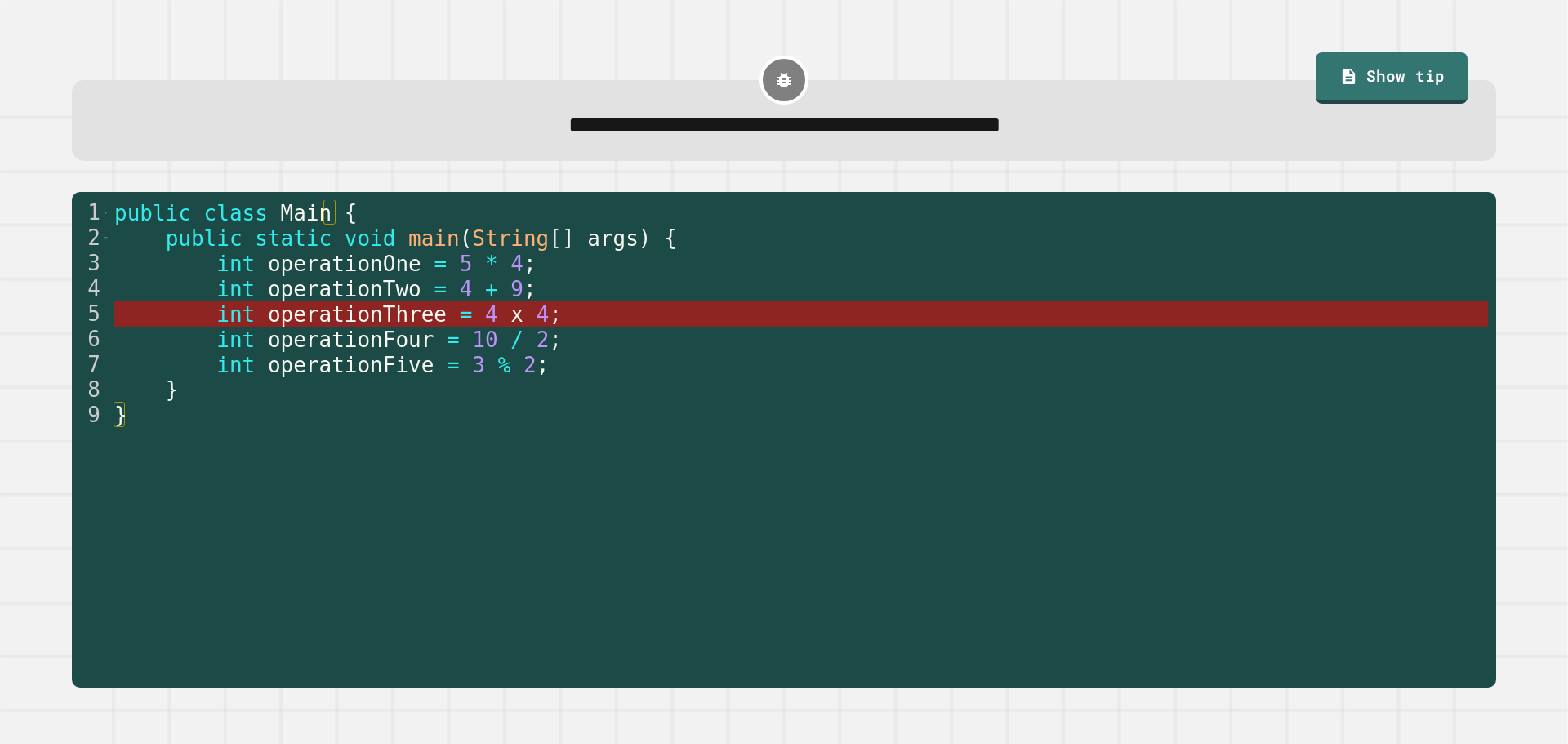
click at [459, 317] on span "=" at bounding box center [465, 314] width 13 height 25
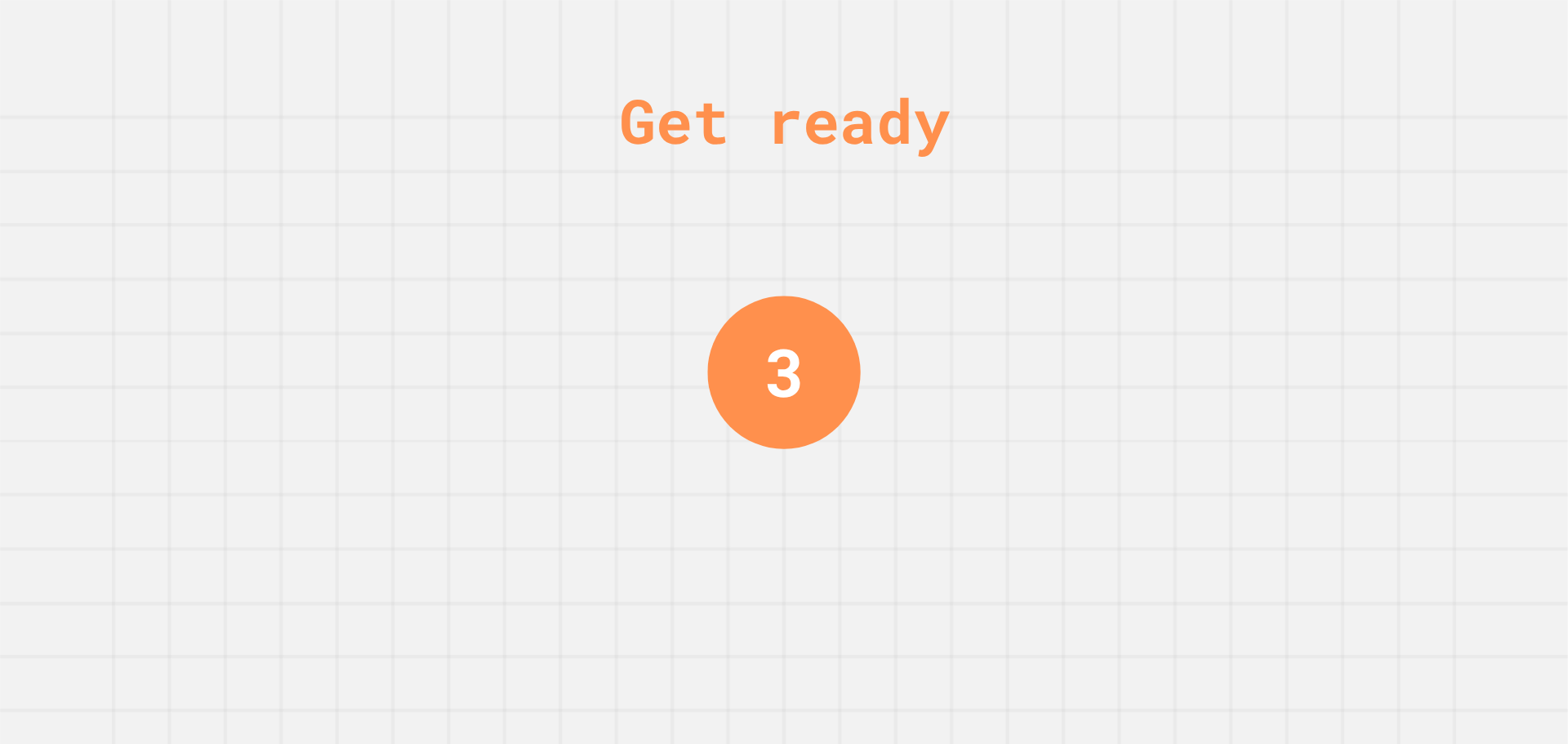
click at [812, 337] on div "3" at bounding box center [784, 372] width 153 height 153
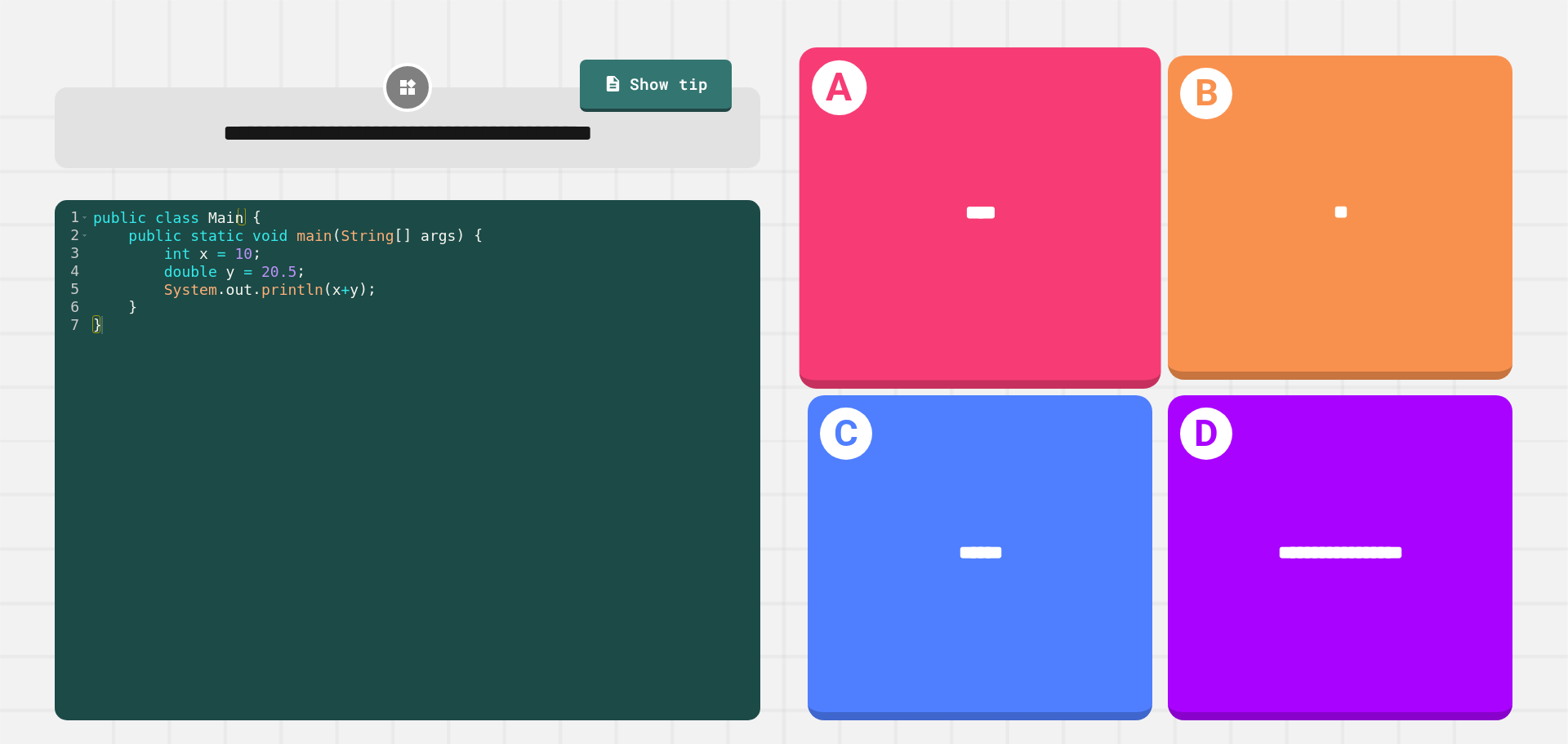
click at [968, 262] on div "****" at bounding box center [980, 213] width 362 height 109
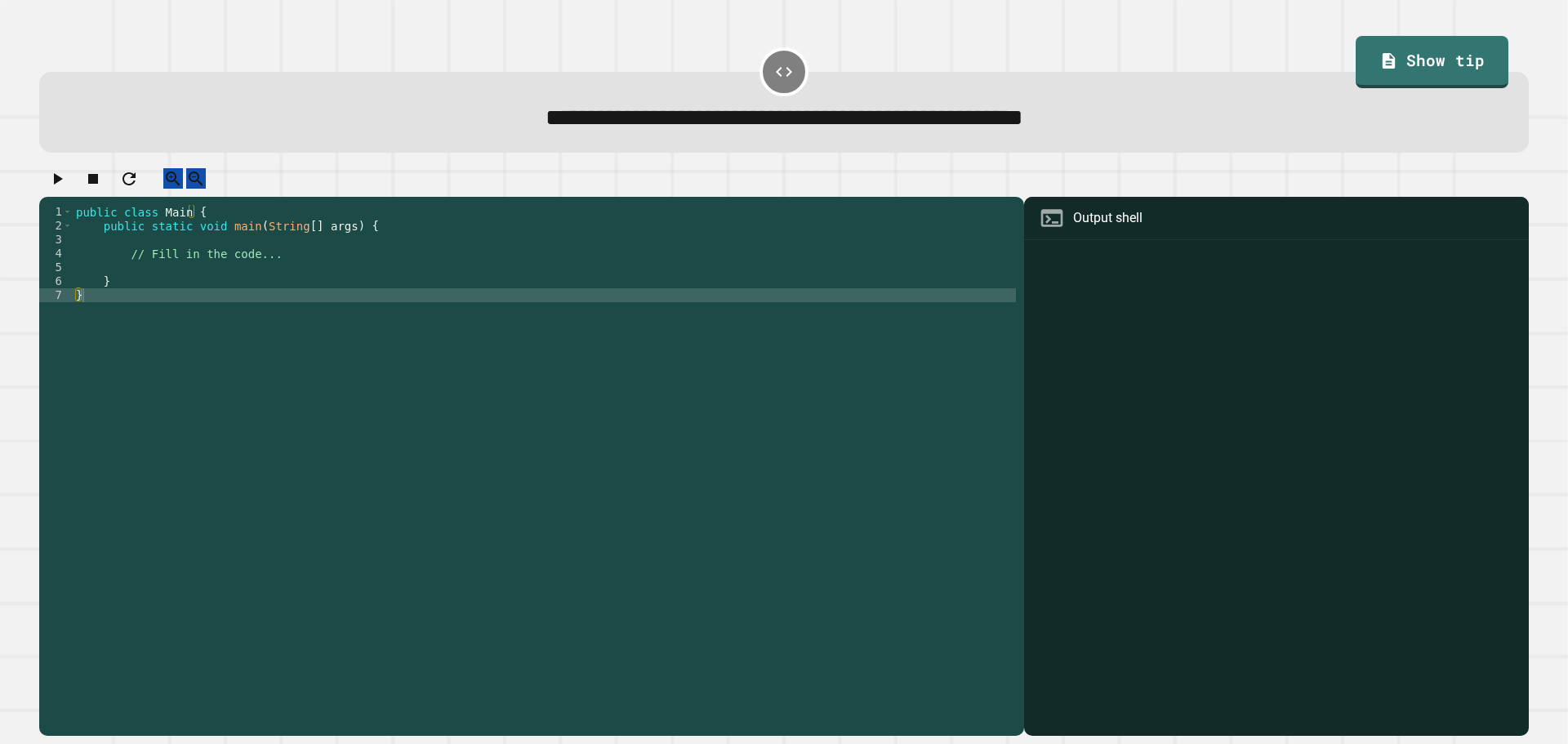
click at [129, 276] on div "public class Main { public static void main ( String [ ] args ) { // Fill in th…" at bounding box center [544, 455] width 944 height 500
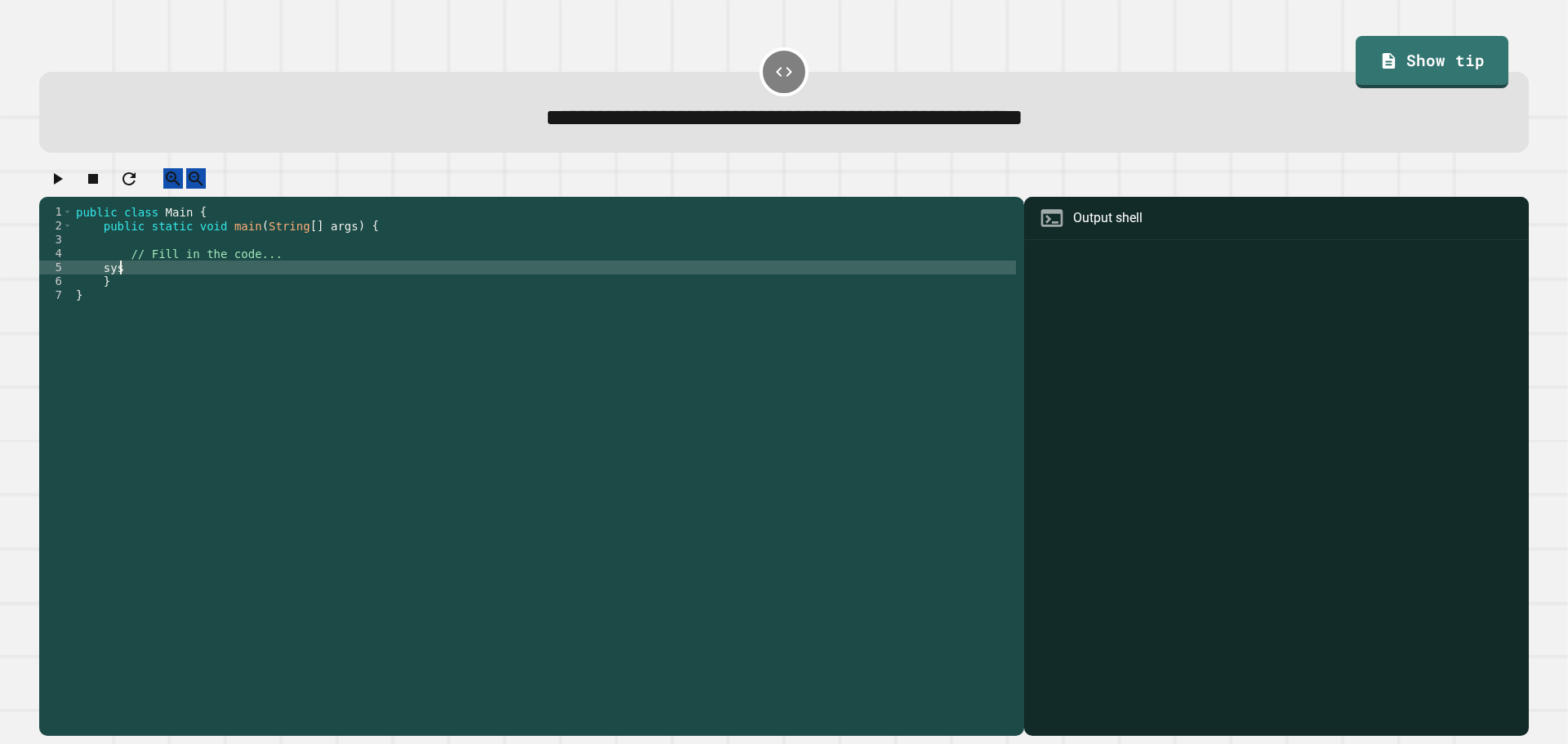
type textarea "*"
drag, startPoint x: 282, startPoint y: 266, endPoint x: 271, endPoint y: 285, distance: 22.0
click at [278, 274] on div "public class Main { public static void main ( String [ ] args ) { // Fill in th…" at bounding box center [544, 455] width 944 height 500
drag, startPoint x: 269, startPoint y: 285, endPoint x: 103, endPoint y: 289, distance: 166.0
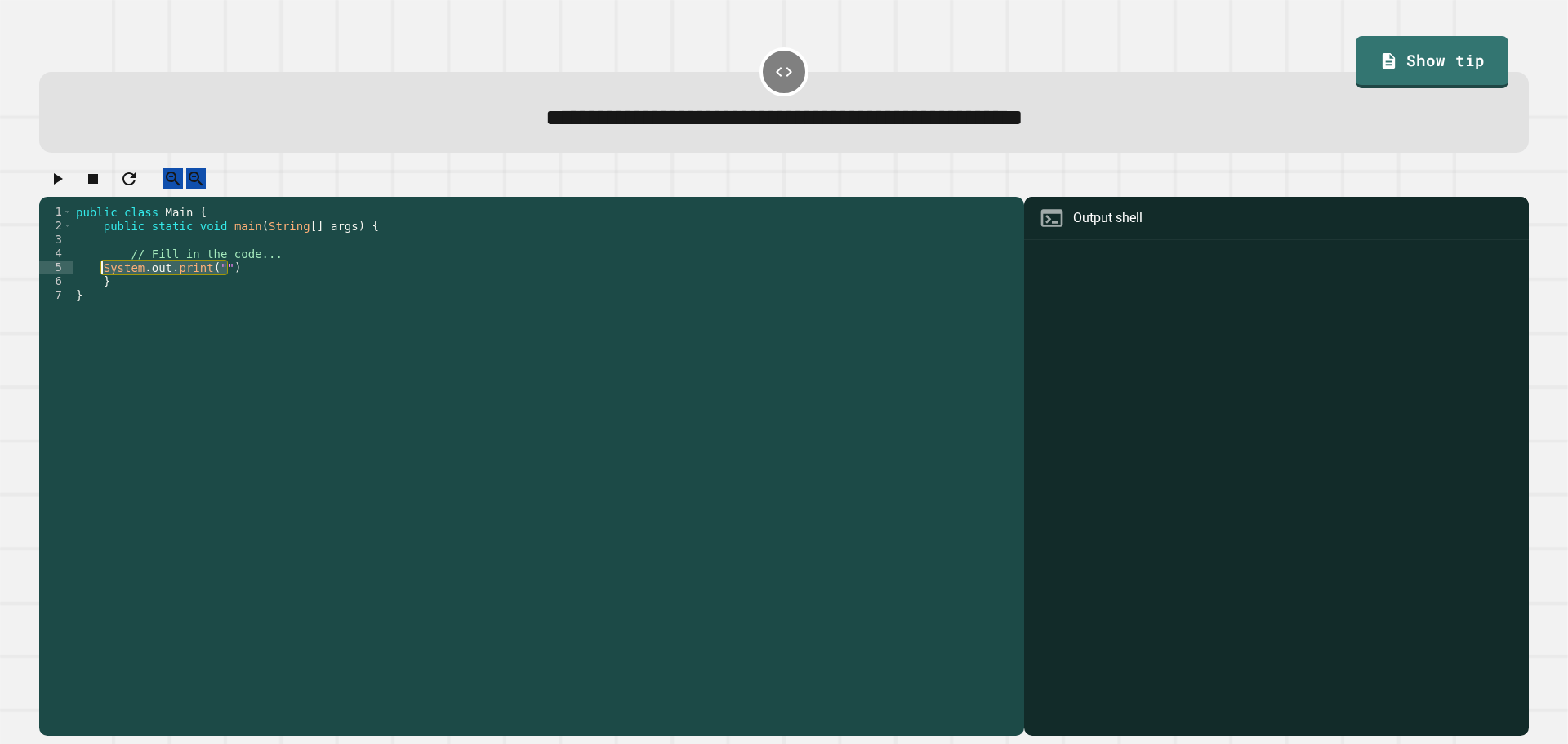
click at [103, 289] on div "public class Main { public static void main ( String [ ] args ) { // Fill in th…" at bounding box center [544, 455] width 944 height 500
click at [316, 277] on div "public class Main { public static void main ( String [ ] args ) { // Fill in th…" at bounding box center [544, 455] width 944 height 500
type textarea "**********"
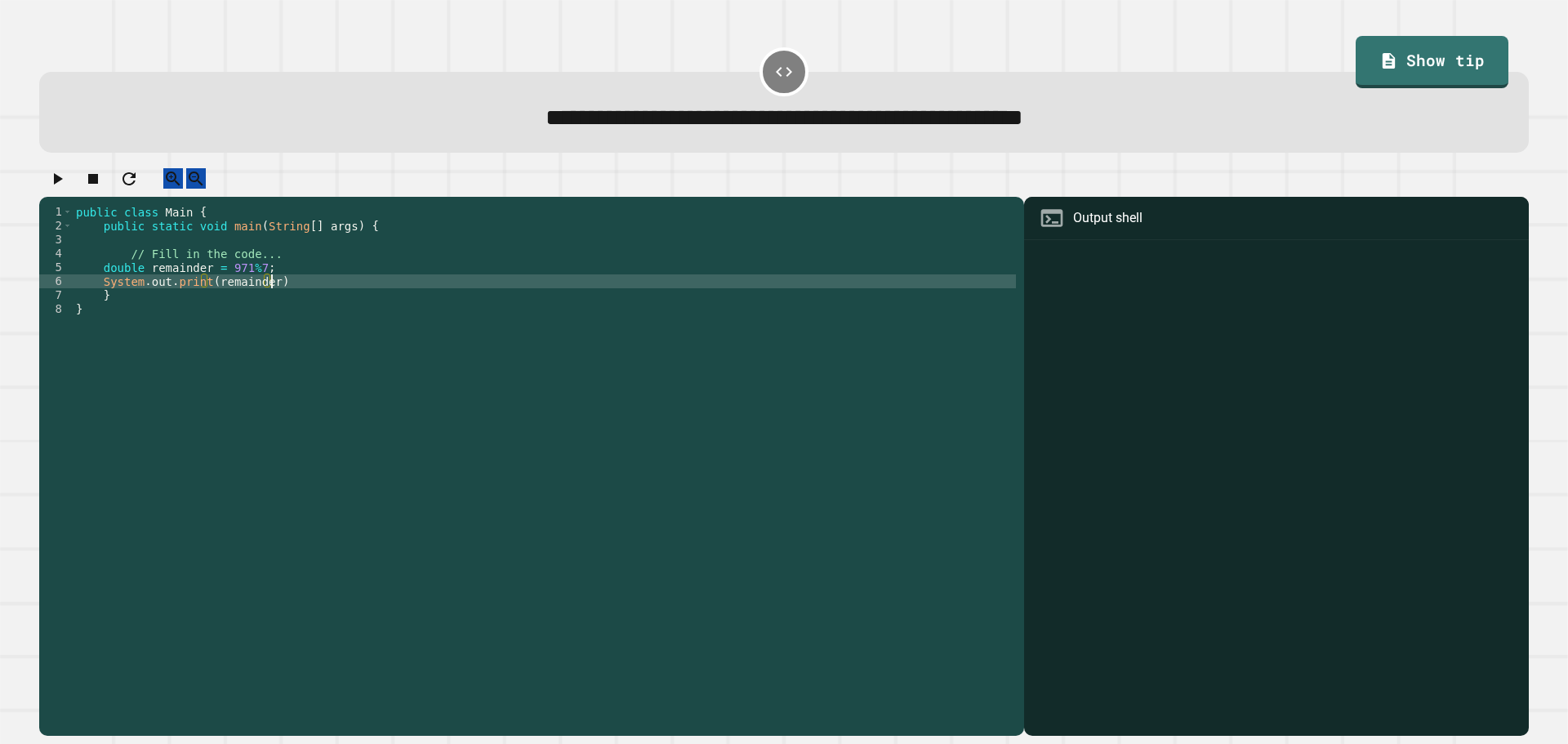
scroll to position [0, 13]
click at [60, 183] on icon "button" at bounding box center [57, 178] width 19 height 19
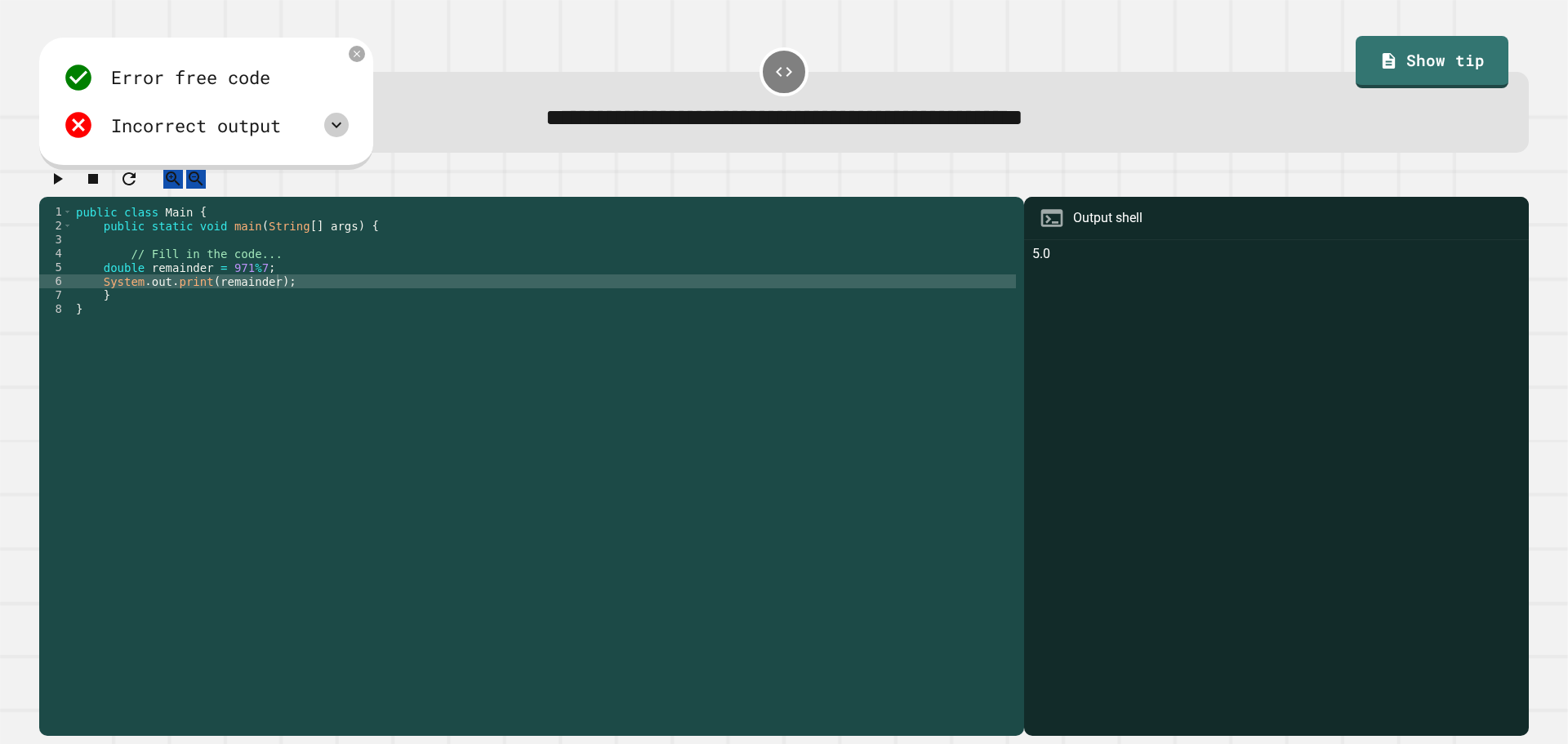
click at [346, 129] on icon at bounding box center [335, 124] width 19 height 19
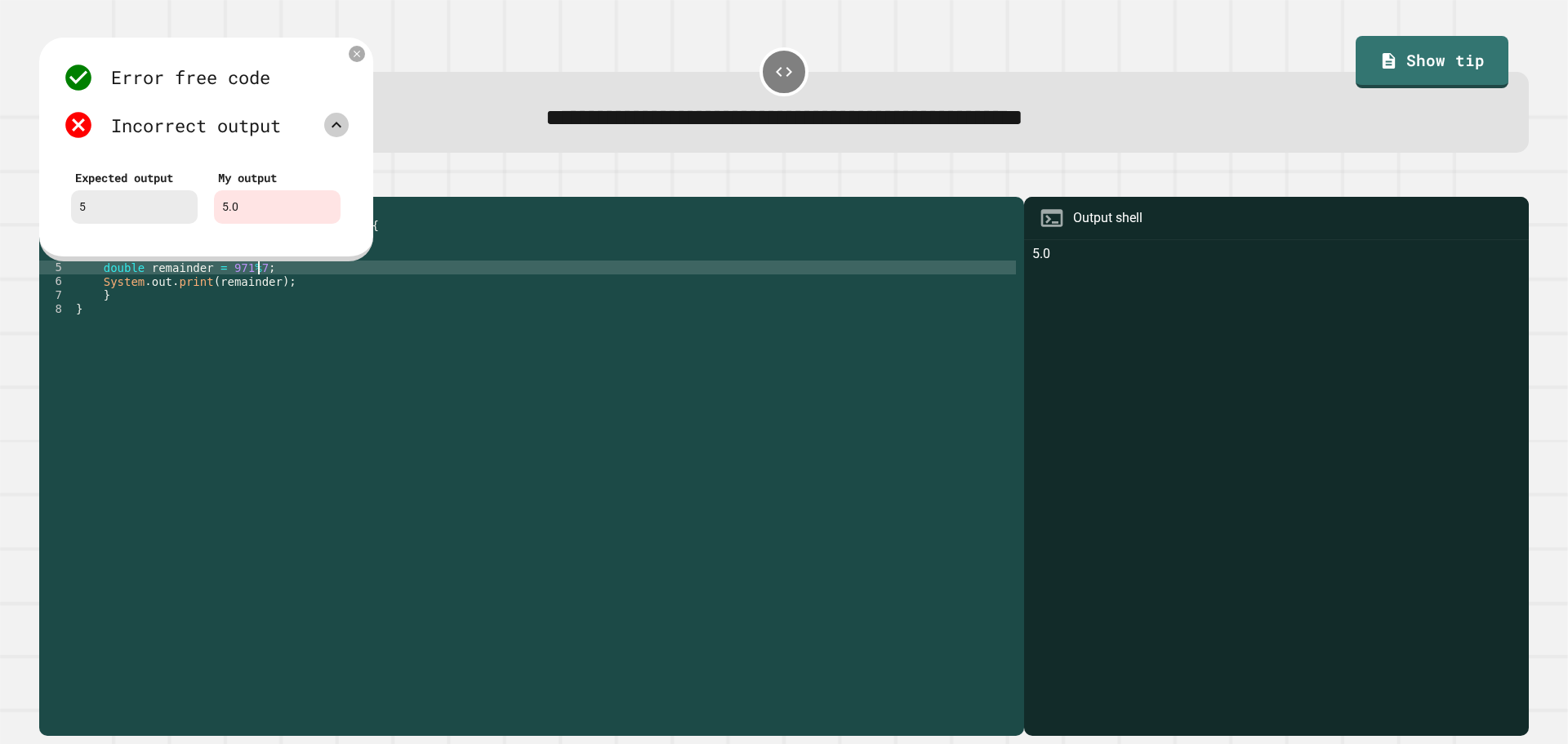
scroll to position [0, 12]
click at [345, 286] on div "public class Main { public static void main ( String [ ] args ) { // Fill in th…" at bounding box center [544, 455] width 944 height 500
click at [130, 277] on div "public class Main { public static void main ( String [ ] args ) { // Fill in th…" at bounding box center [544, 455] width 944 height 500
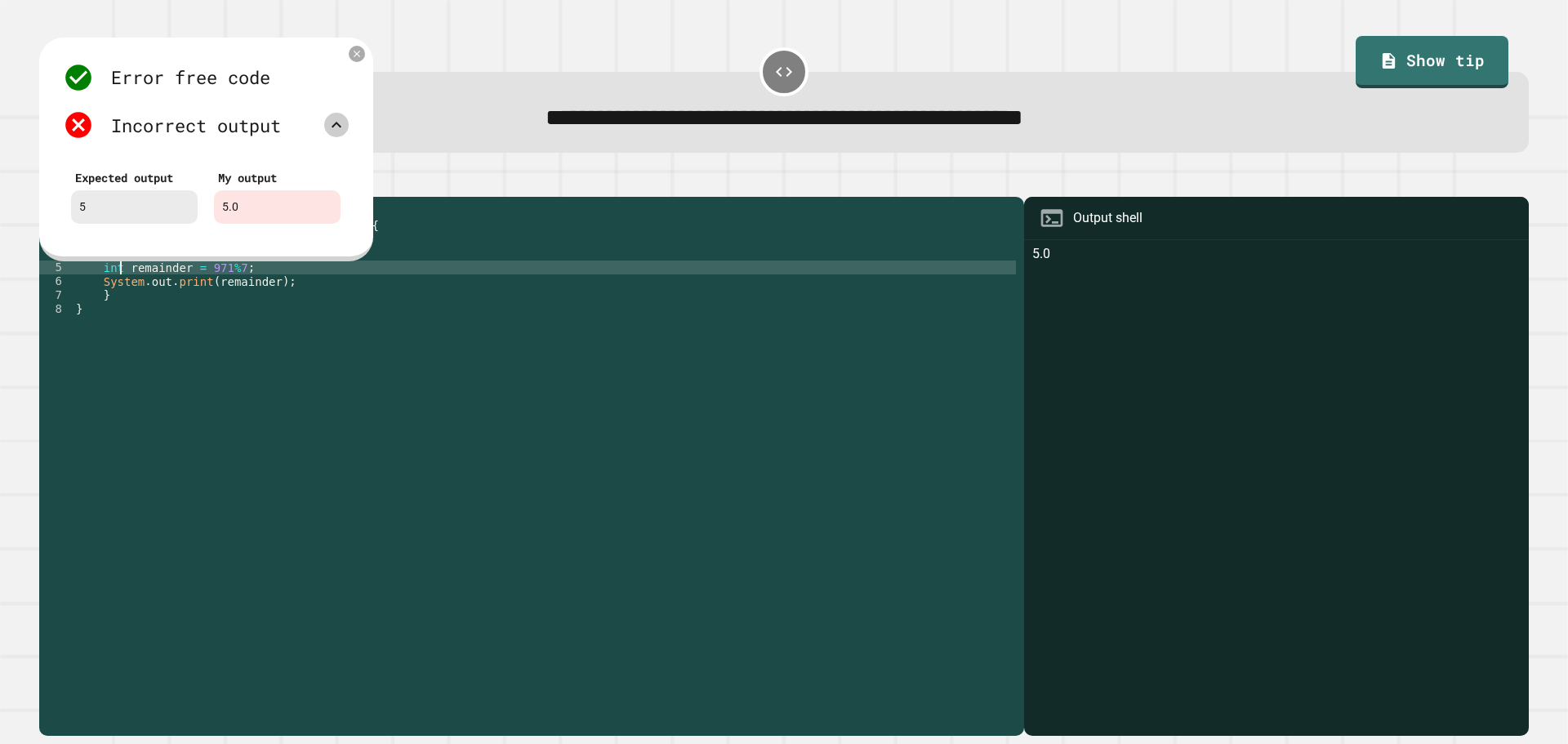
type textarea "**********"
click at [345, 52] on div "Error free code 5.0 Incorrect output Expected output 5 My output 5.0" at bounding box center [206, 149] width 334 height 223
click at [355, 53] on icon at bounding box center [356, 54] width 12 height 12
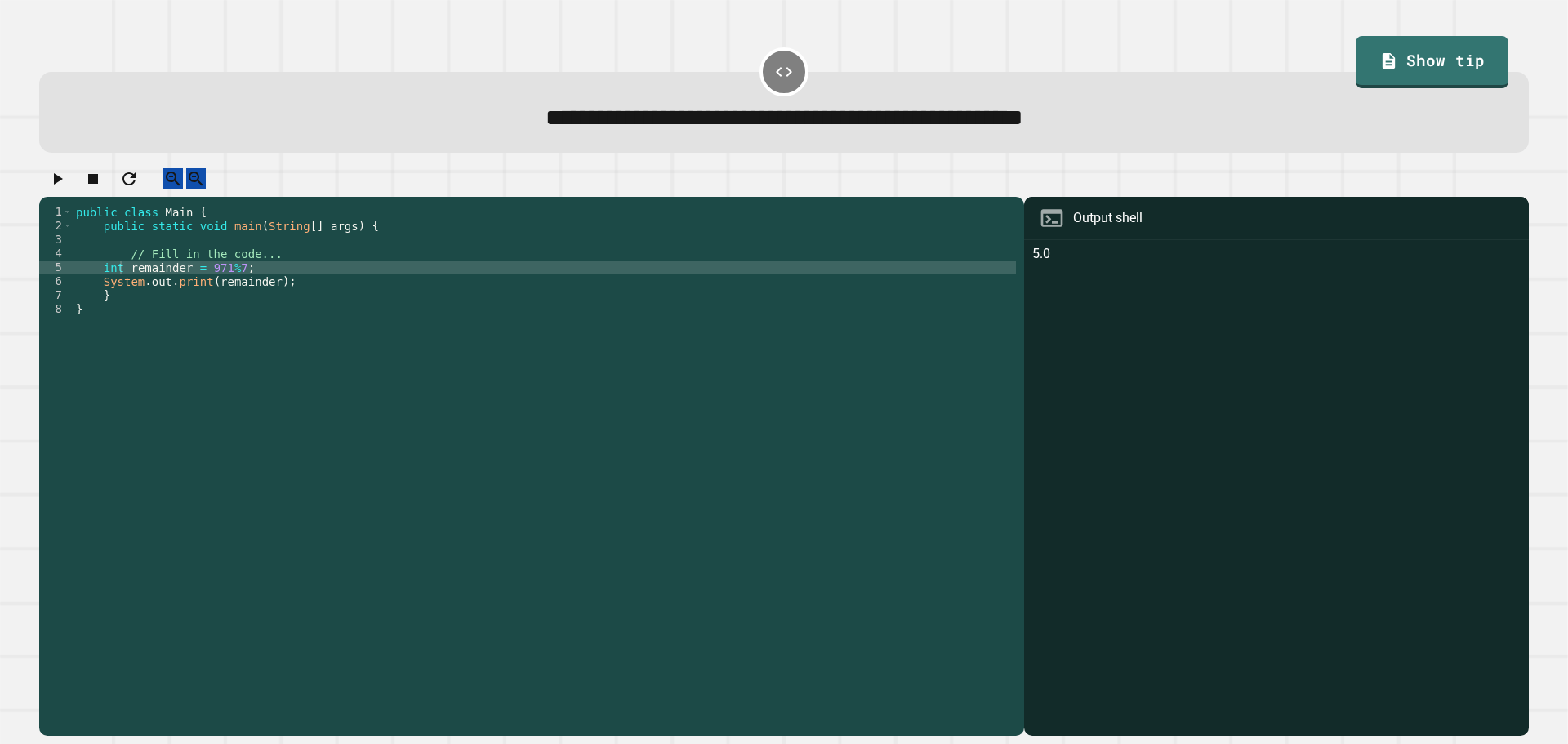
click at [67, 189] on icon "button" at bounding box center [57, 178] width 19 height 19
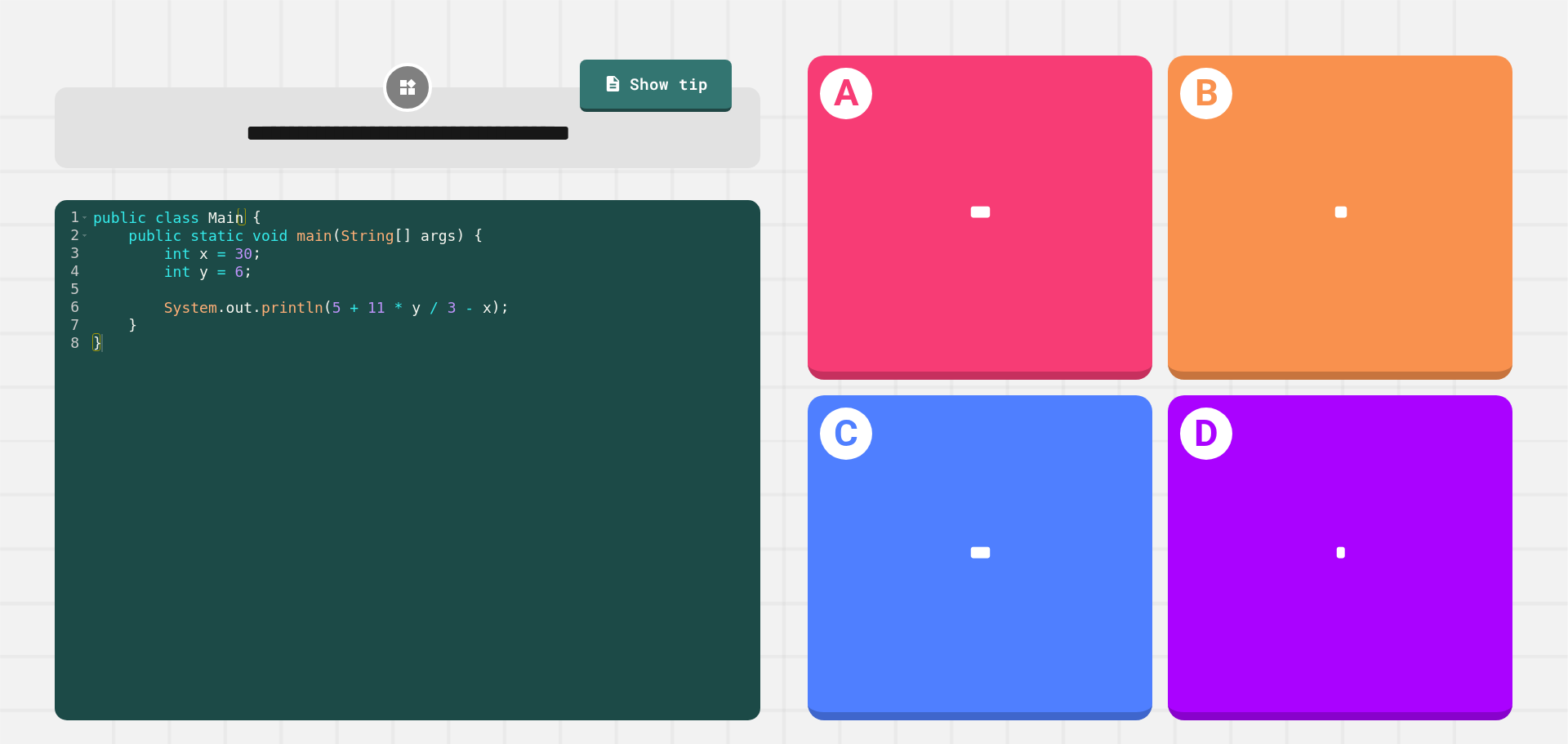
click at [1384, 253] on div "**" at bounding box center [1340, 212] width 345 height 105
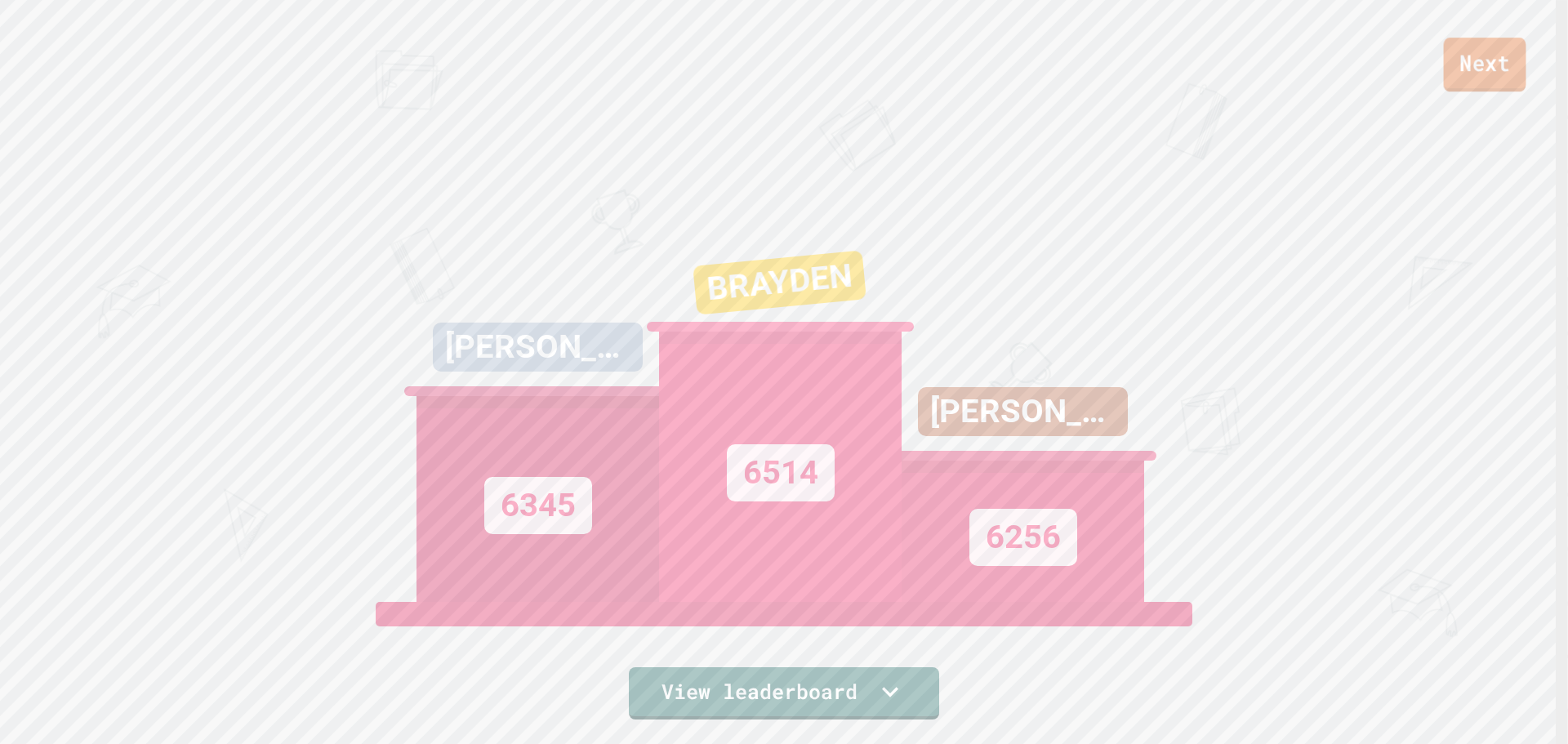
click at [1491, 61] on link "Next" at bounding box center [1485, 64] width 82 height 54
drag, startPoint x: 1482, startPoint y: 54, endPoint x: 1471, endPoint y: 57, distance: 11.4
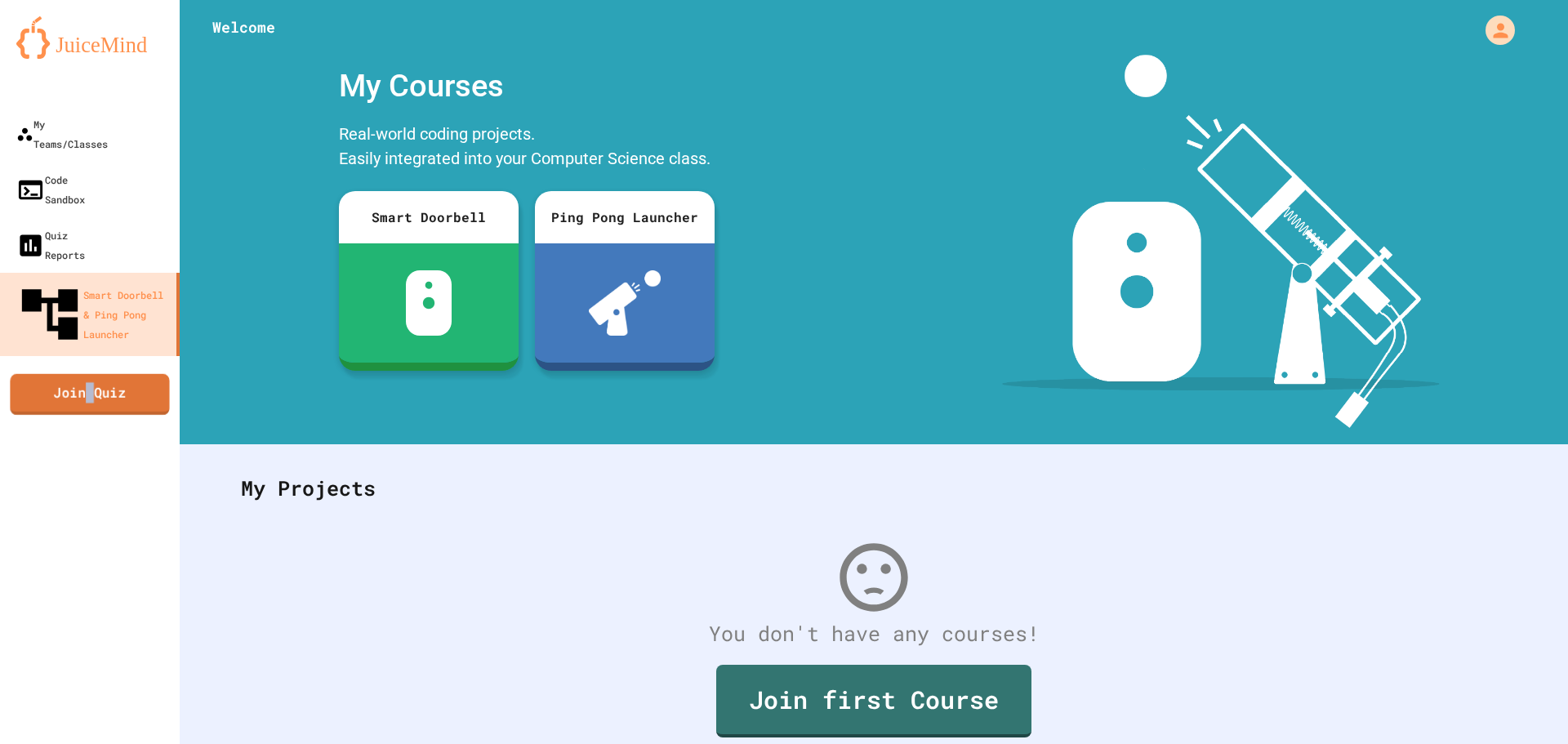
drag, startPoint x: 88, startPoint y: 317, endPoint x: 98, endPoint y: 305, distance: 15.6
click at [98, 373] on link "Join Quiz" at bounding box center [89, 393] width 160 height 41
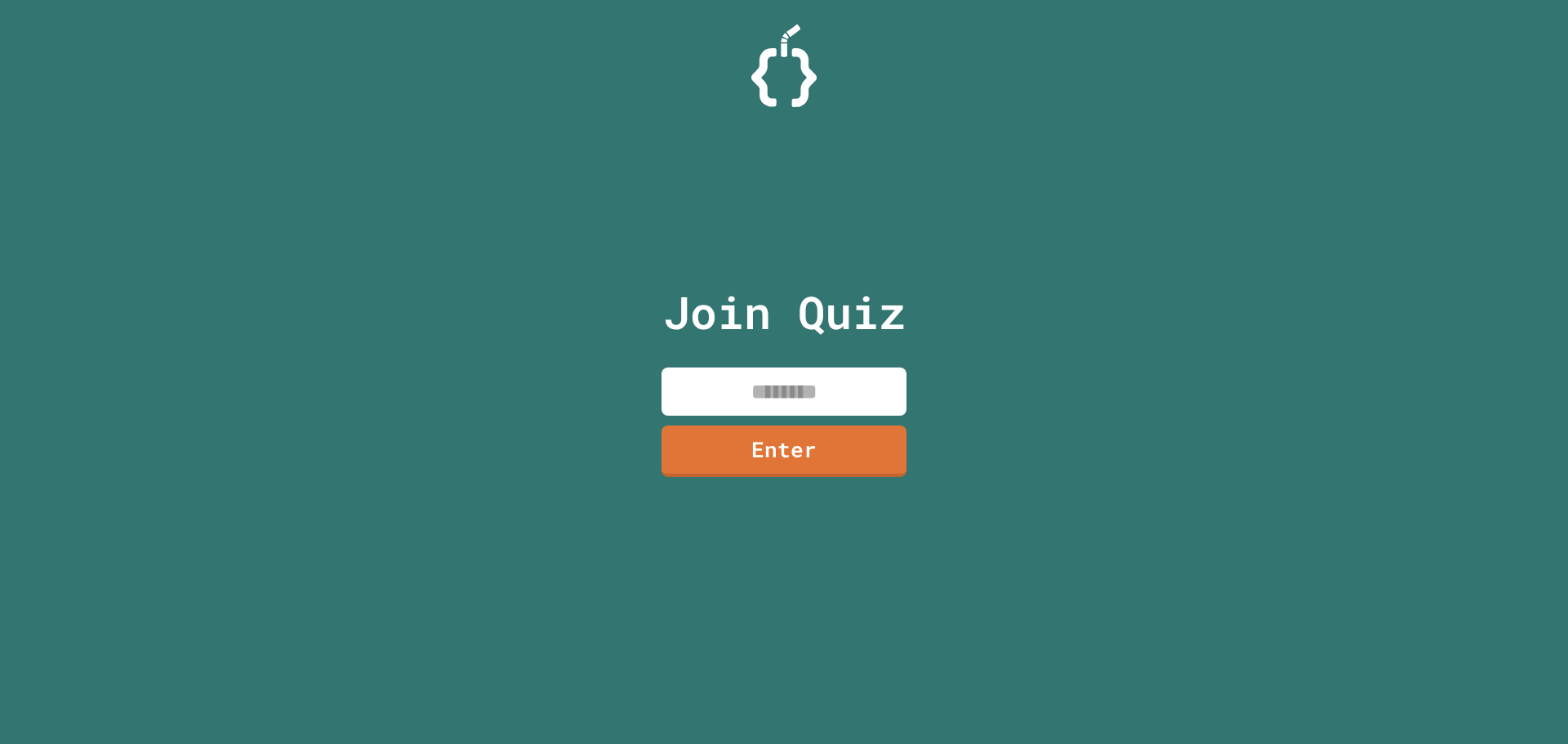
click at [680, 372] on input at bounding box center [784, 391] width 245 height 48
type input "********"
click at [753, 467] on link "Enter" at bounding box center [784, 450] width 247 height 52
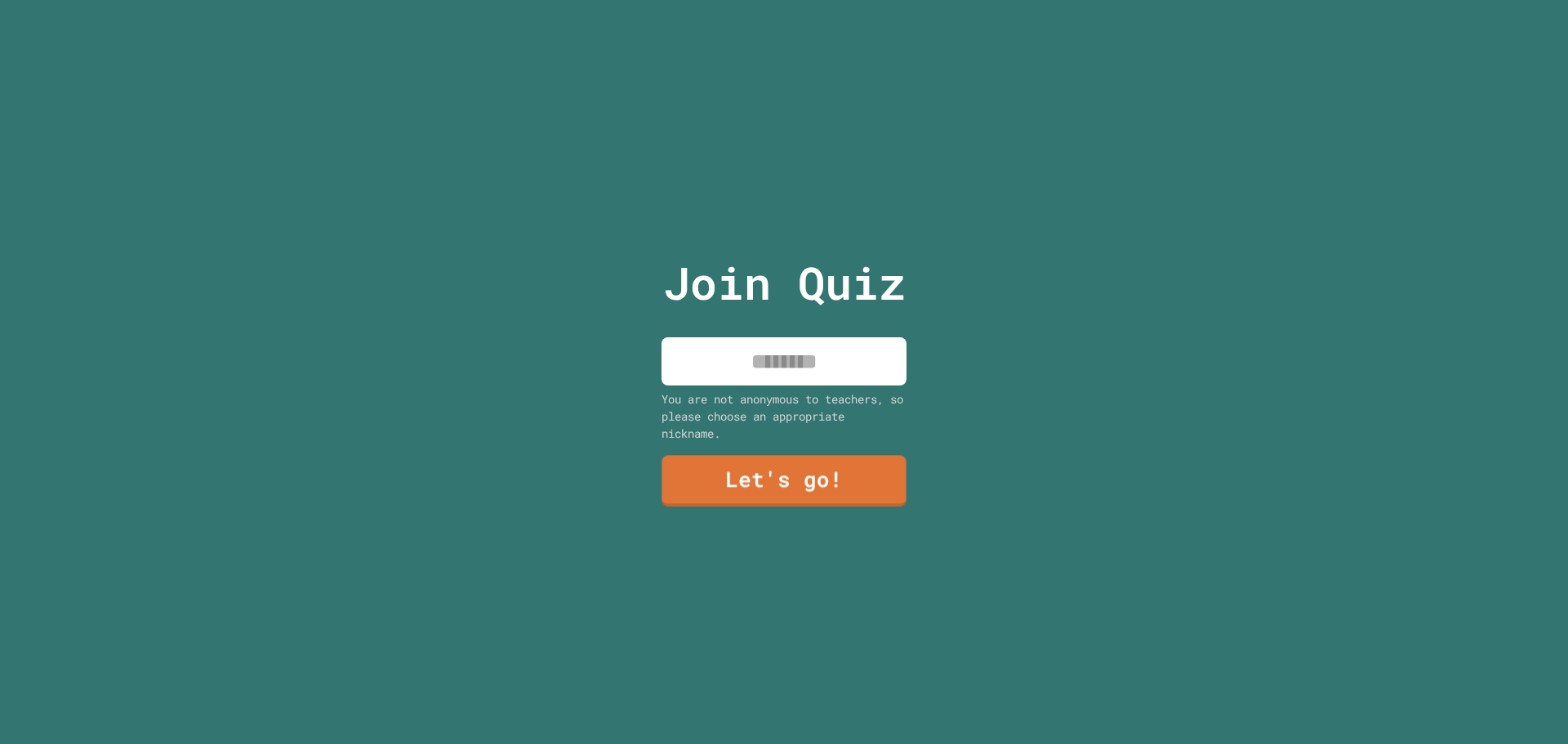
click at [783, 354] on input at bounding box center [784, 361] width 245 height 48
type input "********"
drag, startPoint x: 787, startPoint y: 427, endPoint x: 776, endPoint y: 465, distance: 39.6
click at [787, 437] on div "Join Quiz ******** You are not anonymous to teachers, so please choose an appro…" at bounding box center [784, 372] width 275 height 744
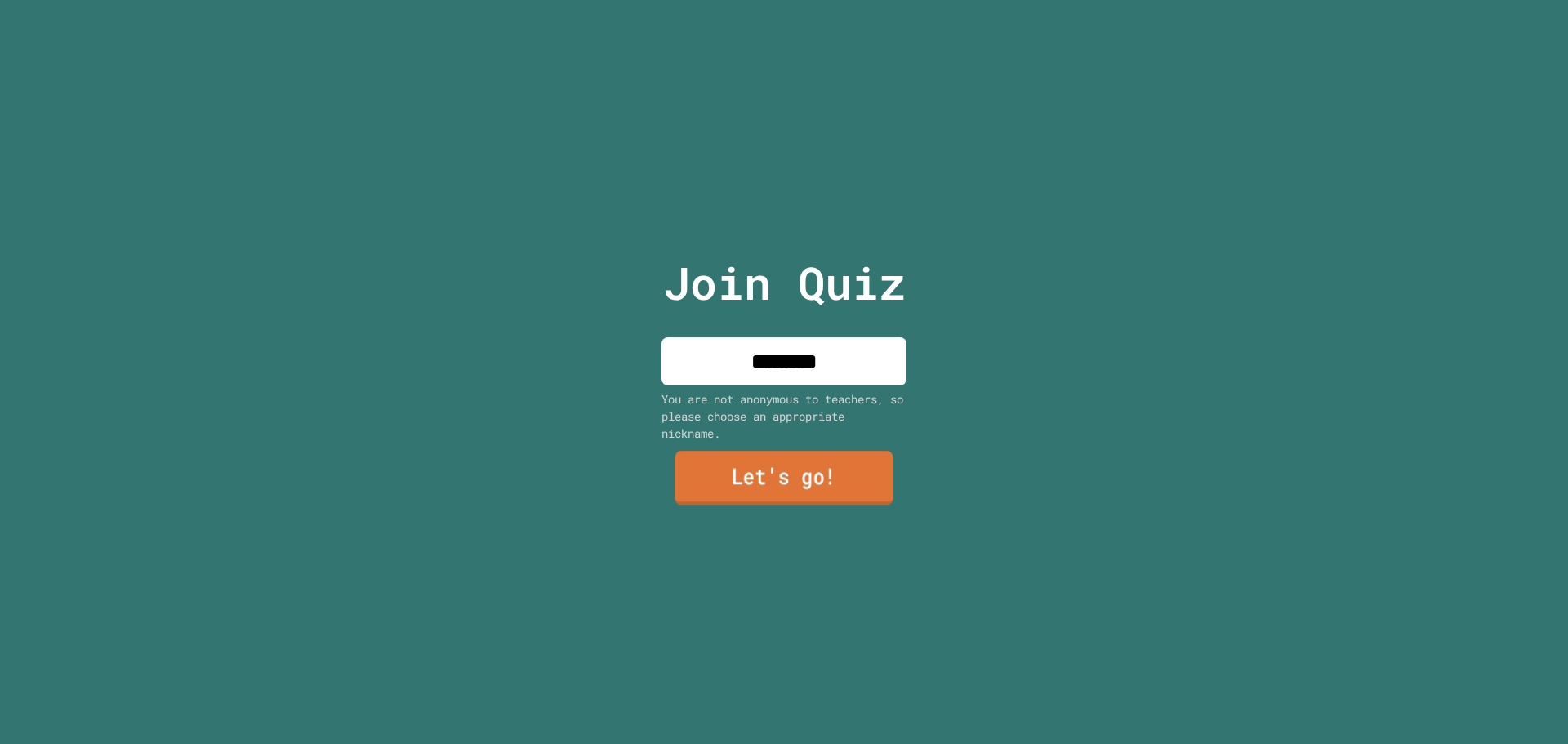
click at [773, 470] on link "Let's go!" at bounding box center [783, 477] width 218 height 54
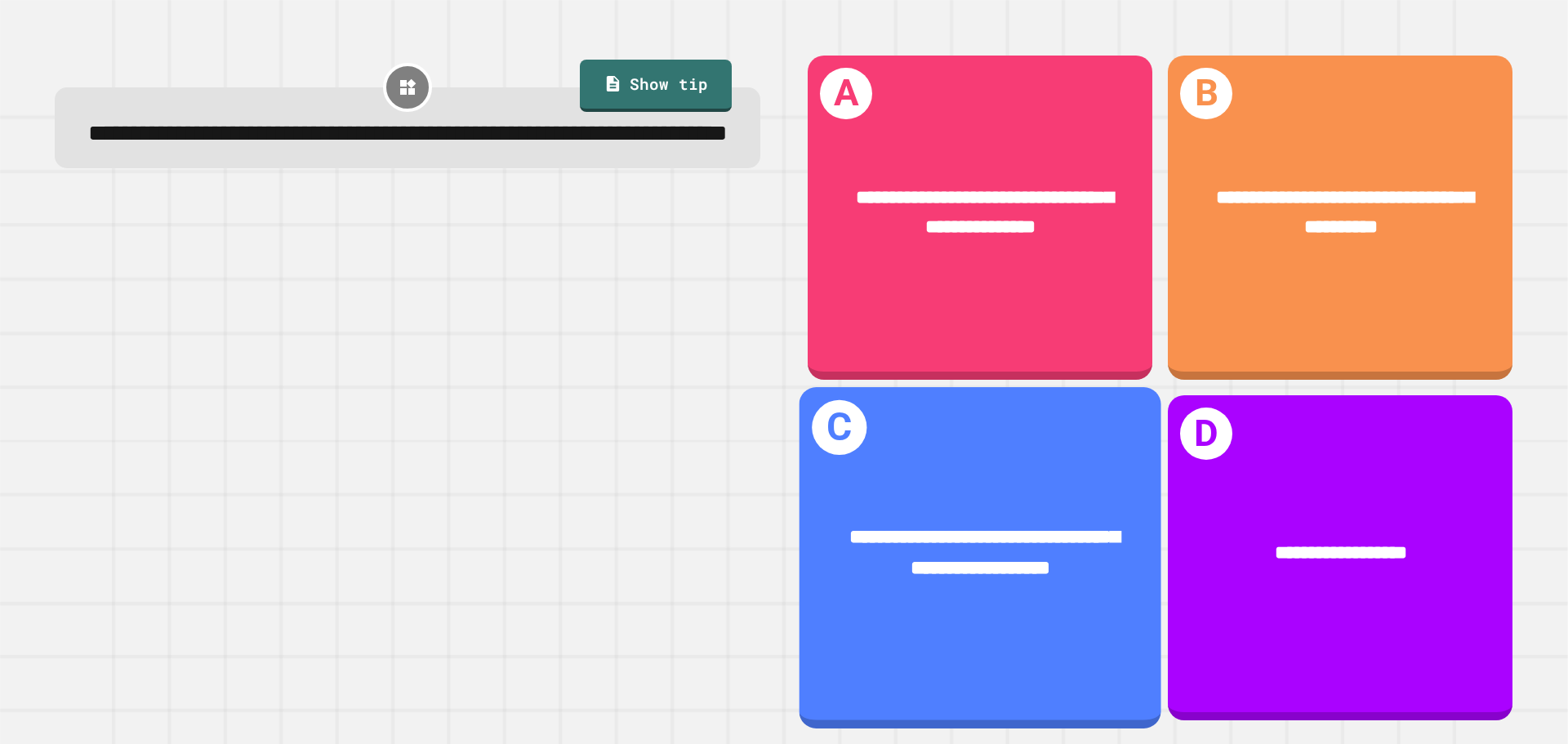
click at [921, 498] on div "**********" at bounding box center [980, 553] width 362 height 140
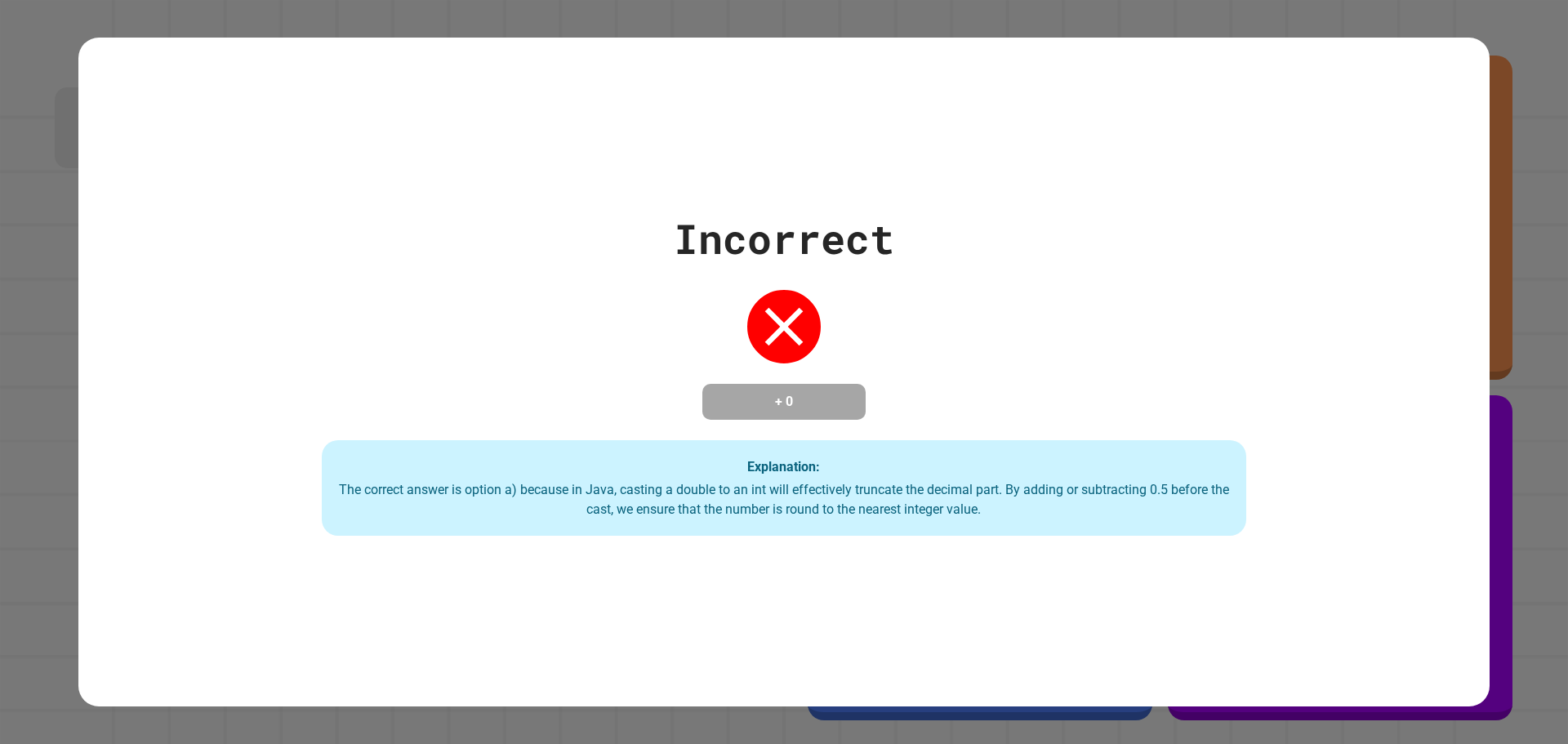
click at [932, 440] on div "Explanation: The correct answer is option a) because in Java, casting a double …" at bounding box center [784, 489] width 924 height 97
drag, startPoint x: 919, startPoint y: 387, endPoint x: 834, endPoint y: 371, distance: 86.5
click at [913, 389] on div "Incorrect + 0 Explanation: The correct answer is option a) because in Java, cas…" at bounding box center [784, 372] width 1321 height 328
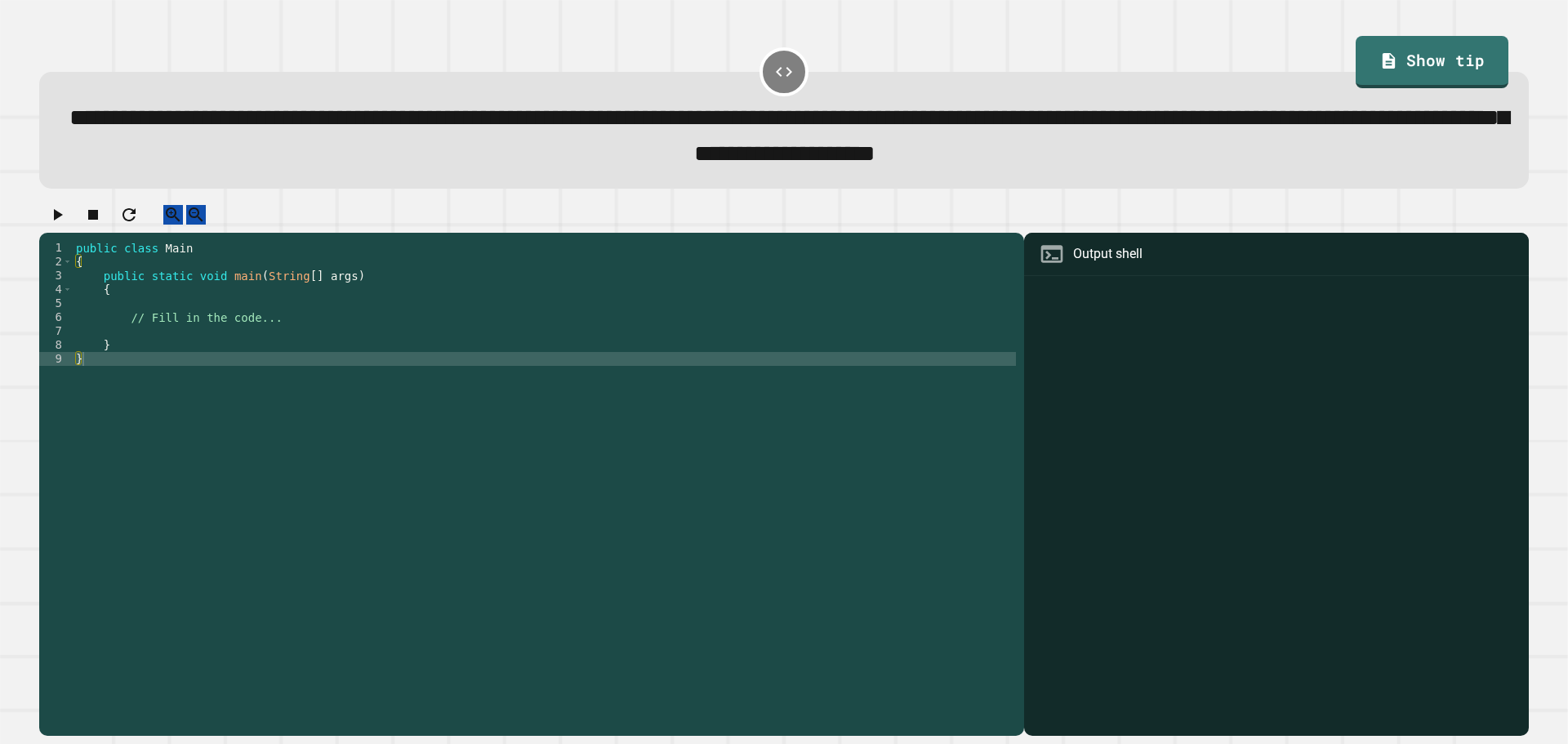
click at [94, 331] on div "public class Main { public static void main ( String [ ] args ) { // Fill in th…" at bounding box center [544, 470] width 944 height 459
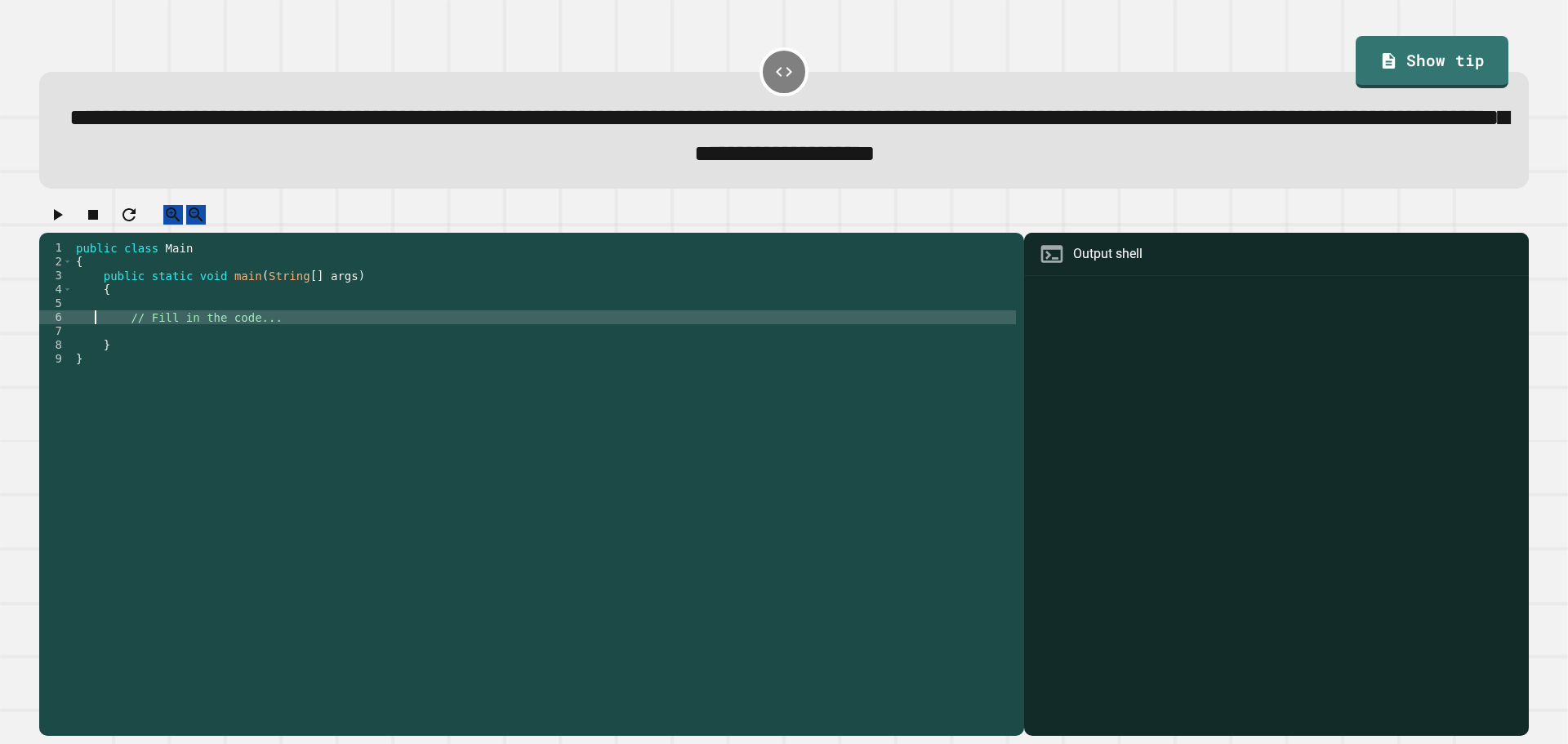
click at [98, 328] on div "public class Main { public static void main ( String [ ] args ) { // Fill in th…" at bounding box center [544, 470] width 944 height 459
click at [119, 353] on div "public class Main { public static void main ( String [ ] args ) { // Fill in th…" at bounding box center [544, 470] width 944 height 459
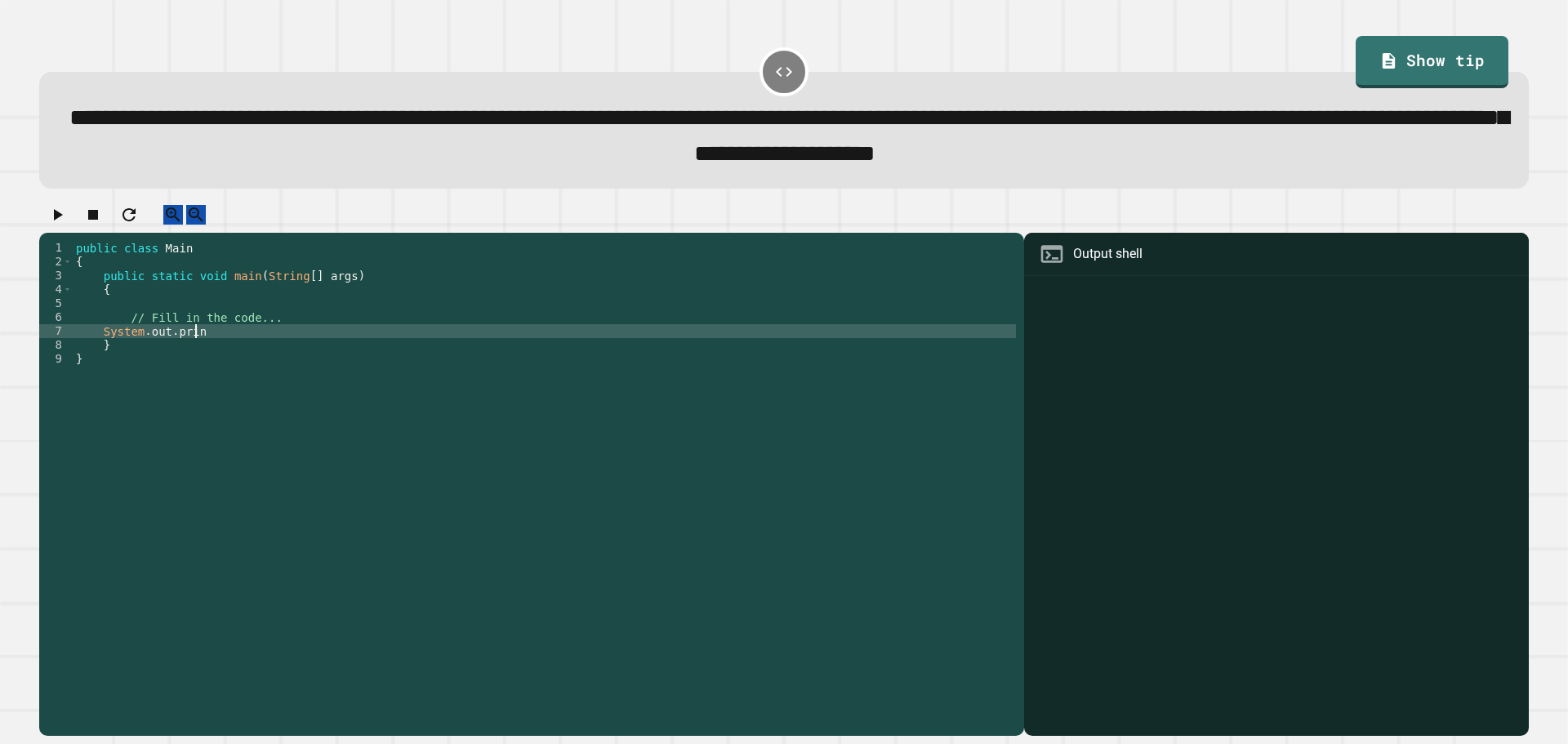
scroll to position [0, 8]
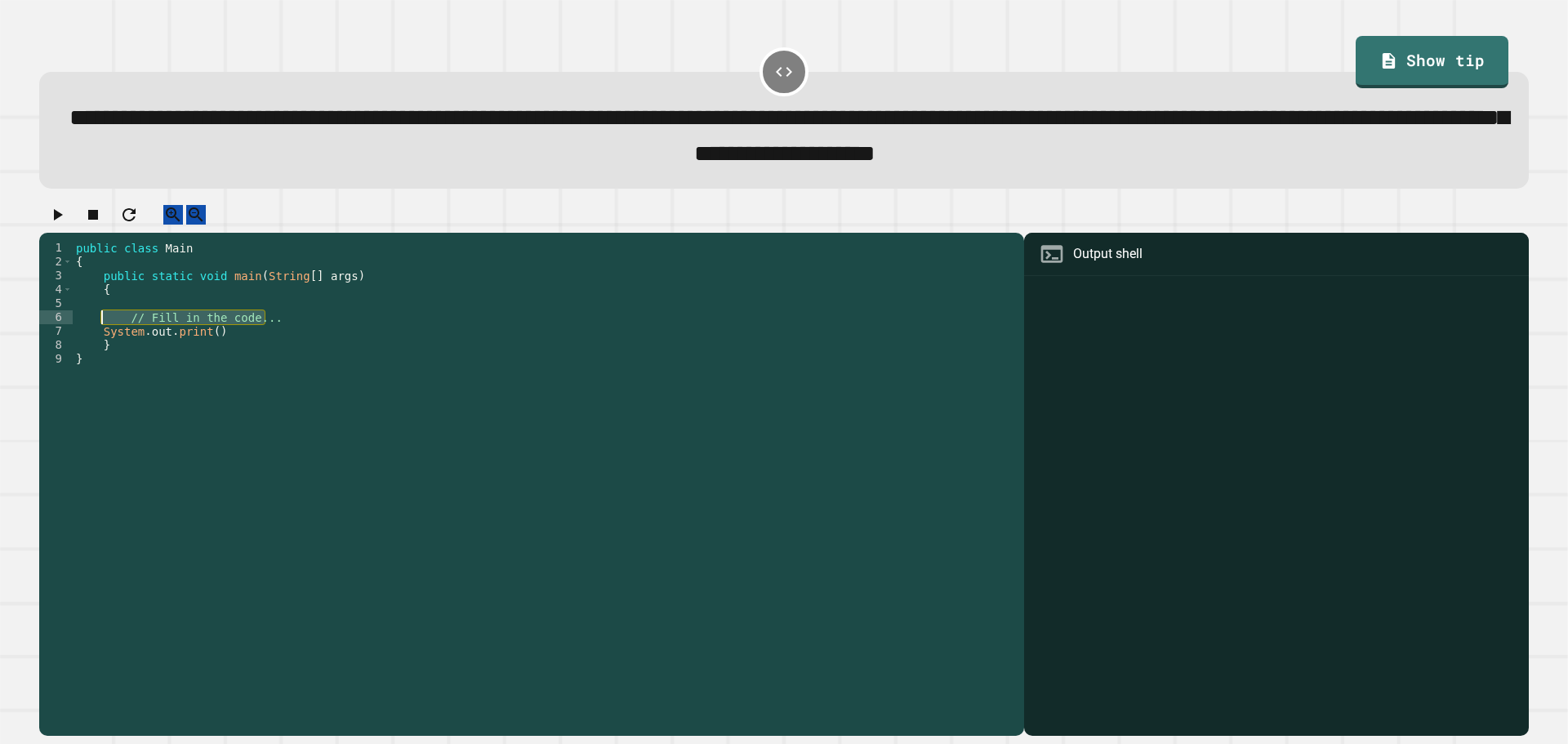
drag, startPoint x: 298, startPoint y: 336, endPoint x: 103, endPoint y: 335, distance: 195.0
click at [103, 335] on div "public class Main { public static void main ( String [ ] args ) { // Fill in th…" at bounding box center [544, 470] width 944 height 459
click at [210, 333] on div "public class Main { public static void main ( String [ ] args ) { int average =…" at bounding box center [544, 470] width 944 height 459
click at [211, 333] on div "public class Main { public static void main ( String [ ] args ) { int average =…" at bounding box center [544, 470] width 944 height 459
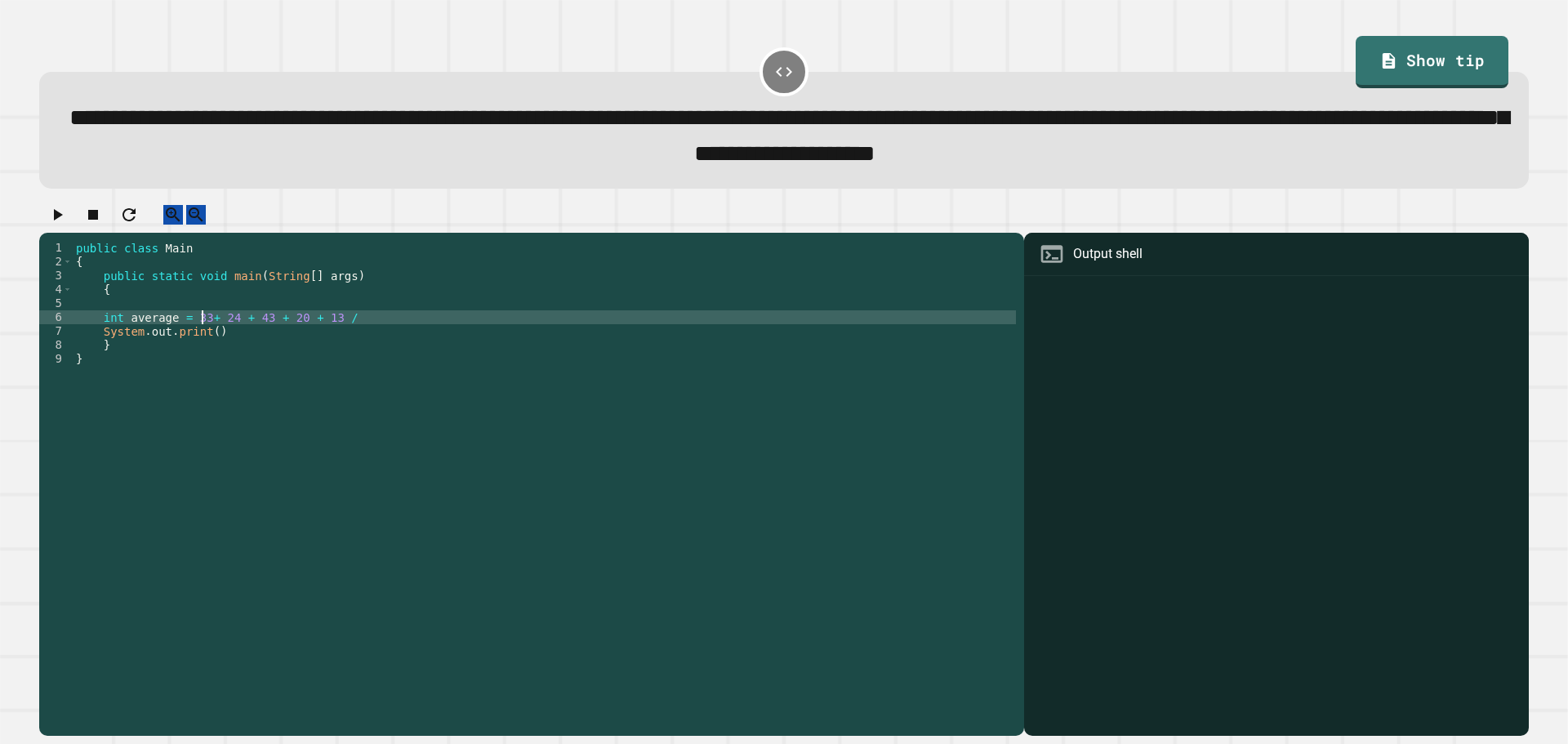
scroll to position [0, 9]
click at [368, 346] on div "public class Main { public static void main ( String [ ] args ) { int average =…" at bounding box center [544, 470] width 944 height 459
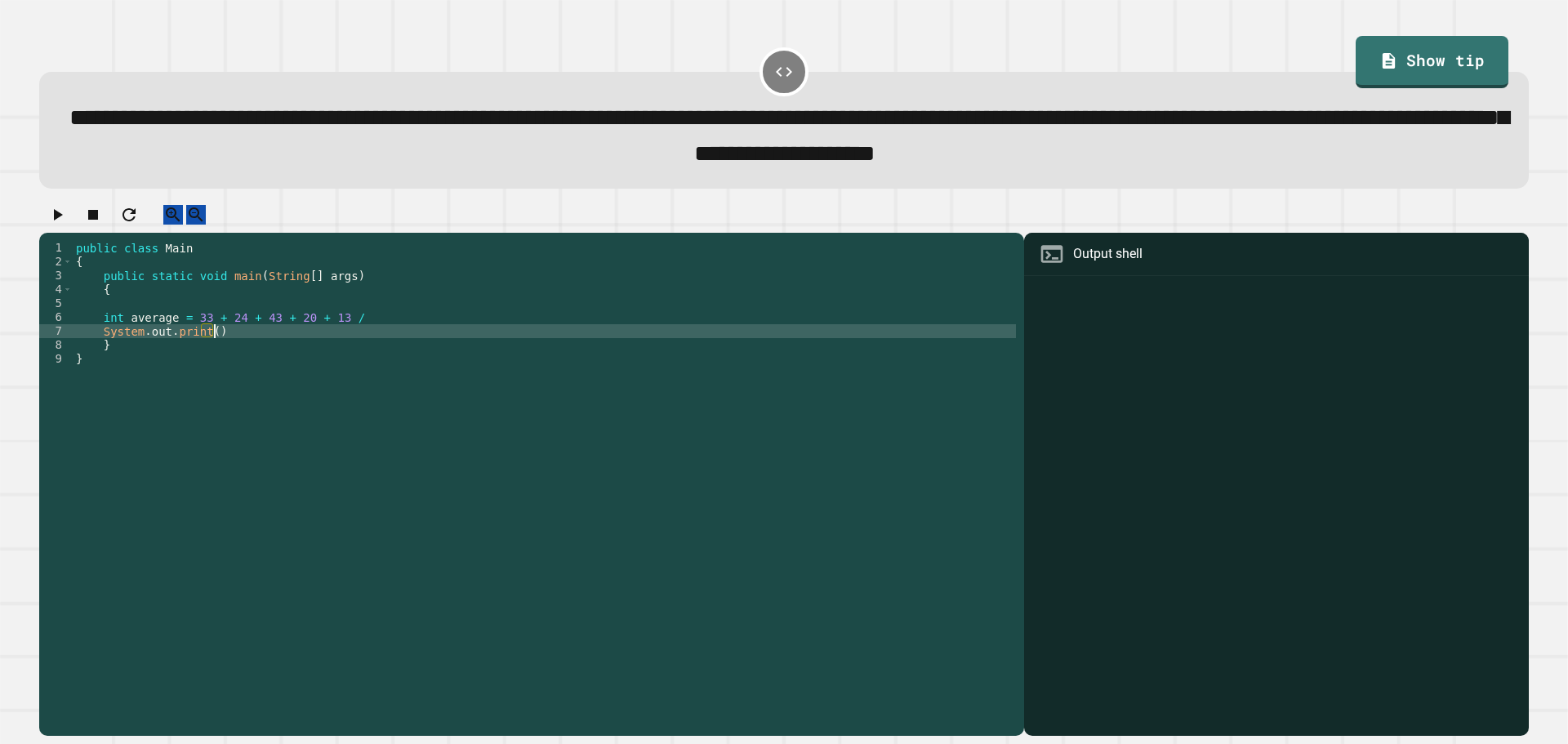
click at [365, 340] on div "public class Main { public static void main ( String [ ] args ) { int average =…" at bounding box center [544, 470] width 944 height 459
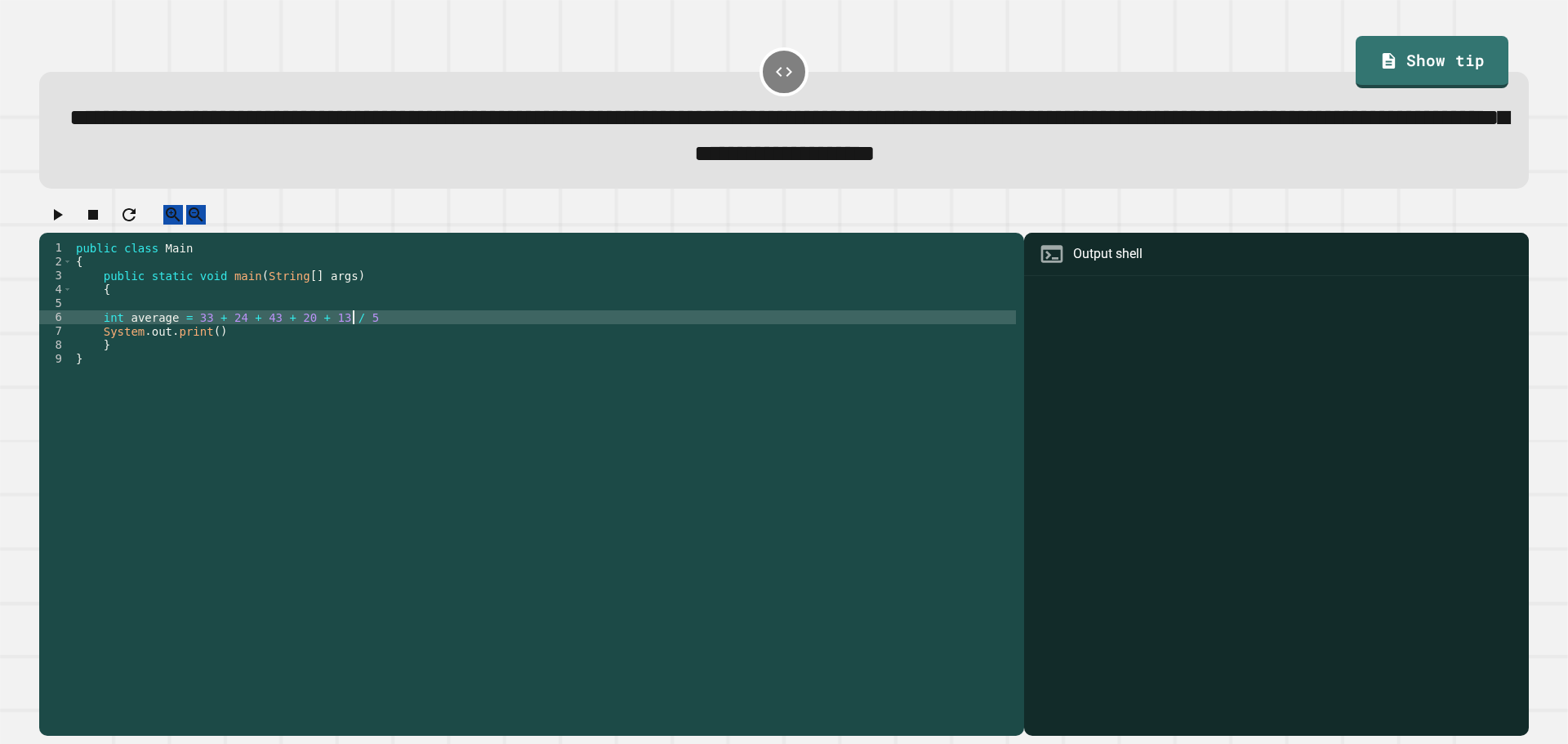
scroll to position [0, 19]
click at [324, 341] on div "public class Main { public static void main ( String [ ] args ) { int average =…" at bounding box center [544, 470] width 944 height 459
click at [339, 333] on div "public class Main { public static void main ( String [ ] args ) { int average =…" at bounding box center [544, 470] width 944 height 459
click at [325, 337] on div "public class Main { public static void main ( String [ ] args ) { int average =…" at bounding box center [544, 470] width 944 height 459
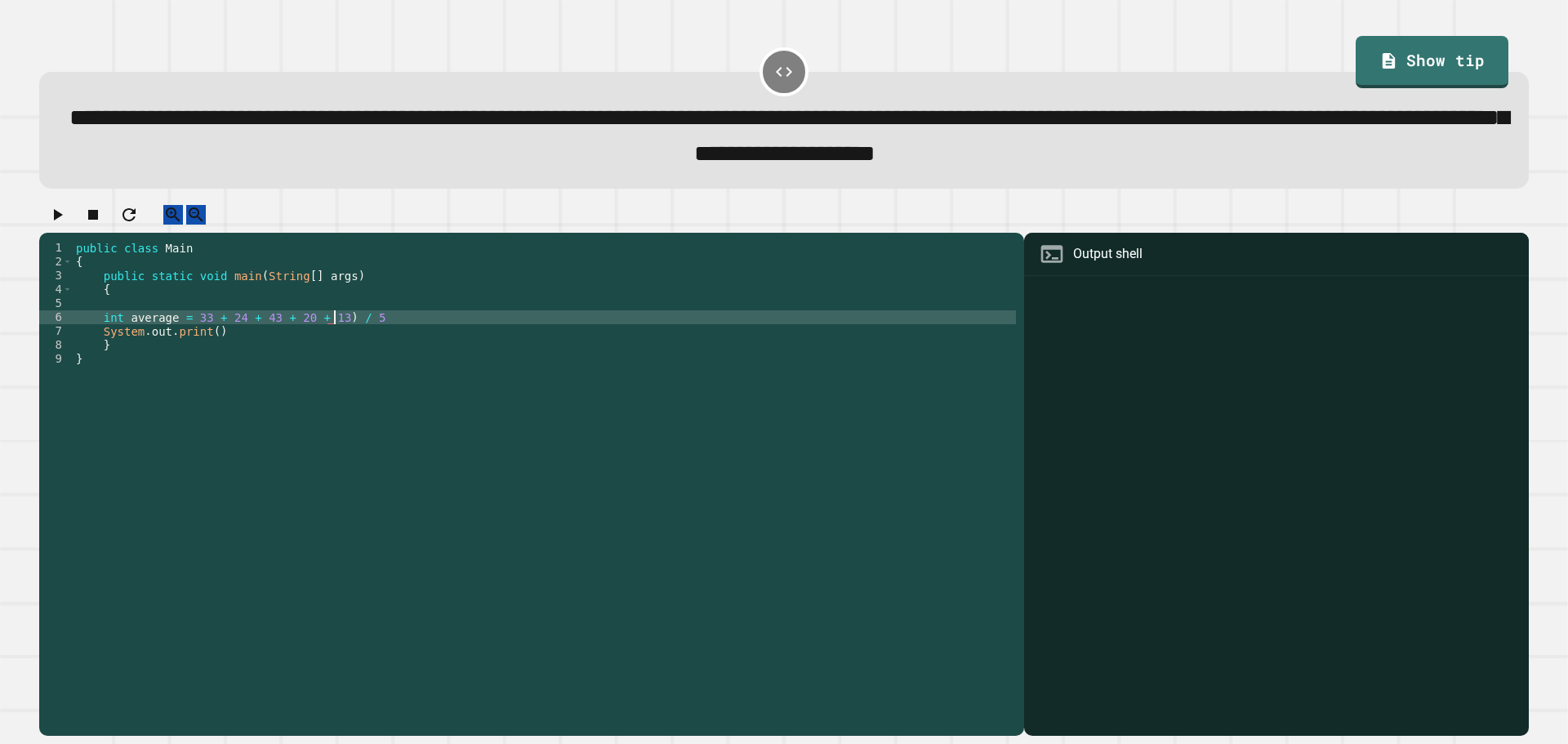
click at [189, 332] on div "public class Main { public static void main ( String [ ] args ) { int average =…" at bounding box center [544, 470] width 944 height 459
click at [417, 334] on div "public class Main { public static void main ( String [ ] args ) { int average =…" at bounding box center [544, 470] width 944 height 459
click at [206, 349] on div "public class Main { public static void main ( String [ ] args ) { int average =…" at bounding box center [544, 470] width 944 height 459
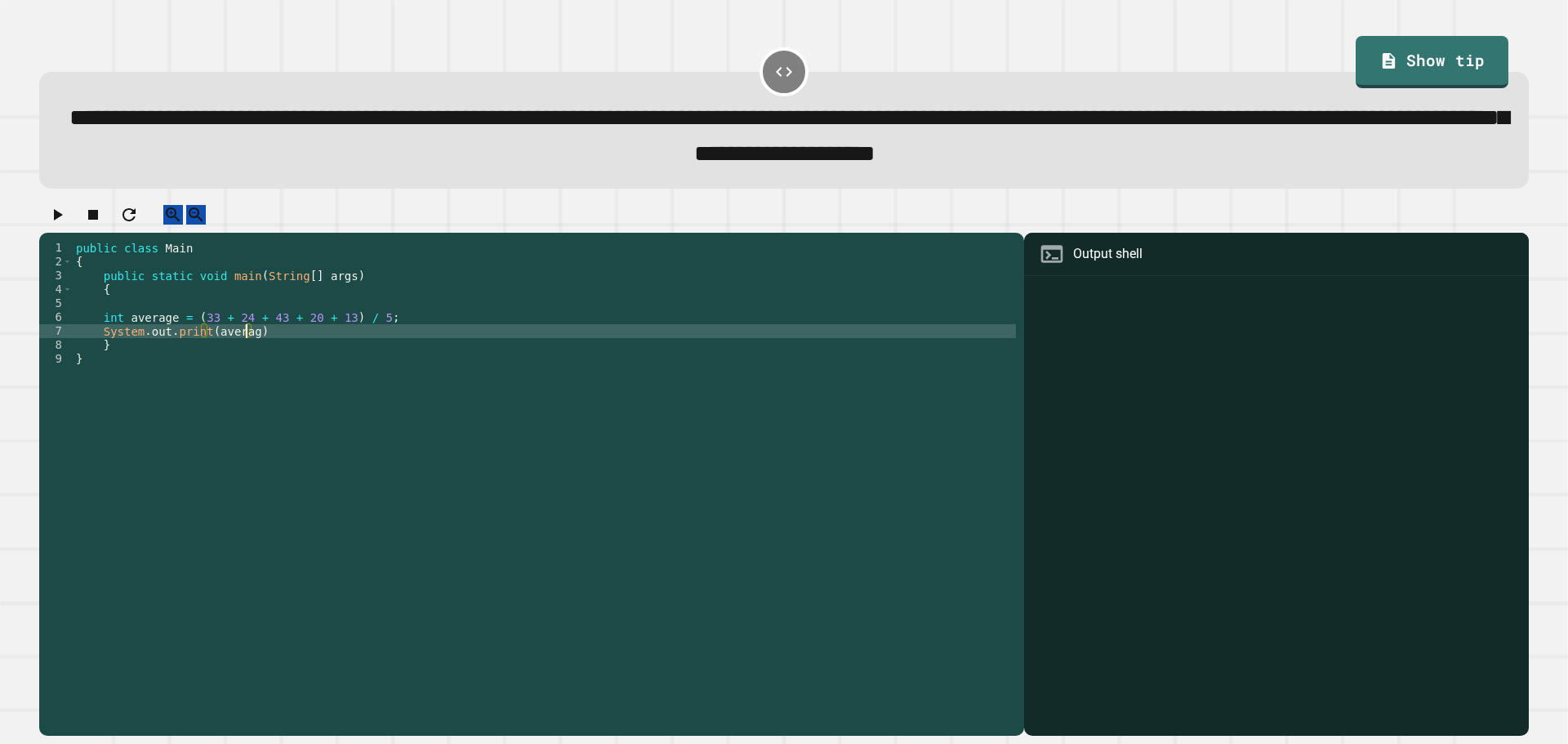
scroll to position [0, 12]
click at [418, 346] on div "public class Main { public static void main ( String [ ] args ) { int average =…" at bounding box center [544, 470] width 944 height 459
type textarea "**********"
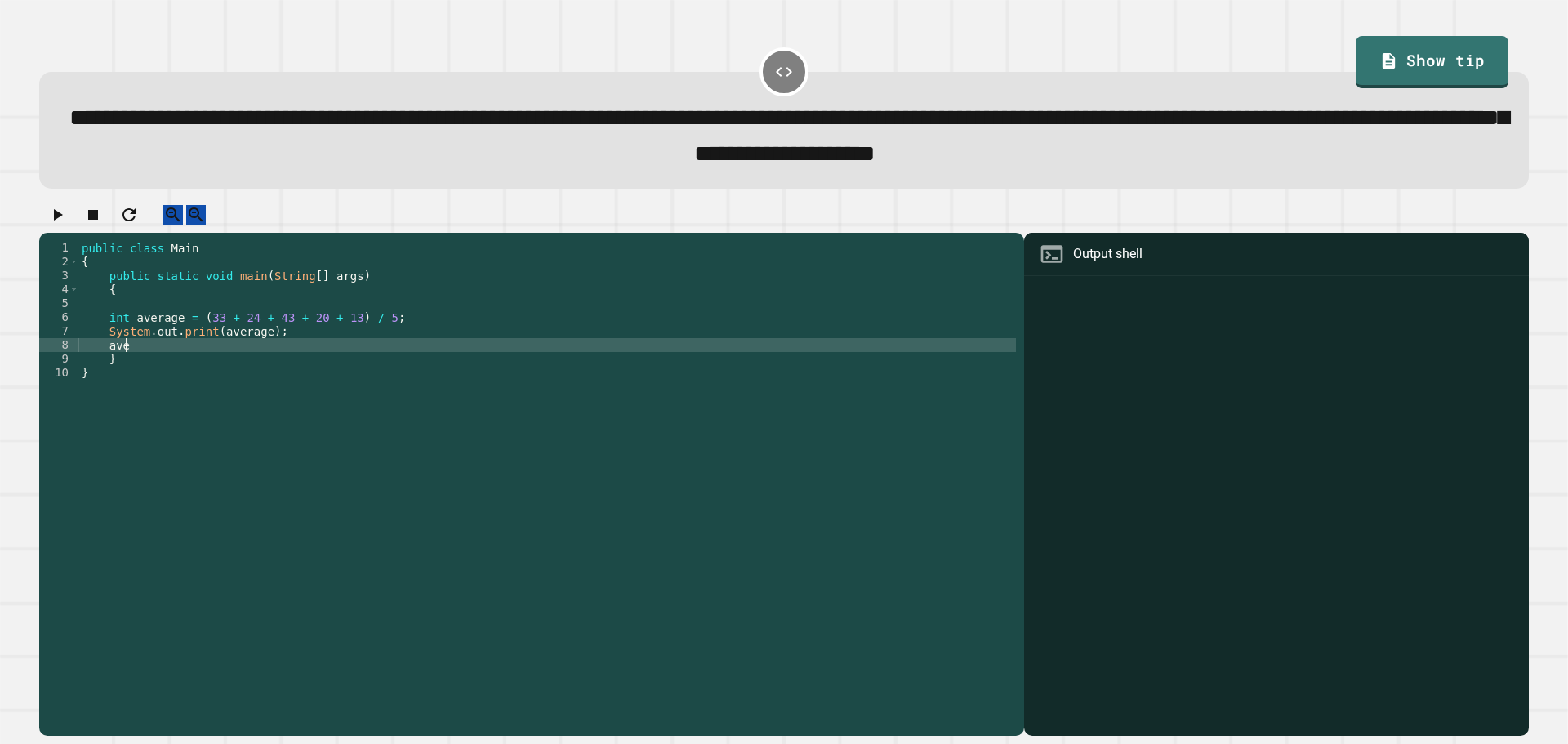
type textarea "*"
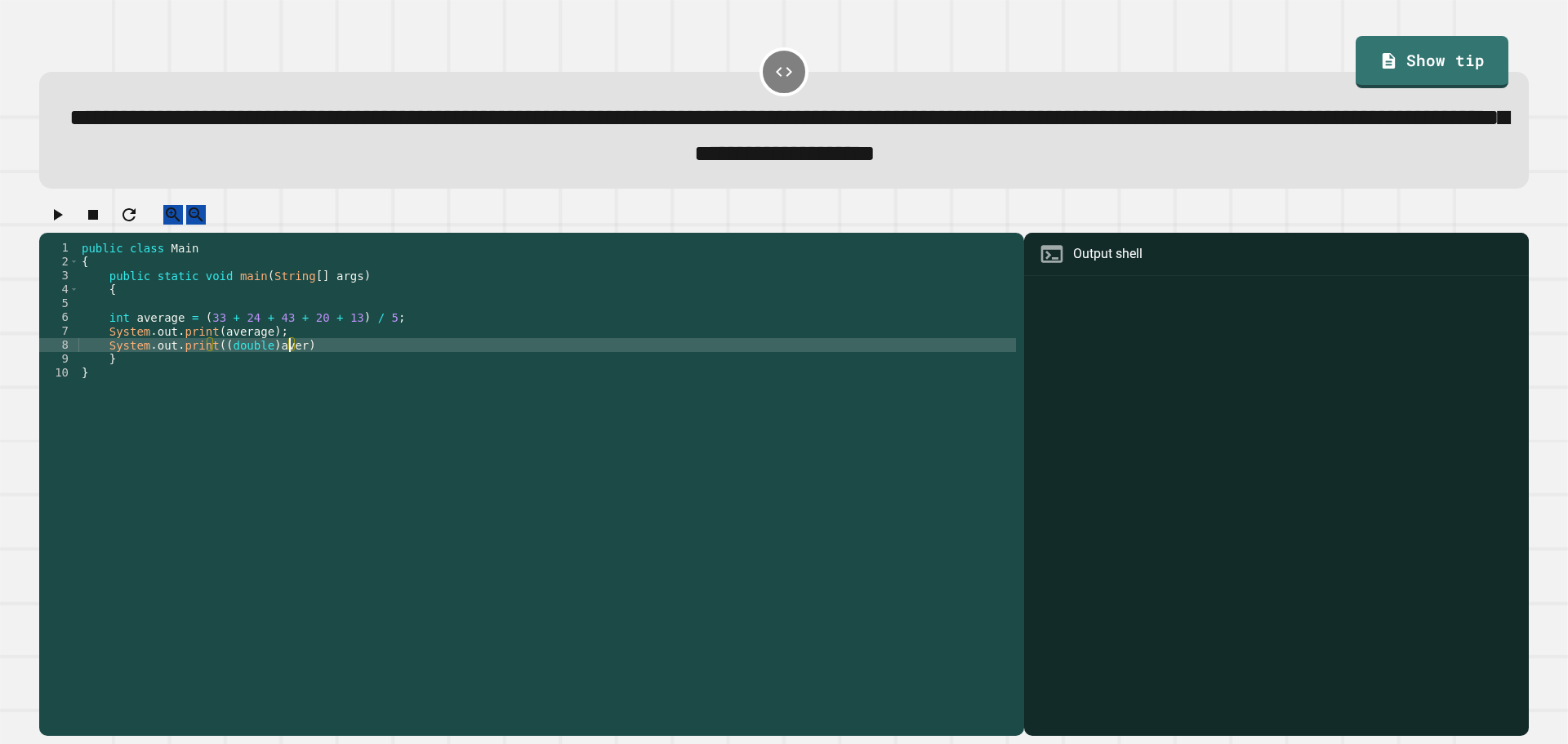
scroll to position [0, 15]
type textarea "**********"
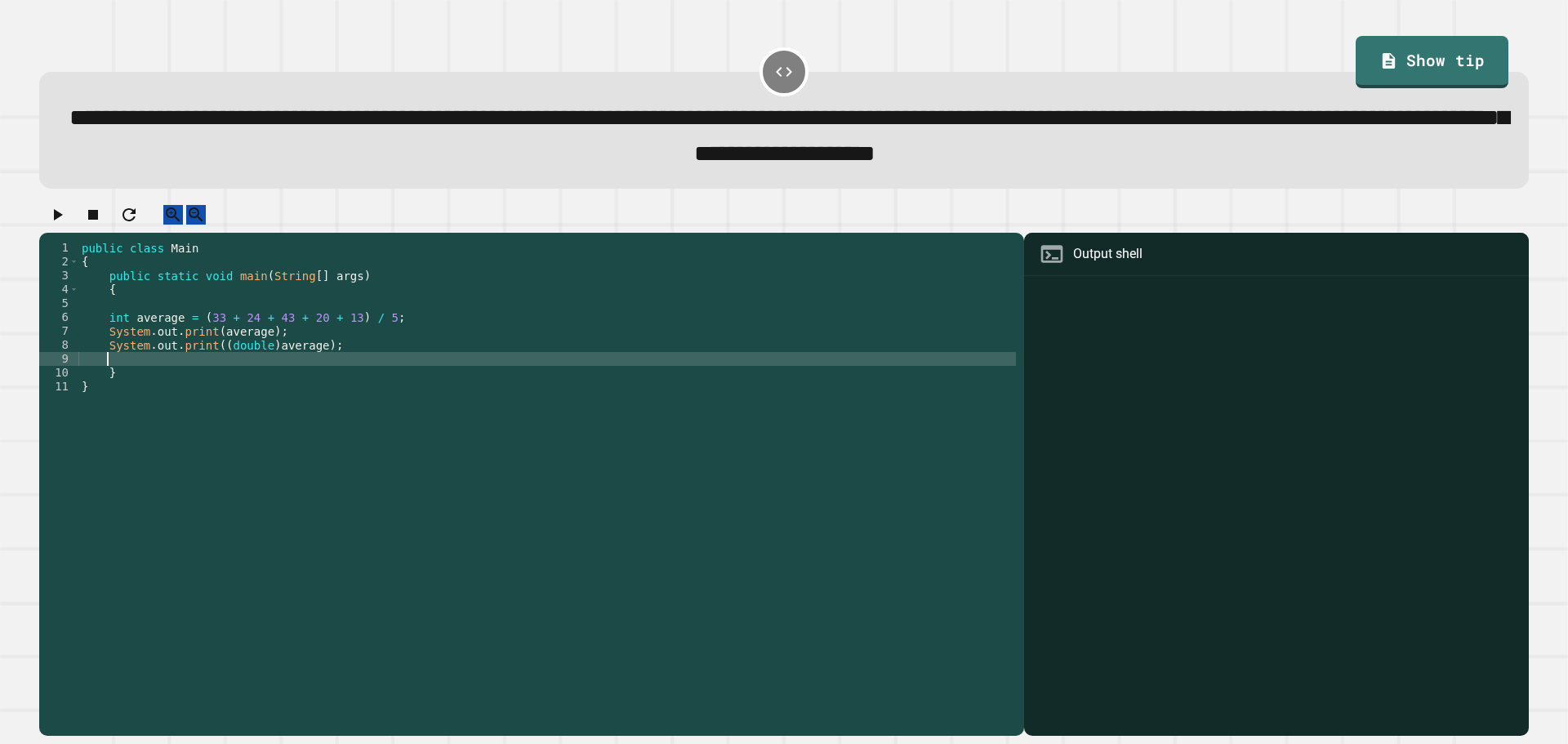
scroll to position [0, 1]
click at [61, 225] on button "button" at bounding box center [57, 215] width 19 height 20
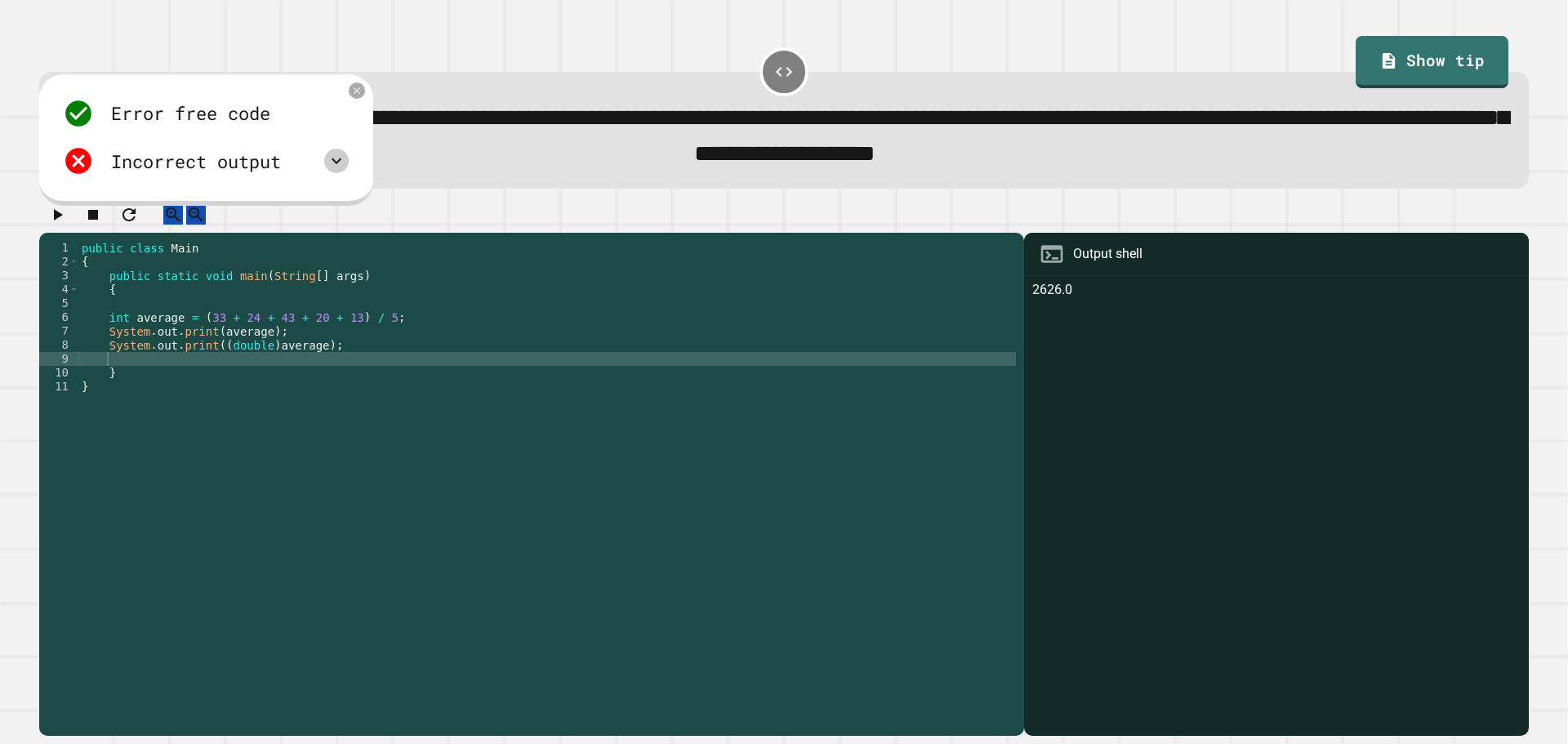
click at [343, 162] on icon at bounding box center [335, 160] width 19 height 19
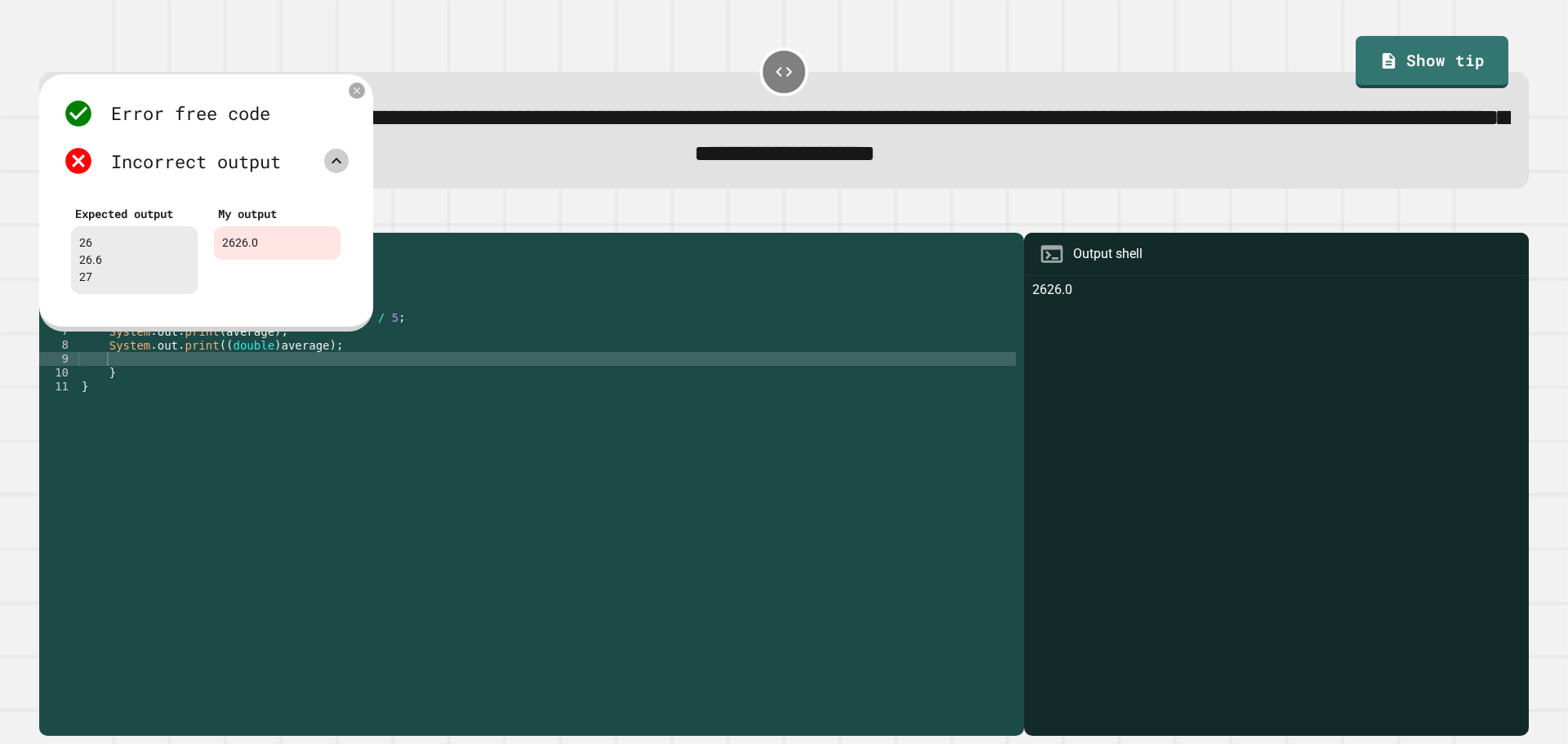
click at [554, 278] on div "public class Main { public static void main ( String [ ] args ) { int average =…" at bounding box center [547, 470] width 937 height 459
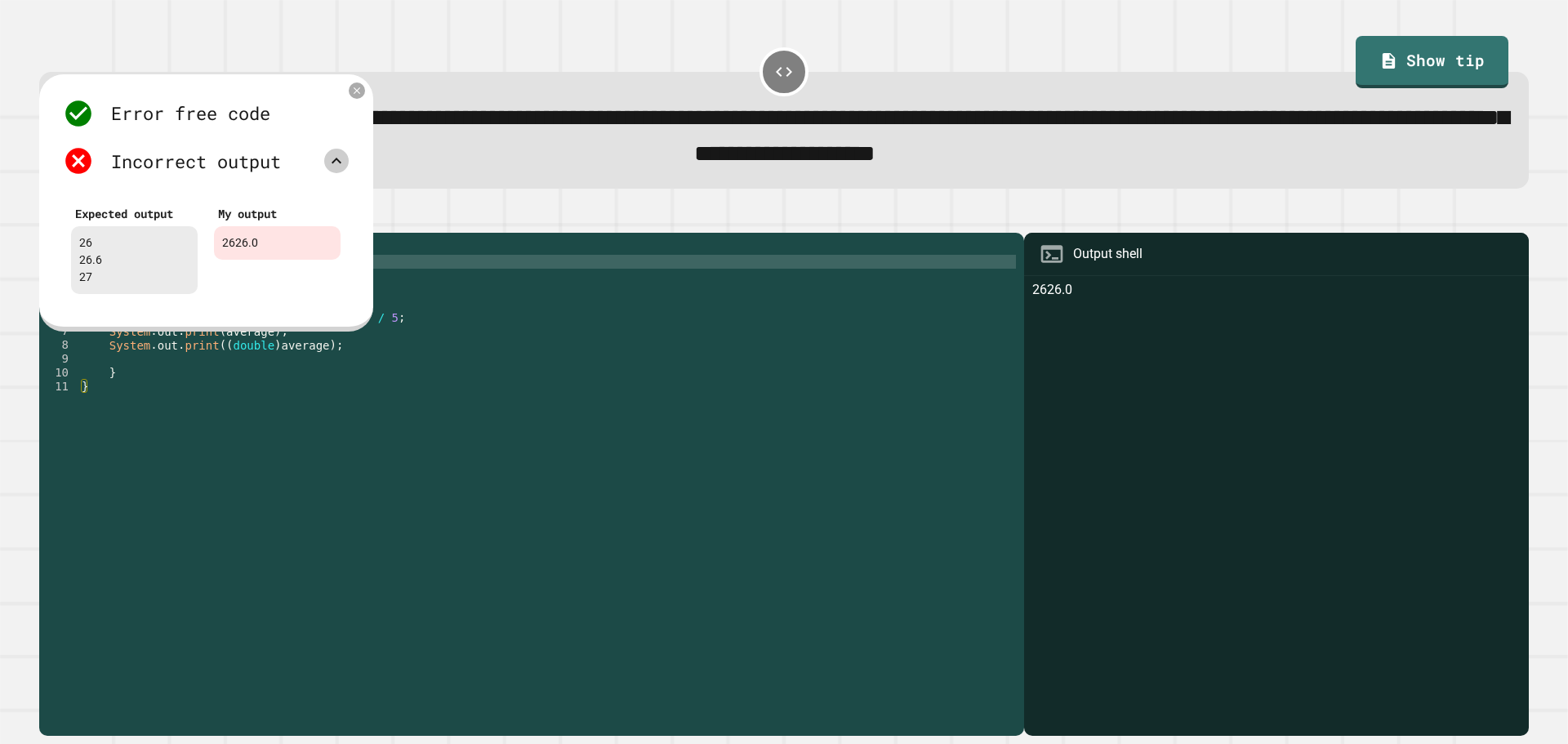
scroll to position [0, 0]
click at [202, 350] on div "public class Main { public static void main ( String [ ] args ) { int average =…" at bounding box center [547, 470] width 937 height 459
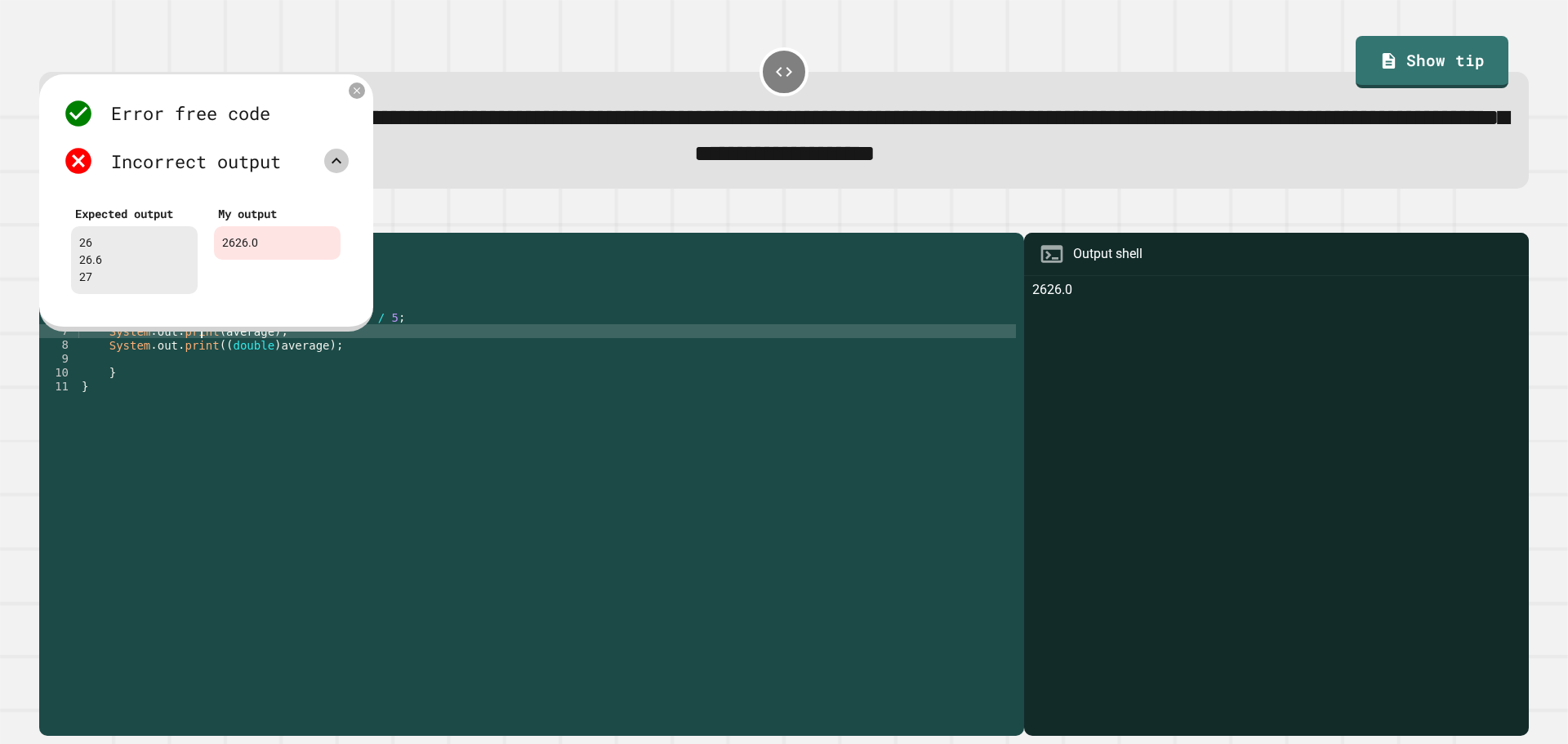
click at [205, 350] on div "public class Main { public static void main ( String [ ] args ) { int average =…" at bounding box center [547, 470] width 937 height 459
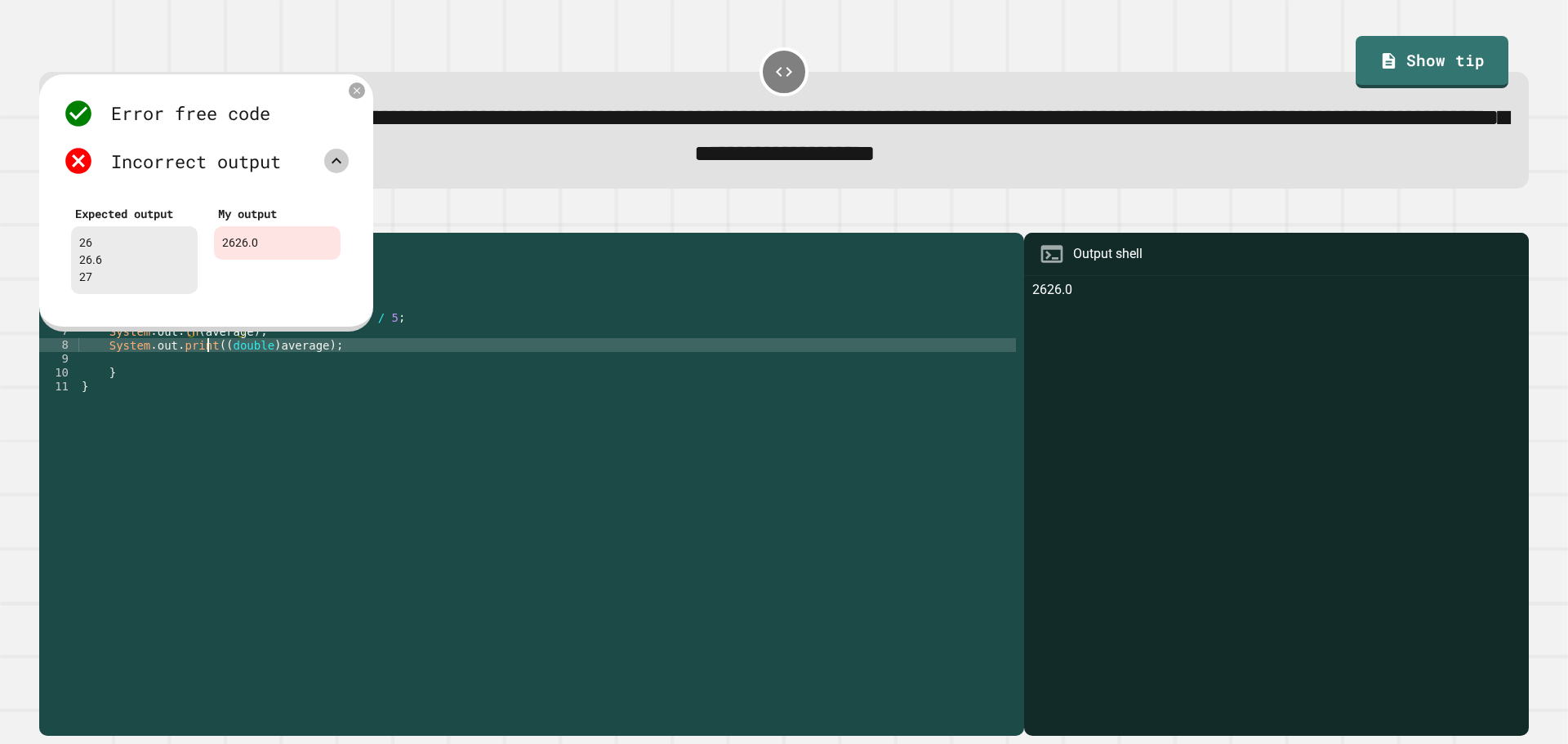
click at [209, 367] on div "public class Main { public static void main ( String [ ] args ) { int average =…" at bounding box center [547, 470] width 937 height 459
type textarea "**********"
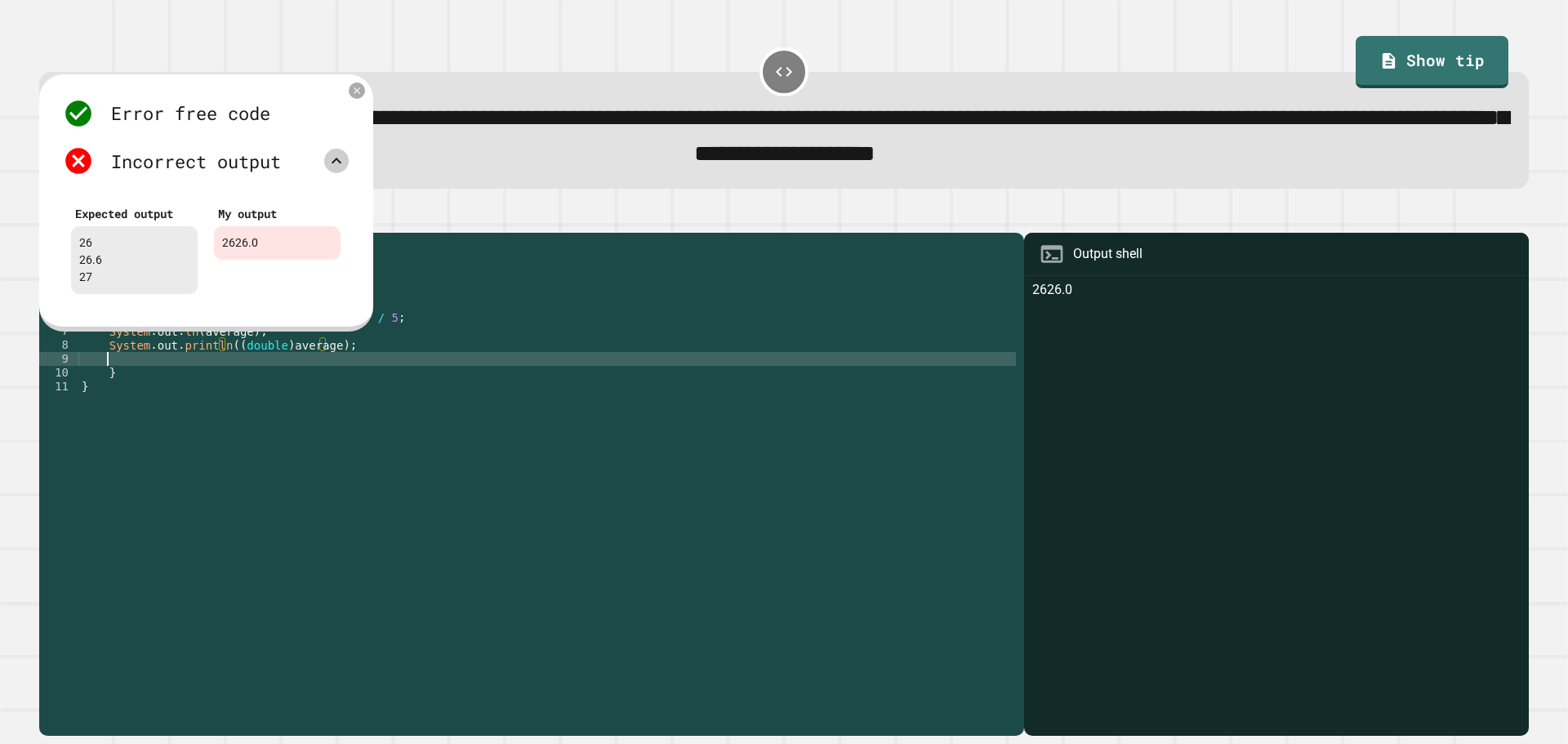
click at [373, 378] on div "public class Main { public static void main ( String [ ] args ) { int average =…" at bounding box center [547, 470] width 937 height 459
click at [388, 366] on div "public class Main { public static void main ( String [ ] args ) { int average =…" at bounding box center [547, 470] width 937 height 459
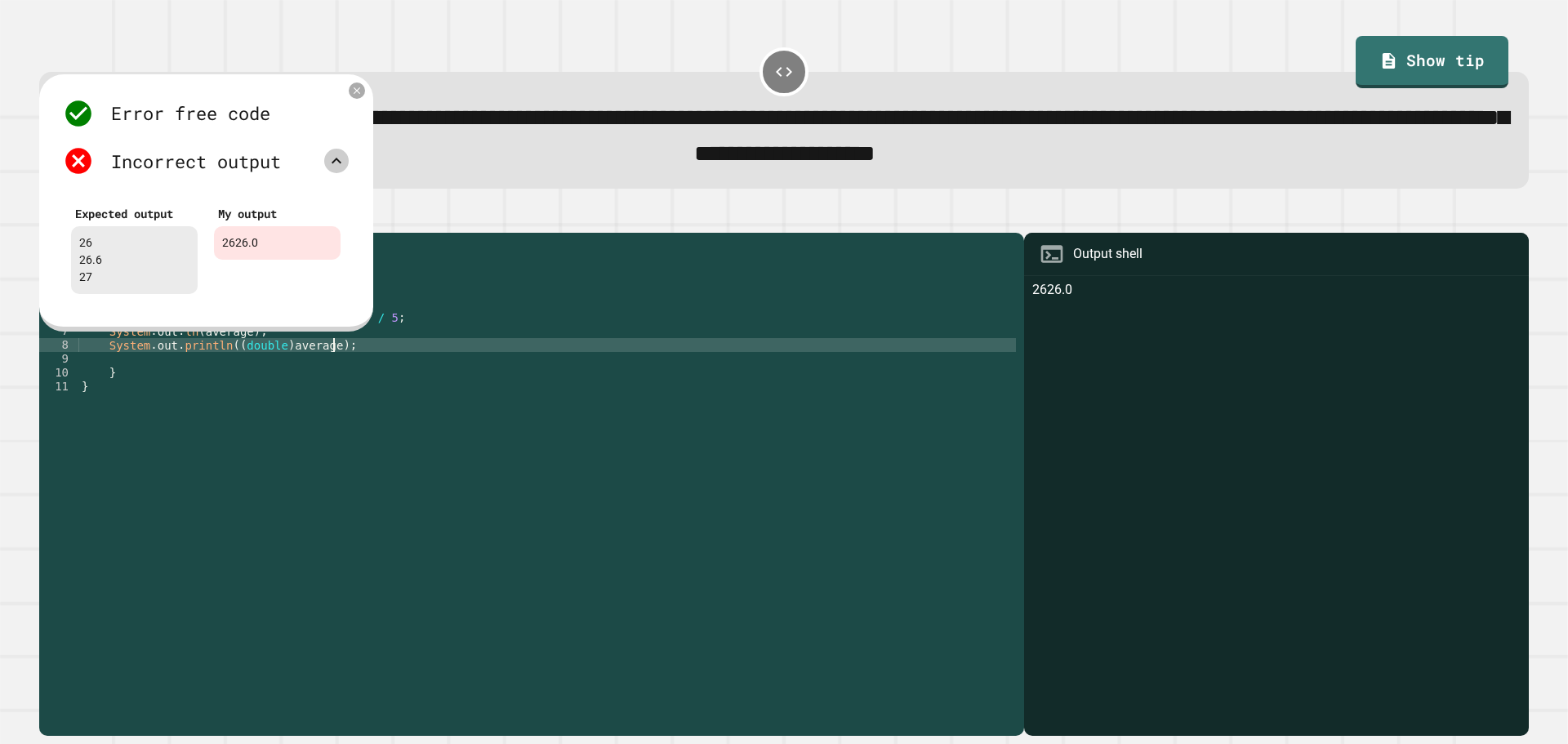
click at [381, 379] on div "public class Main { public static void main ( String [ ] args ) { int average =…" at bounding box center [547, 470] width 937 height 459
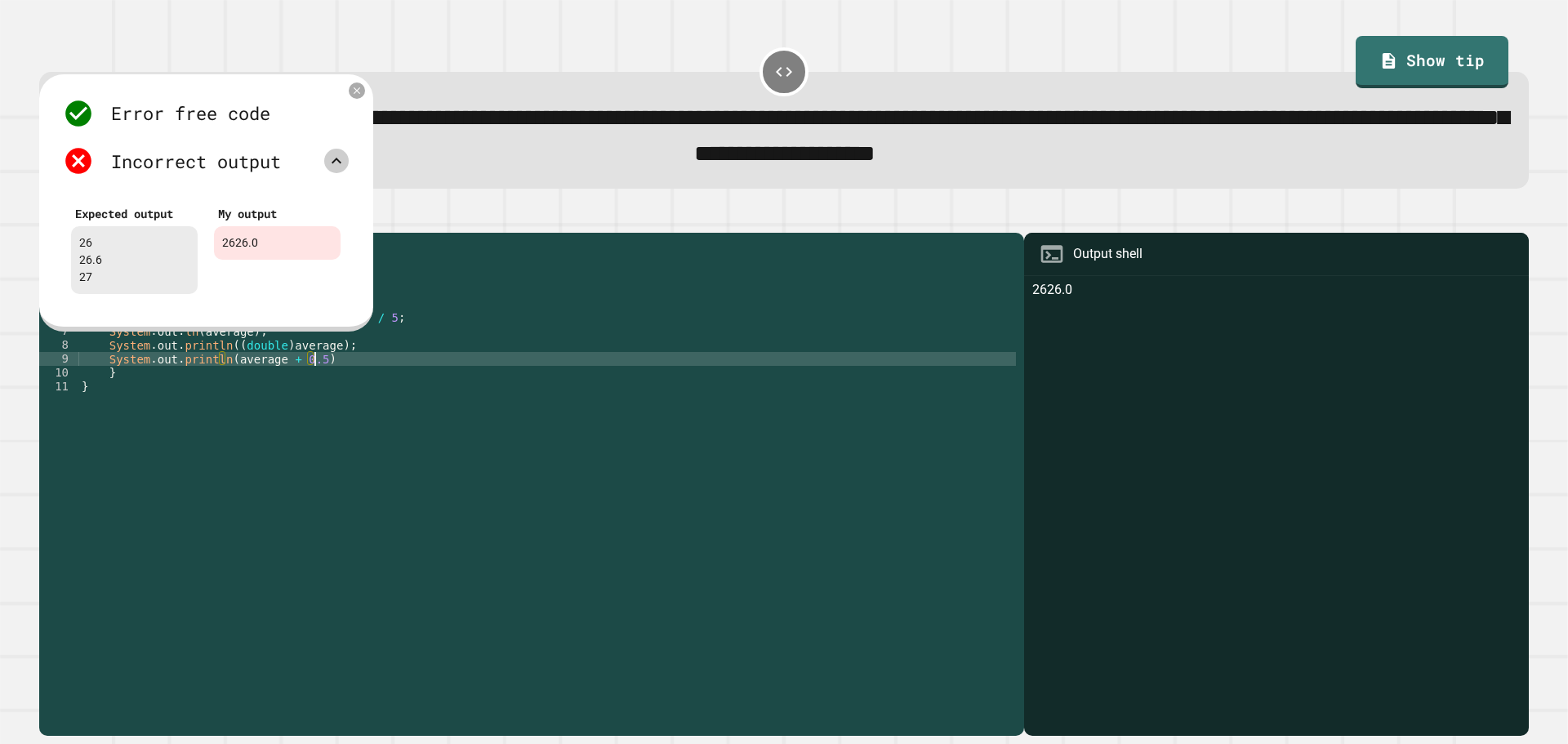
scroll to position [0, 15]
click at [359, 96] on icon at bounding box center [356, 89] width 14 height 14
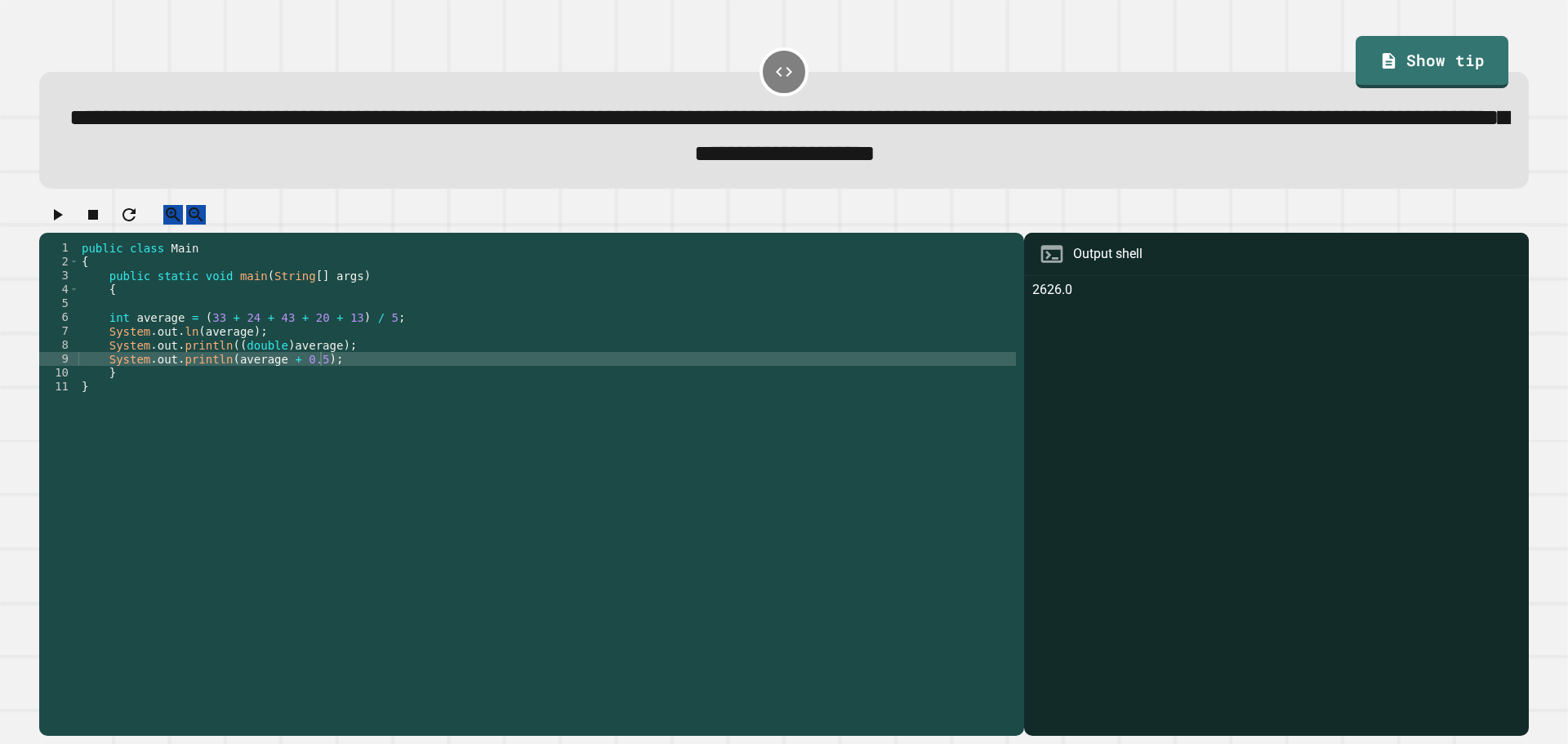
click at [53, 224] on icon "button" at bounding box center [57, 214] width 19 height 19
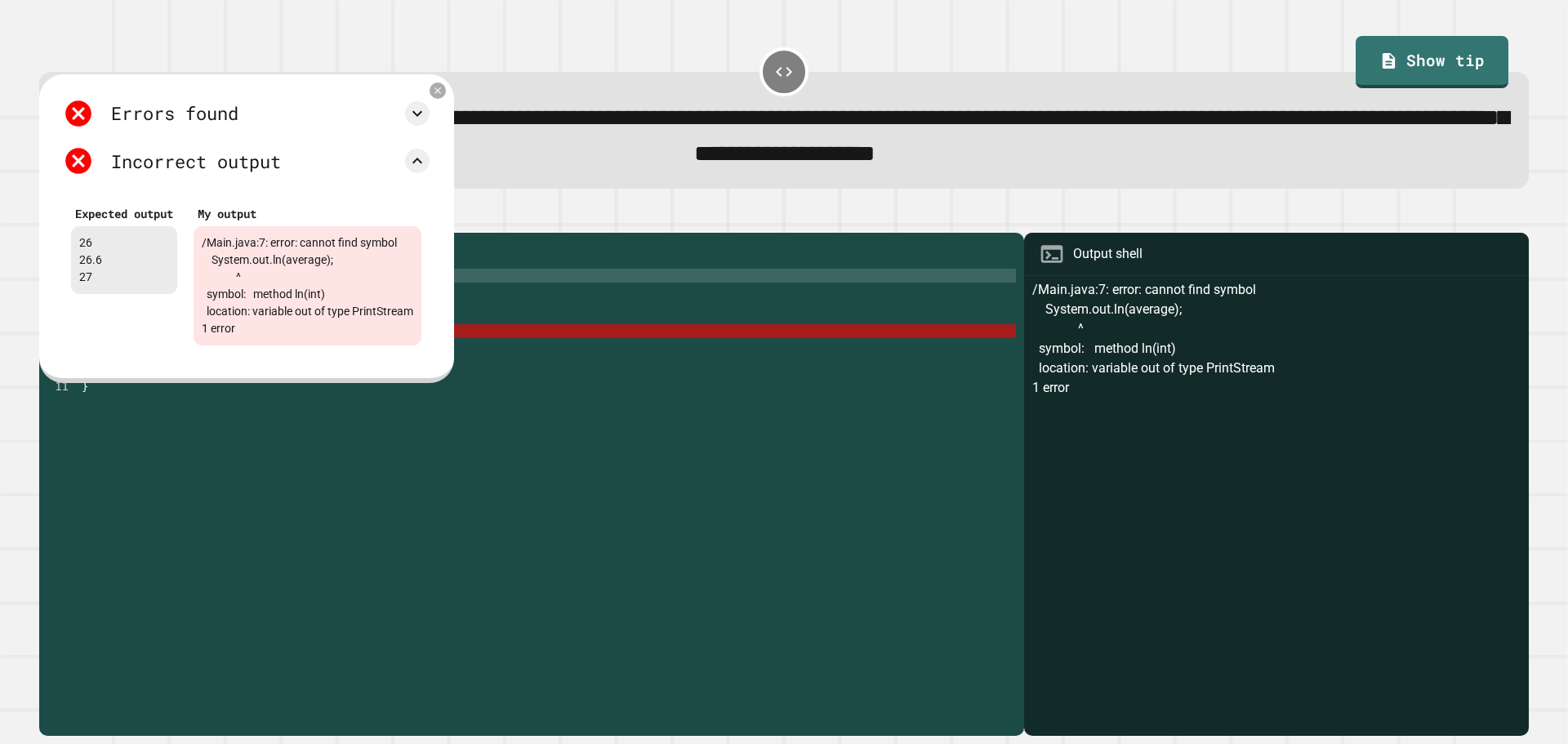
drag, startPoint x: 515, startPoint y: 294, endPoint x: 519, endPoint y: 271, distance: 23.3
click at [518, 294] on div "public class Main { public static void main ( String [ ] args ) { int average =…" at bounding box center [547, 470] width 937 height 459
click at [445, 93] on icon at bounding box center [438, 89] width 14 height 14
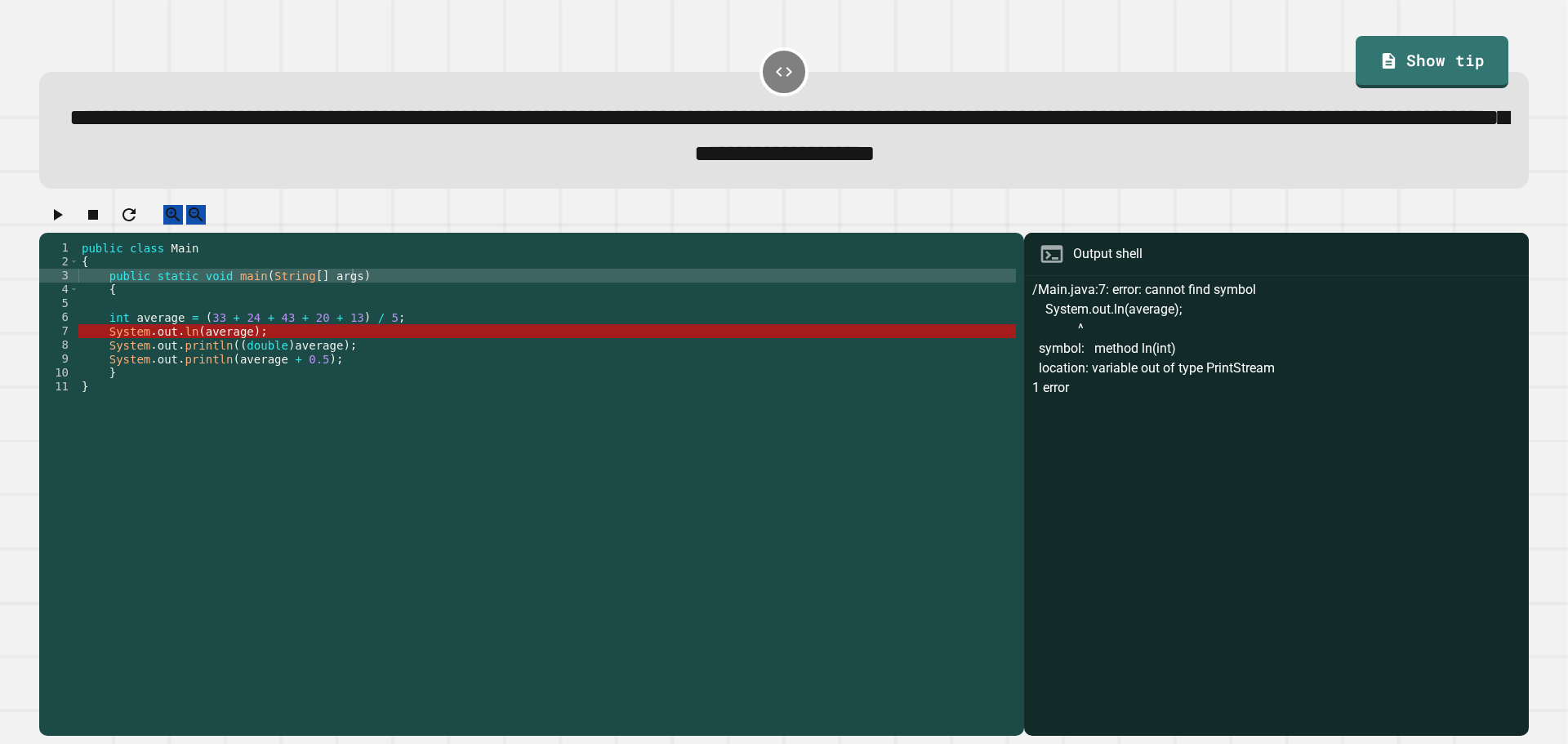
scroll to position [0, 12]
click at [174, 346] on div "public class Main { public static void main ( String [ ] args ) { int average =…" at bounding box center [547, 470] width 937 height 459
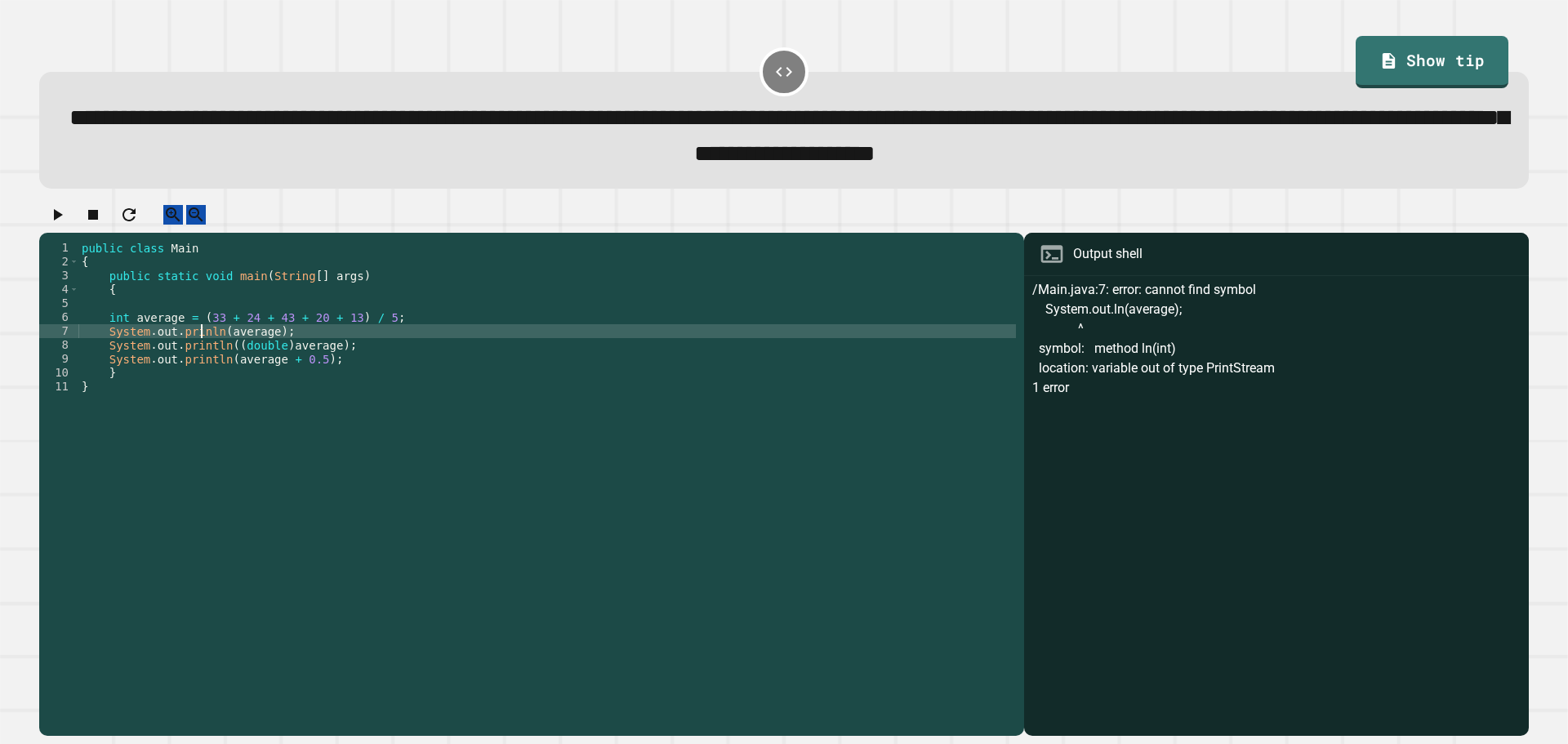
scroll to position [0, 9]
click at [67, 223] on icon "button" at bounding box center [57, 214] width 19 height 19
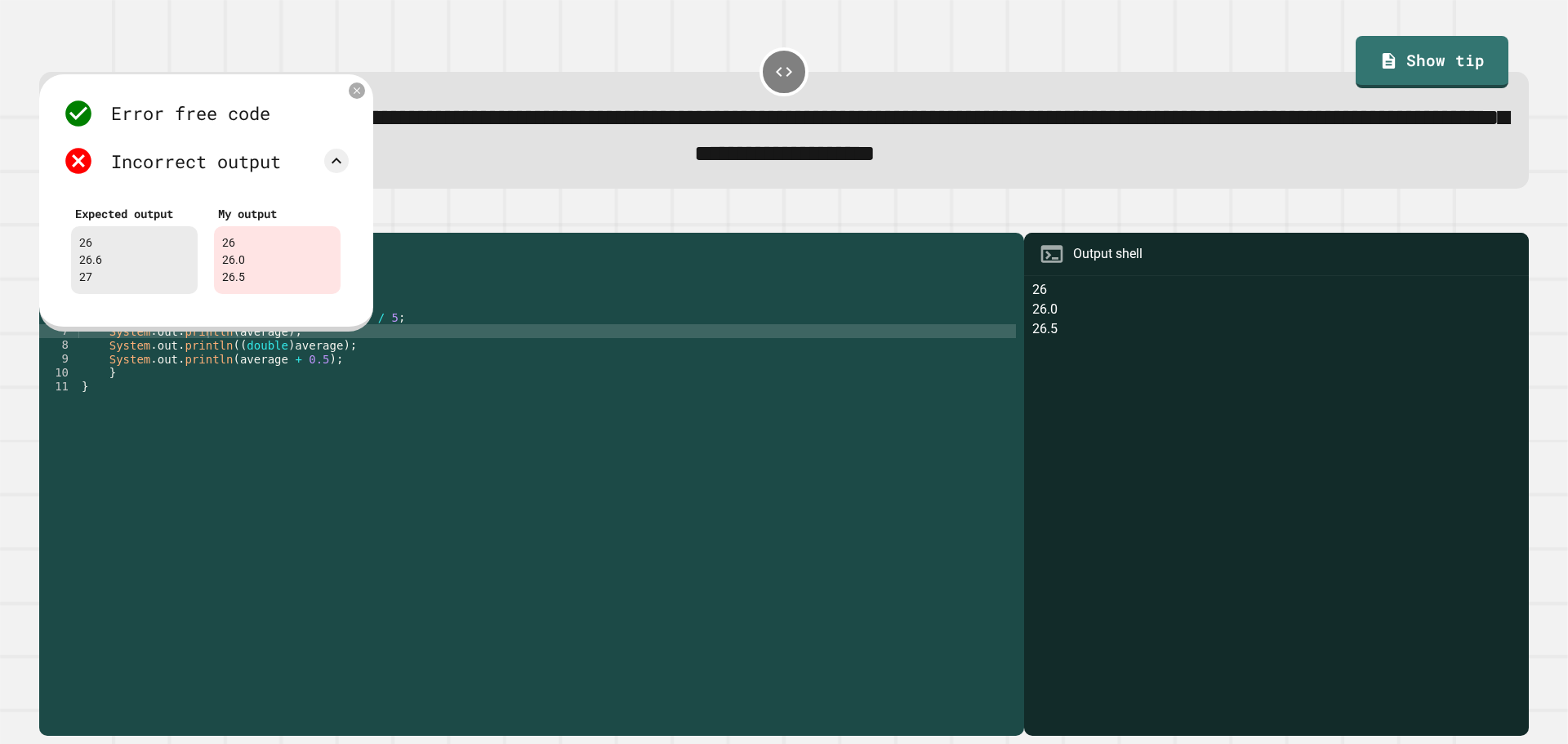
scroll to position [0, 2]
click at [310, 384] on div "public class Main { public static void main ( String [ ] args ) { int average =…" at bounding box center [547, 470] width 937 height 459
drag, startPoint x: 310, startPoint y: 380, endPoint x: 292, endPoint y: 380, distance: 18.0
click at [292, 380] on div "public class Main { public static void main ( String [ ] args ) { int average =…" at bounding box center [547, 470] width 937 height 459
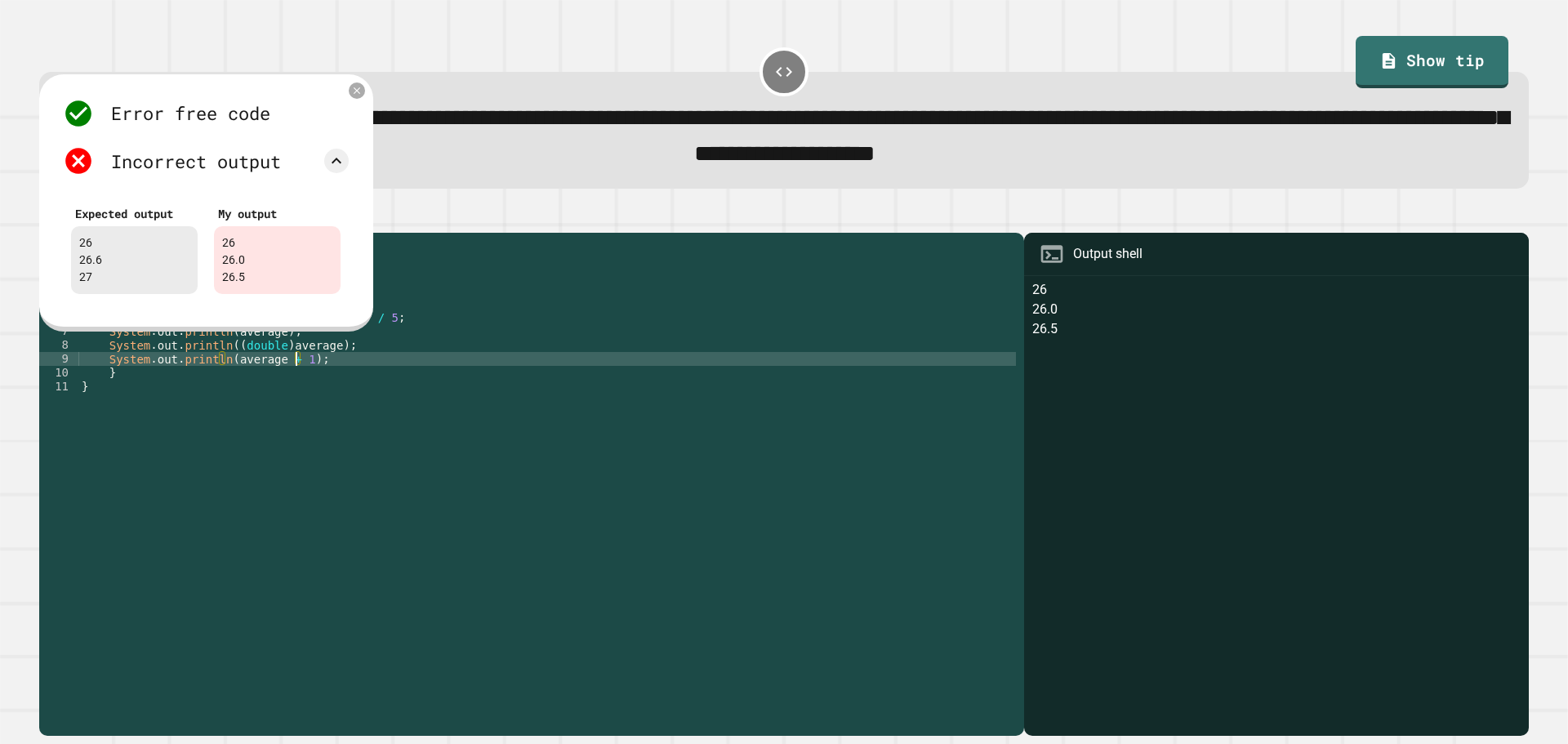
scroll to position [0, 15]
drag, startPoint x: 356, startPoint y: 98, endPoint x: 326, endPoint y: 118, distance: 36.1
click at [356, 98] on icon at bounding box center [356, 89] width 14 height 14
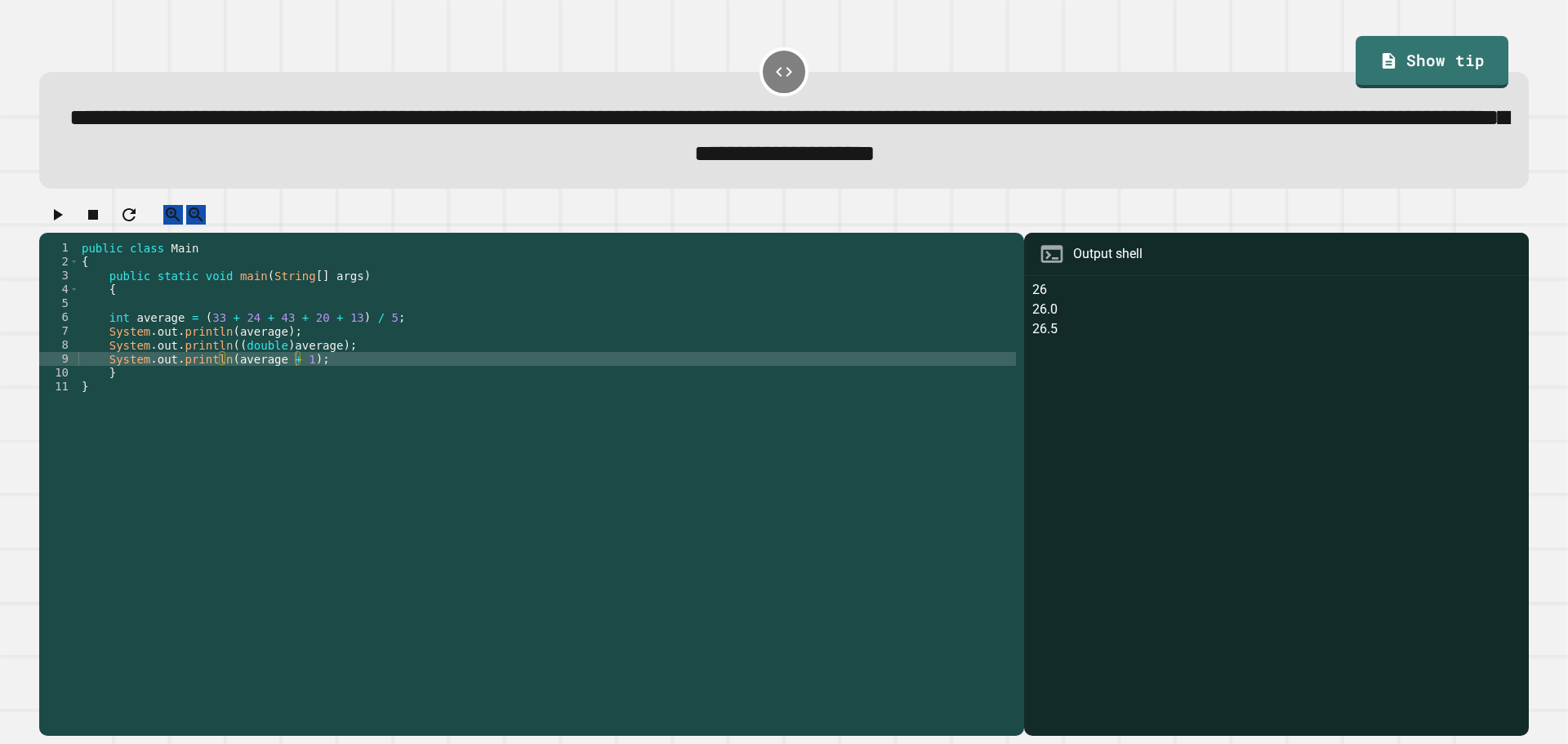
click at [67, 219] on icon "button" at bounding box center [57, 214] width 19 height 19
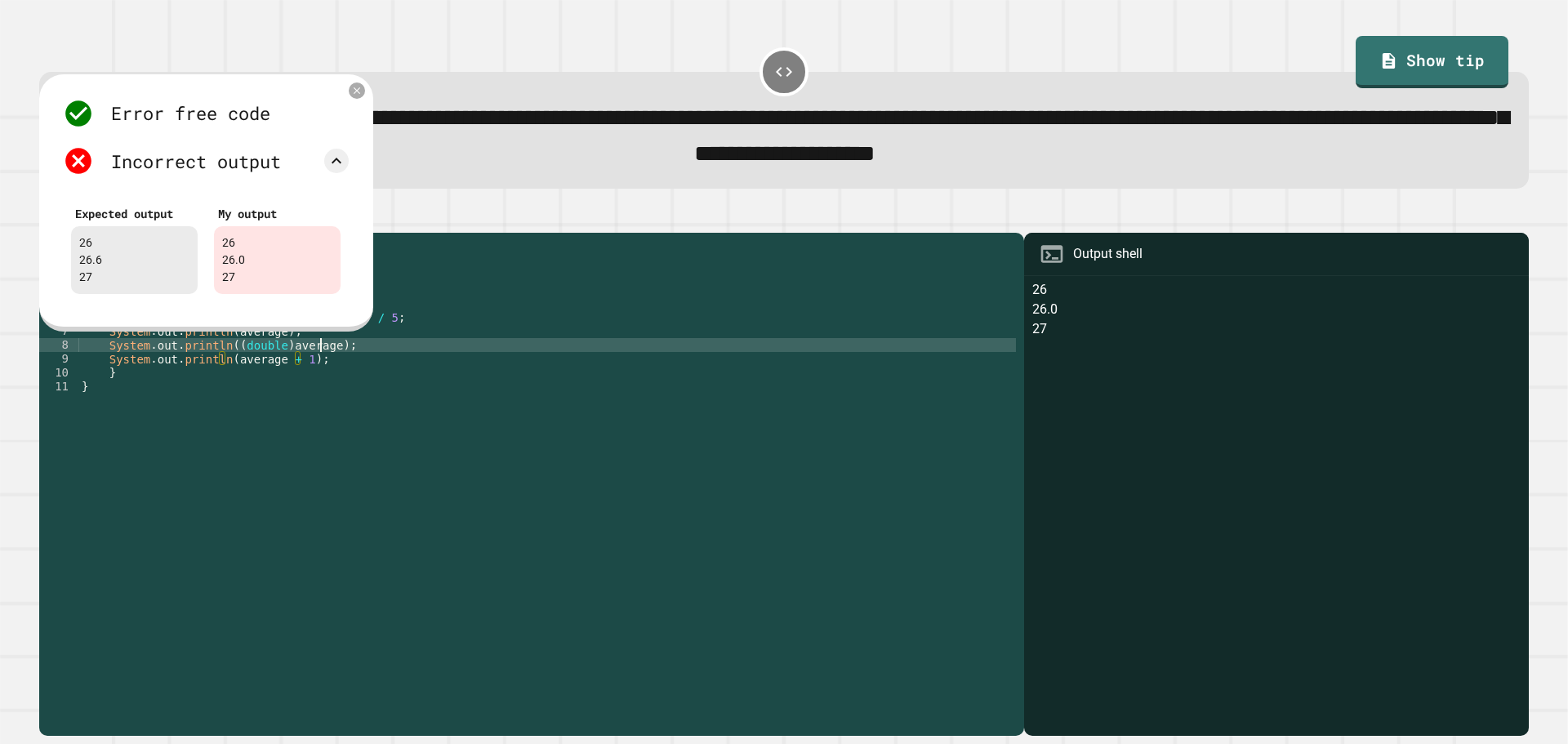
click at [318, 357] on div "public class Main { public static void main ( String [ ] args ) { int average =…" at bounding box center [547, 470] width 937 height 459
type textarea "**********"
click at [365, 96] on div at bounding box center [357, 90] width 18 height 18
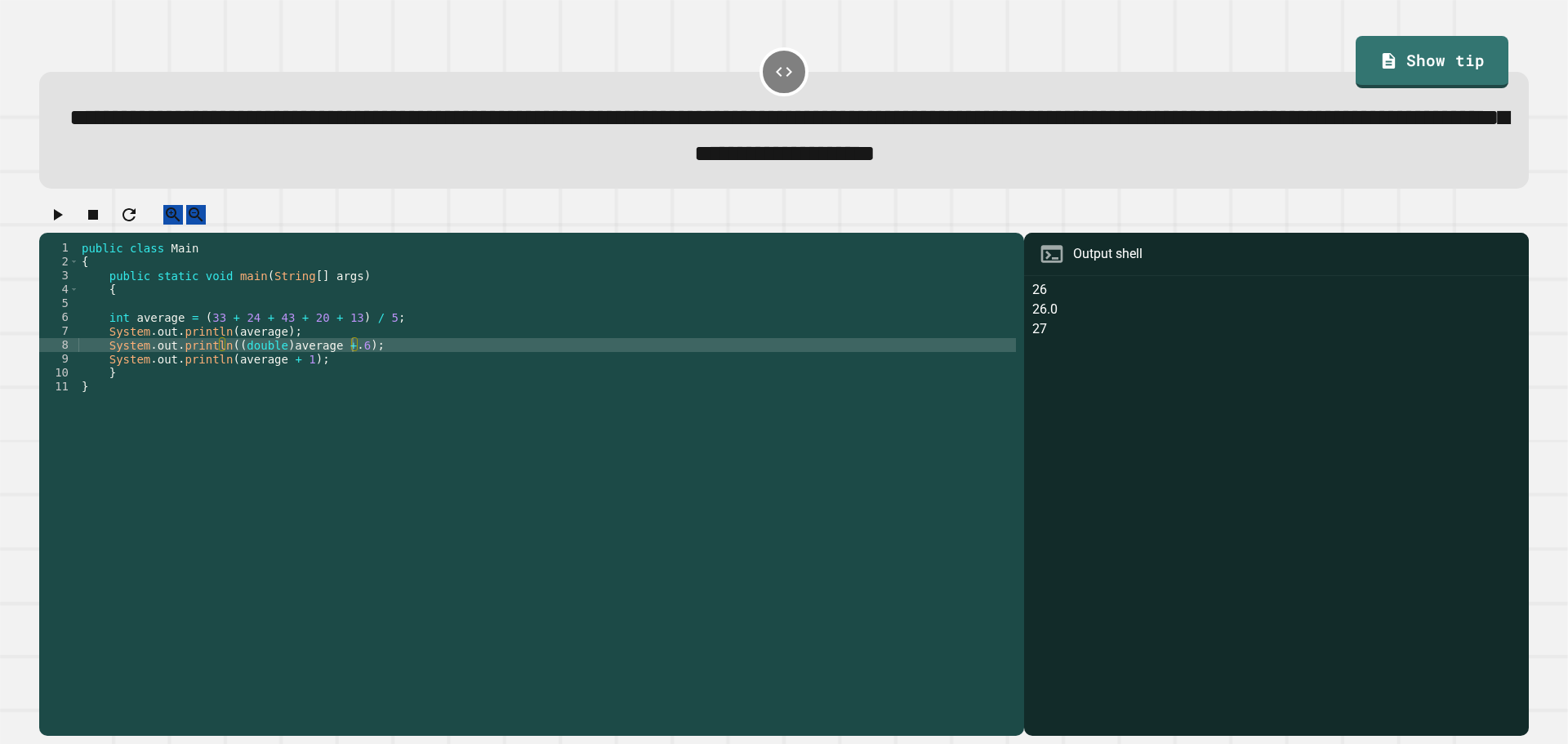
click at [82, 227] on div at bounding box center [784, 219] width 1490 height 28
click at [67, 224] on icon "button" at bounding box center [57, 214] width 19 height 19
